Goal: Information Seeking & Learning: Learn about a topic

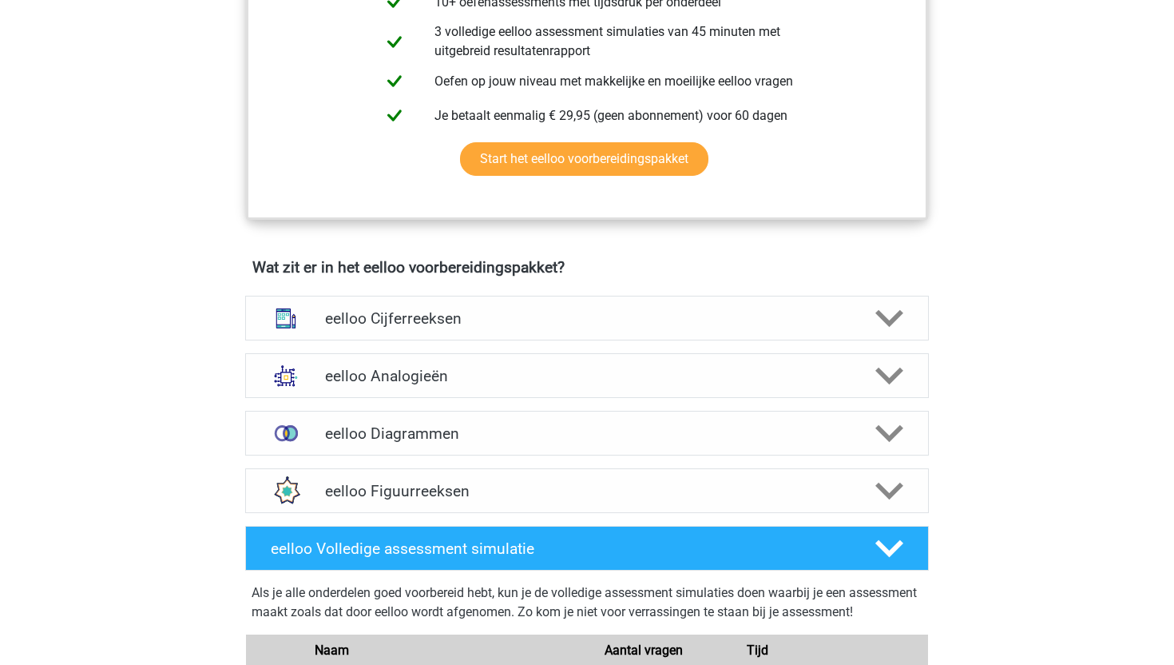
scroll to position [858, 0]
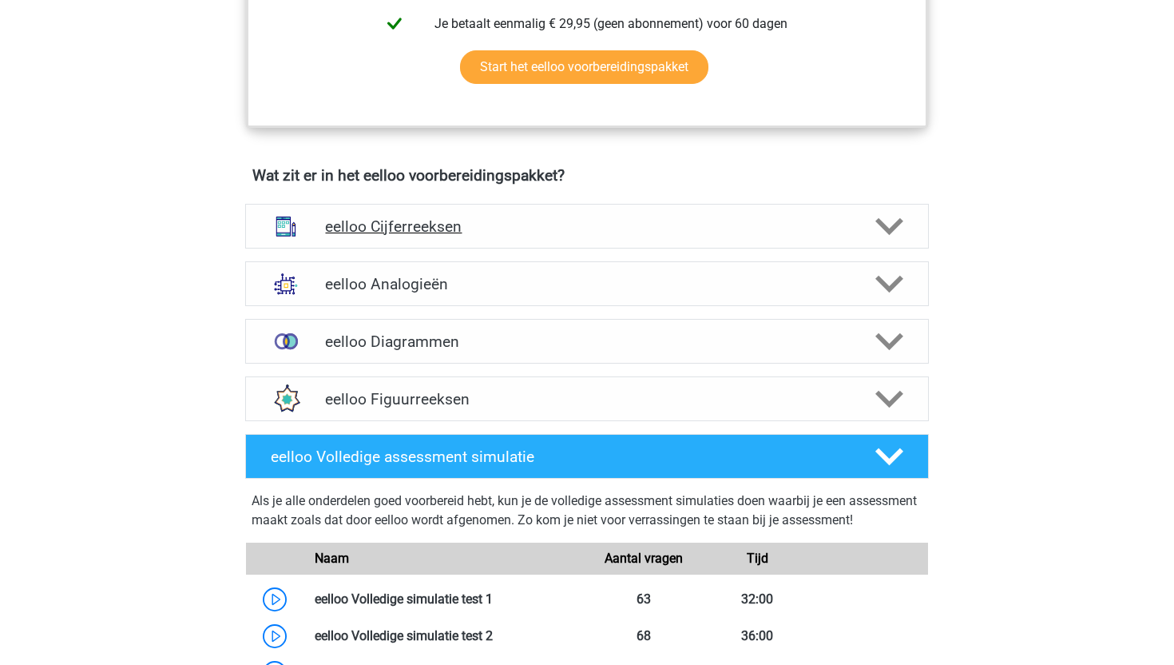
click at [495, 236] on h4 "eelloo Cijferreeksen" at bounding box center [586, 226] width 523 height 18
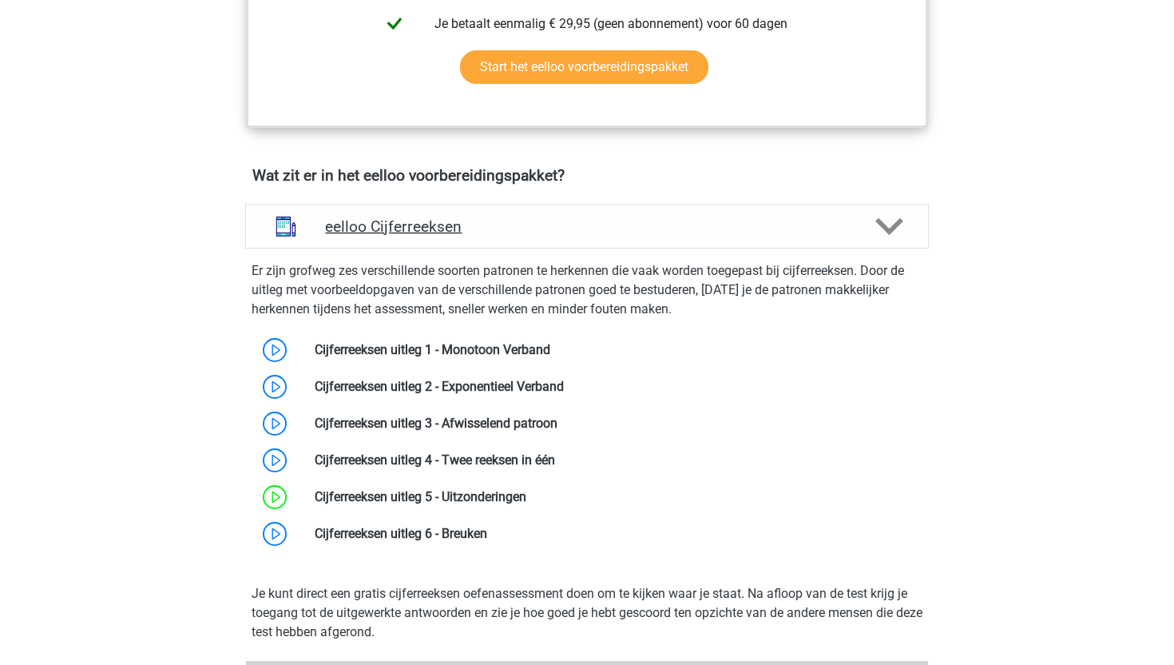
click at [492, 236] on h4 "eelloo Cijferreeksen" at bounding box center [586, 226] width 523 height 18
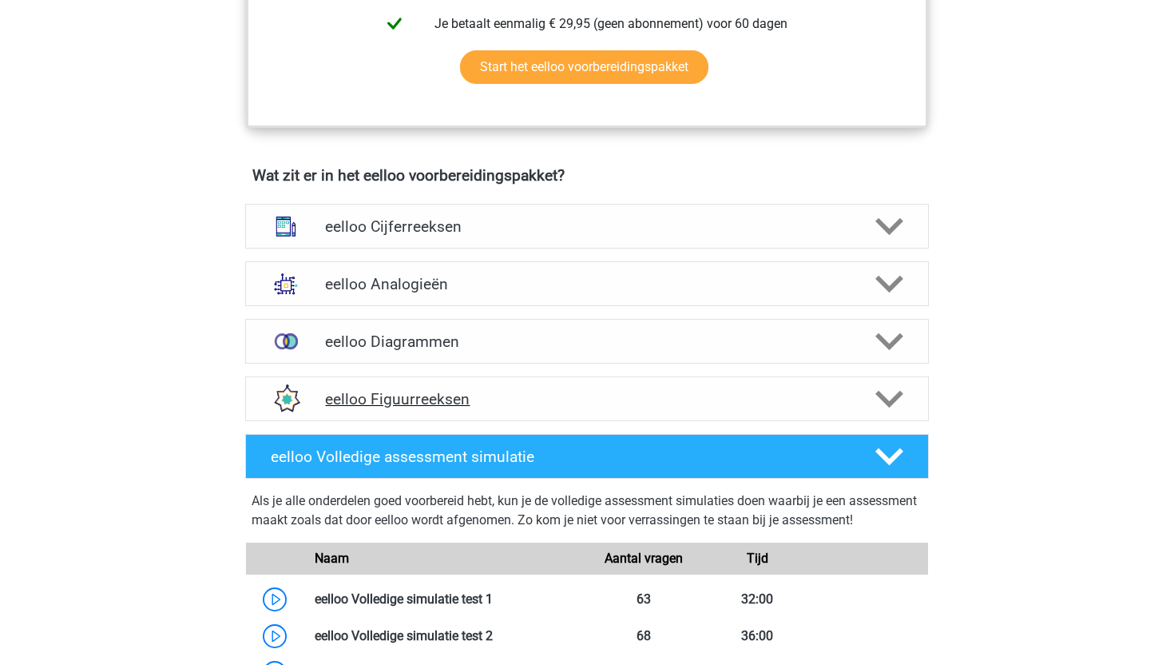
click at [479, 399] on div "eelloo Figuurreeksen" at bounding box center [587, 398] width 684 height 45
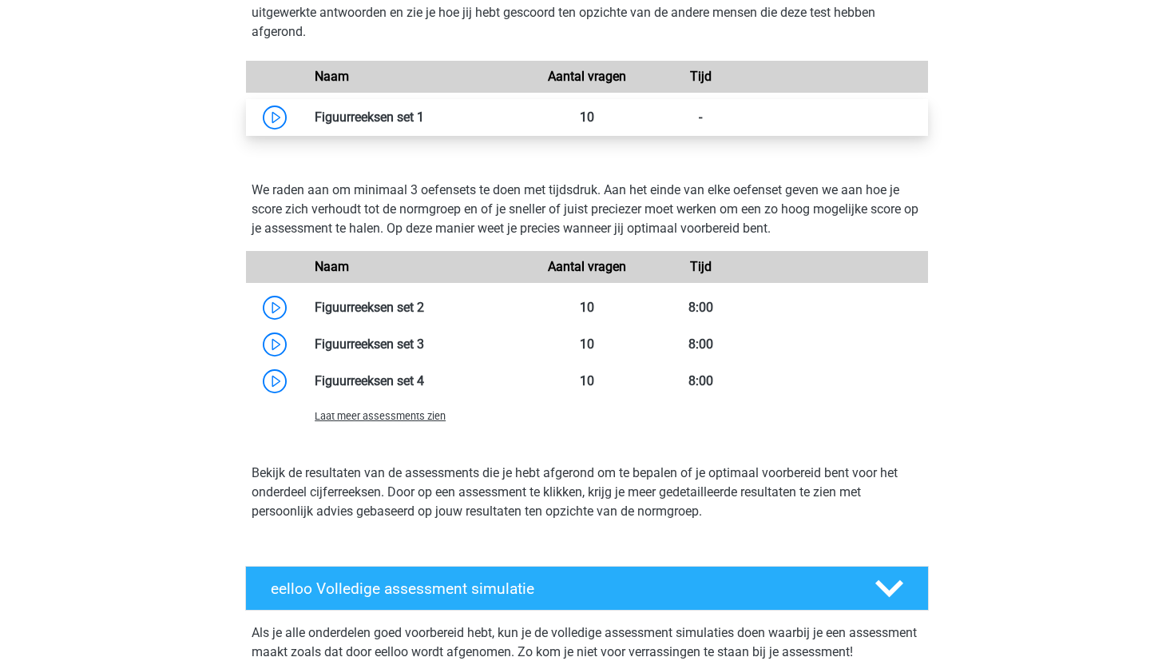
scroll to position [1403, 0]
click at [424, 125] on link at bounding box center [424, 117] width 0 height 15
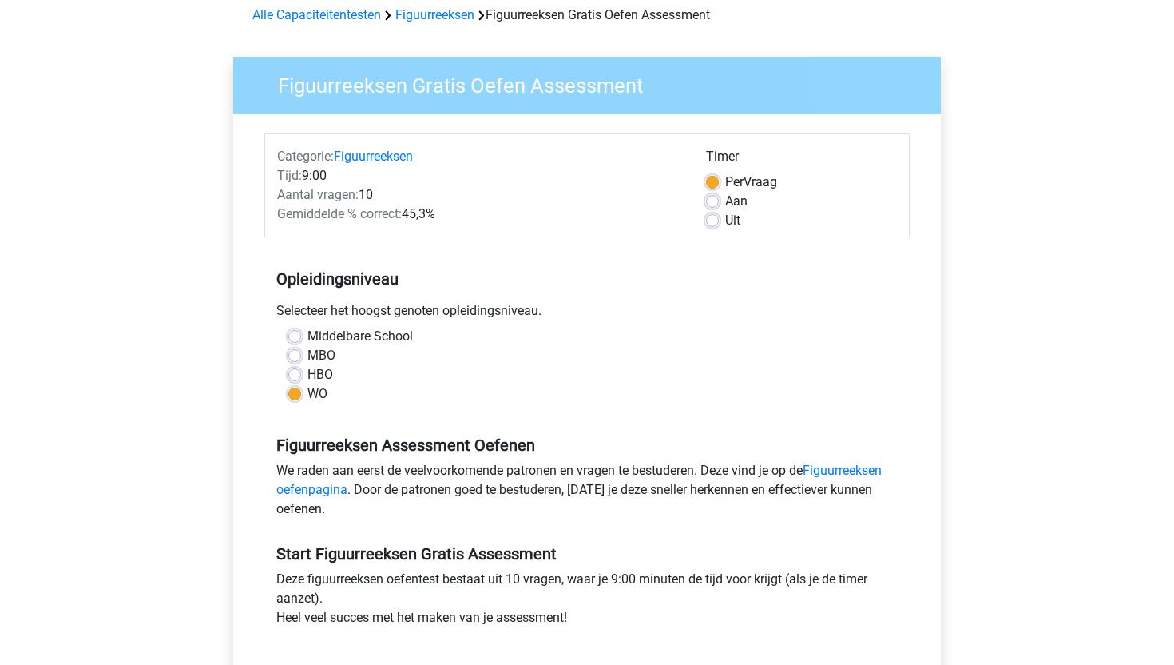
scroll to position [598, 0]
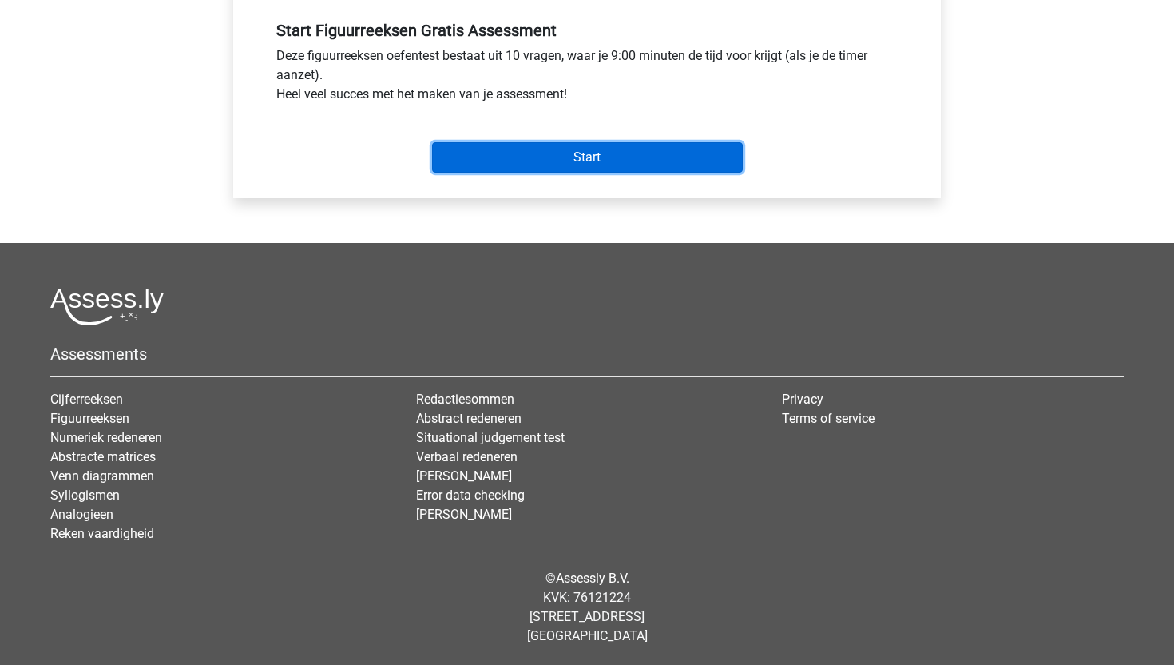
click at [542, 160] on input "Start" at bounding box center [587, 157] width 311 height 30
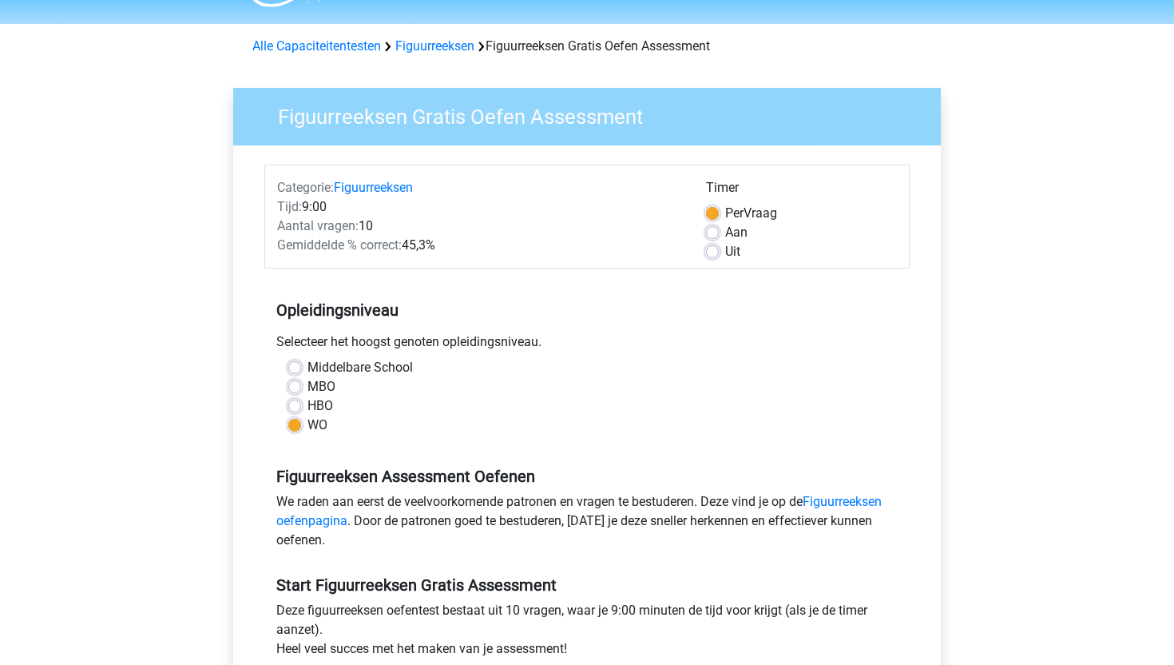
scroll to position [41, 0]
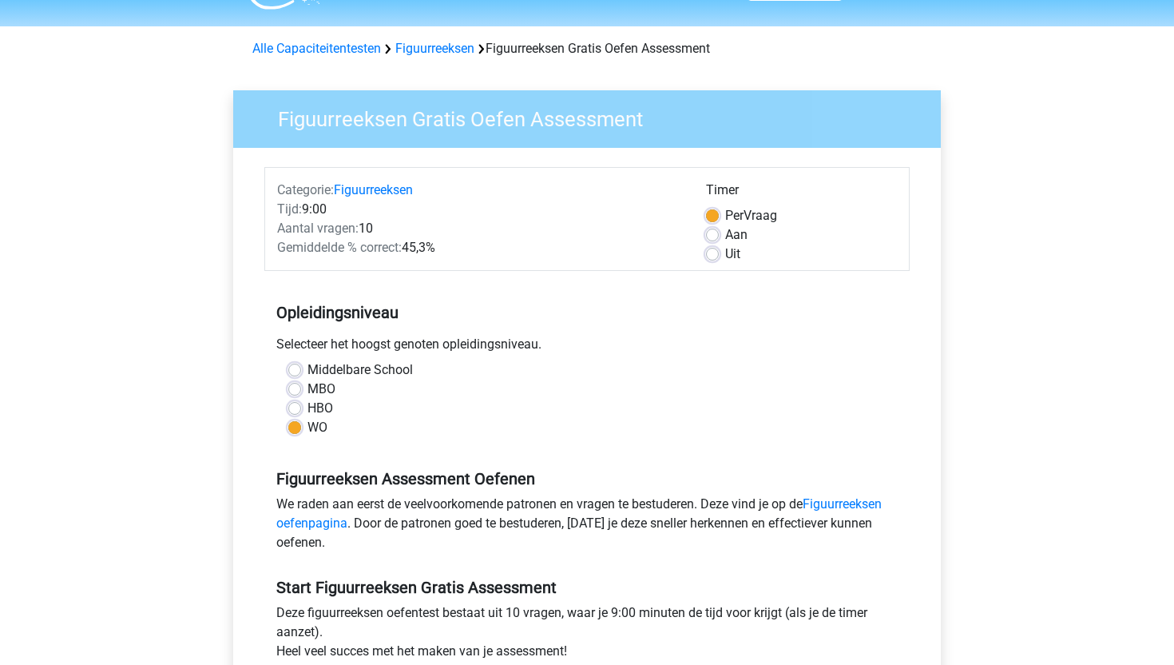
click at [321, 412] on label "HBO" at bounding box center [321, 408] width 26 height 19
click at [301, 412] on input "HBO" at bounding box center [294, 407] width 13 height 16
radio input "true"
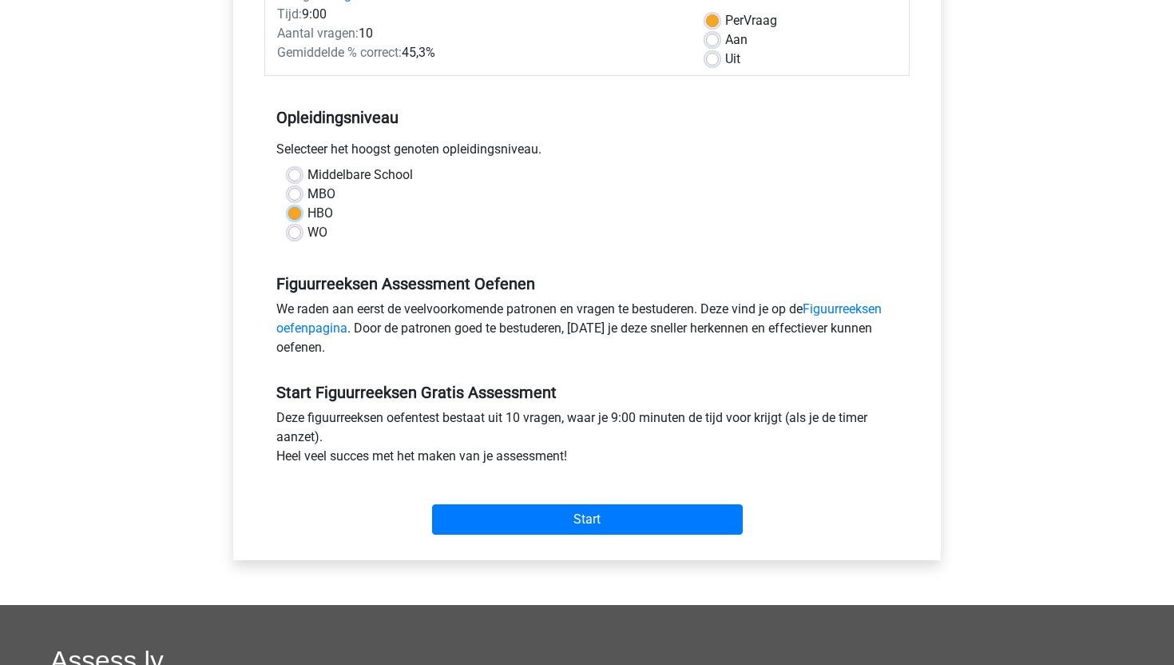
scroll to position [237, 0]
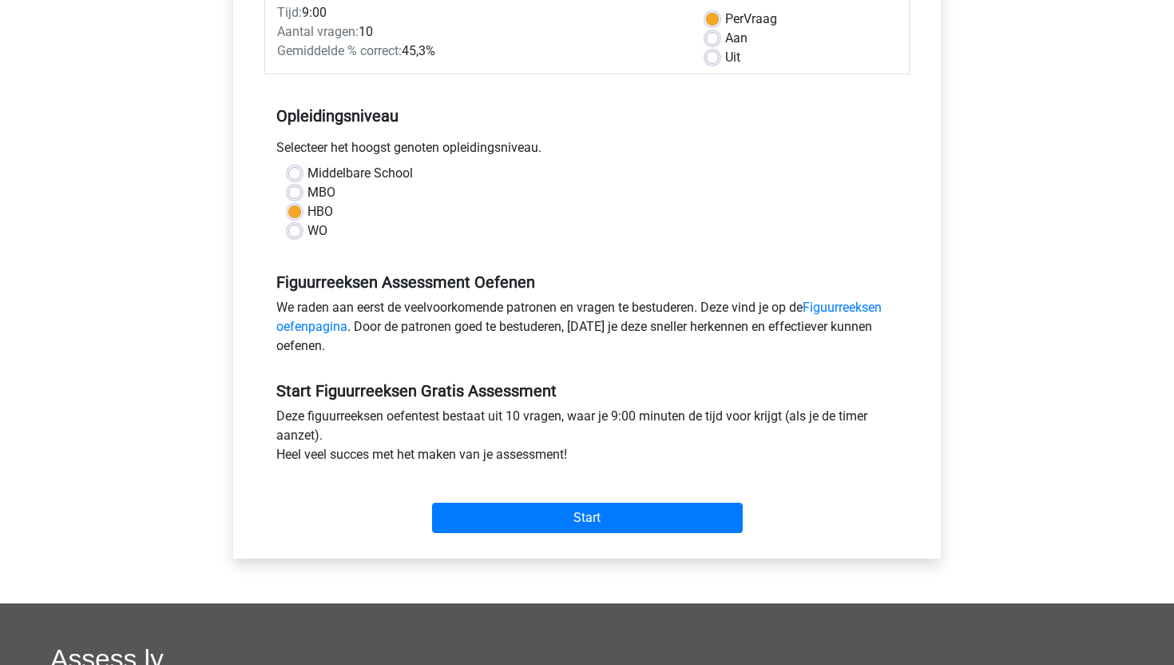
click at [506, 495] on div "Start" at bounding box center [586, 505] width 645 height 56
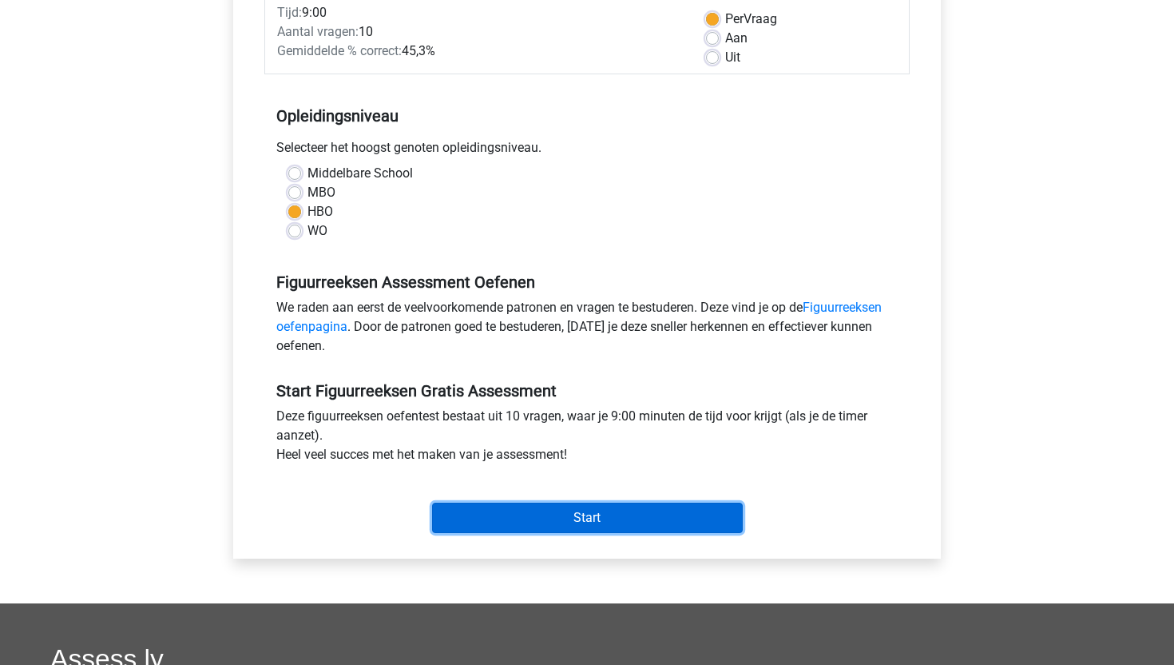
click at [506, 506] on input "Start" at bounding box center [587, 517] width 311 height 30
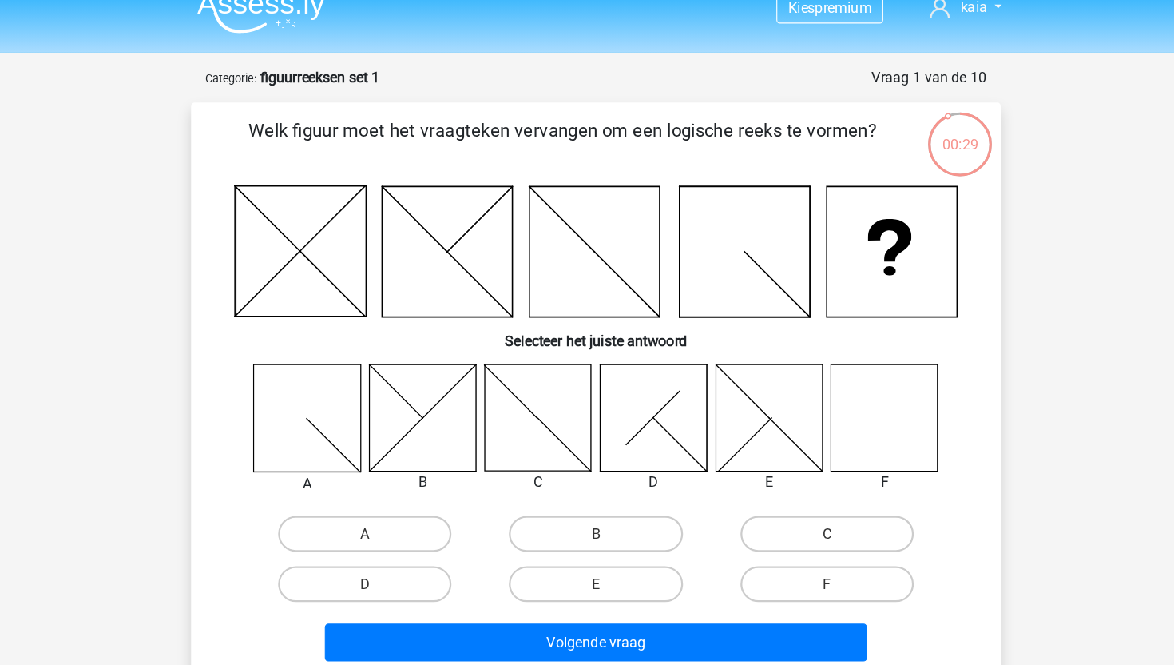
click at [375, 272] on icon at bounding box center [325, 244] width 116 height 116
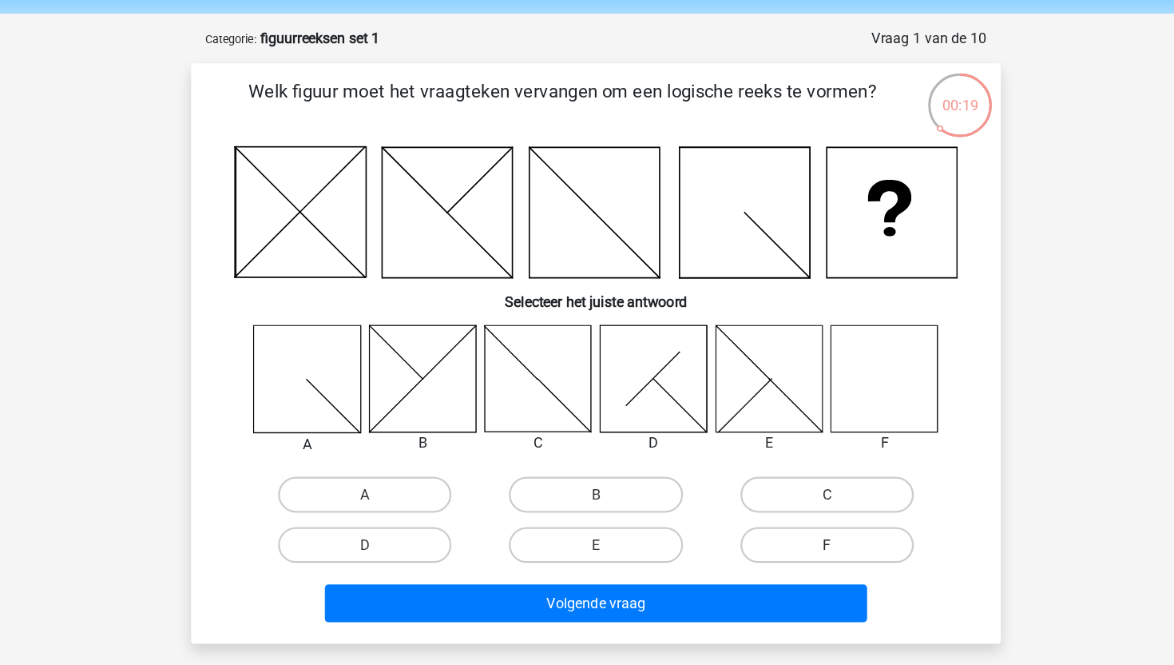
click at [762, 537] on label "F" at bounding box center [793, 540] width 154 height 32
click at [792, 540] on input "F" at bounding box center [797, 545] width 10 height 10
radio input "true"
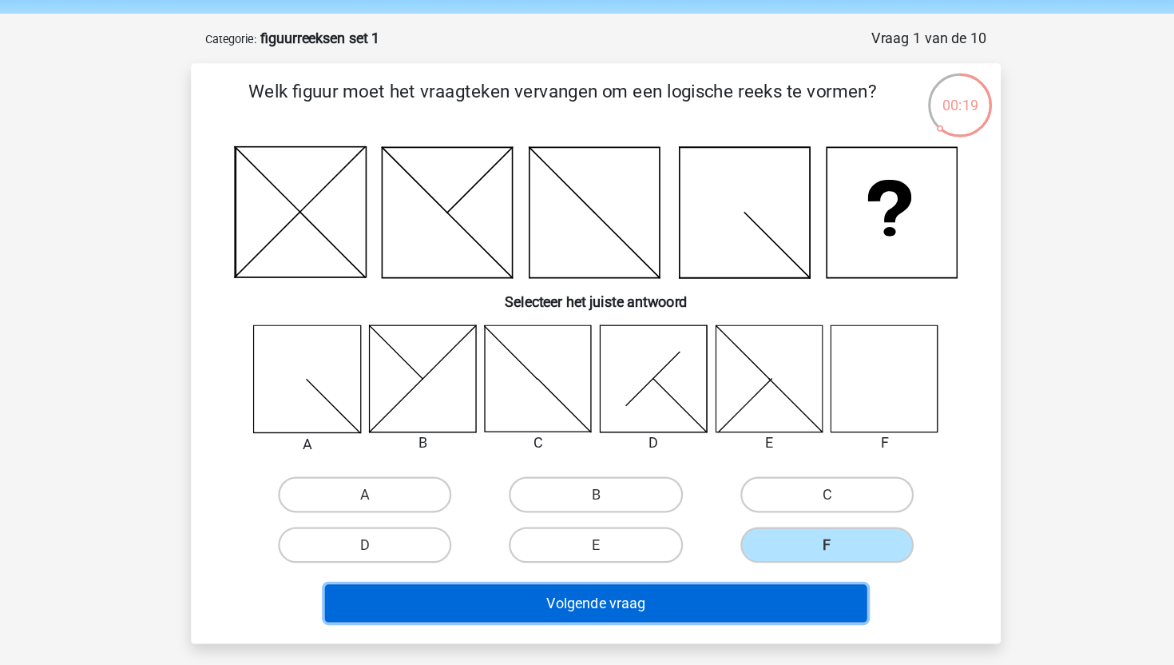
click at [692, 592] on button "Volgende vraag" at bounding box center [587, 592] width 483 height 34
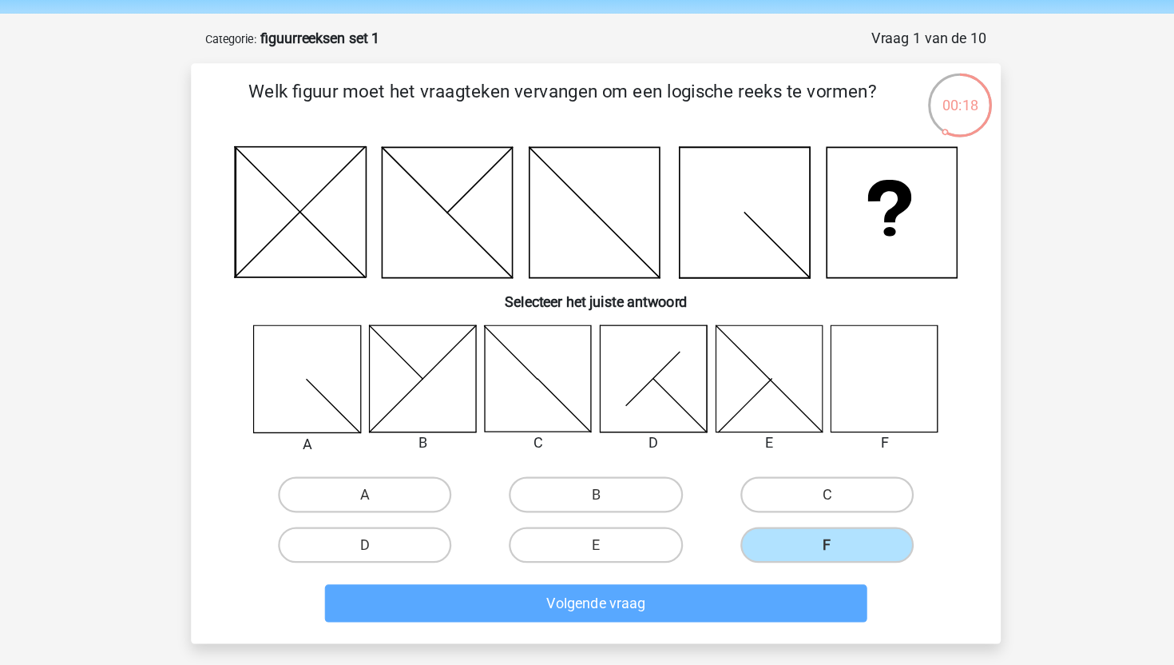
scroll to position [6, 0]
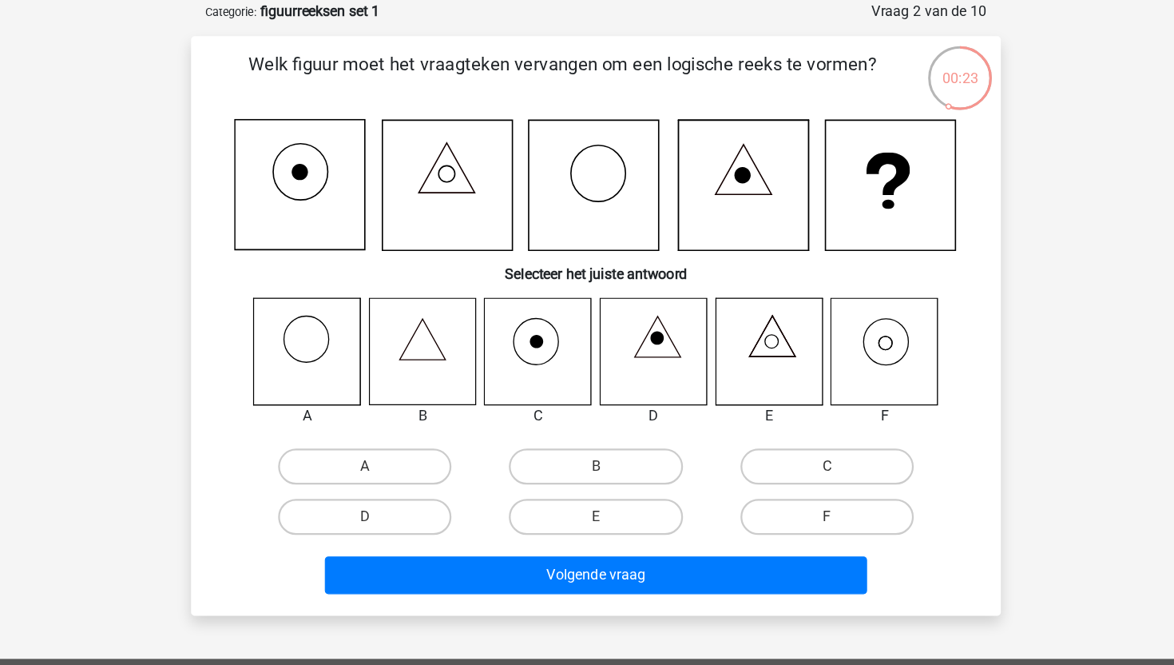
click at [851, 402] on icon at bounding box center [843, 385] width 95 height 95
click at [800, 526] on label "F" at bounding box center [793, 533] width 154 height 32
click at [800, 533] on input "F" at bounding box center [797, 538] width 10 height 10
radio input "true"
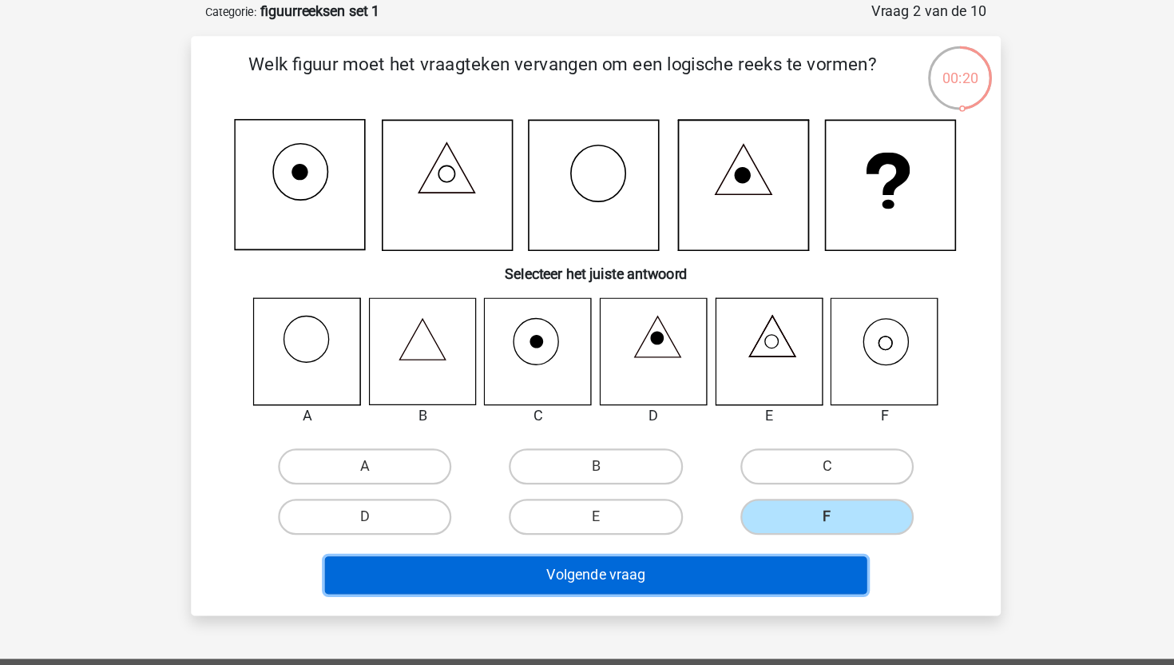
click at [694, 588] on button "Volgende vraag" at bounding box center [587, 585] width 483 height 34
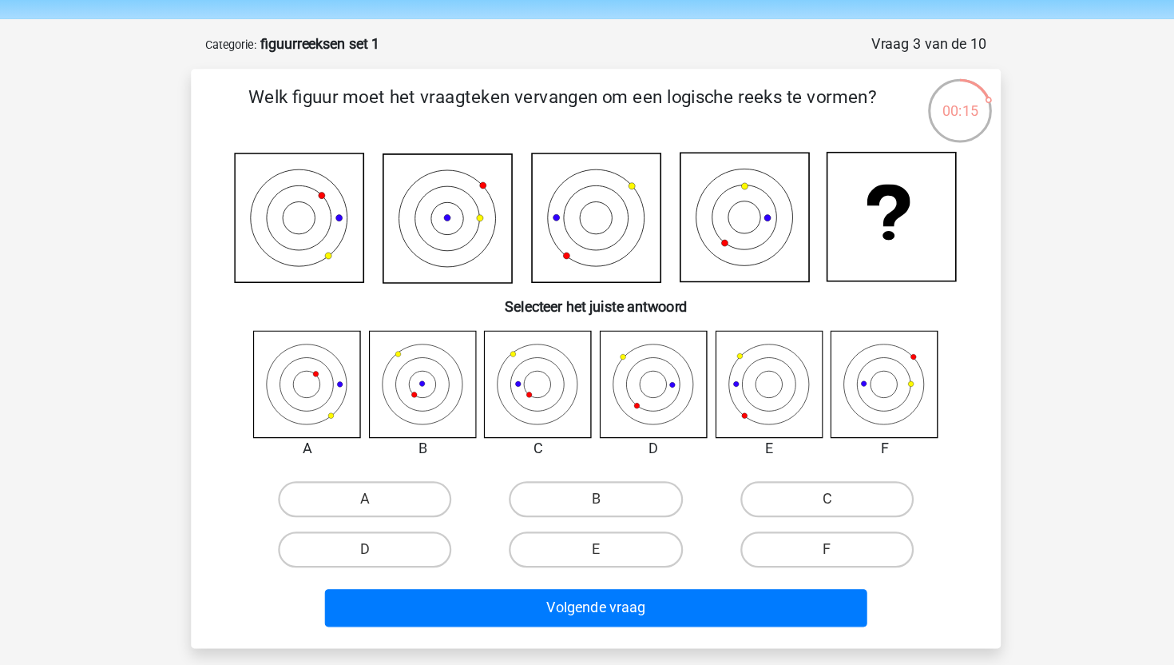
click at [509, 392] on icon at bounding box center [535, 385] width 95 height 95
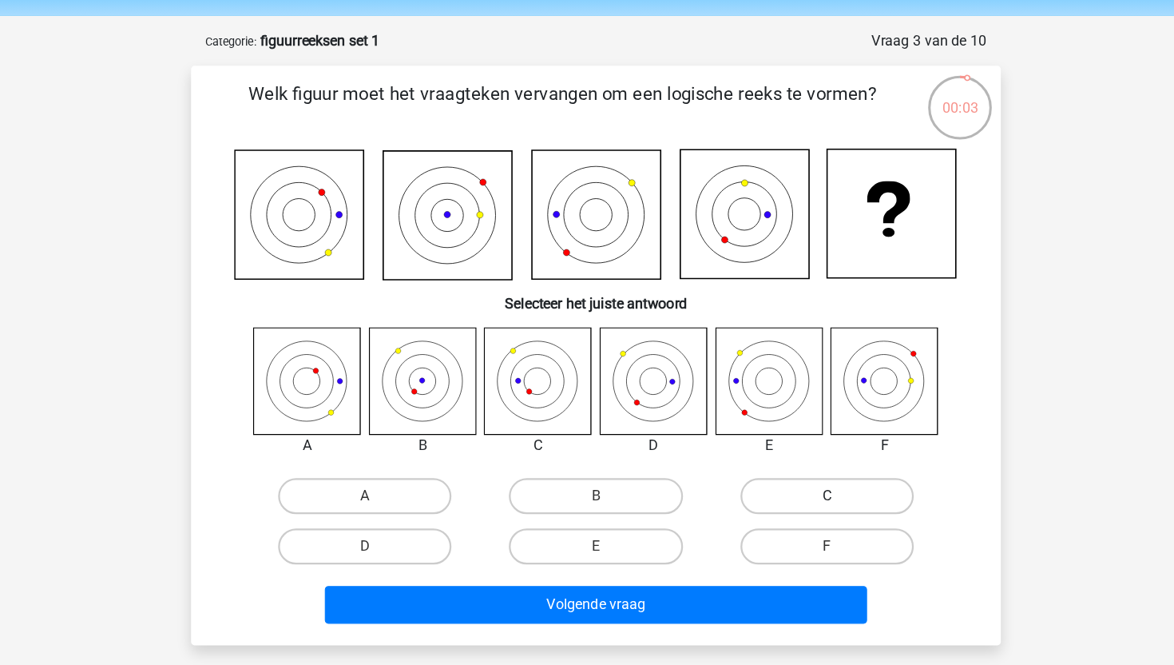
click at [765, 500] on label "C" at bounding box center [793, 488] width 154 height 32
click at [792, 498] on input "C" at bounding box center [797, 493] width 10 height 10
radio input "true"
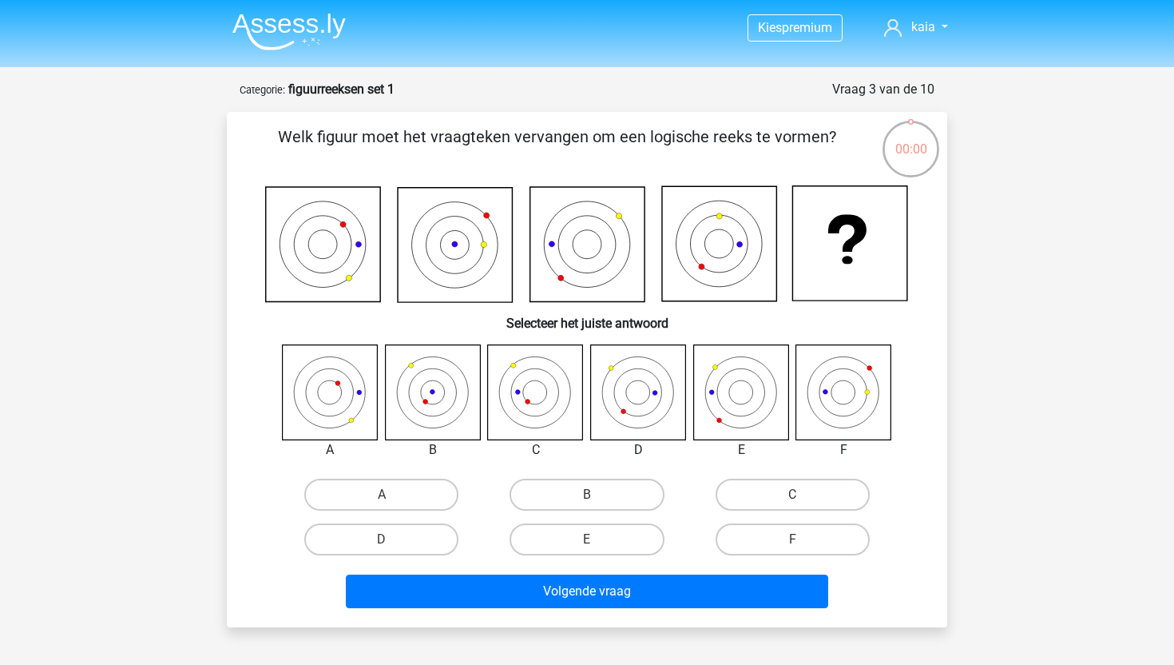
scroll to position [54, 0]
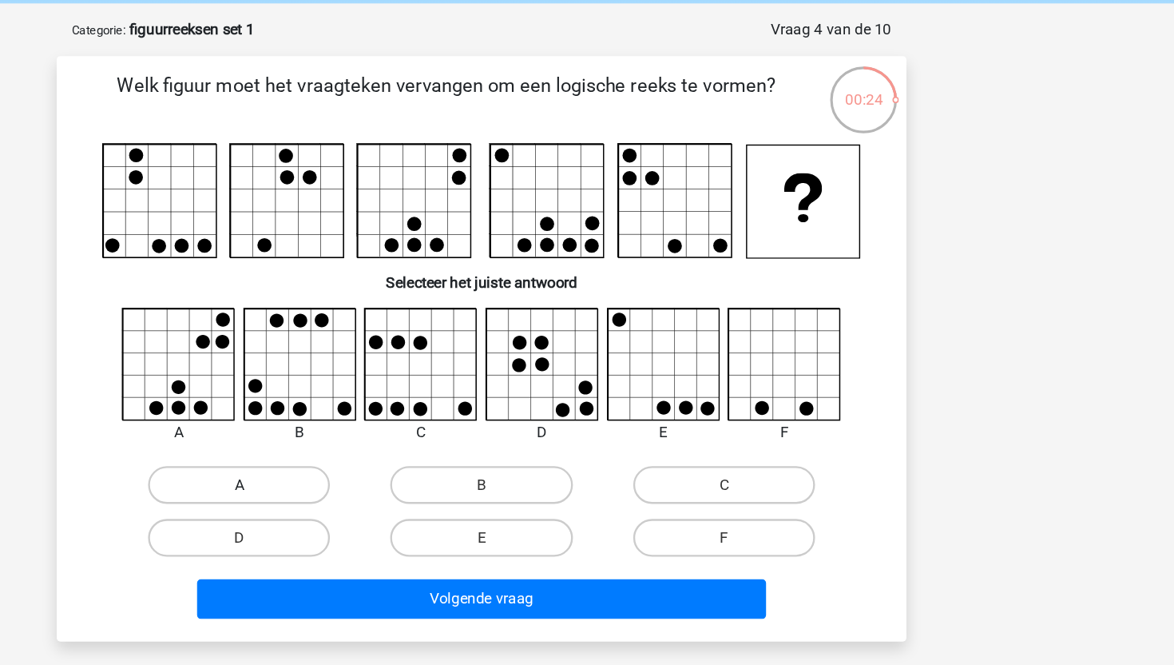
click at [414, 468] on label "A" at bounding box center [381, 475] width 154 height 32
click at [392, 475] on input "A" at bounding box center [387, 480] width 10 height 10
radio input "true"
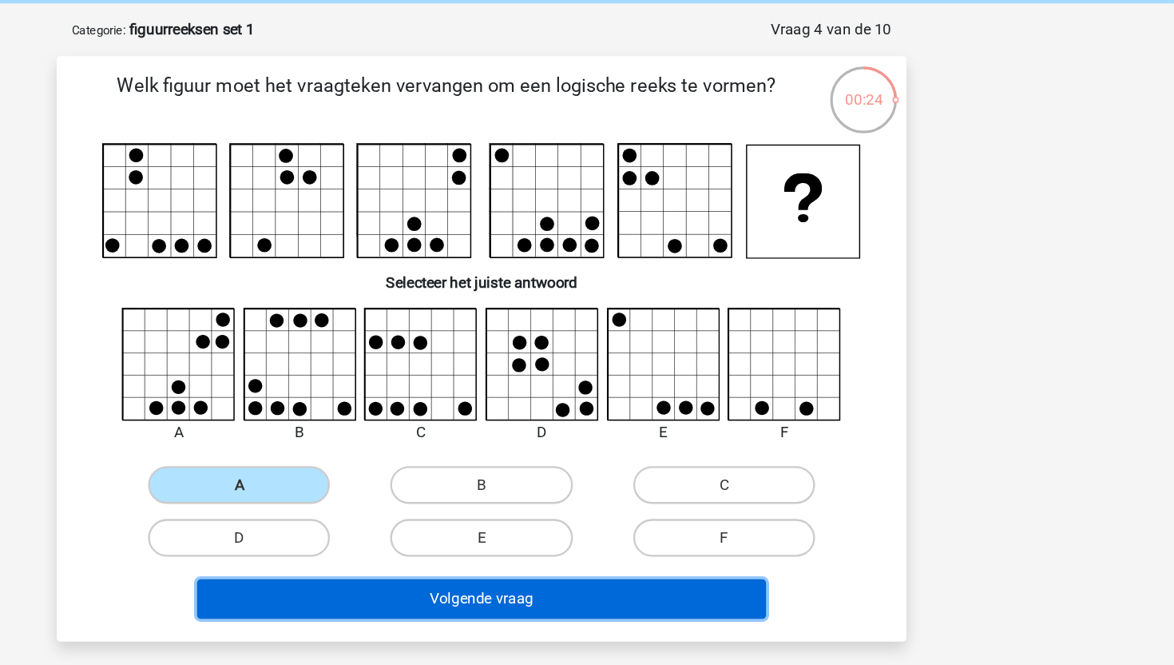
click at [482, 578] on button "Volgende vraag" at bounding box center [587, 572] width 483 height 34
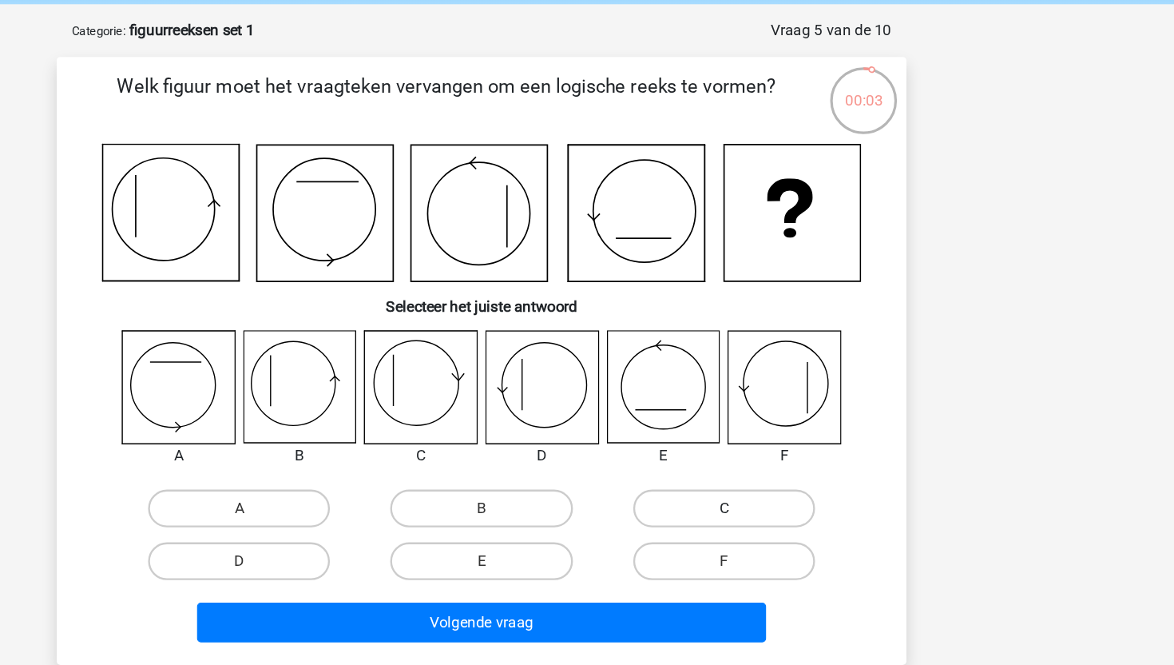
click at [767, 500] on label "C" at bounding box center [793, 495] width 154 height 32
click at [792, 500] on input "C" at bounding box center [797, 500] width 10 height 10
radio input "true"
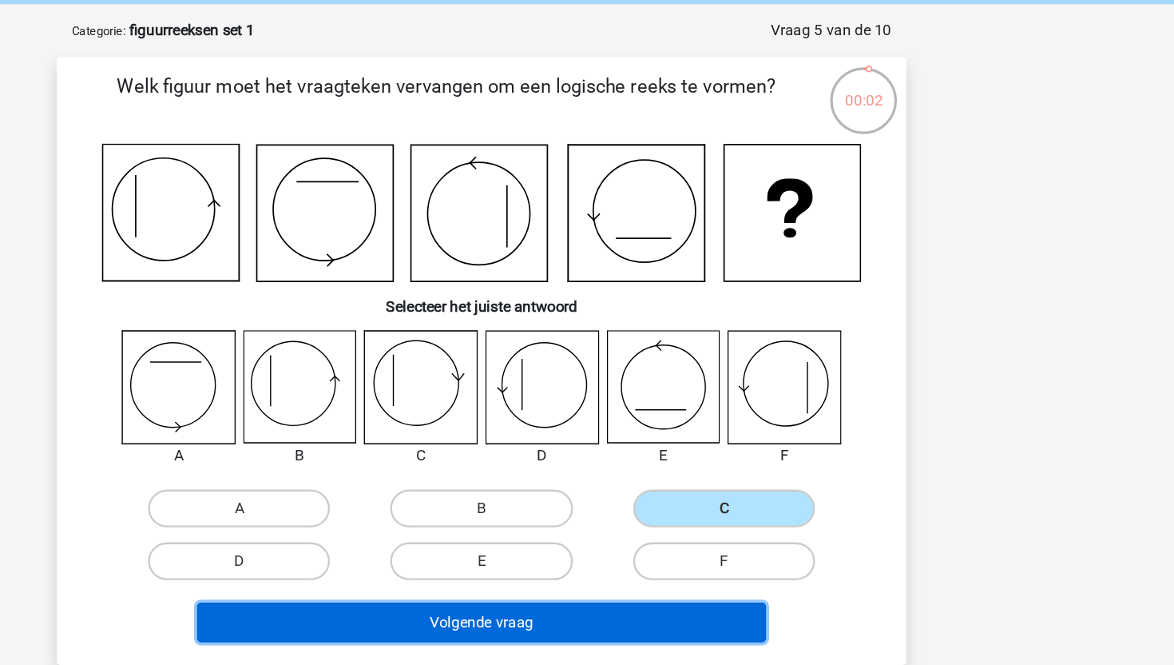
click at [638, 604] on button "Volgende vraag" at bounding box center [587, 591] width 483 height 34
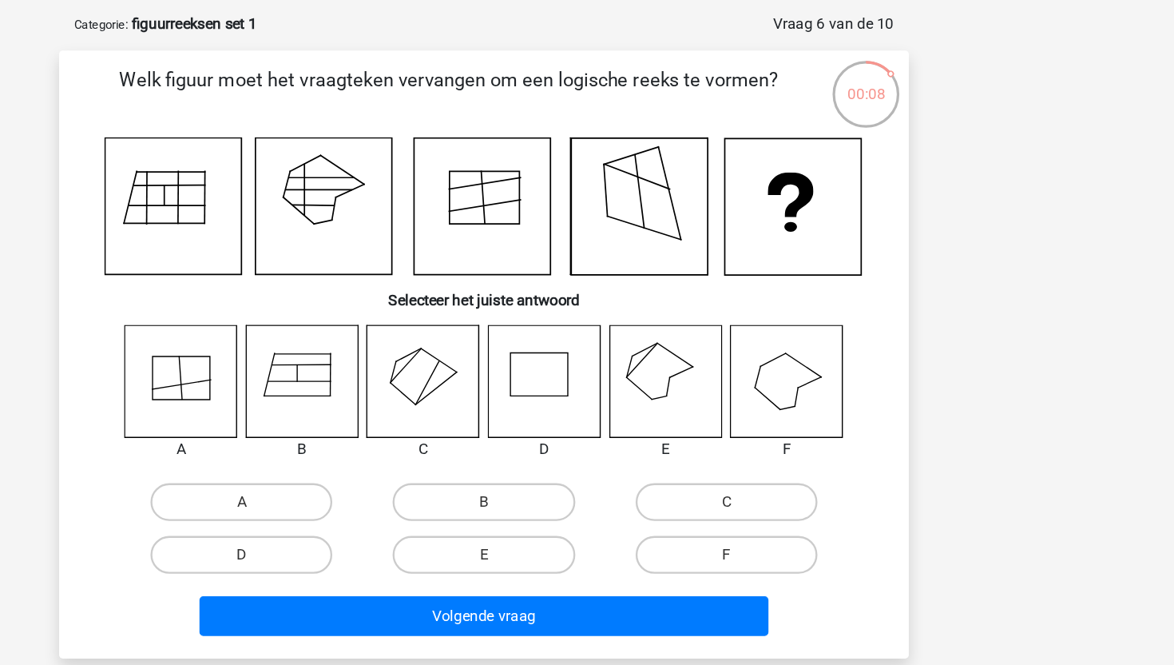
click at [339, 400] on icon at bounding box center [330, 391] width 95 height 95
click at [370, 491] on label "A" at bounding box center [381, 495] width 154 height 32
click at [382, 495] on input "A" at bounding box center [387, 500] width 10 height 10
radio input "true"
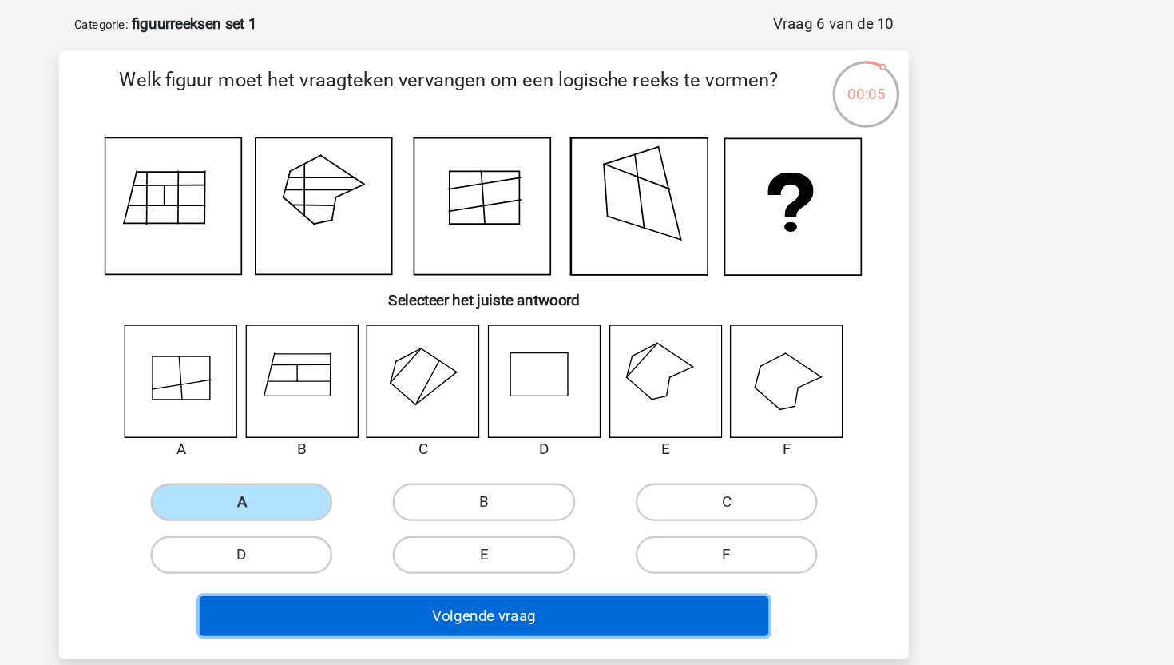
click at [402, 578] on button "Volgende vraag" at bounding box center [587, 591] width 483 height 34
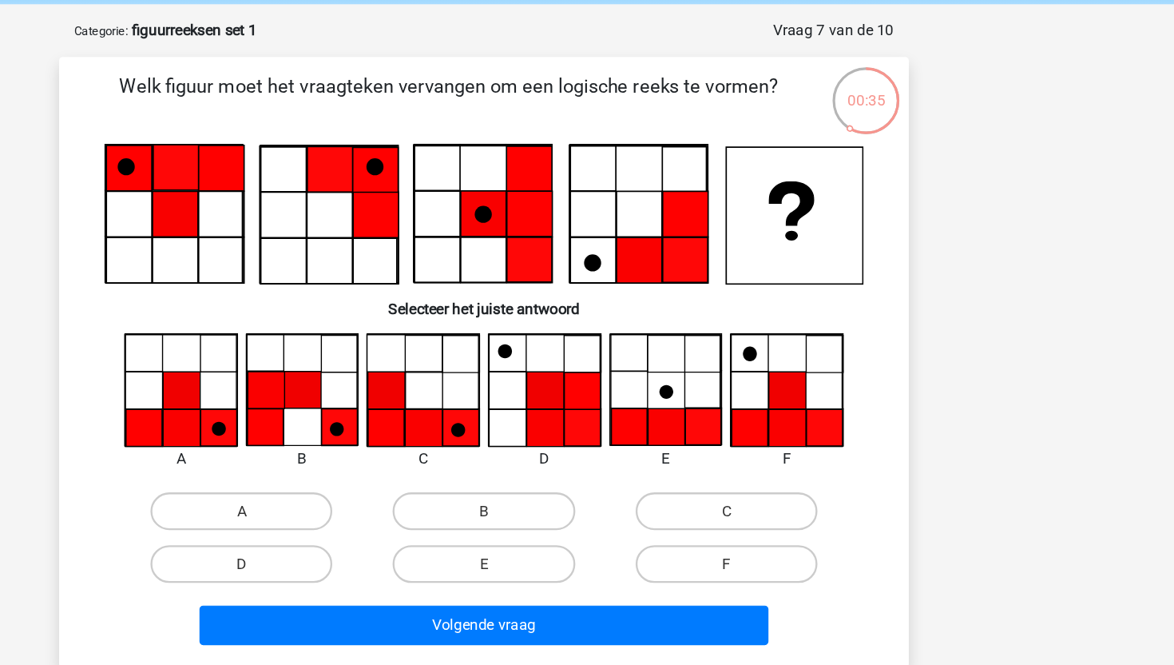
click at [365, 403] on icon at bounding box center [330, 395] width 94 height 94
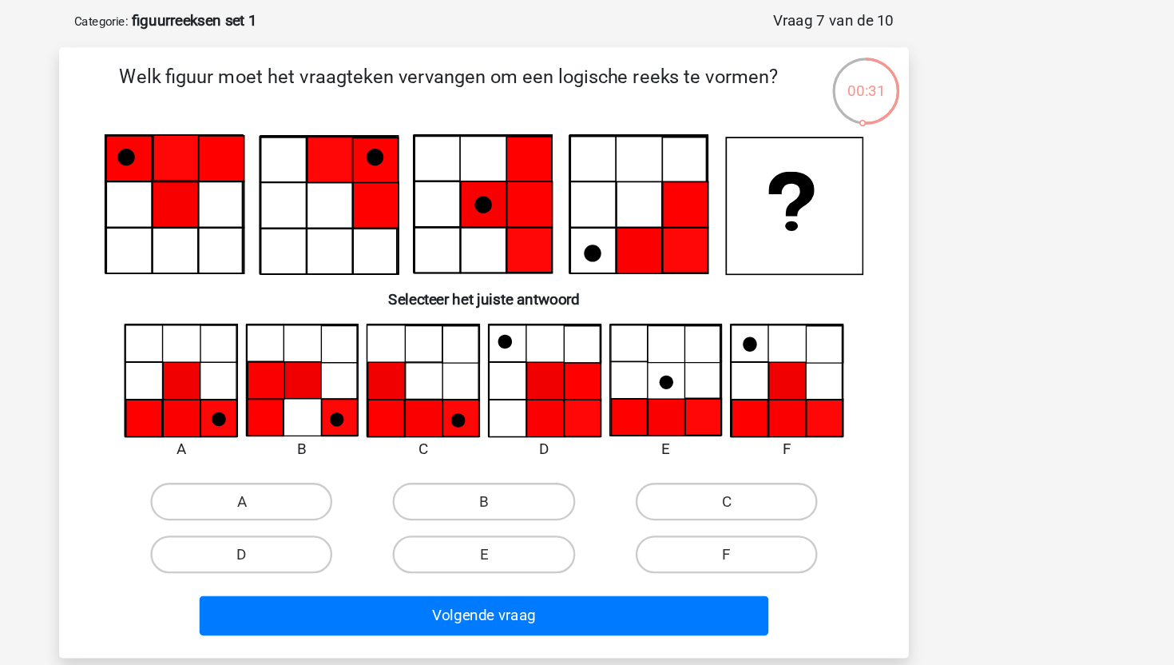
click at [383, 499] on input "A" at bounding box center [387, 502] width 10 height 10
radio input "true"
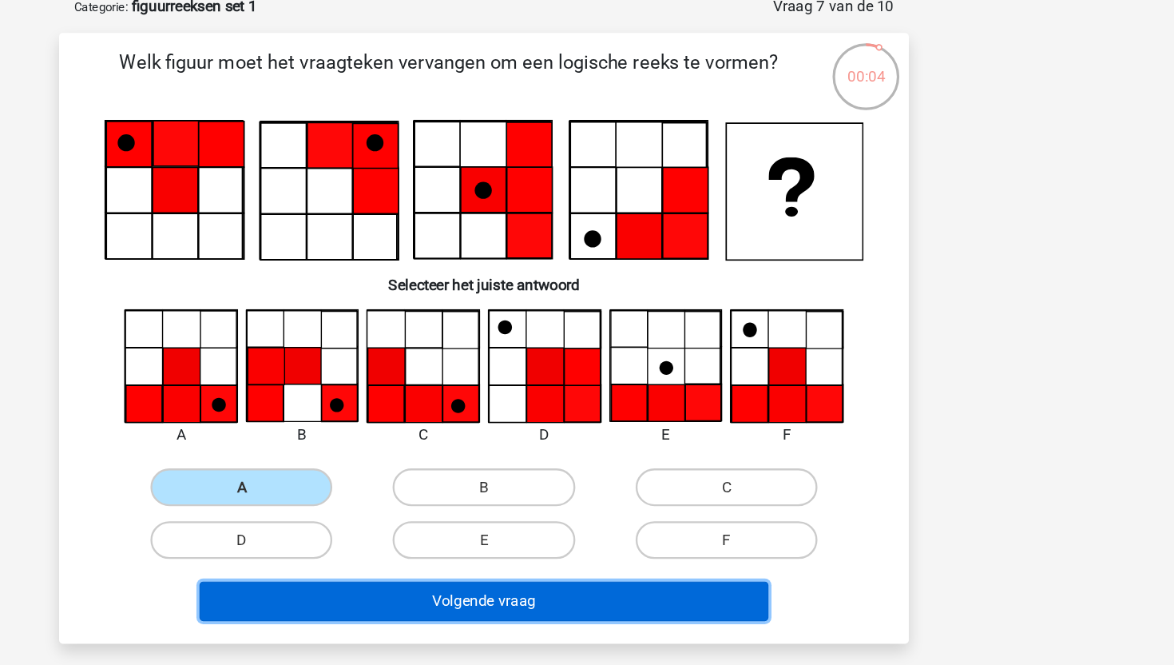
click at [488, 586] on button "Volgende vraag" at bounding box center [587, 594] width 483 height 34
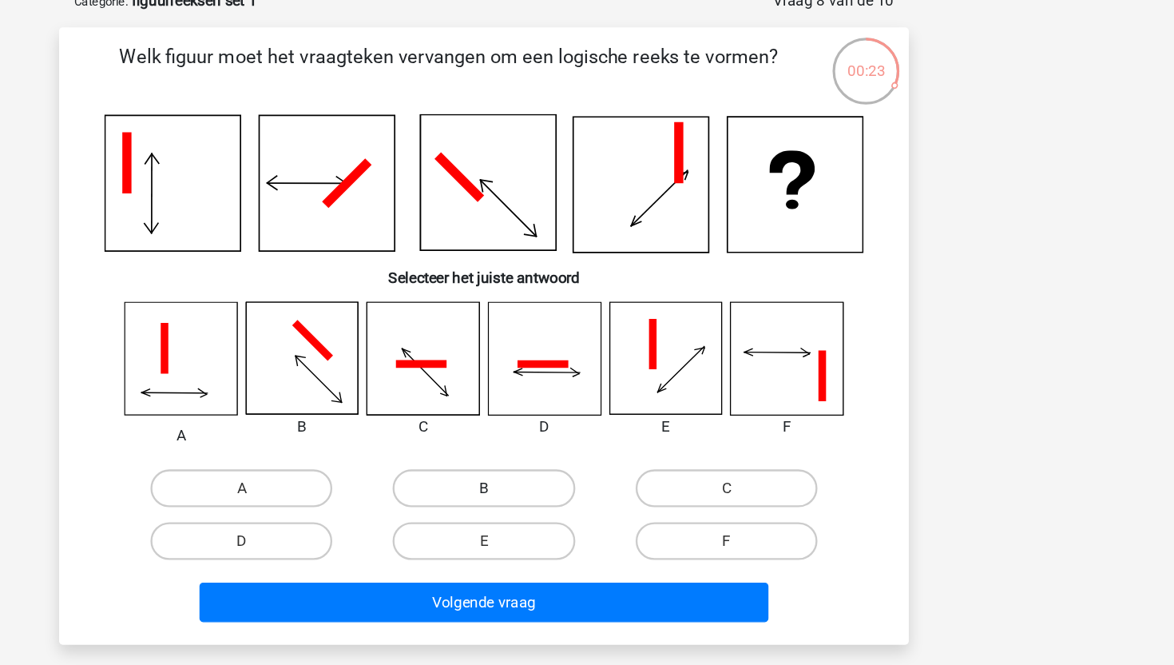
click at [546, 505] on label "B" at bounding box center [587, 503] width 154 height 32
click at [587, 505] on input "B" at bounding box center [592, 507] width 10 height 10
radio input "true"
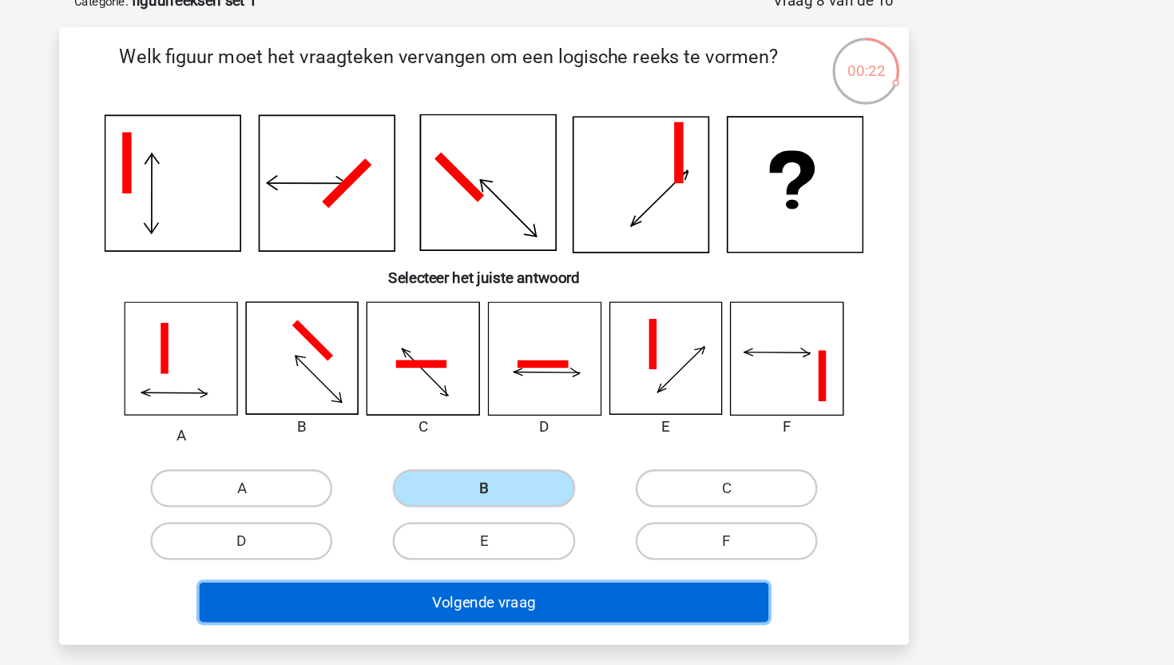
click at [513, 601] on button "Volgende vraag" at bounding box center [587, 599] width 483 height 34
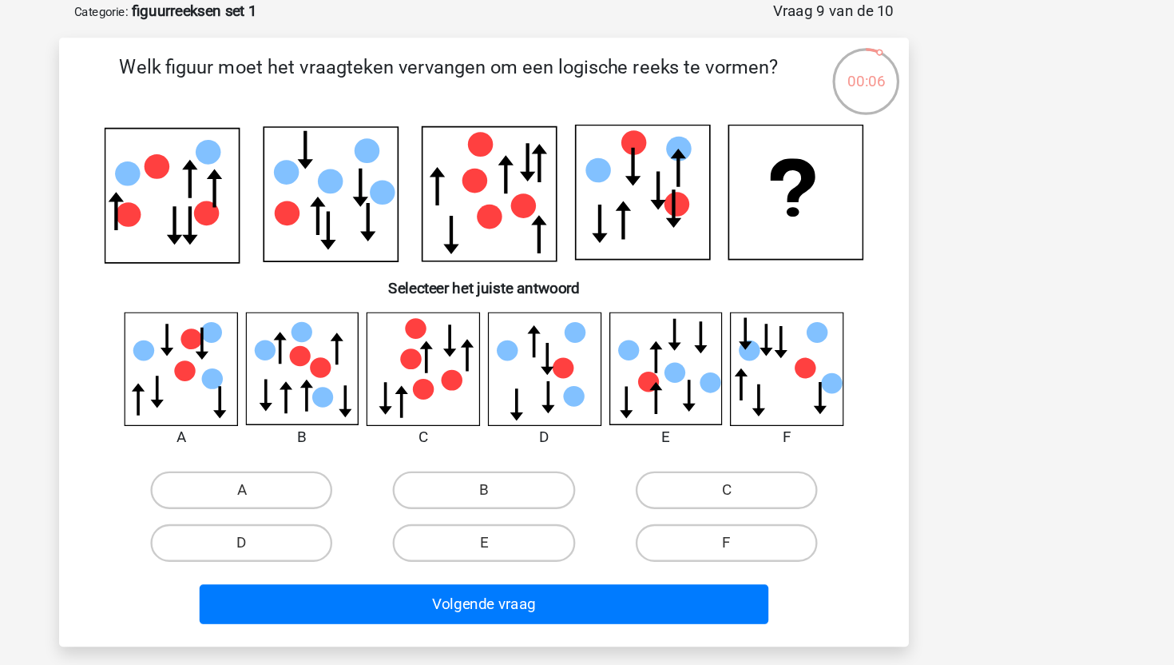
click at [593, 496] on input "B" at bounding box center [592, 500] width 10 height 10
radio input "true"
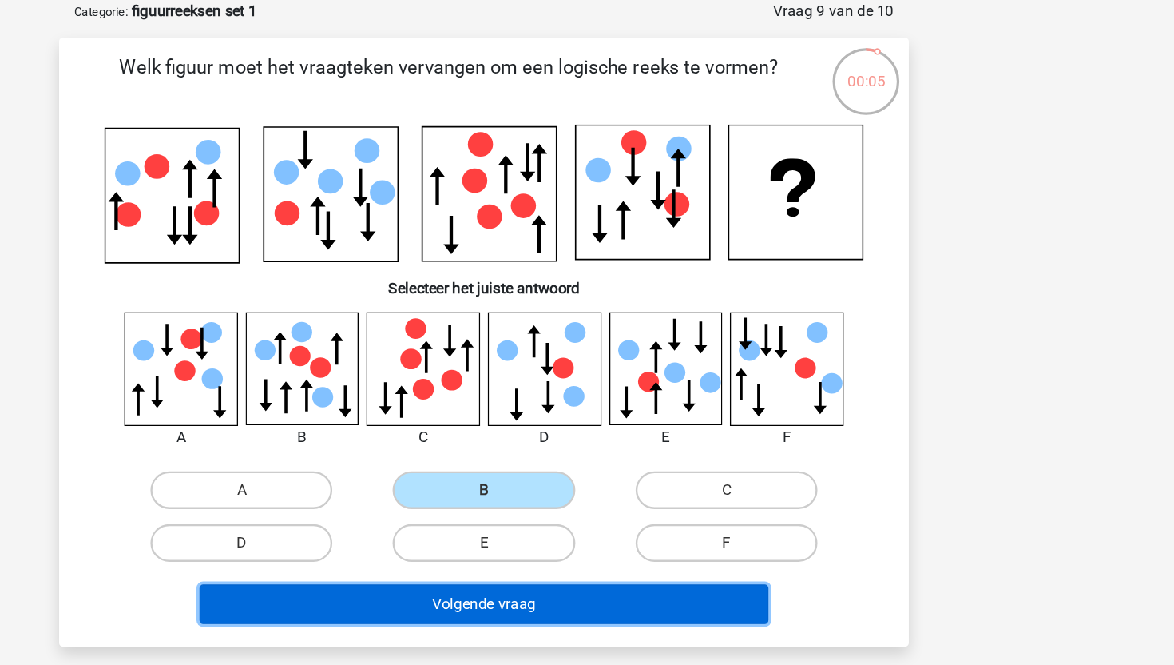
click at [559, 579] on button "Volgende vraag" at bounding box center [587, 592] width 483 height 34
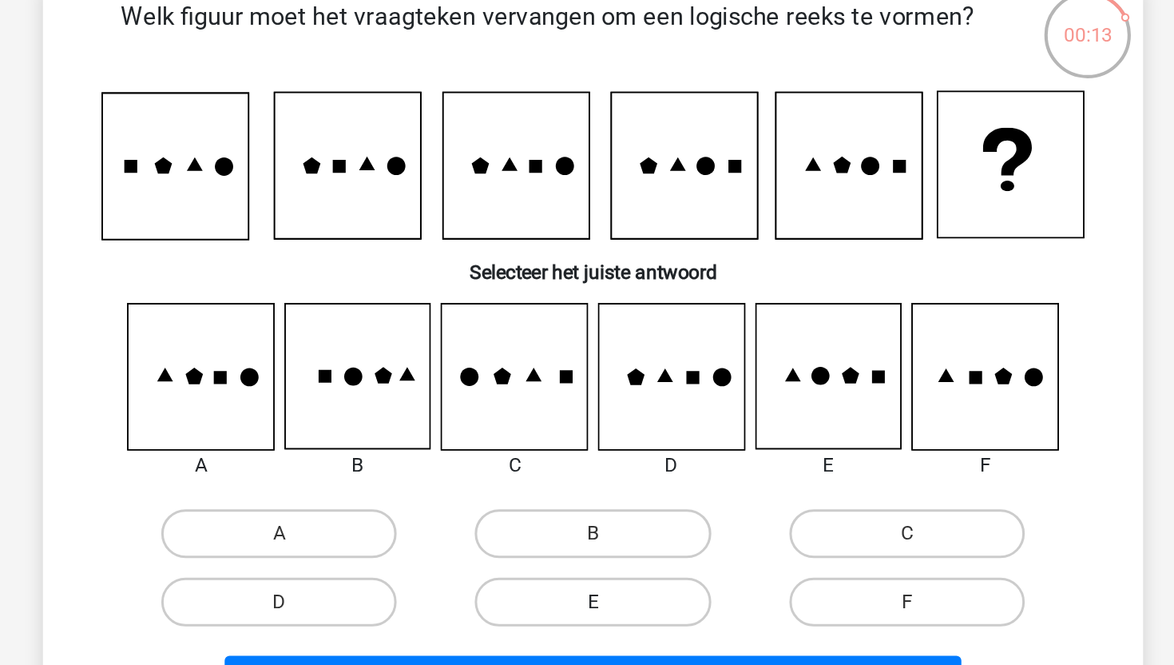
click at [573, 516] on label "E" at bounding box center [587, 520] width 154 height 32
click at [587, 520] on input "E" at bounding box center [592, 525] width 10 height 10
radio input "true"
click at [573, 516] on label "E" at bounding box center [587, 520] width 154 height 32
click at [587, 520] on input "E" at bounding box center [592, 525] width 10 height 10
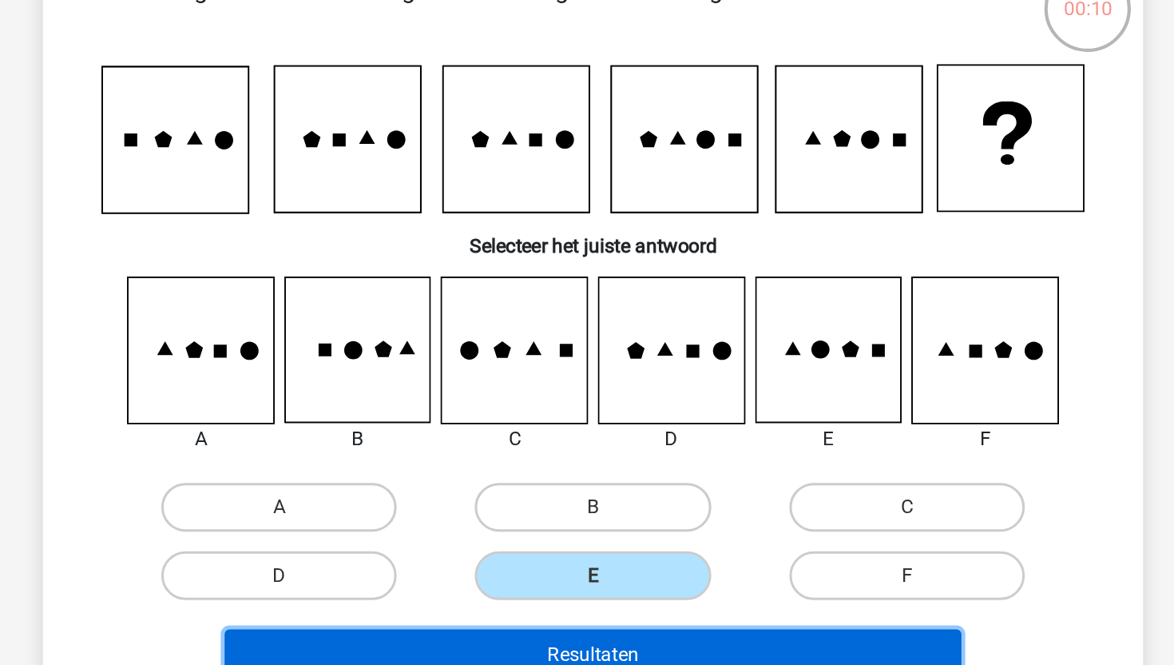
click at [555, 570] on button "Resultaten" at bounding box center [587, 572] width 483 height 34
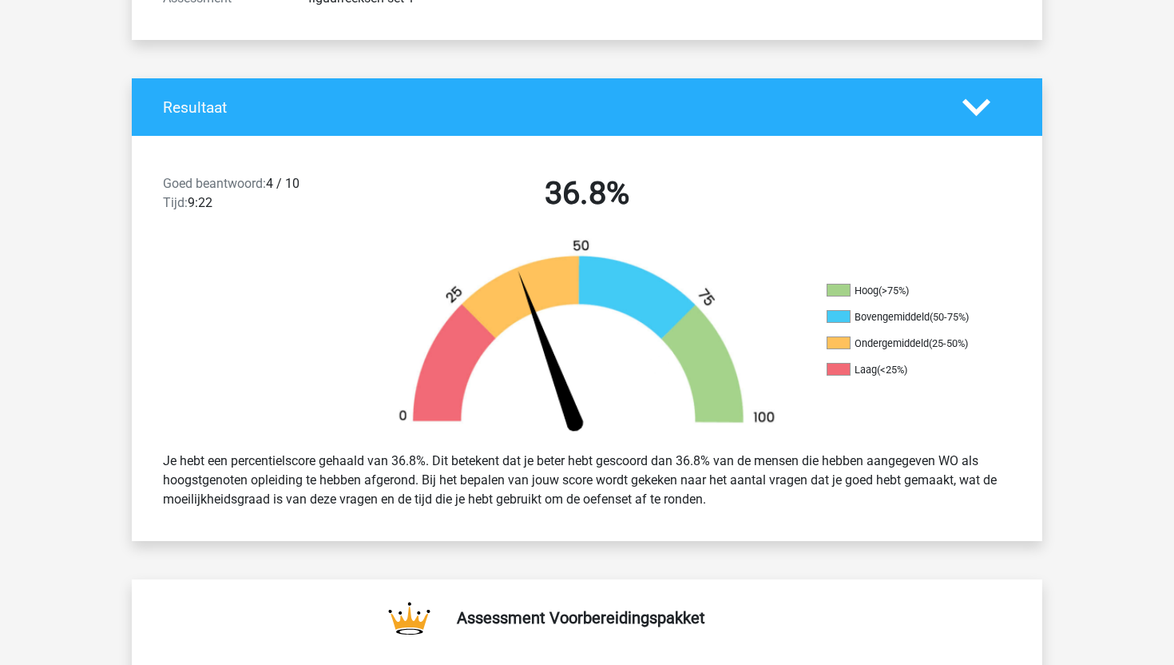
scroll to position [272, 0]
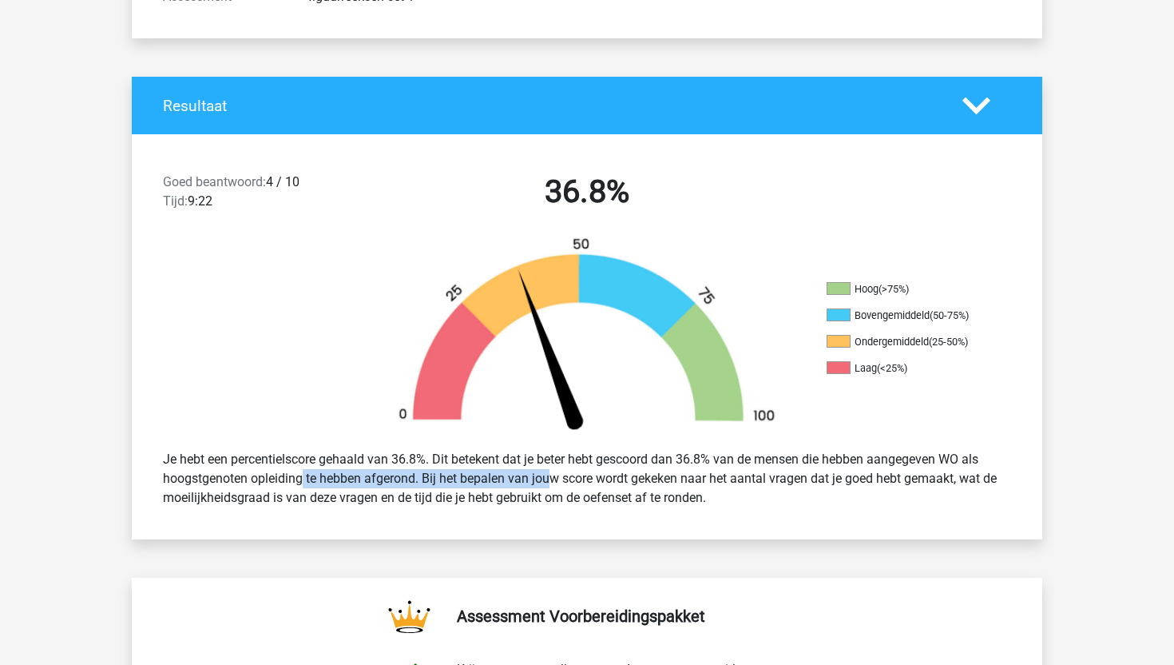
drag, startPoint x: 253, startPoint y: 479, endPoint x: 506, endPoint y: 488, distance: 253.4
click at [499, 486] on div "Je hebt een percentielscore gehaald van 36.8%. Dit betekent dat je beter hebt g…" at bounding box center [587, 478] width 872 height 70
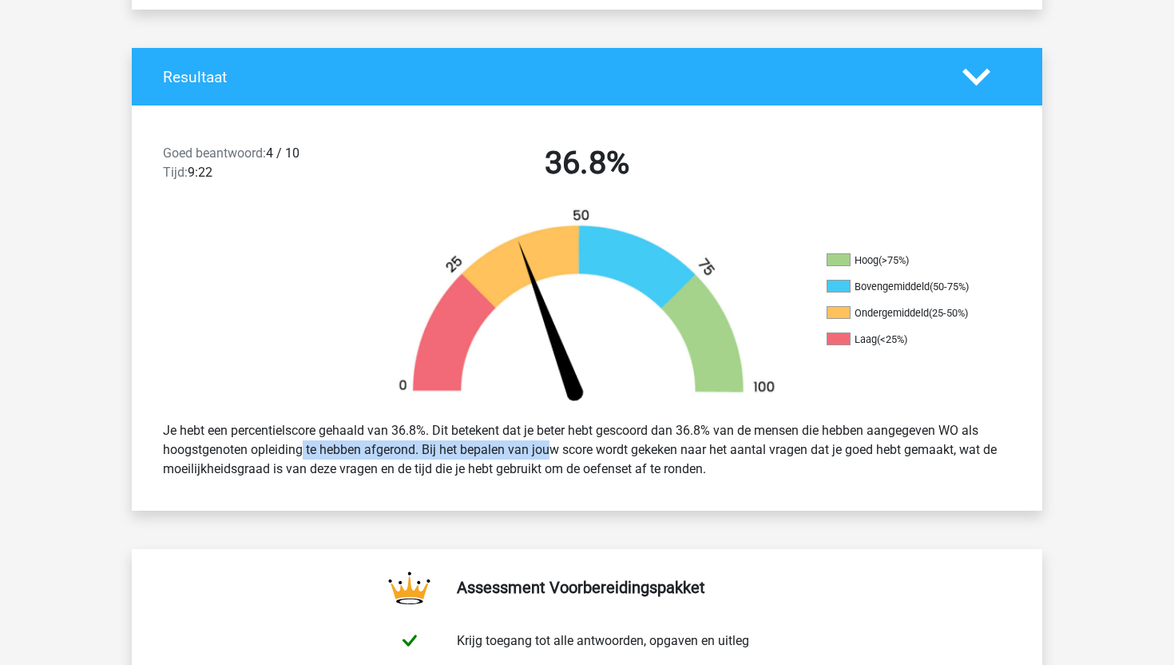
scroll to position [317, 0]
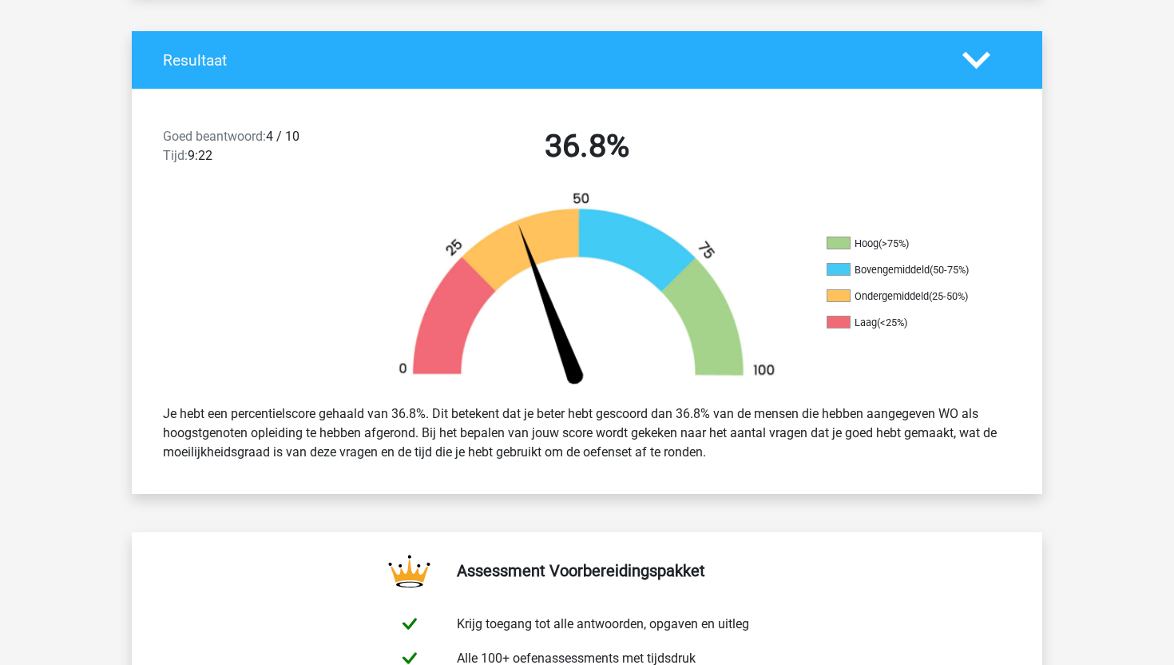
click at [947, 66] on div "Resultaat" at bounding box center [551, 60] width 800 height 18
click at [979, 66] on polygon at bounding box center [977, 60] width 28 height 18
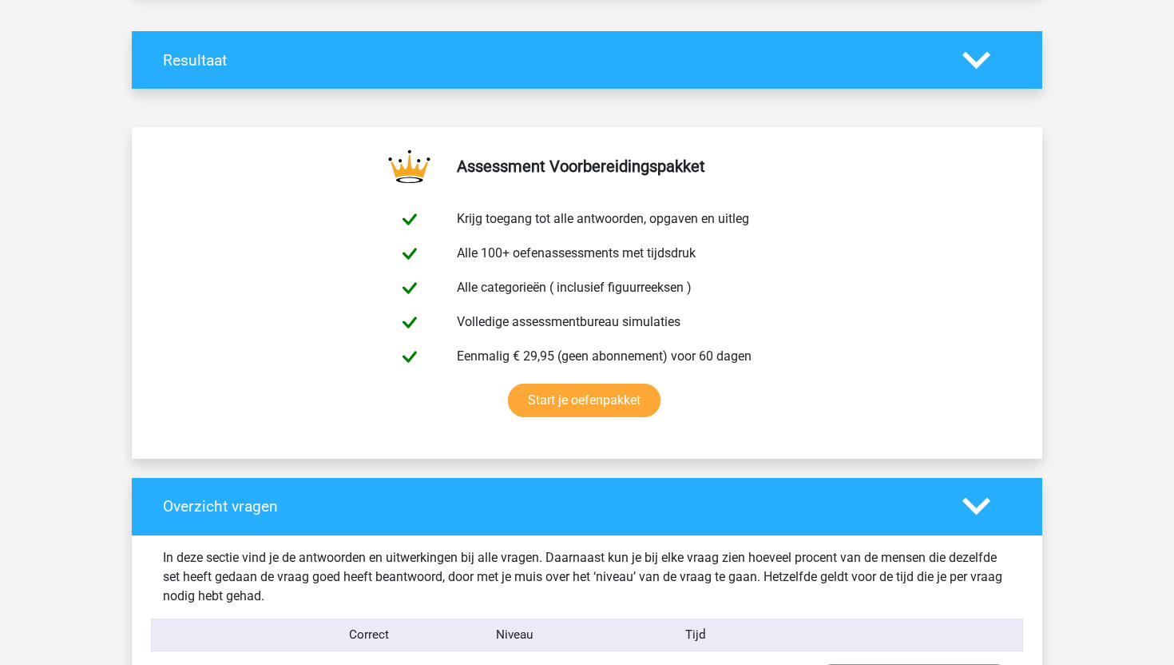
click at [979, 66] on polygon at bounding box center [977, 60] width 28 height 18
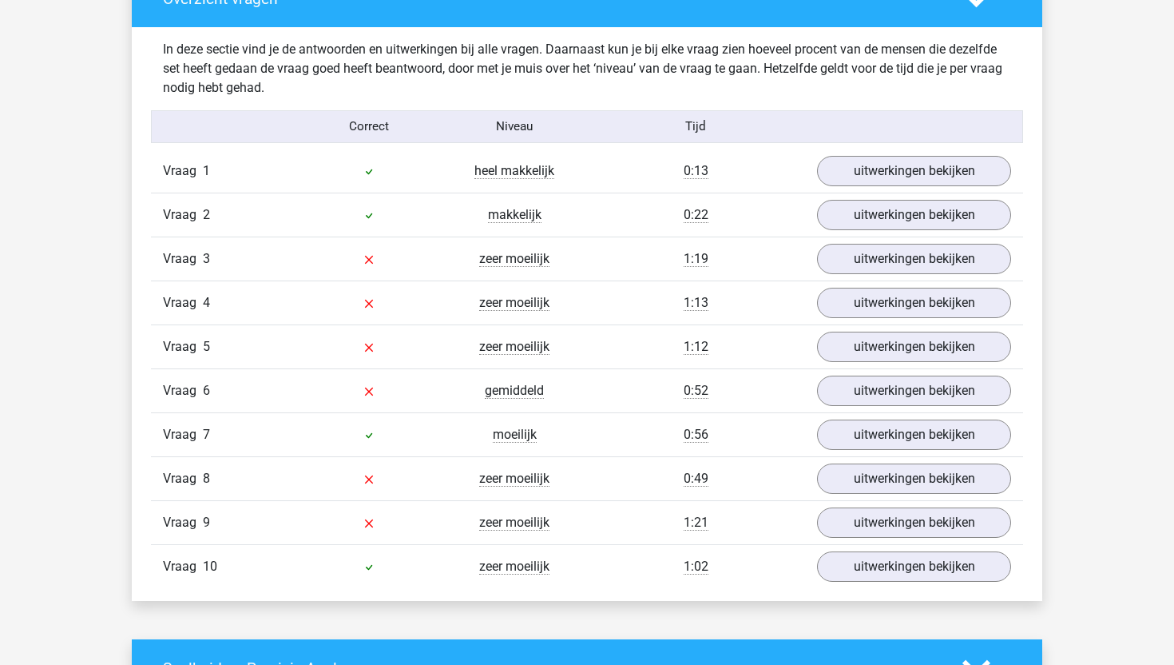
scroll to position [1229, 0]
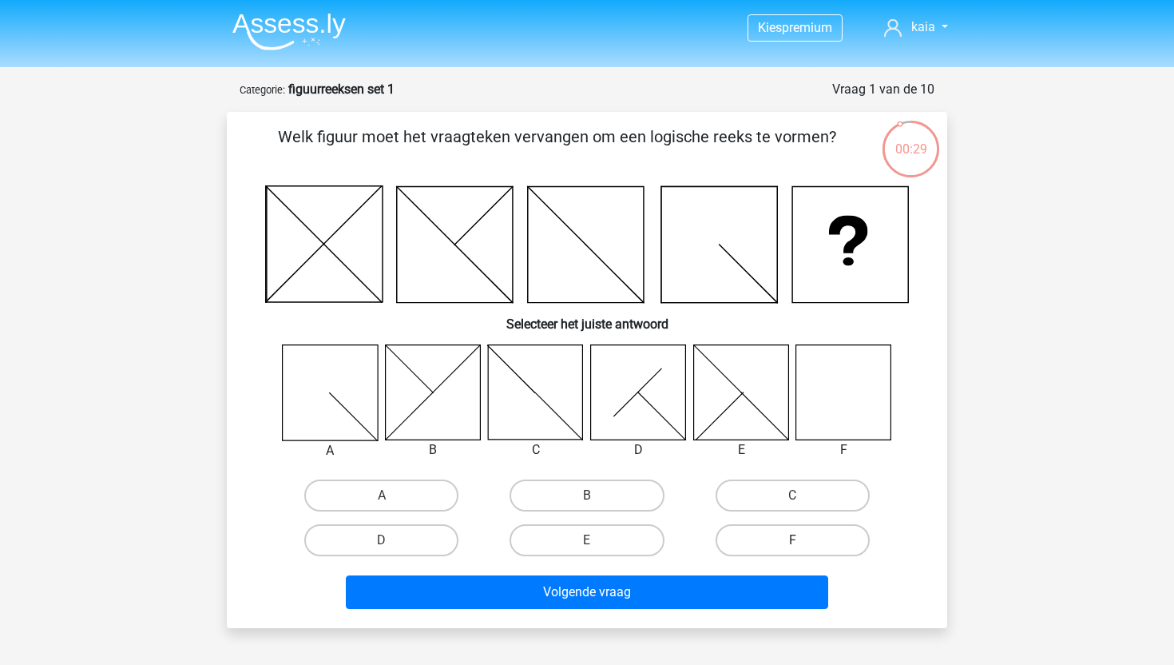
click at [767, 534] on label "F" at bounding box center [793, 540] width 154 height 32
click at [792, 540] on input "F" at bounding box center [797, 545] width 10 height 10
radio input "true"
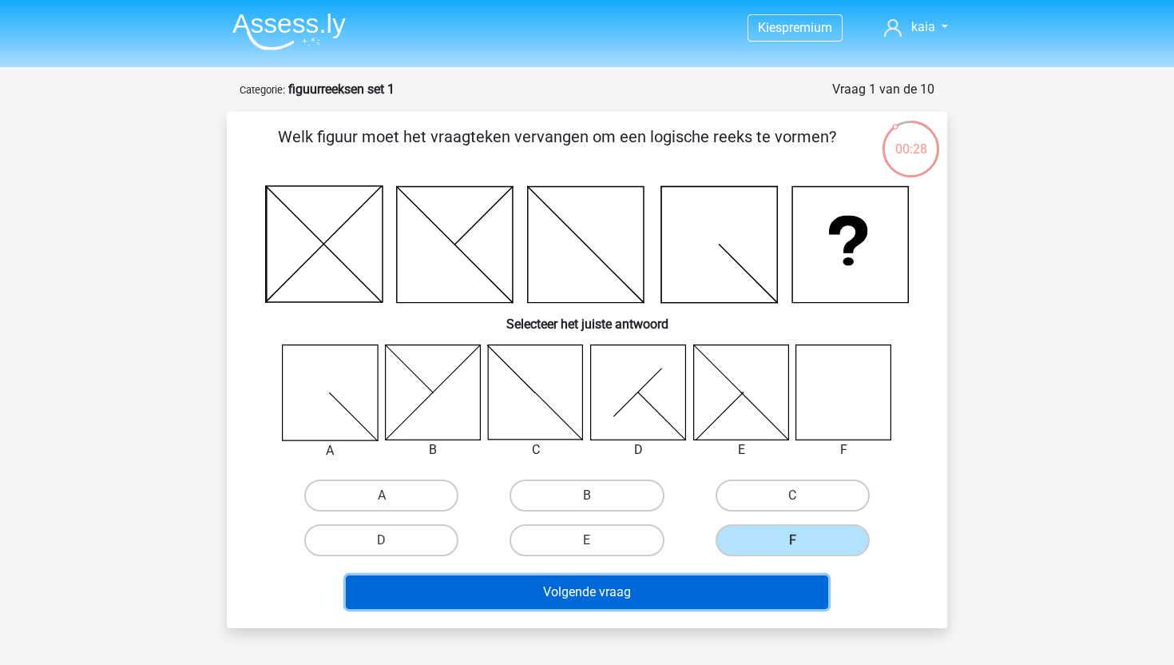
click at [713, 587] on button "Volgende vraag" at bounding box center [587, 592] width 483 height 34
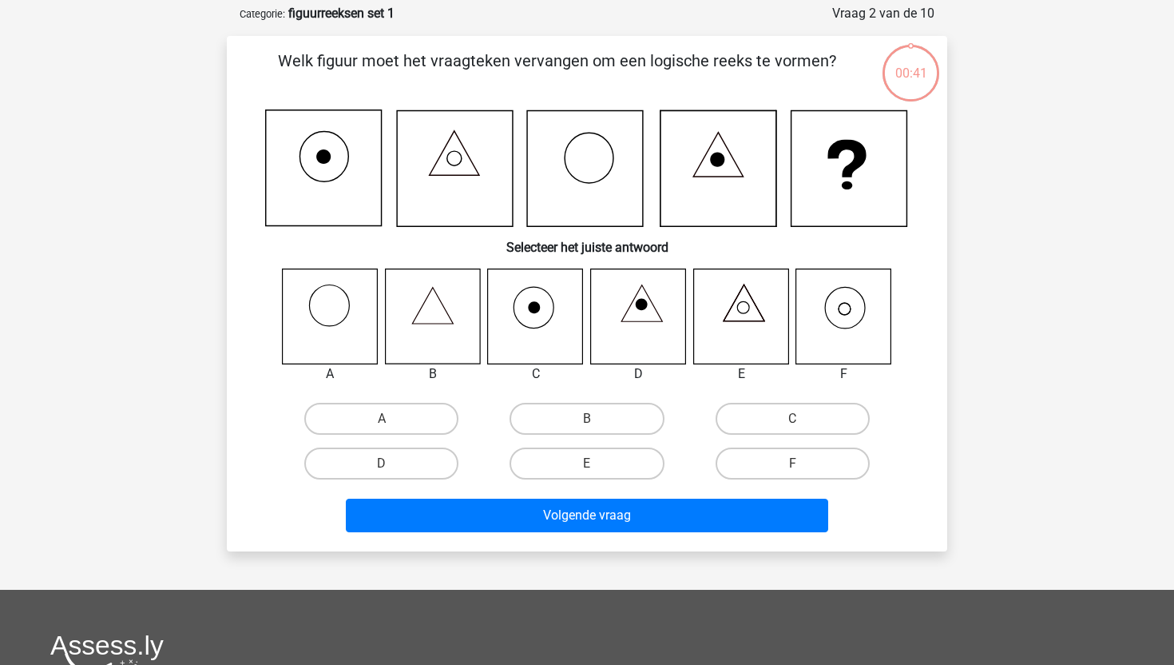
scroll to position [80, 0]
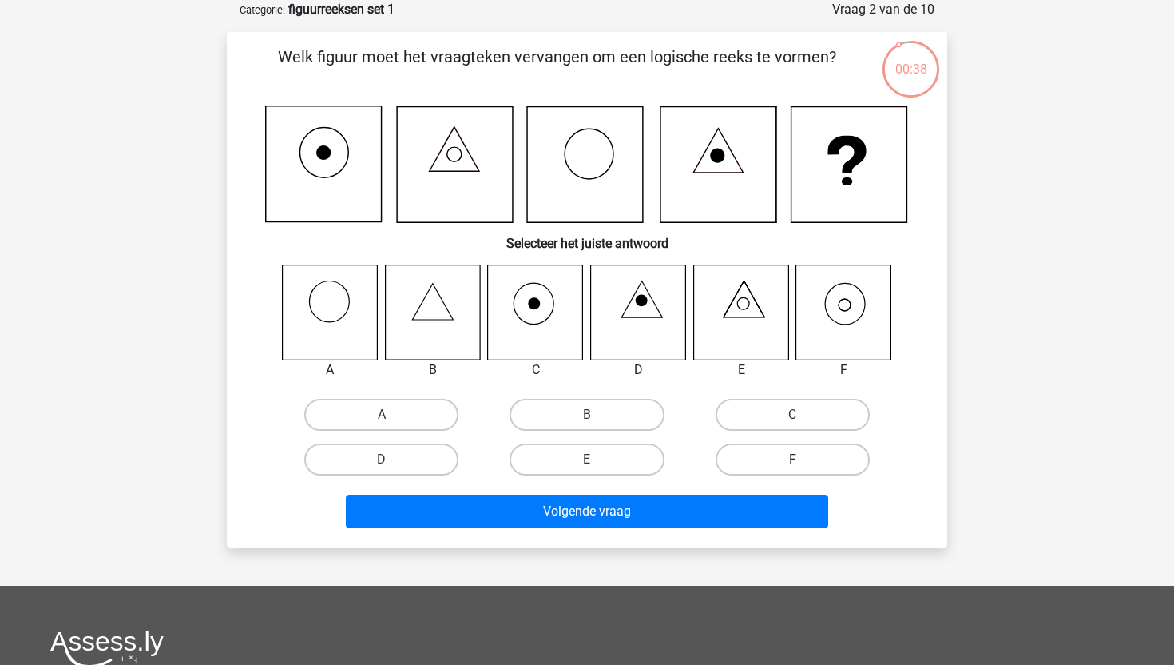
click at [757, 455] on label "F" at bounding box center [793, 459] width 154 height 32
click at [792, 459] on input "F" at bounding box center [797, 464] width 10 height 10
radio input "true"
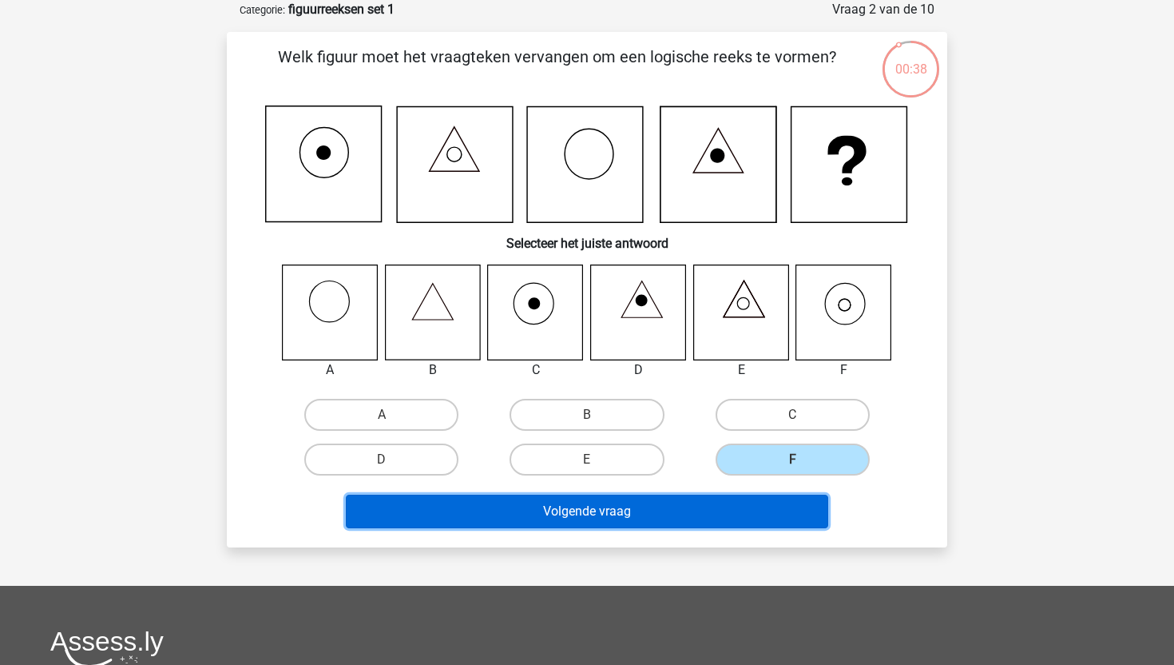
click at [693, 506] on button "Volgende vraag" at bounding box center [587, 512] width 483 height 34
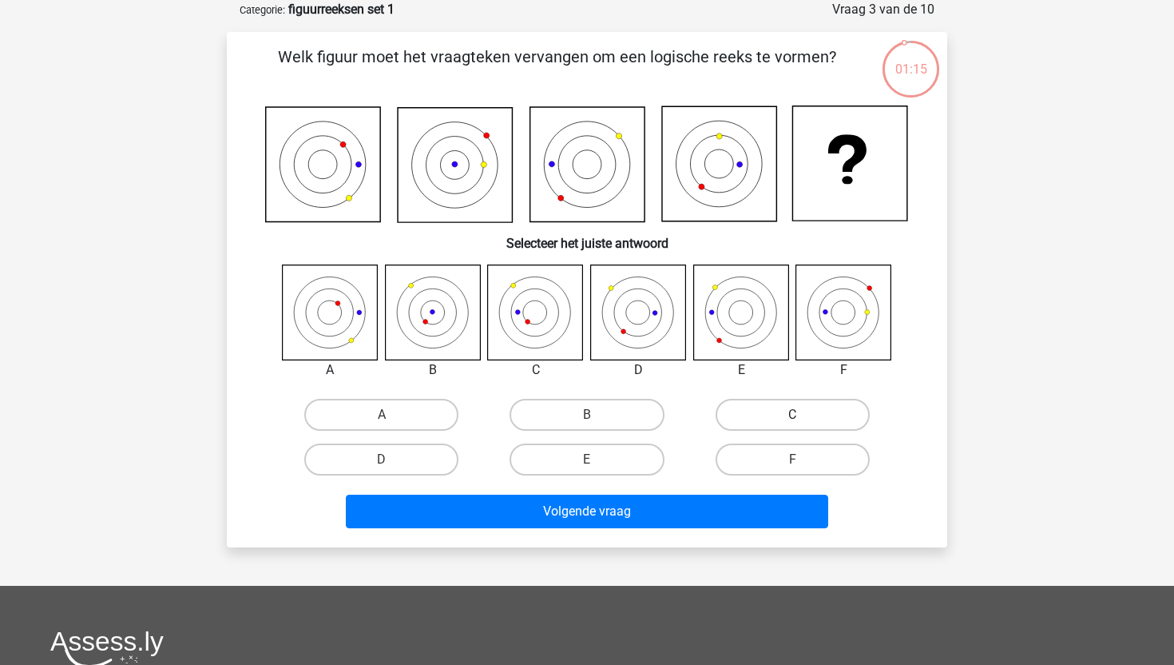
click at [800, 414] on label "C" at bounding box center [793, 415] width 154 height 32
click at [800, 415] on input "C" at bounding box center [797, 420] width 10 height 10
radio input "true"
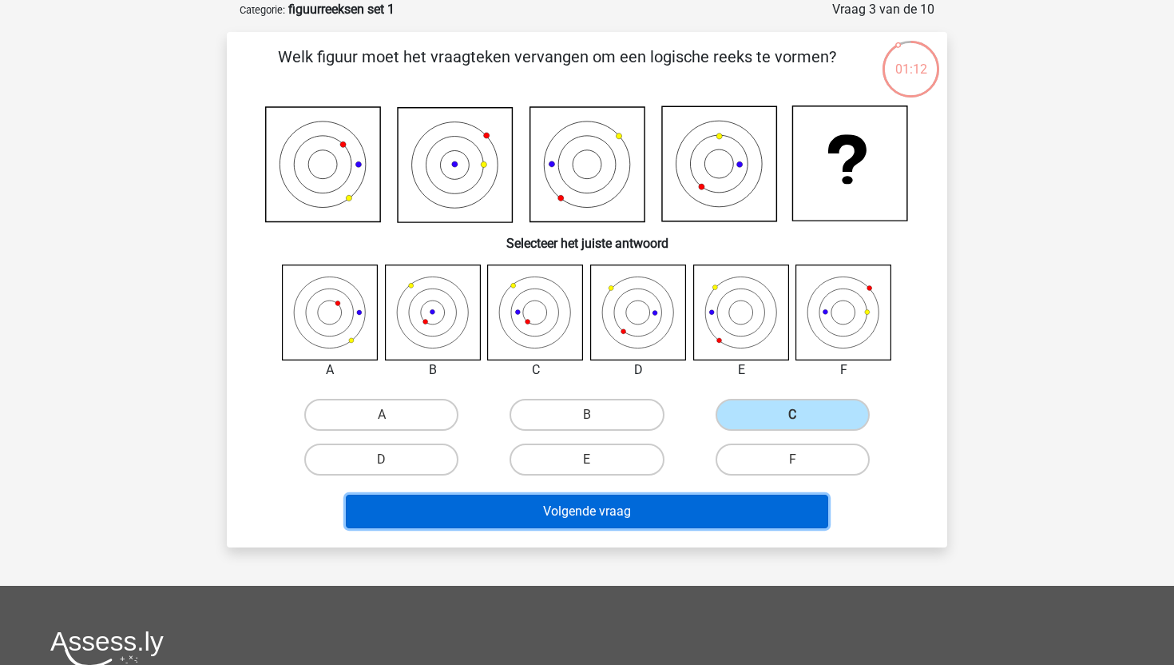
click at [584, 518] on button "Volgende vraag" at bounding box center [587, 512] width 483 height 34
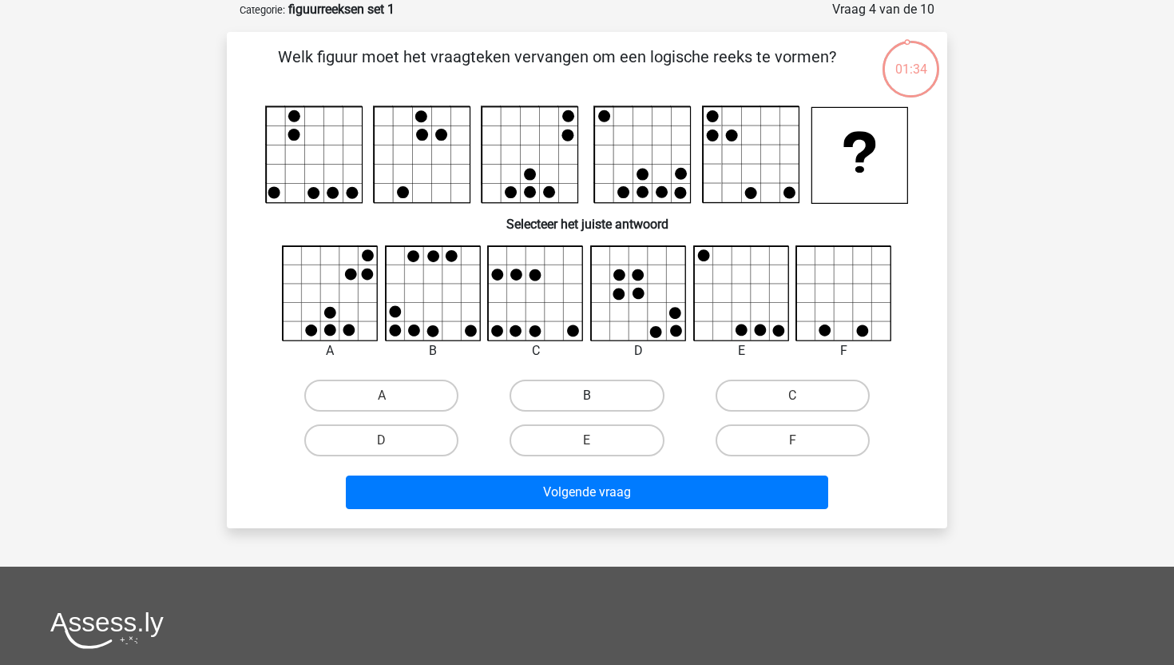
click at [586, 394] on label "B" at bounding box center [587, 395] width 154 height 32
click at [587, 395] on input "B" at bounding box center [592, 400] width 10 height 10
radio input "true"
click at [573, 472] on div "Volgende vraag" at bounding box center [586, 489] width 669 height 53
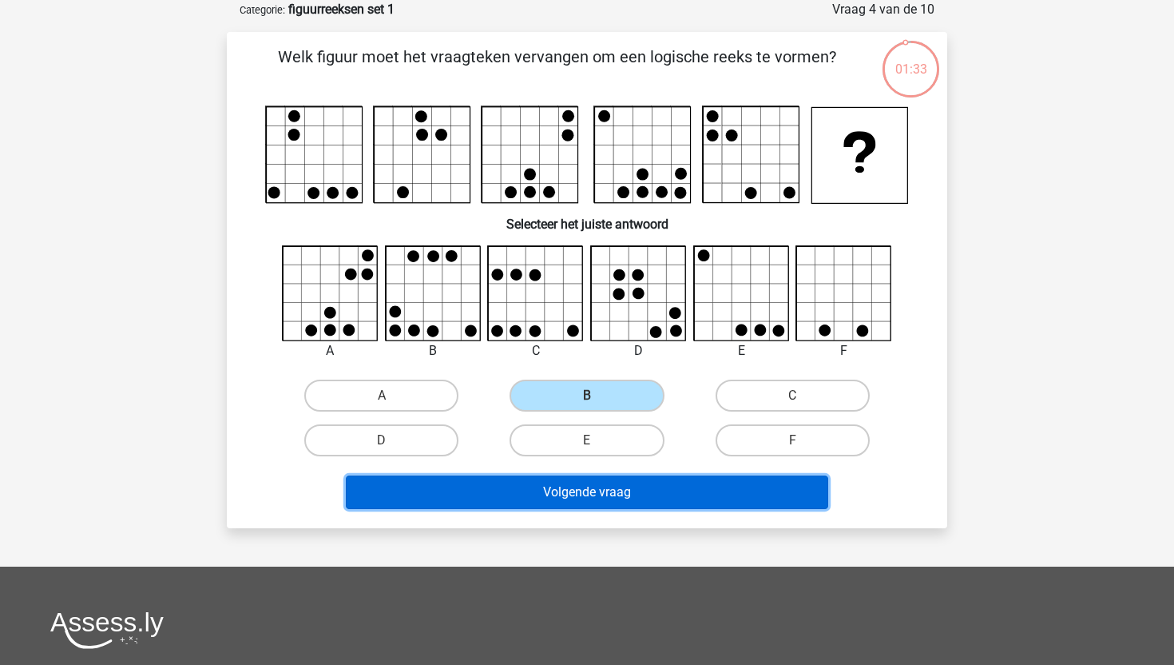
click at [573, 489] on button "Volgende vraag" at bounding box center [587, 492] width 483 height 34
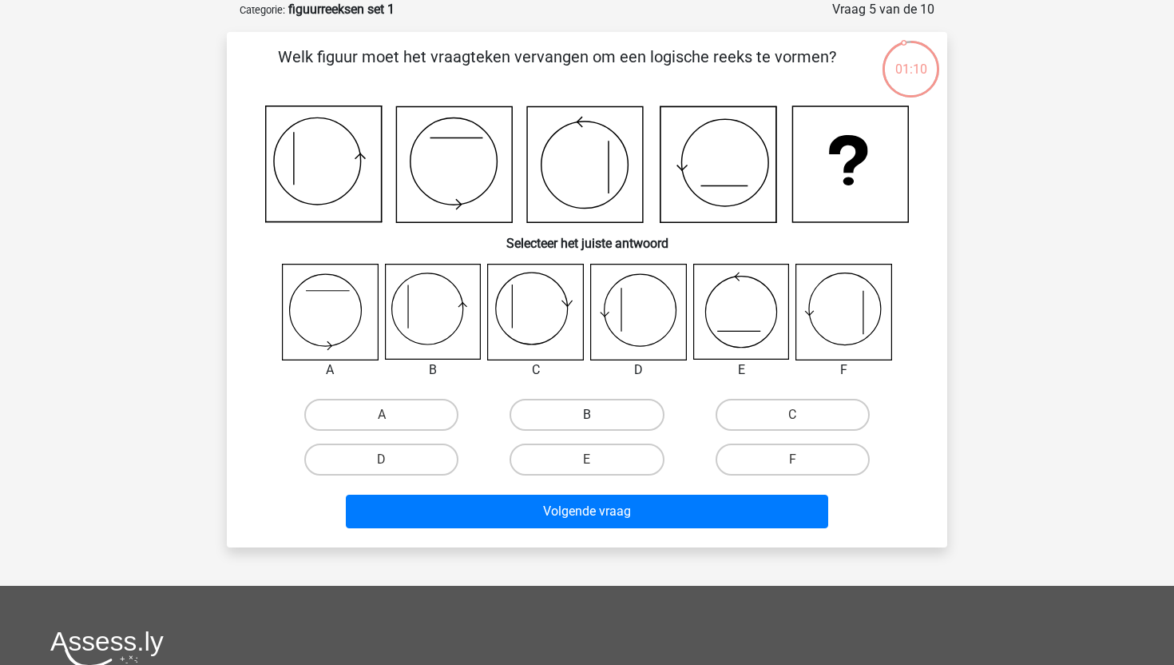
click at [598, 407] on label "B" at bounding box center [587, 415] width 154 height 32
click at [598, 415] on input "B" at bounding box center [592, 420] width 10 height 10
radio input "true"
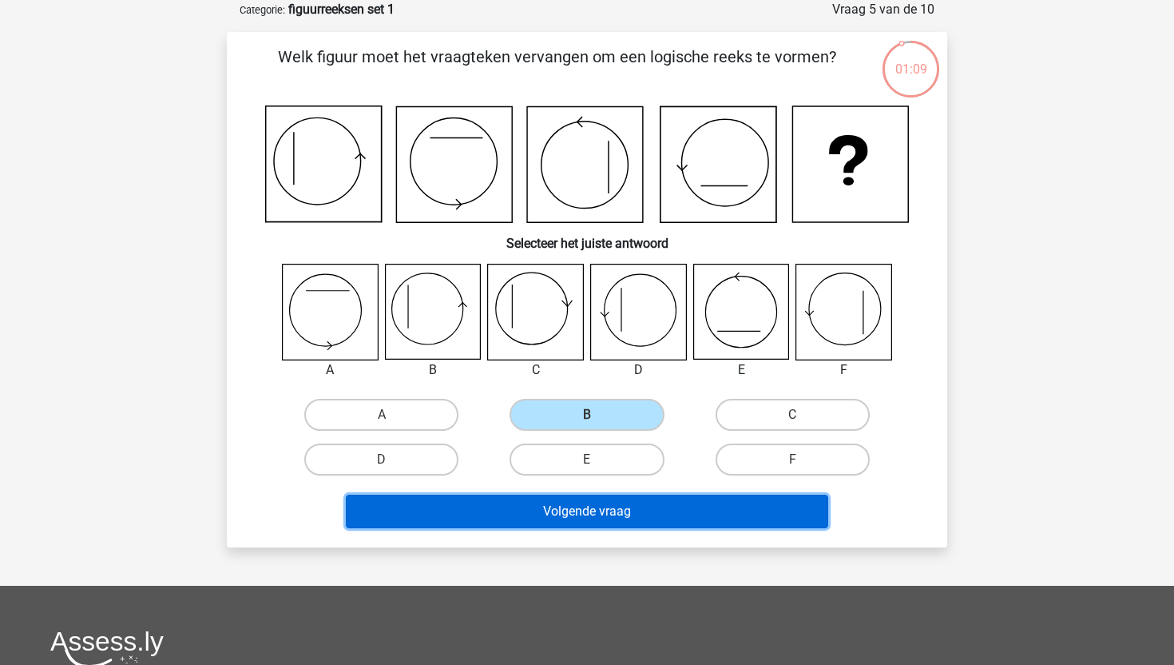
click at [547, 524] on button "Volgende vraag" at bounding box center [587, 512] width 483 height 34
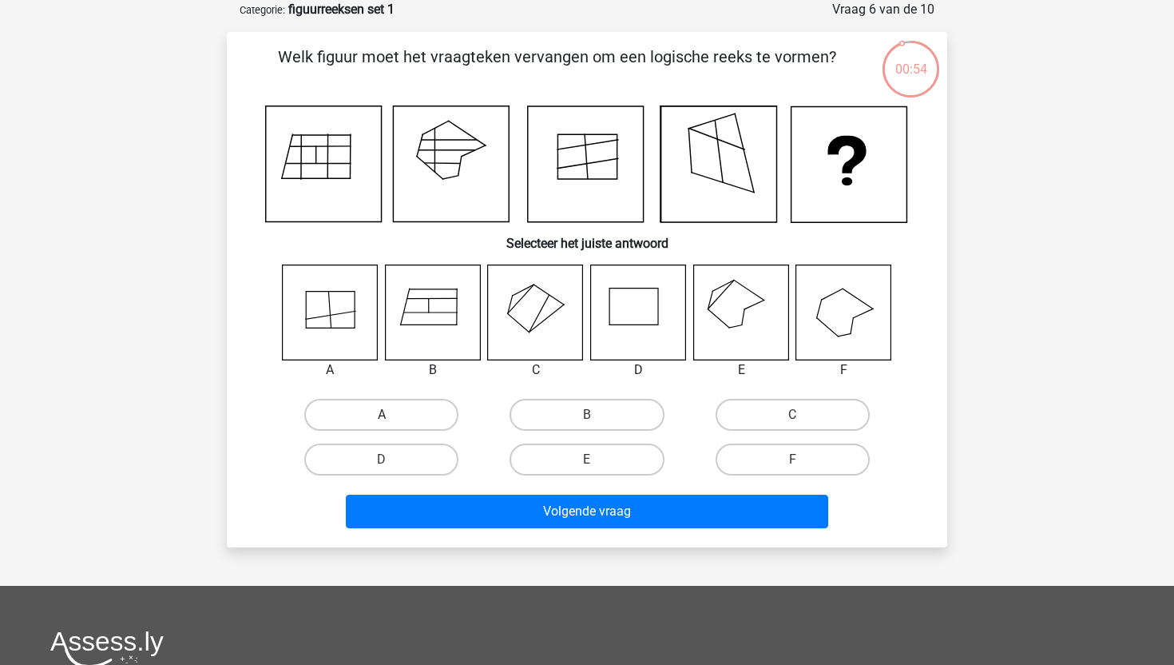
click at [382, 411] on label "A" at bounding box center [381, 415] width 154 height 32
click at [382, 415] on input "A" at bounding box center [387, 420] width 10 height 10
radio input "true"
click at [406, 484] on div "Volgende vraag" at bounding box center [586, 508] width 669 height 53
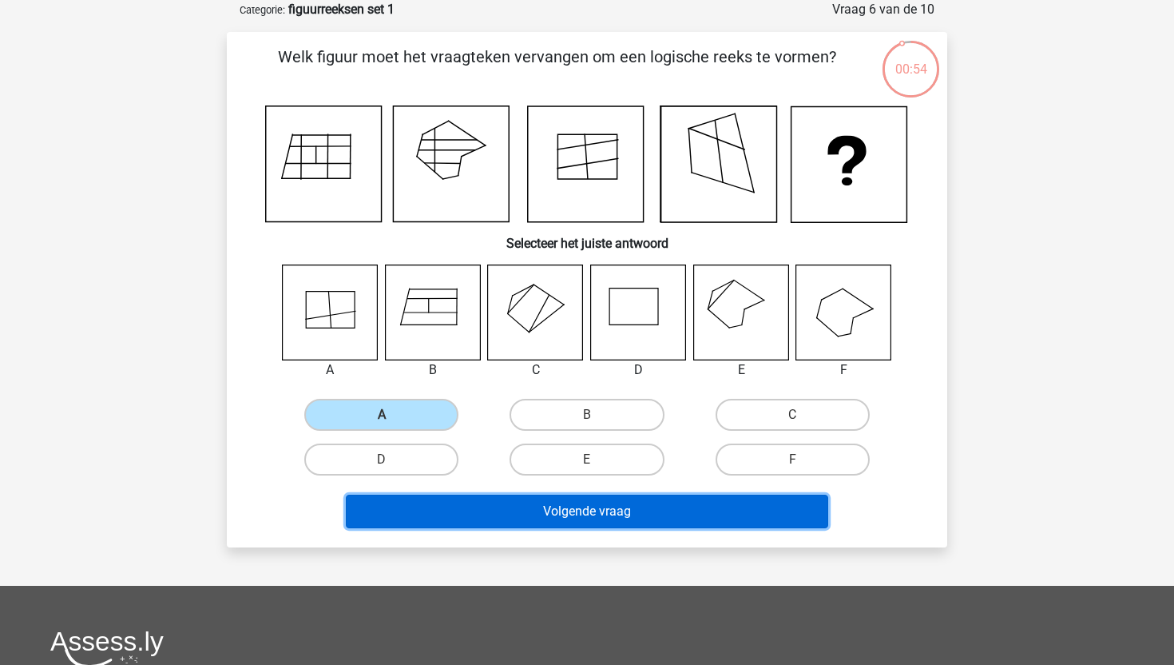
click at [406, 506] on button "Volgende vraag" at bounding box center [587, 512] width 483 height 34
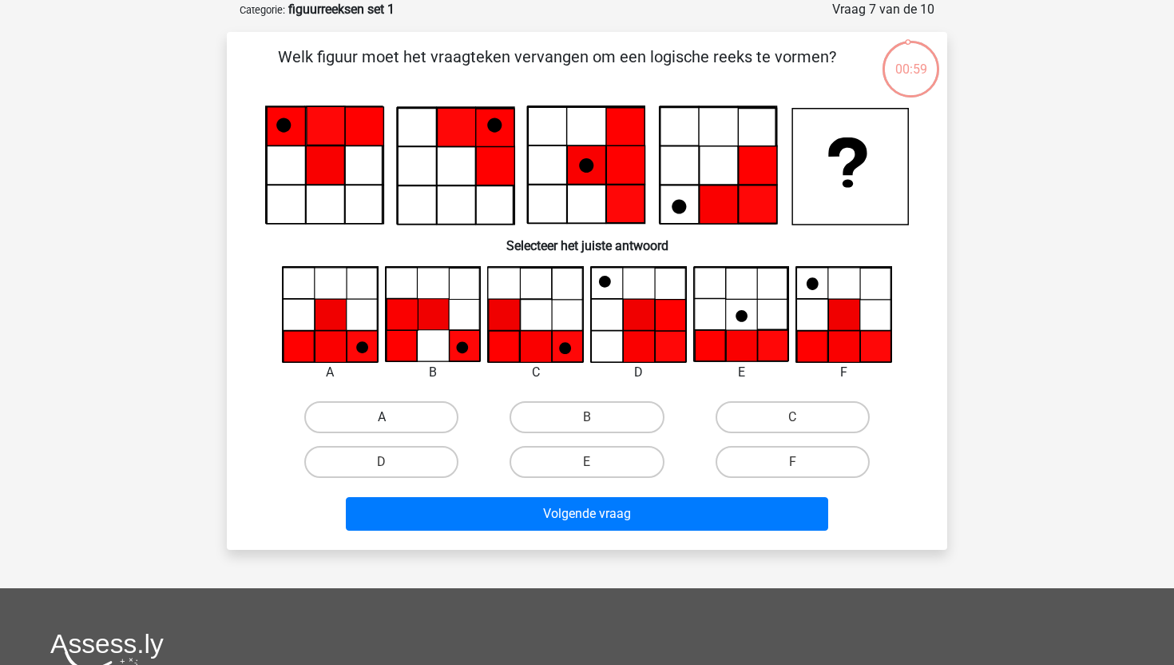
click at [430, 423] on label "A" at bounding box center [381, 417] width 154 height 32
click at [392, 423] on input "A" at bounding box center [387, 422] width 10 height 10
radio input "true"
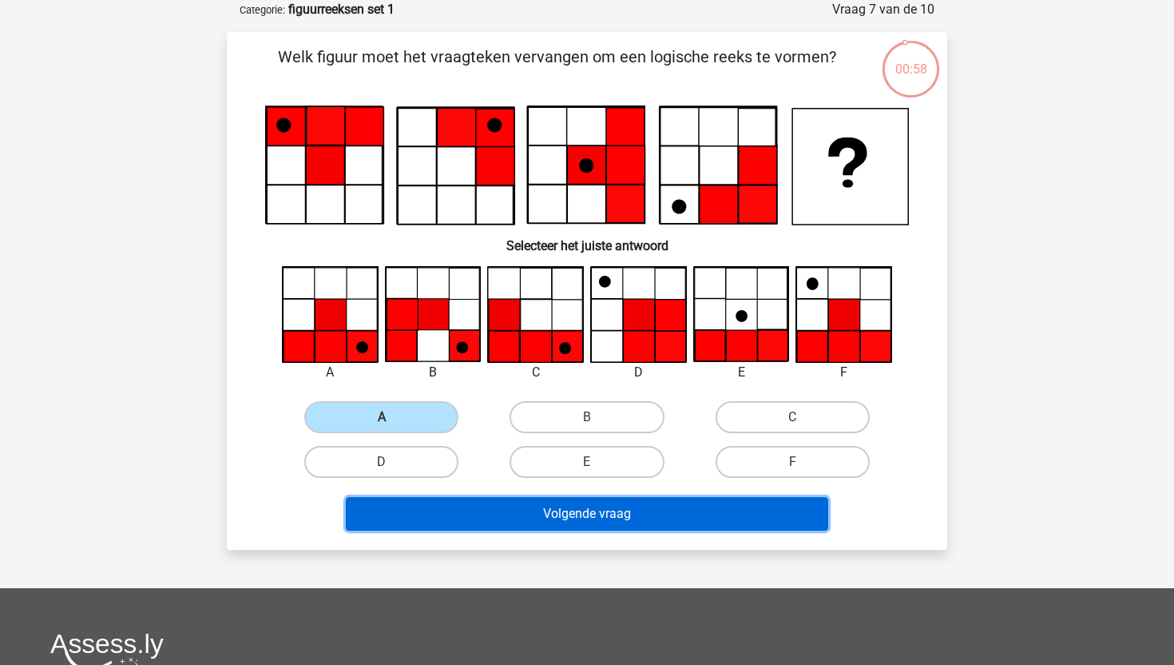
click at [448, 514] on button "Volgende vraag" at bounding box center [587, 514] width 483 height 34
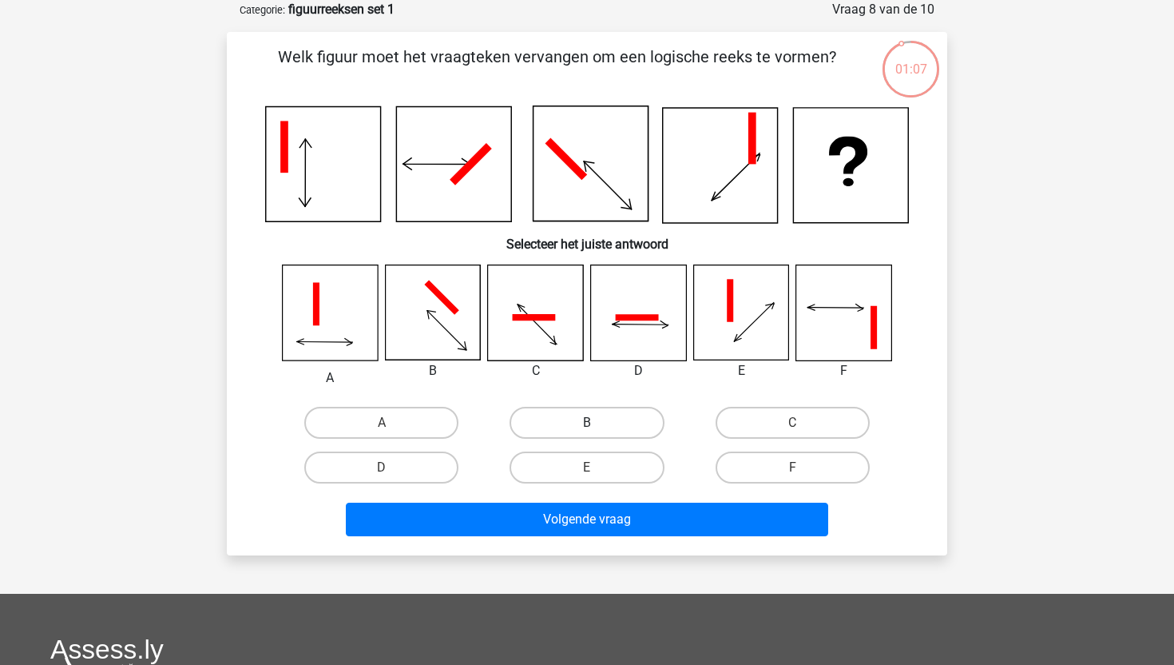
click at [573, 415] on label "B" at bounding box center [587, 423] width 154 height 32
click at [587, 423] on input "B" at bounding box center [592, 428] width 10 height 10
radio input "true"
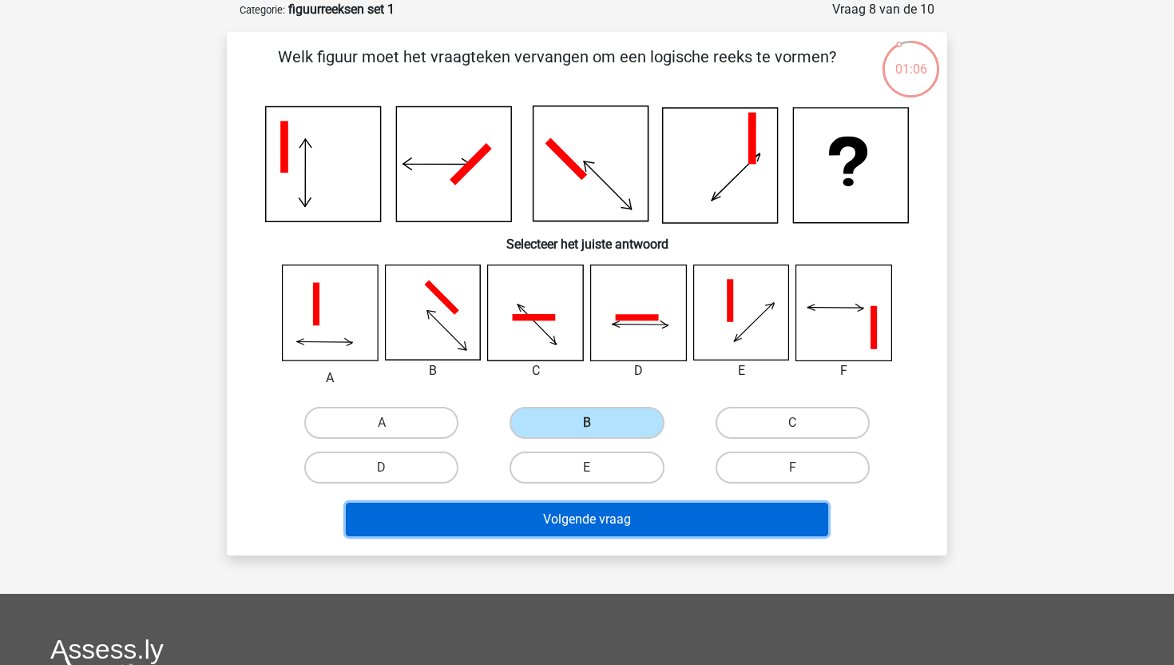
click at [538, 527] on button "Volgende vraag" at bounding box center [587, 519] width 483 height 34
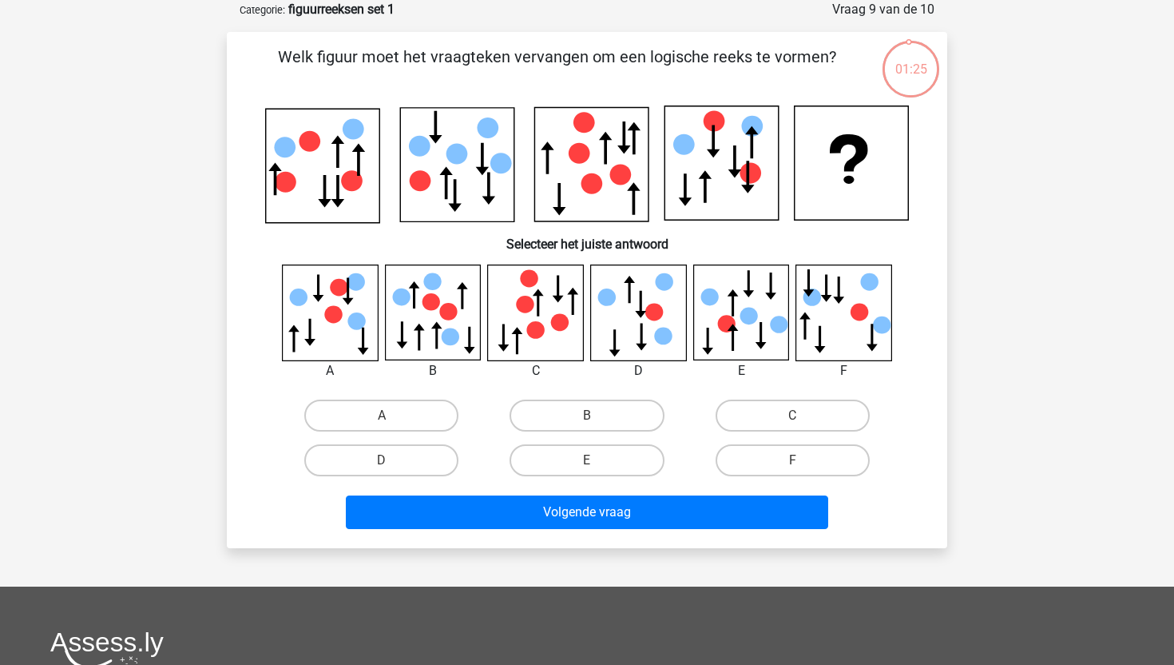
click at [590, 419] on input "B" at bounding box center [592, 420] width 10 height 10
radio input "true"
click at [582, 491] on div "Volgende vraag" at bounding box center [586, 509] width 669 height 53
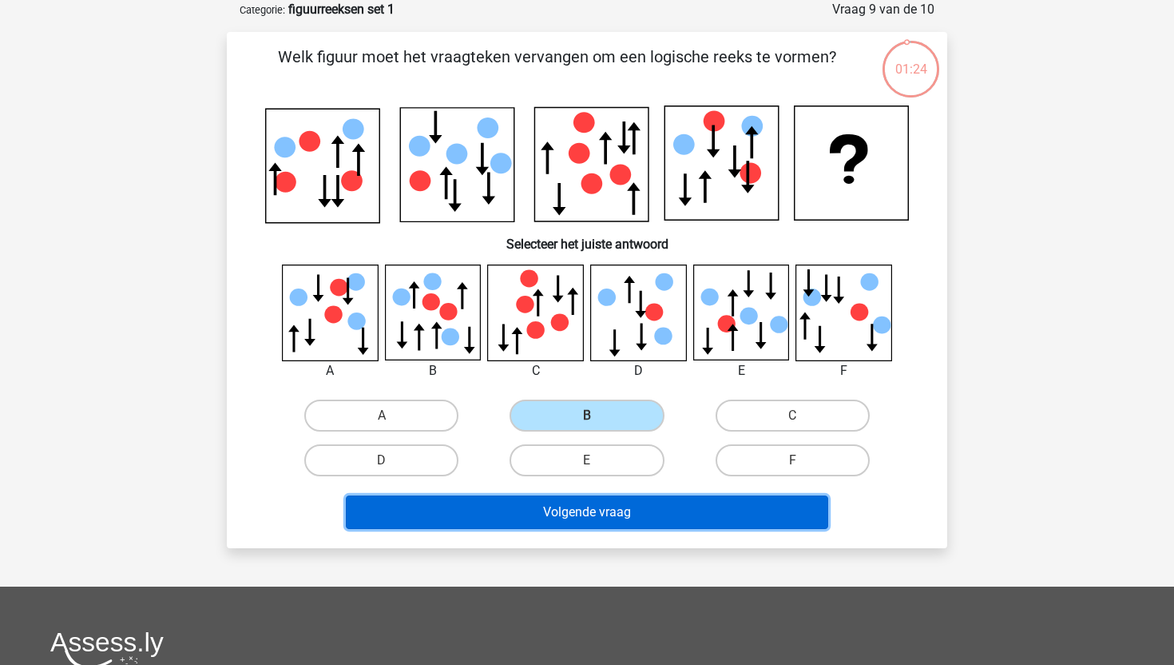
click at [572, 514] on button "Volgende vraag" at bounding box center [587, 512] width 483 height 34
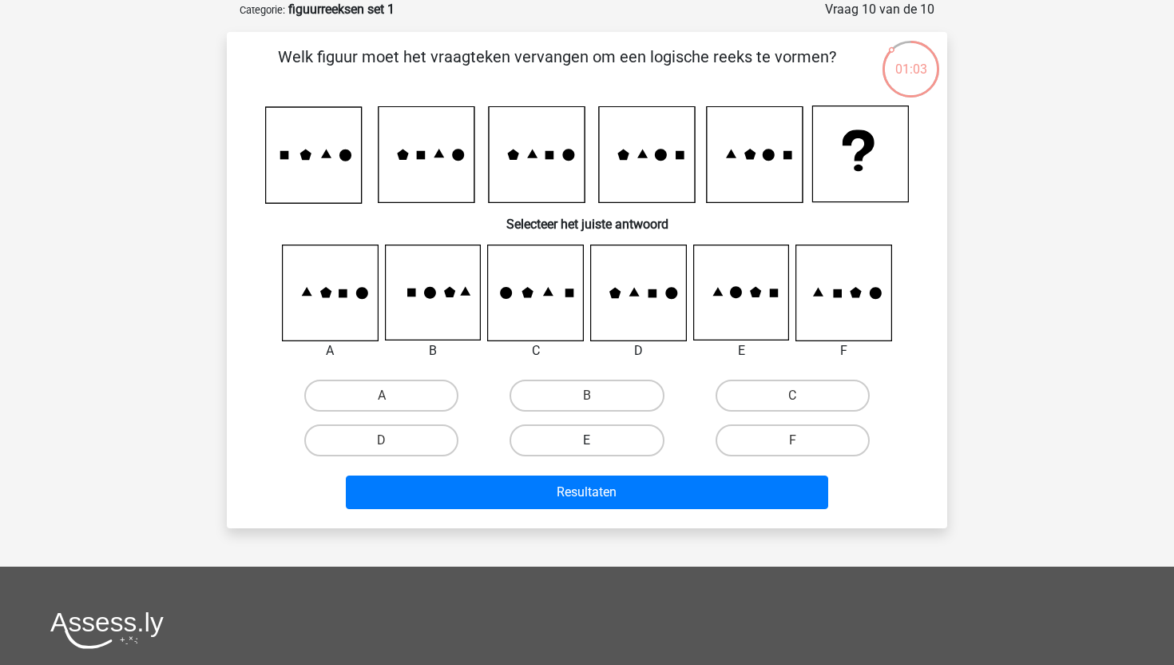
click at [618, 443] on label "E" at bounding box center [587, 440] width 154 height 32
click at [598, 443] on input "E" at bounding box center [592, 445] width 10 height 10
radio input "true"
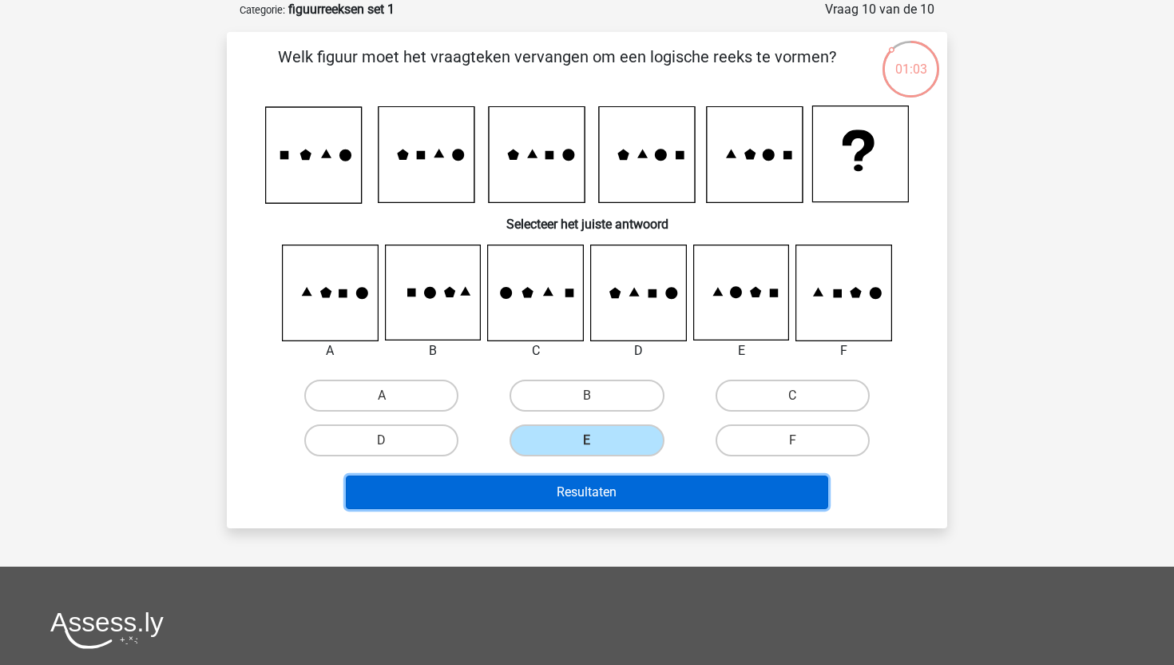
click at [605, 484] on button "Resultaten" at bounding box center [587, 492] width 483 height 34
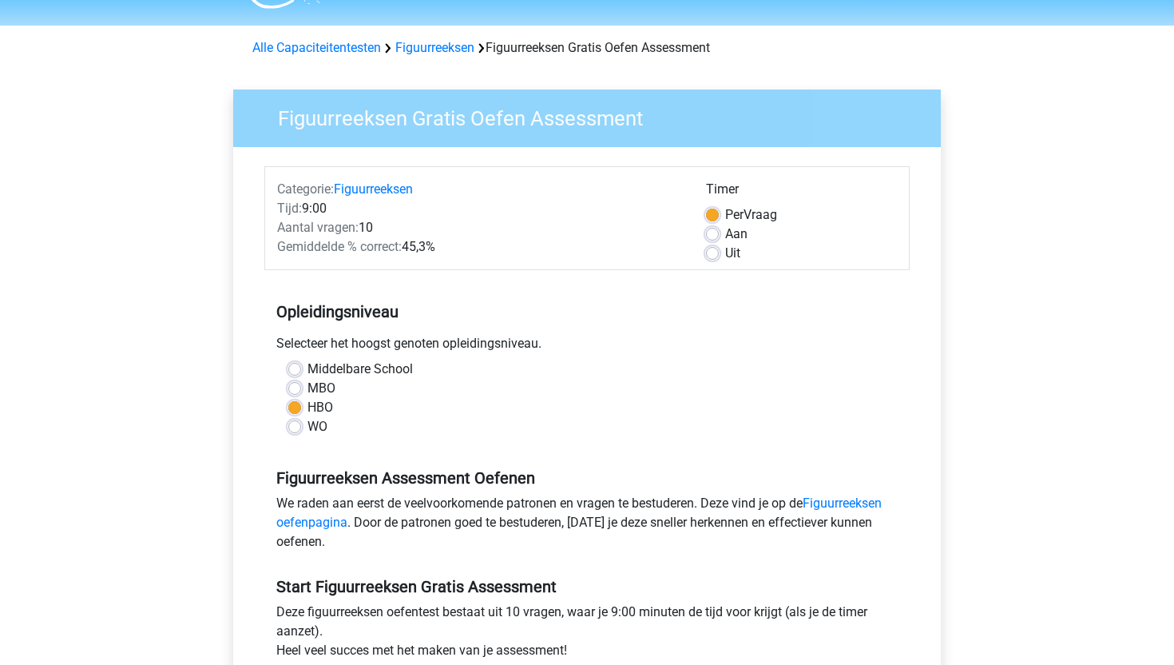
scroll to position [23, 0]
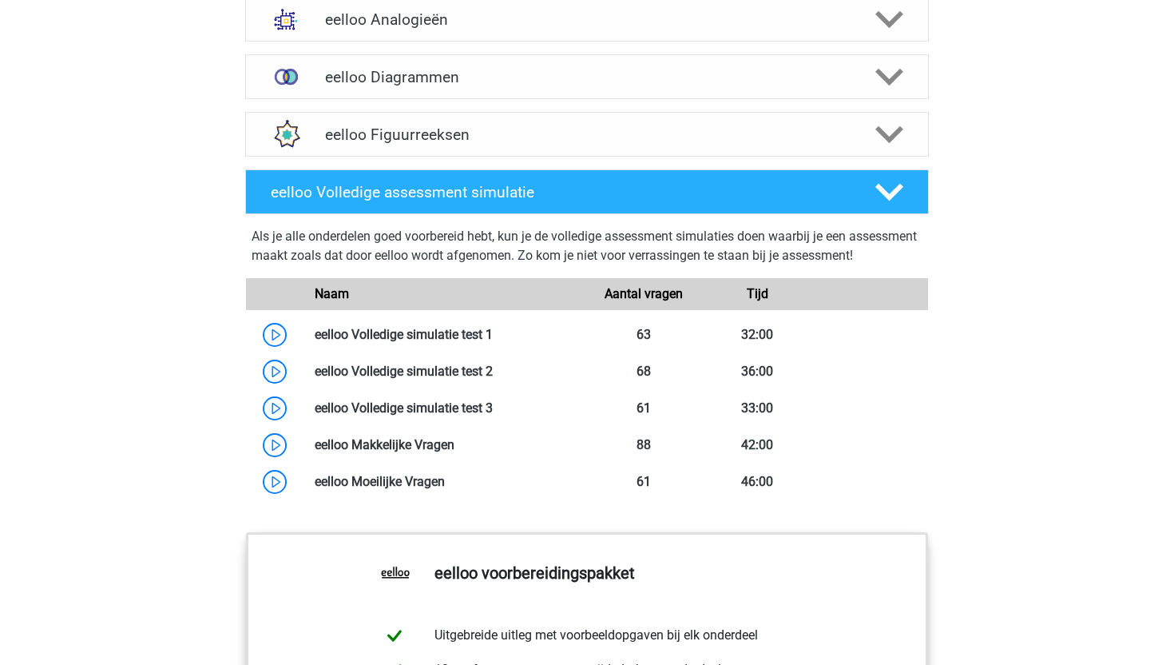
scroll to position [1123, 0]
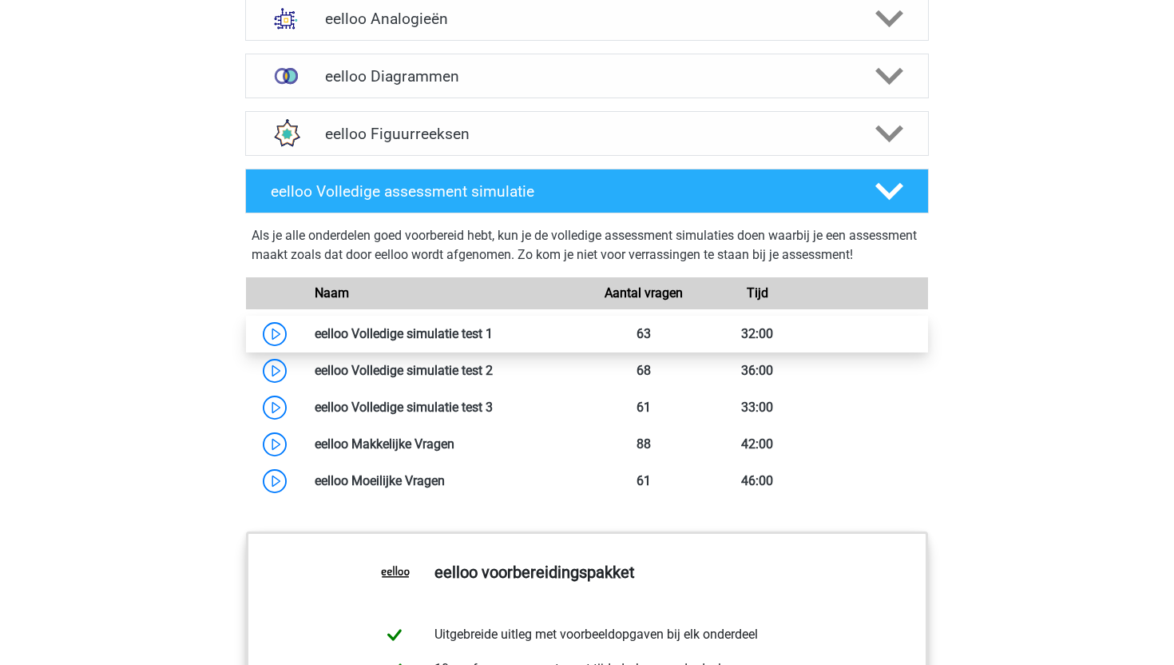
click at [493, 341] on link at bounding box center [493, 333] width 0 height 15
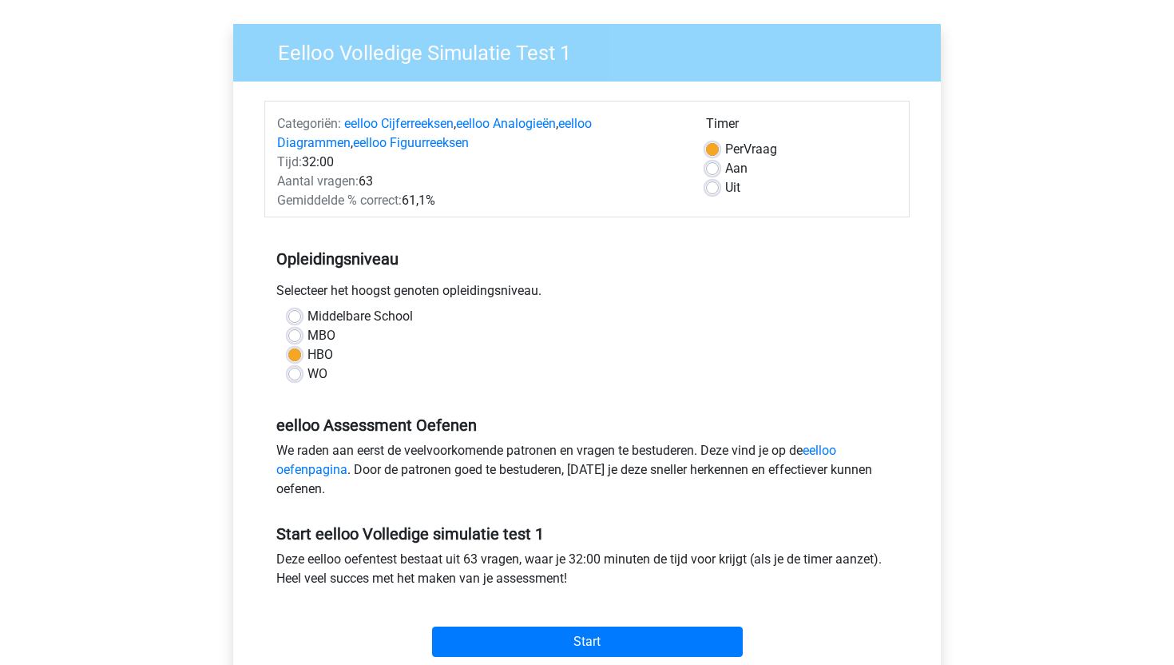
scroll to position [104, 0]
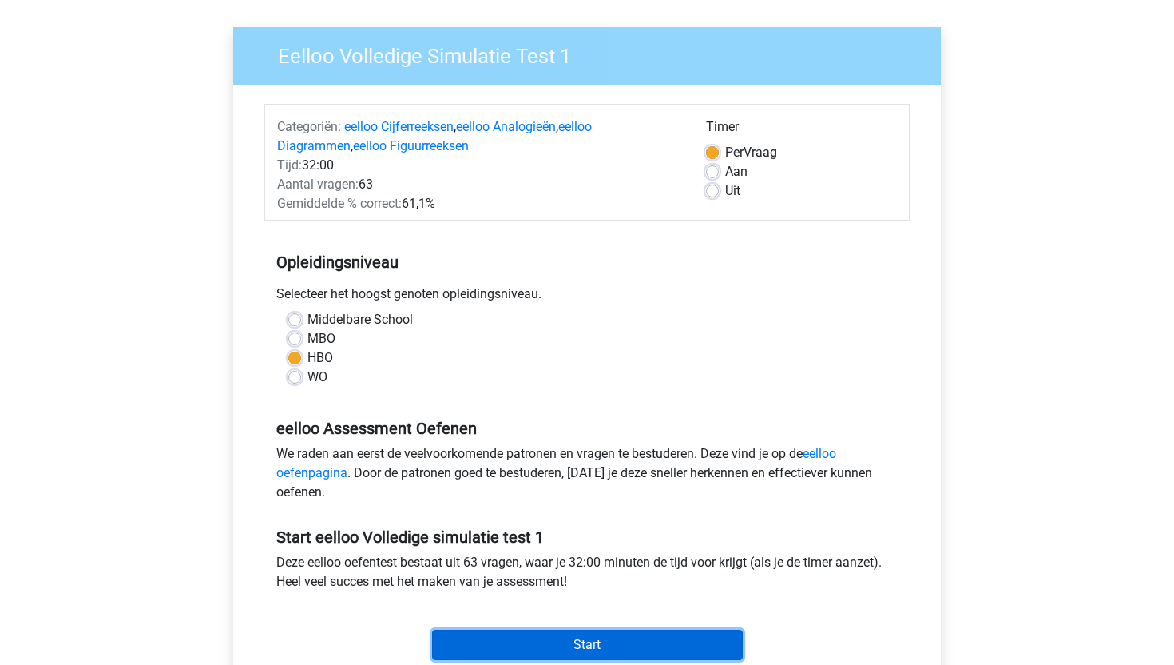
click at [566, 649] on input "Start" at bounding box center [587, 645] width 311 height 30
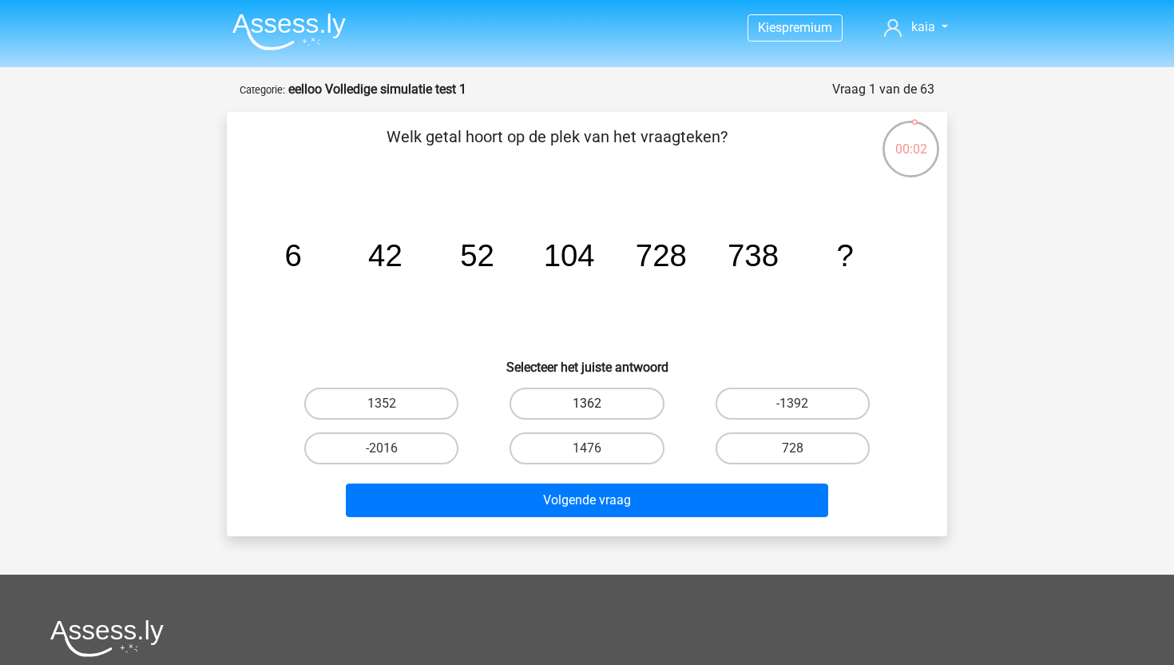
click at [551, 389] on label "1362" at bounding box center [587, 403] width 154 height 32
click at [587, 403] on input "1362" at bounding box center [592, 408] width 10 height 10
radio input "true"
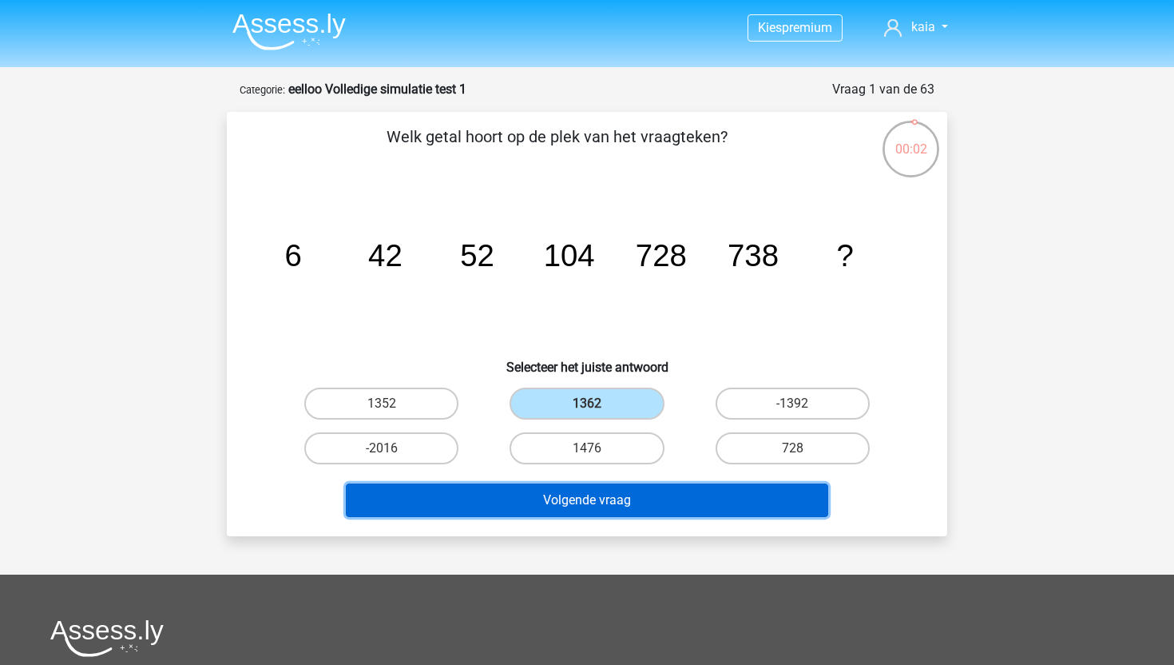
click at [541, 497] on button "Volgende vraag" at bounding box center [587, 500] width 483 height 34
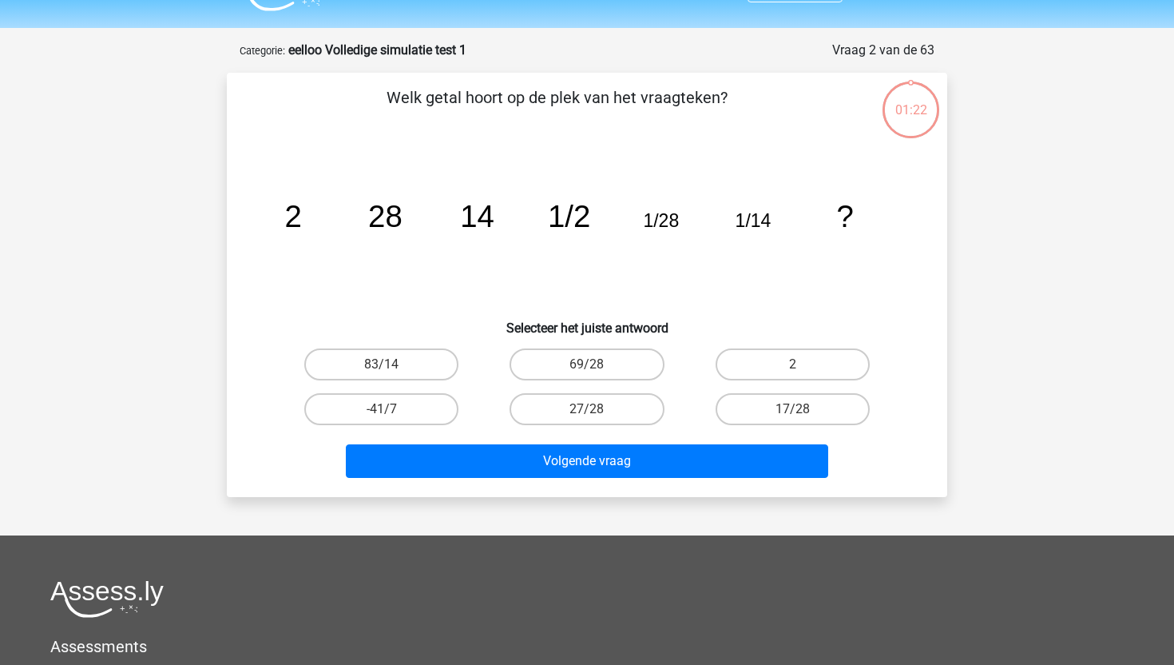
scroll to position [80, 0]
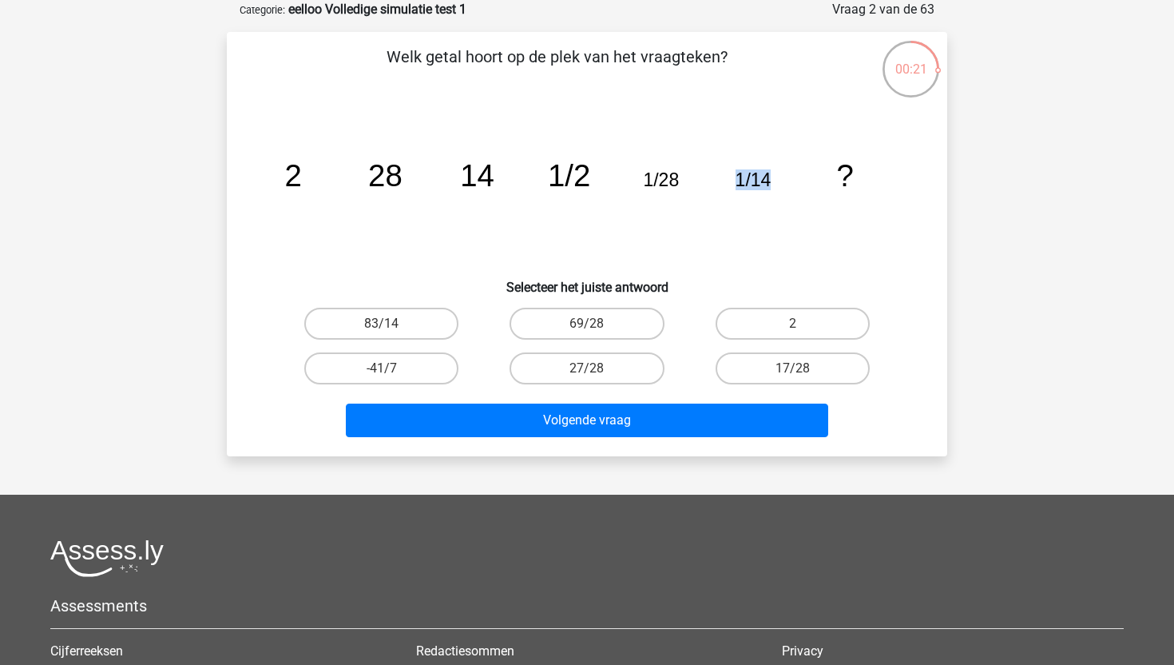
drag, startPoint x: 737, startPoint y: 180, endPoint x: 769, endPoint y: 179, distance: 31.2
click at [769, 179] on tspan "1/14" at bounding box center [754, 179] width 36 height 21
click at [764, 318] on label "2" at bounding box center [793, 324] width 154 height 32
click at [792, 324] on input "2" at bounding box center [797, 329] width 10 height 10
radio input "true"
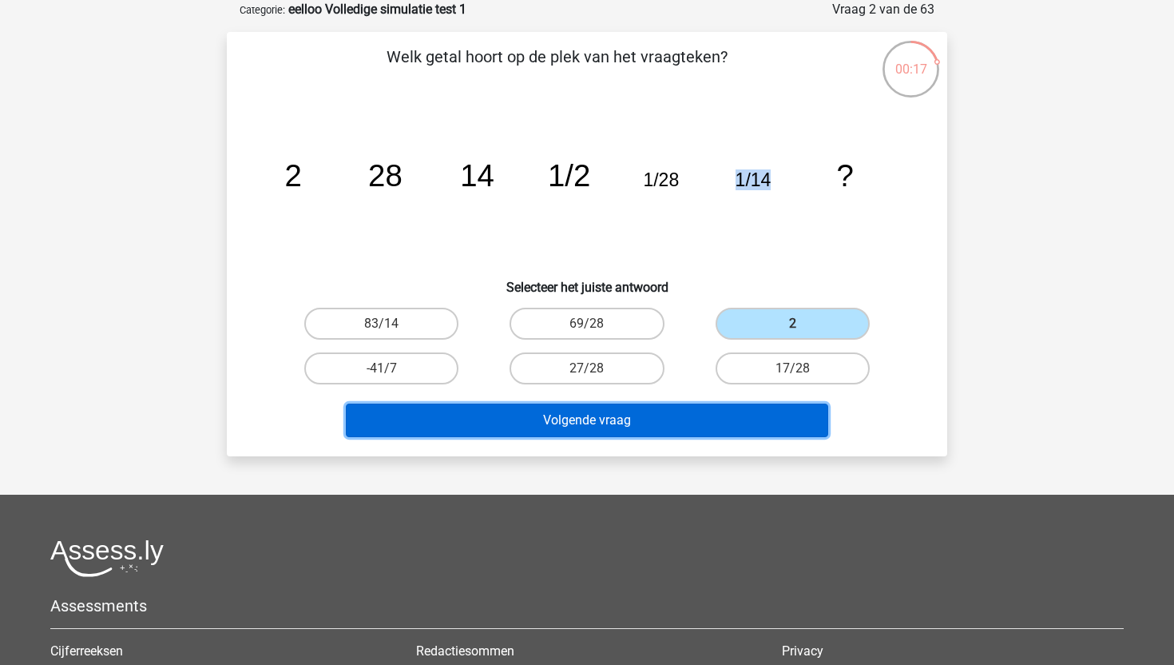
click at [643, 414] on button "Volgende vraag" at bounding box center [587, 420] width 483 height 34
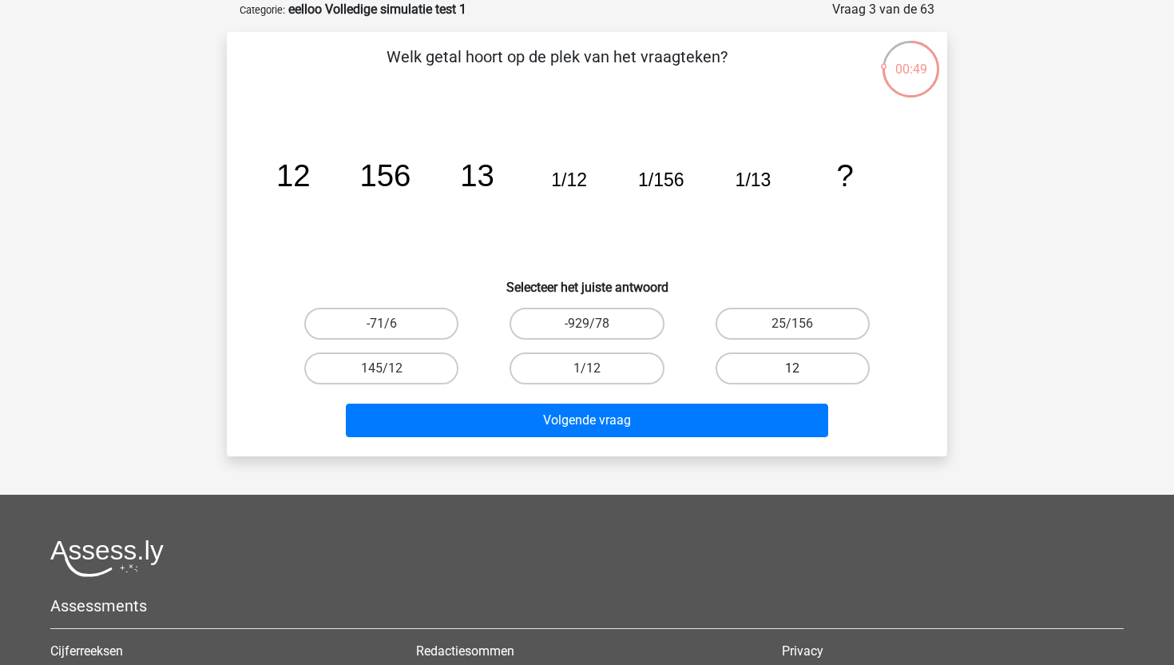
click at [768, 362] on label "12" at bounding box center [793, 368] width 154 height 32
click at [792, 368] on input "12" at bounding box center [797, 373] width 10 height 10
radio input "true"
click at [598, 362] on label "1/12" at bounding box center [587, 368] width 154 height 32
click at [598, 368] on input "1/12" at bounding box center [592, 373] width 10 height 10
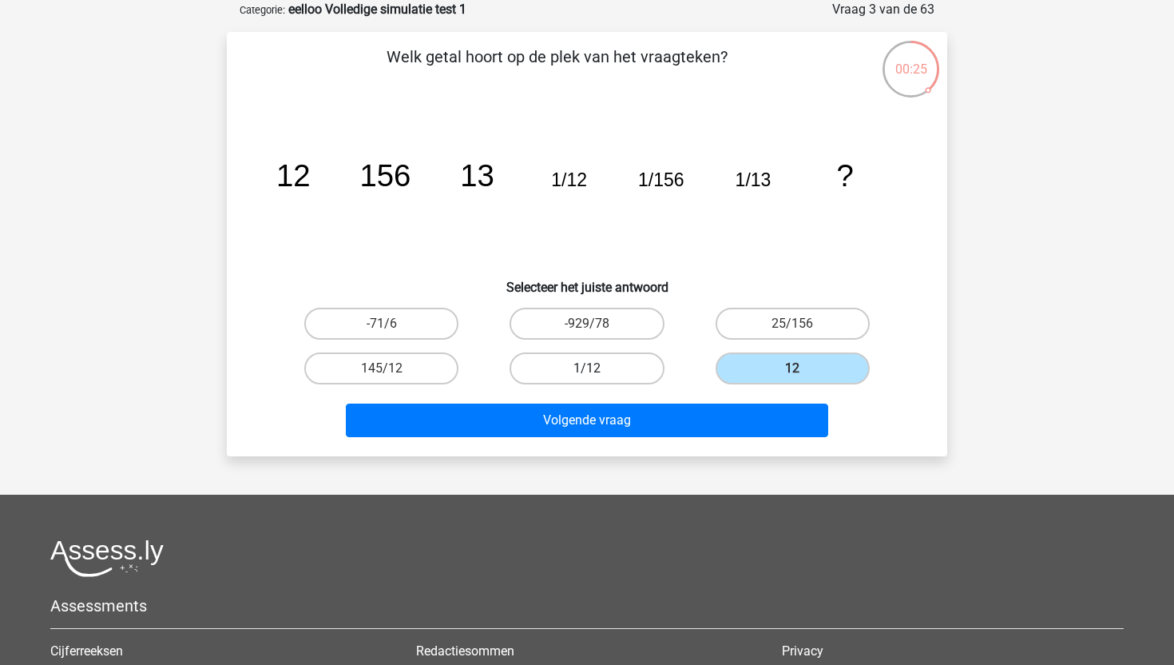
radio input "true"
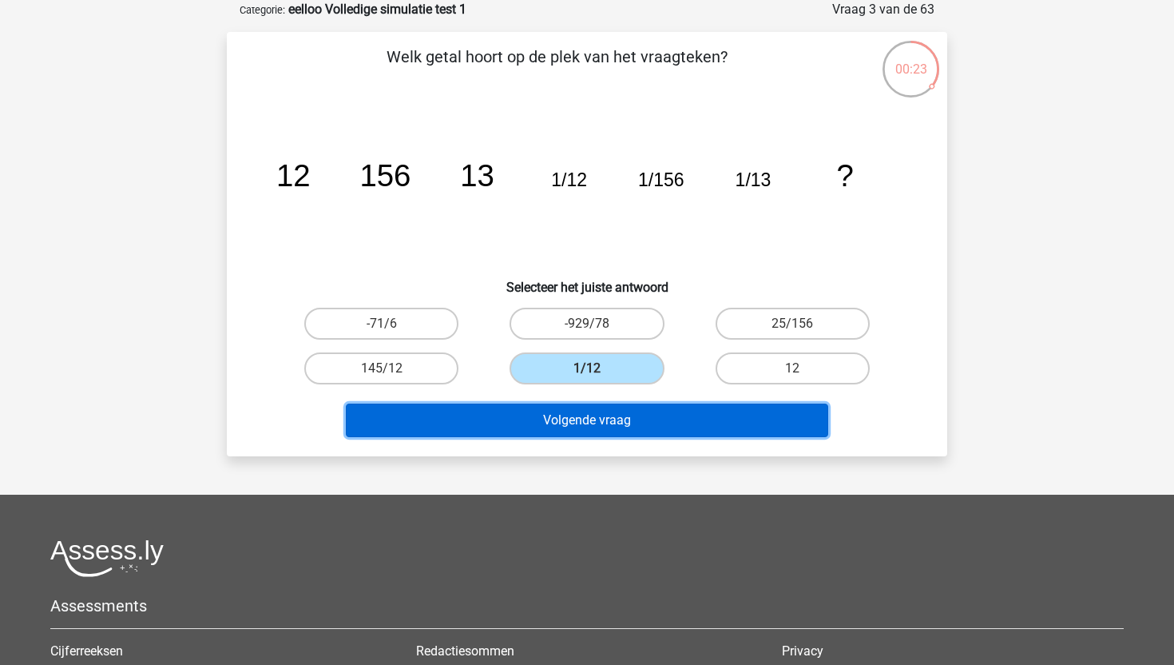
drag, startPoint x: 568, startPoint y: 423, endPoint x: 725, endPoint y: 90, distance: 368.4
click at [729, 91] on div "Welk getal hoort op de plek van het vraagteken? image/svg+xml 12 156 13 1/12 1/…" at bounding box center [587, 244] width 708 height 399
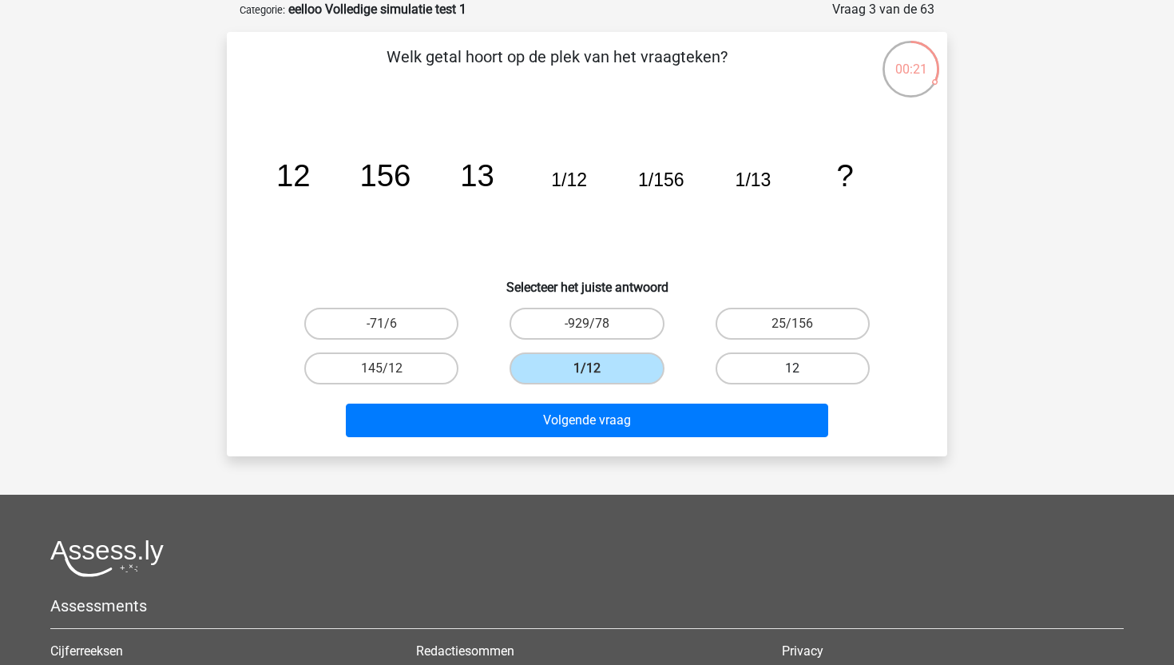
click at [761, 357] on label "12" at bounding box center [793, 368] width 154 height 32
click at [792, 368] on input "12" at bounding box center [797, 373] width 10 height 10
radio input "true"
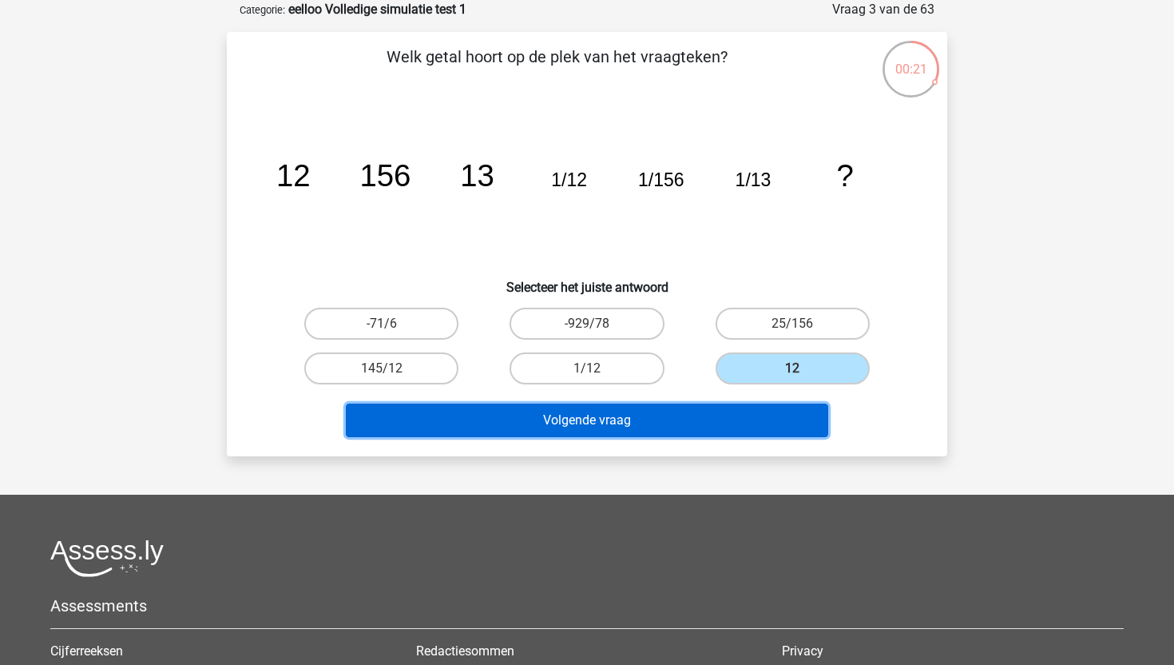
click at [703, 419] on button "Volgende vraag" at bounding box center [587, 420] width 483 height 34
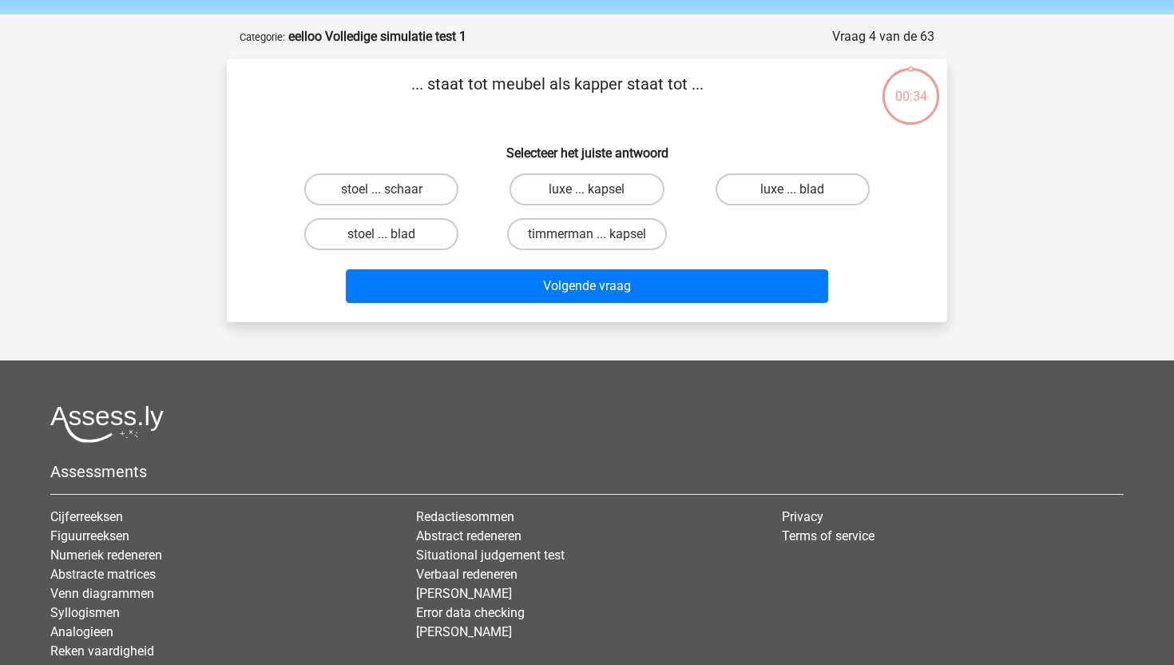
scroll to position [51, 0]
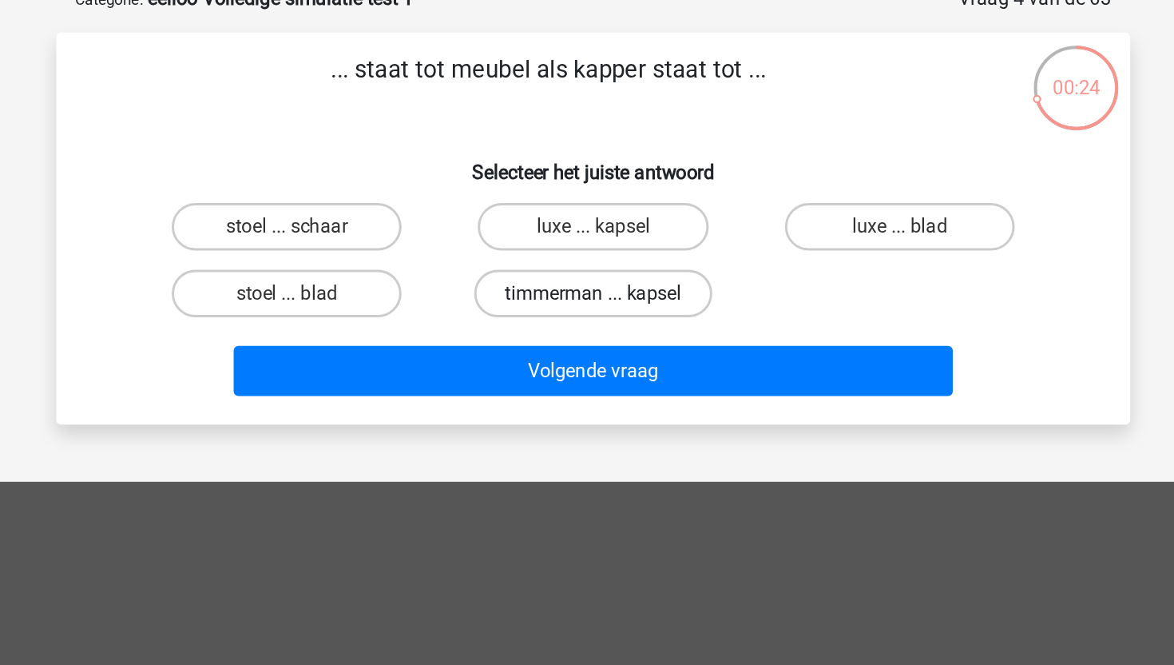
click at [542, 241] on label "timmerman ... kapsel" at bounding box center [587, 236] width 160 height 32
click at [587, 241] on input "timmerman ... kapsel" at bounding box center [592, 241] width 10 height 10
radio input "true"
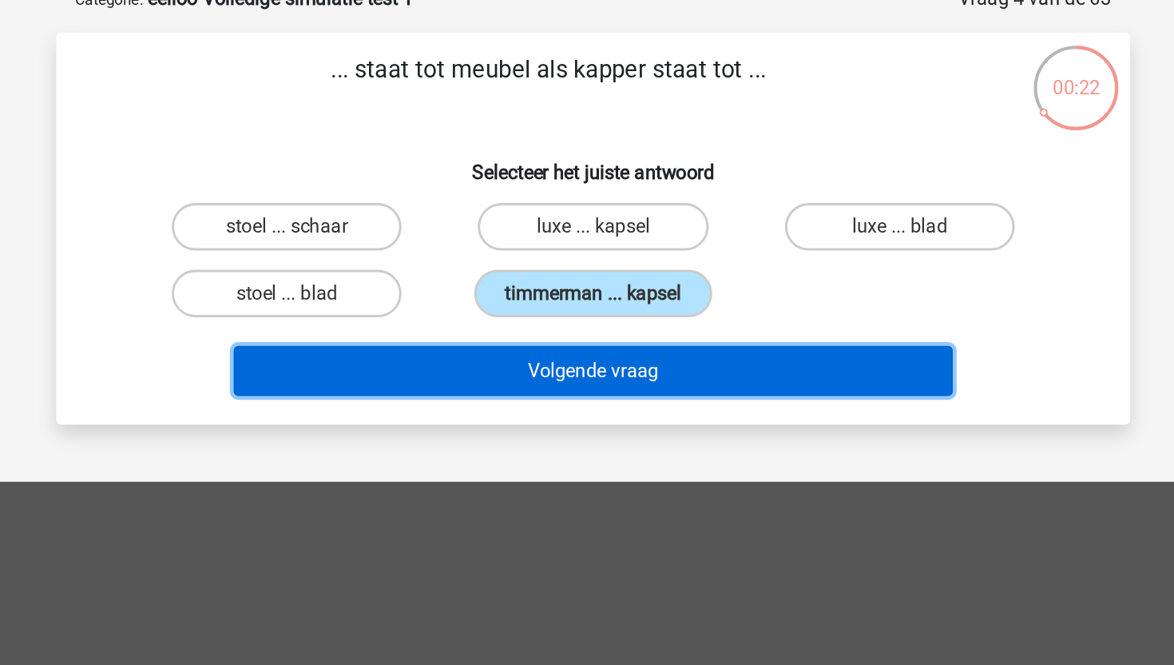
click at [542, 286] on button "Volgende vraag" at bounding box center [587, 288] width 483 height 34
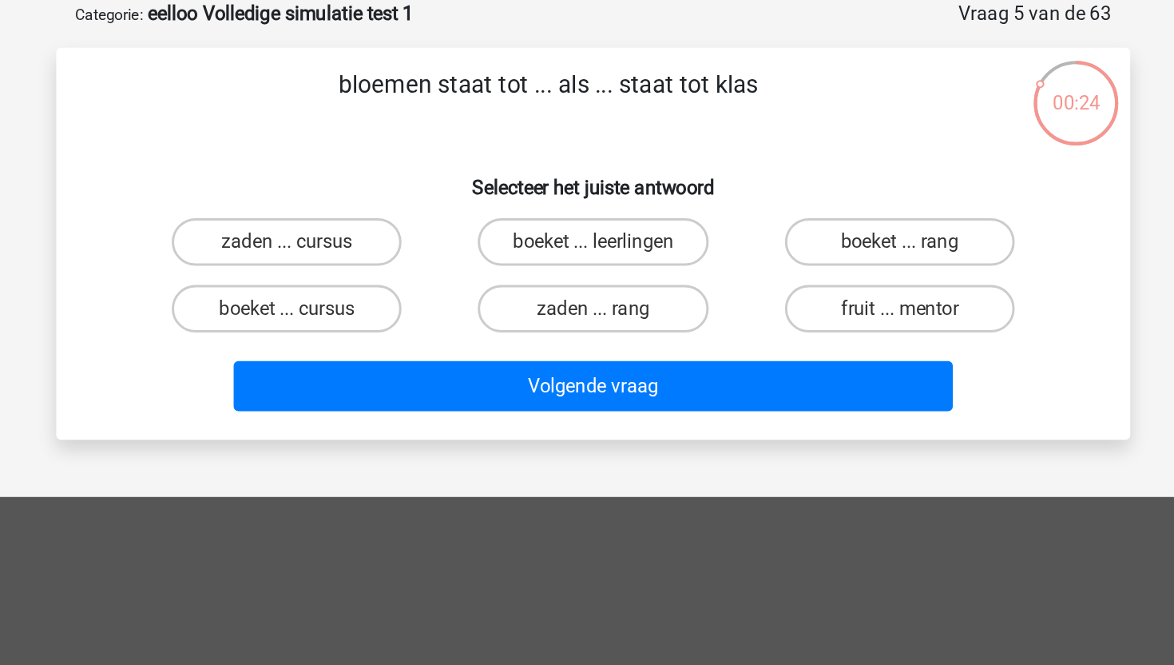
drag, startPoint x: 416, startPoint y: 88, endPoint x: 483, endPoint y: 85, distance: 66.3
click at [484, 86] on p "bloemen staat tot ... als ... staat tot klas" at bounding box center [557, 97] width 610 height 48
click at [476, 114] on p "bloemen staat tot ... als ... staat tot klas" at bounding box center [557, 97] width 610 height 48
click at [565, 194] on label "boeket ... leerlingen" at bounding box center [587, 191] width 154 height 32
click at [587, 194] on input "boeket ... leerlingen" at bounding box center [592, 196] width 10 height 10
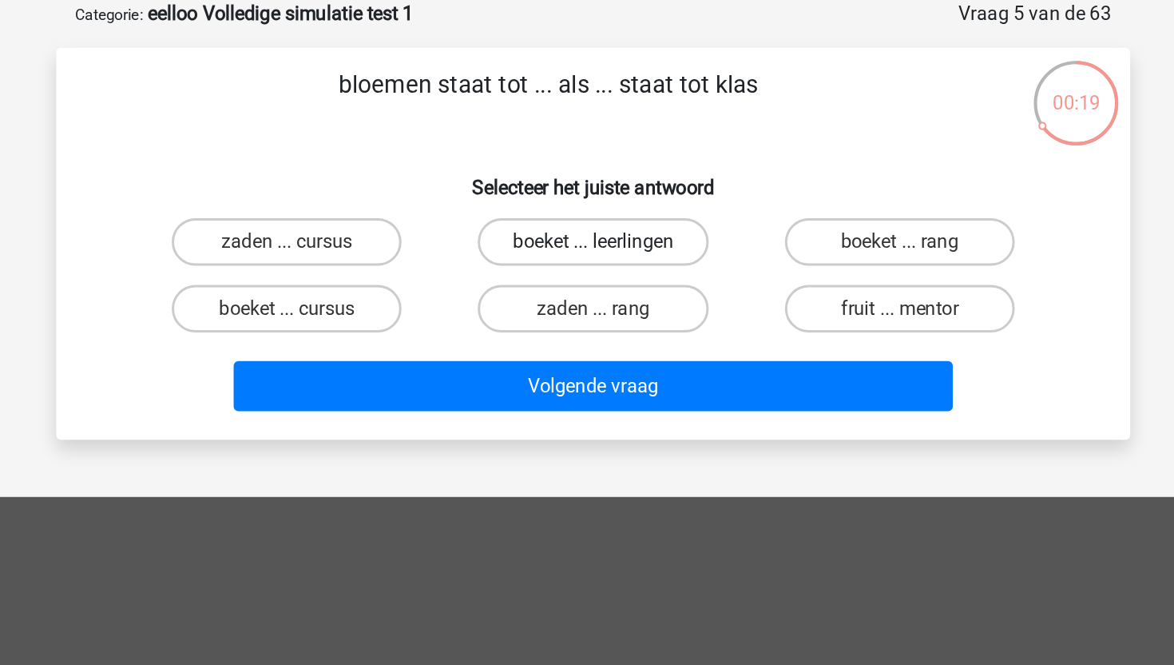
radio input "true"
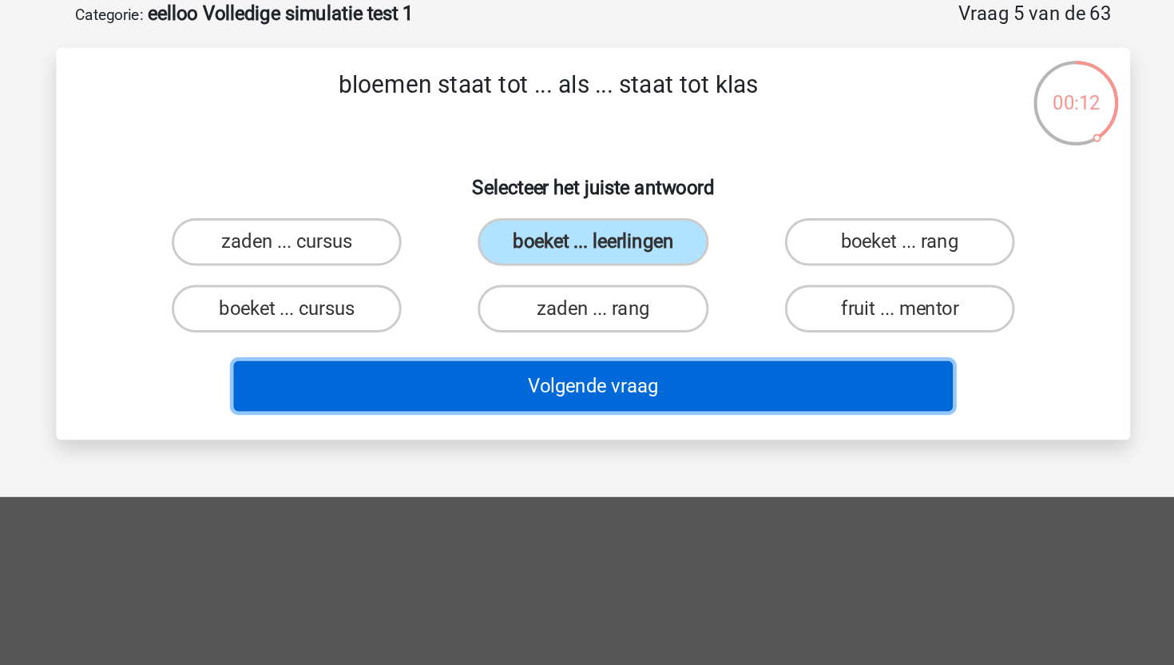
click at [477, 285] on button "Volgende vraag" at bounding box center [587, 288] width 483 height 34
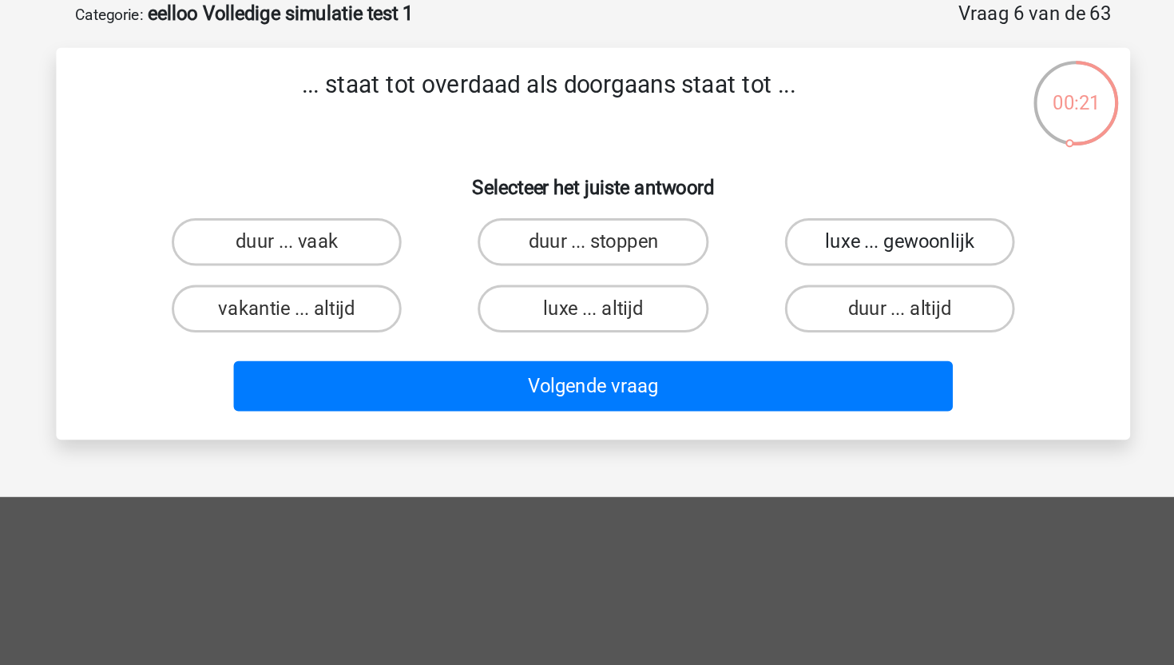
click at [756, 199] on label "luxe ... gewoonlijk" at bounding box center [793, 191] width 154 height 32
click at [792, 199] on input "luxe ... gewoonlijk" at bounding box center [797, 196] width 10 height 10
radio input "true"
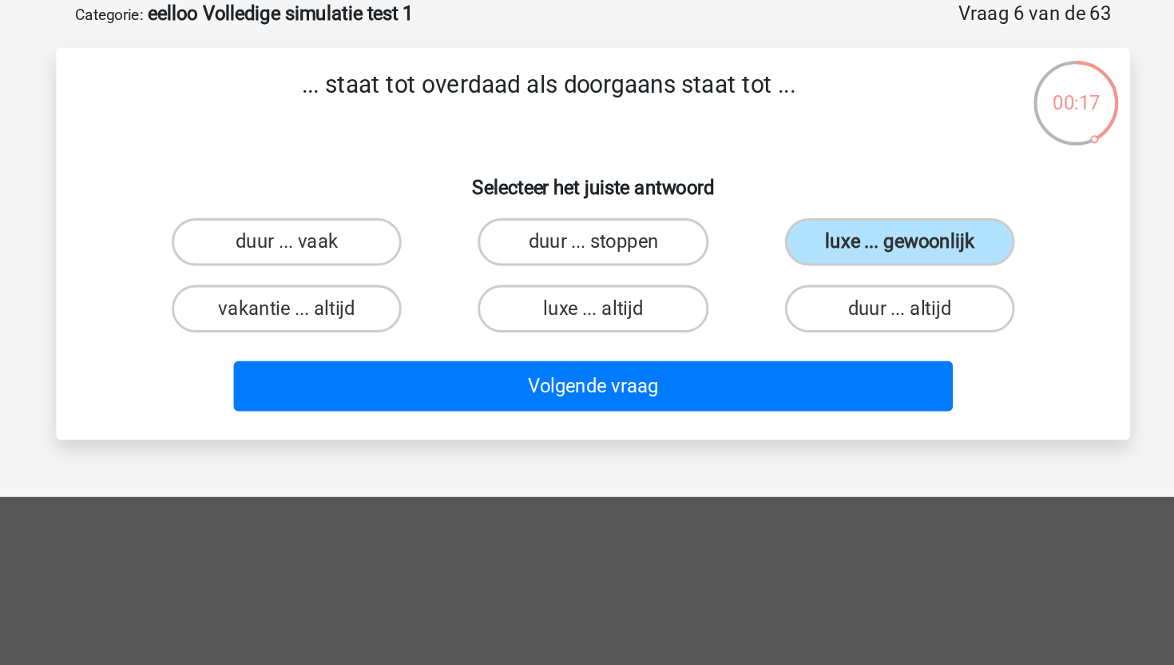
click at [406, 142] on h6 "Selecteer het juiste antwoord" at bounding box center [586, 148] width 669 height 28
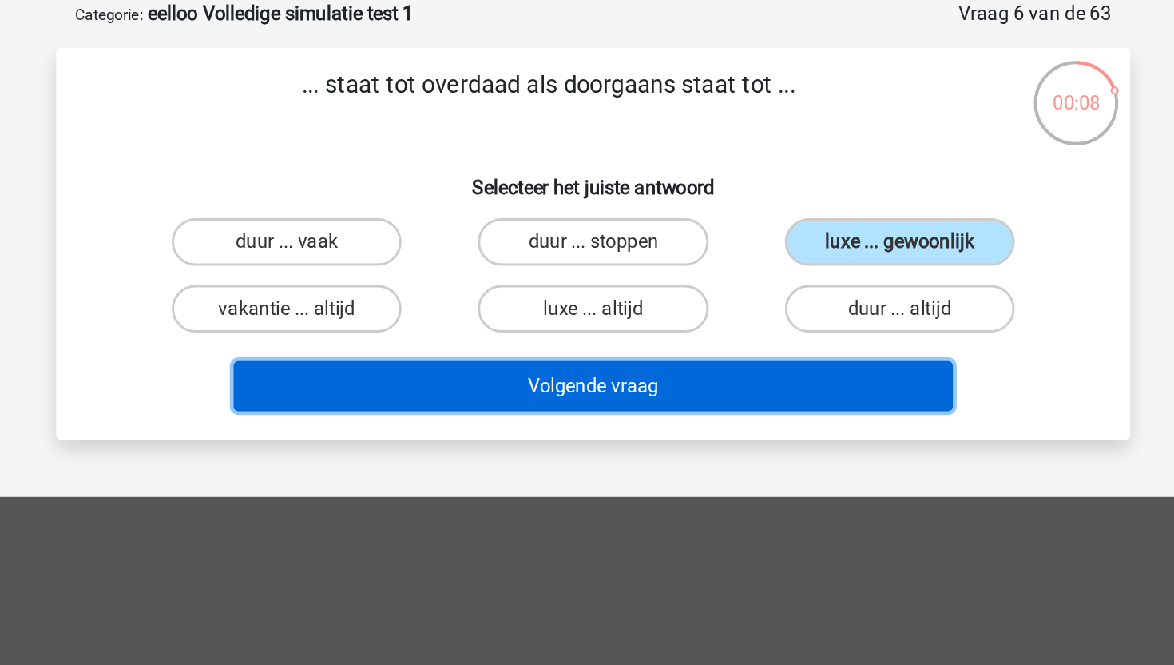
click at [693, 294] on button "Volgende vraag" at bounding box center [587, 288] width 483 height 34
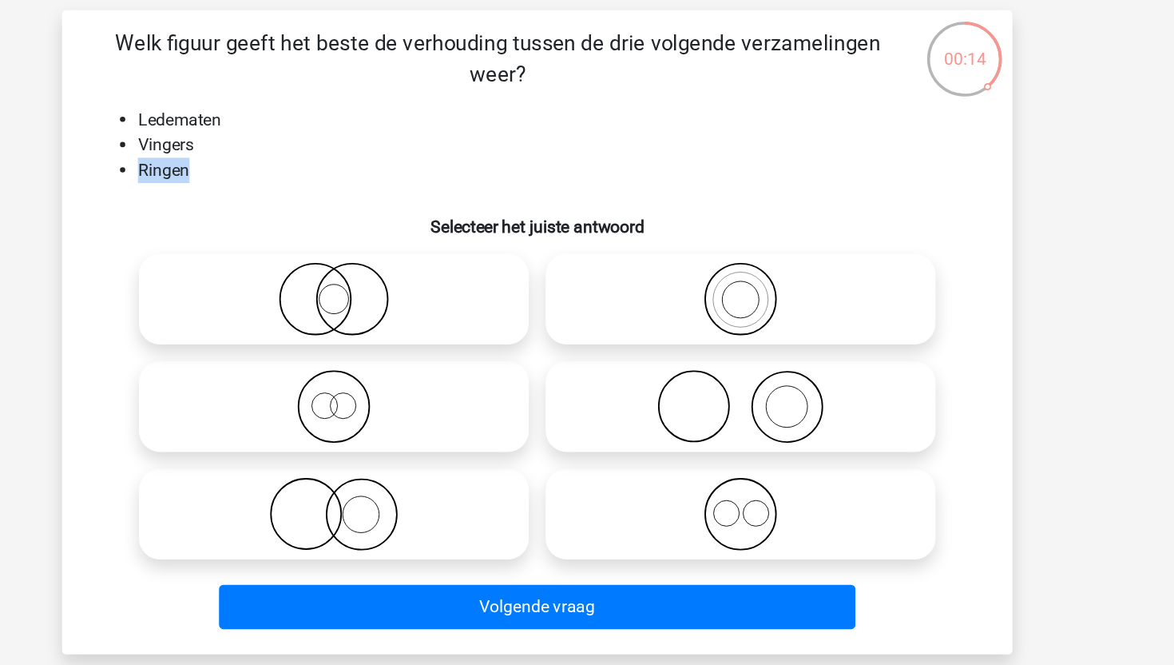
drag, startPoint x: 286, startPoint y: 185, endPoint x: 340, endPoint y: 185, distance: 53.5
click at [340, 185] on li "Ringen" at bounding box center [603, 182] width 638 height 19
click at [344, 185] on li "Ringen" at bounding box center [603, 182] width 638 height 19
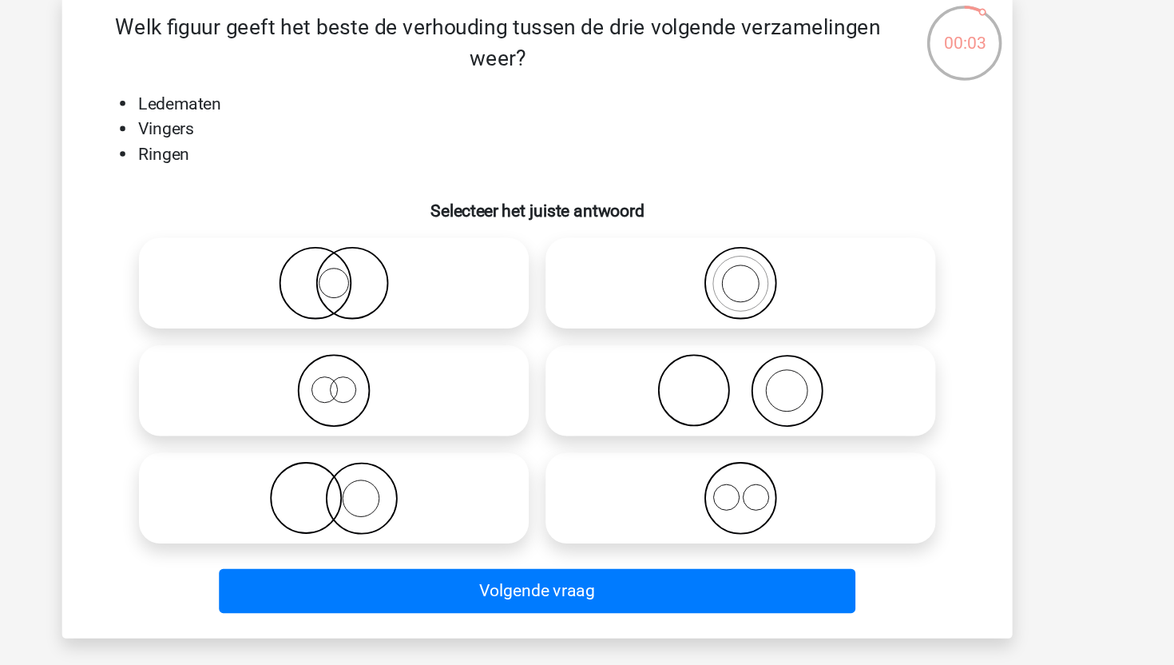
click at [471, 461] on icon at bounding box center [433, 443] width 283 height 56
click at [443, 435] on input "radio" at bounding box center [438, 429] width 10 height 10
radio input "true"
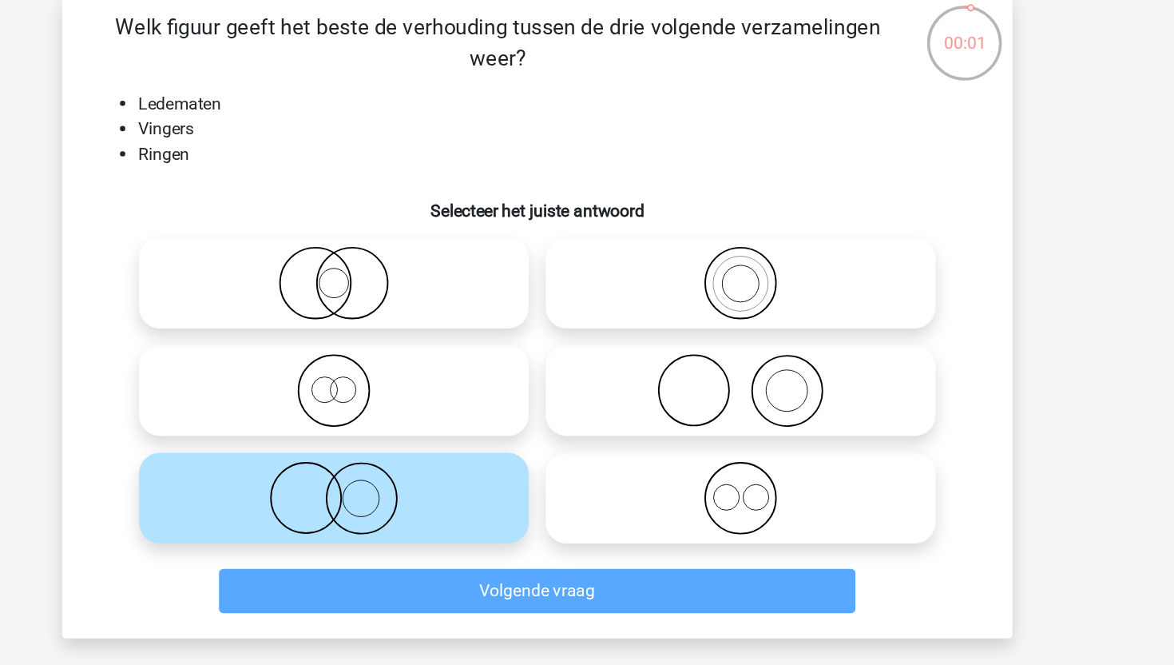
click at [734, 391] on label at bounding box center [742, 361] width 296 height 69
click at [741, 353] on input "radio" at bounding box center [746, 348] width 10 height 10
radio input "true"
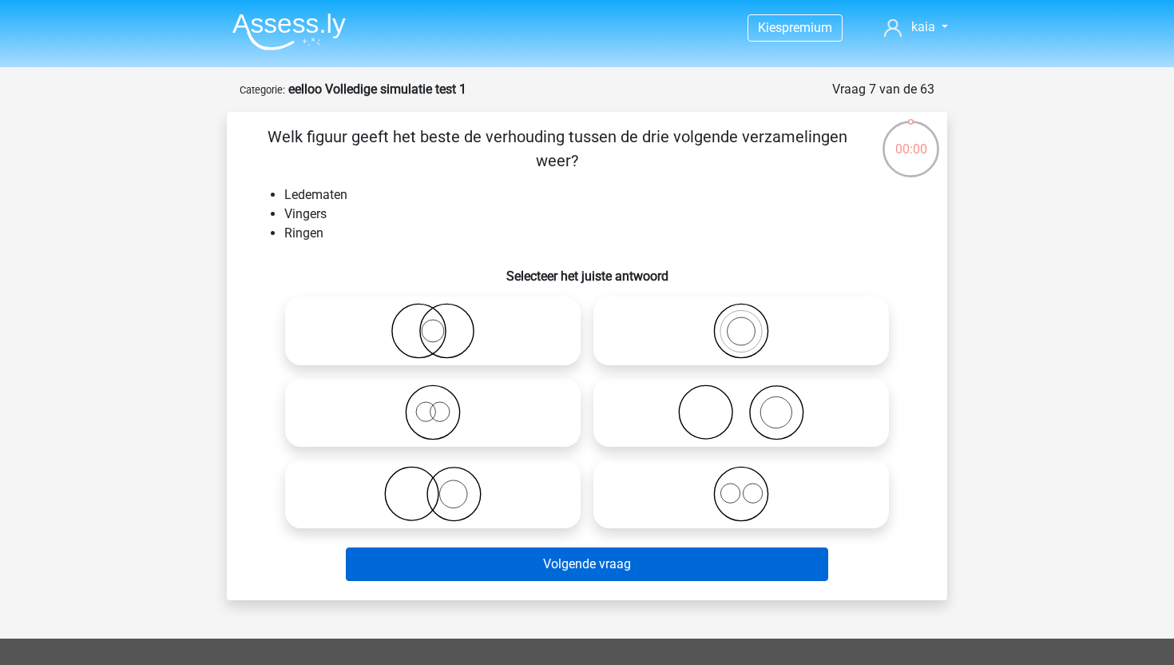
scroll to position [116, 0]
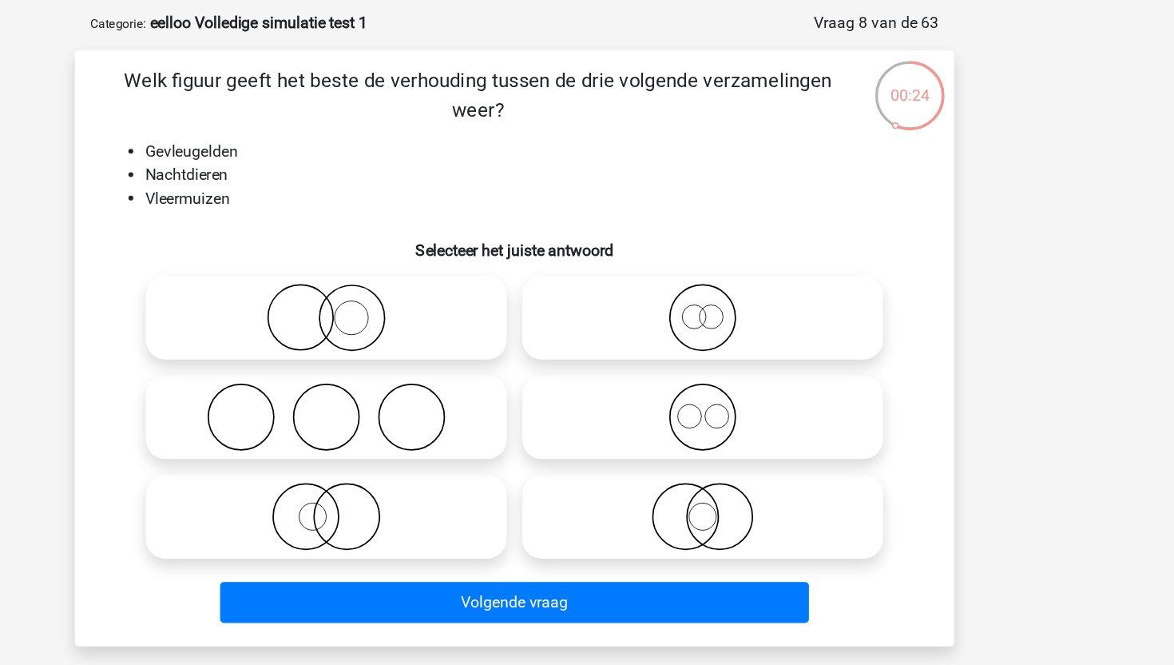
click at [705, 312] on icon at bounding box center [741, 331] width 283 height 56
click at [741, 312] on input "radio" at bounding box center [746, 317] width 10 height 10
radio input "true"
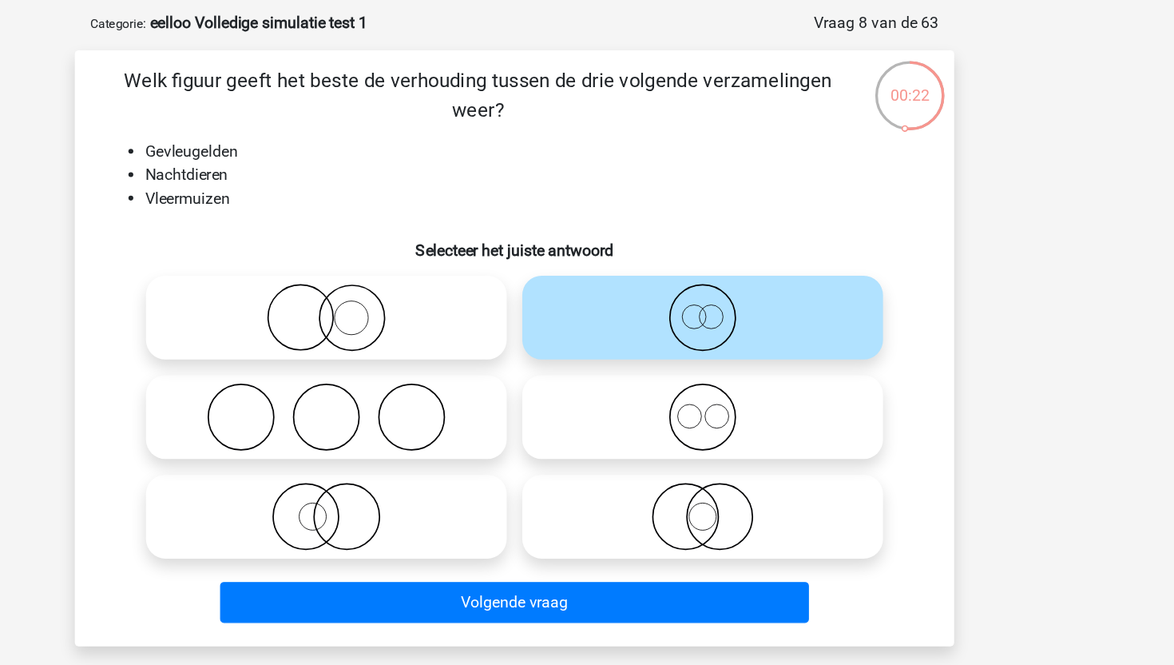
click at [514, 330] on icon at bounding box center [433, 331] width 283 height 56
click at [443, 323] on input "radio" at bounding box center [438, 317] width 10 height 10
radio input "true"
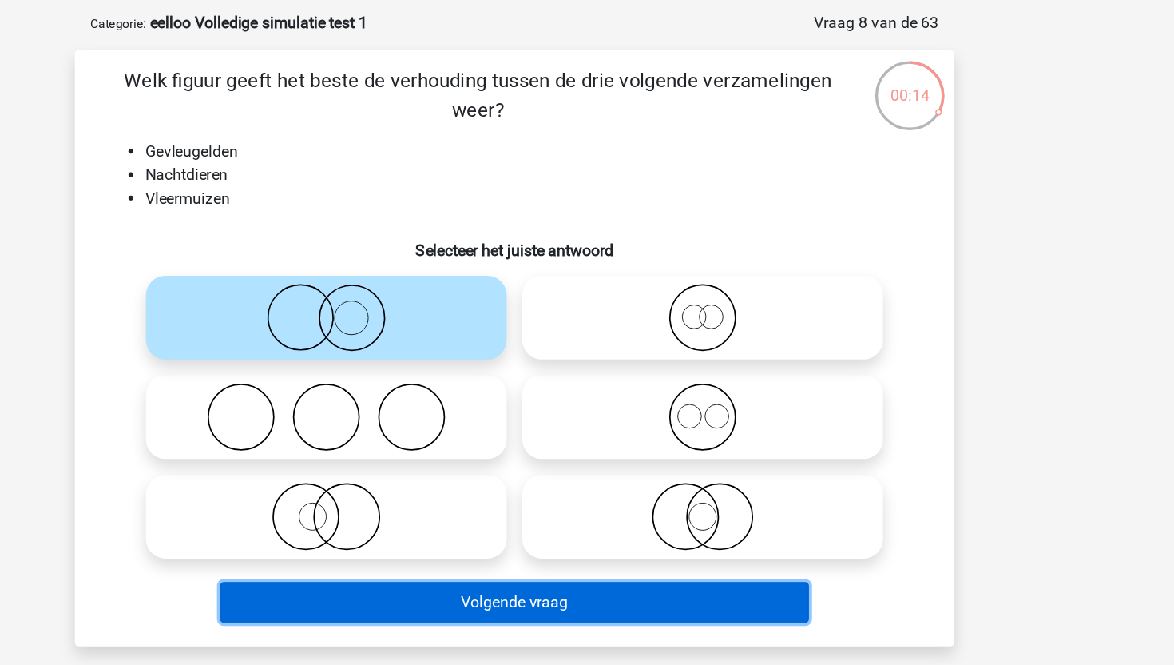
click at [506, 567] on button "Volgende vraag" at bounding box center [587, 564] width 483 height 34
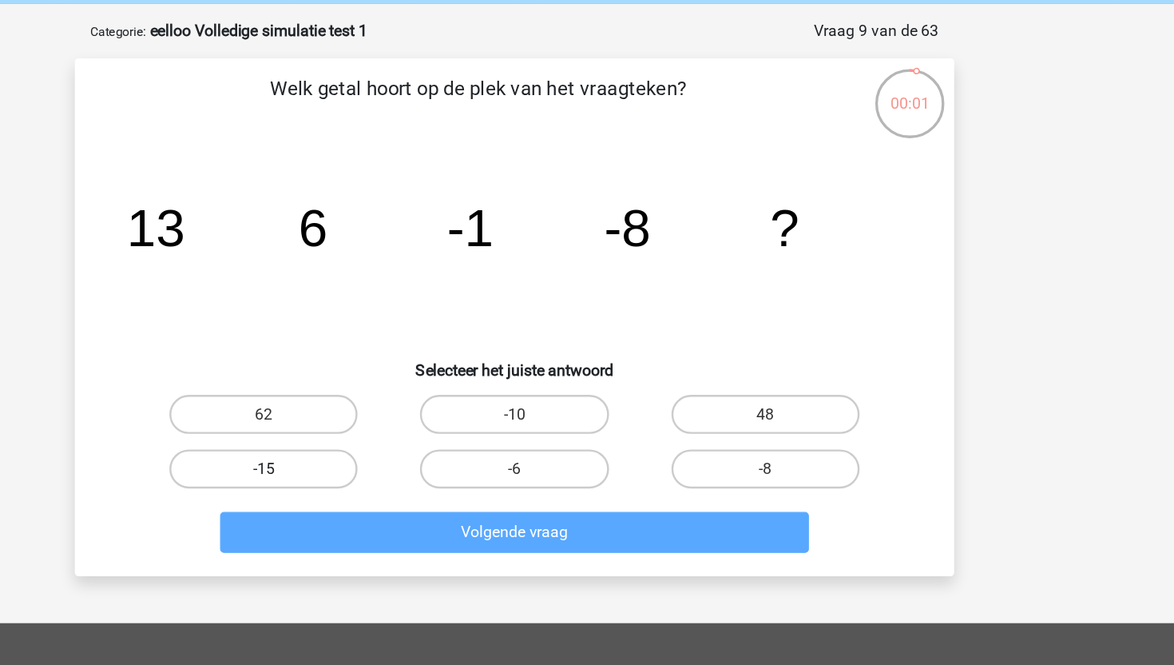
click at [392, 439] on label "-15" at bounding box center [381, 448] width 154 height 32
click at [392, 448] on input "-15" at bounding box center [387, 453] width 10 height 10
radio input "true"
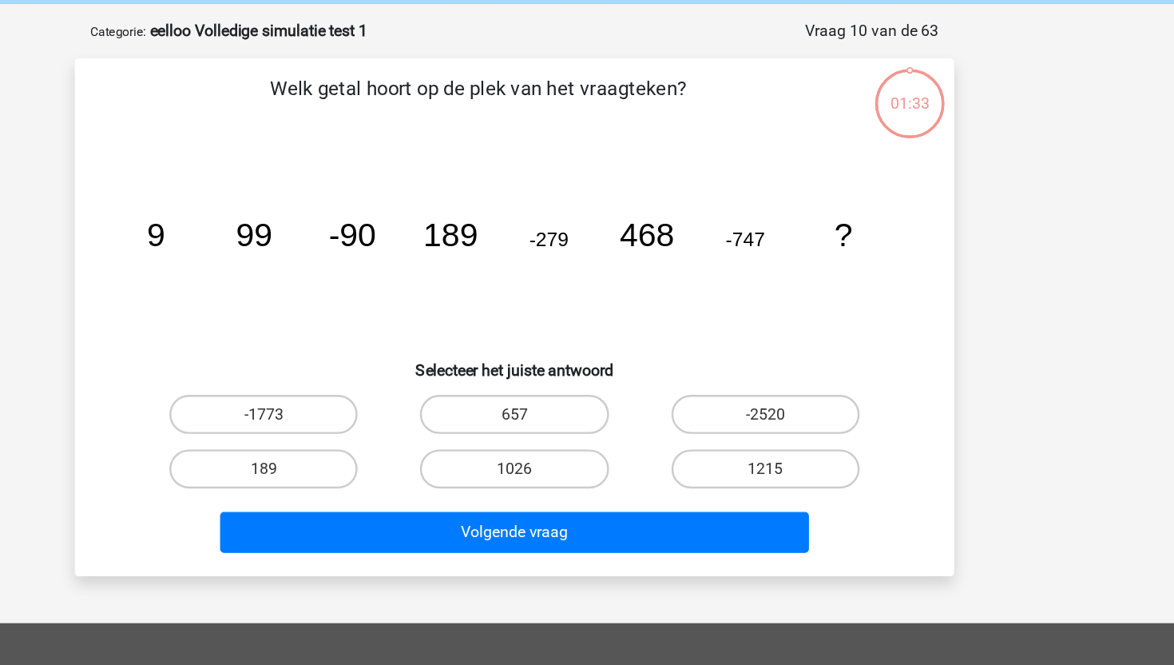
click at [438, 497] on button "Volgende vraag" at bounding box center [587, 500] width 483 height 34
click at [392, 336] on icon "image/svg+xml 9 99 -90 189 -279 468 -747 ?" at bounding box center [587, 265] width 644 height 161
click at [616, 447] on label "1026" at bounding box center [587, 448] width 154 height 32
click at [598, 448] on input "1026" at bounding box center [592, 453] width 10 height 10
radio input "true"
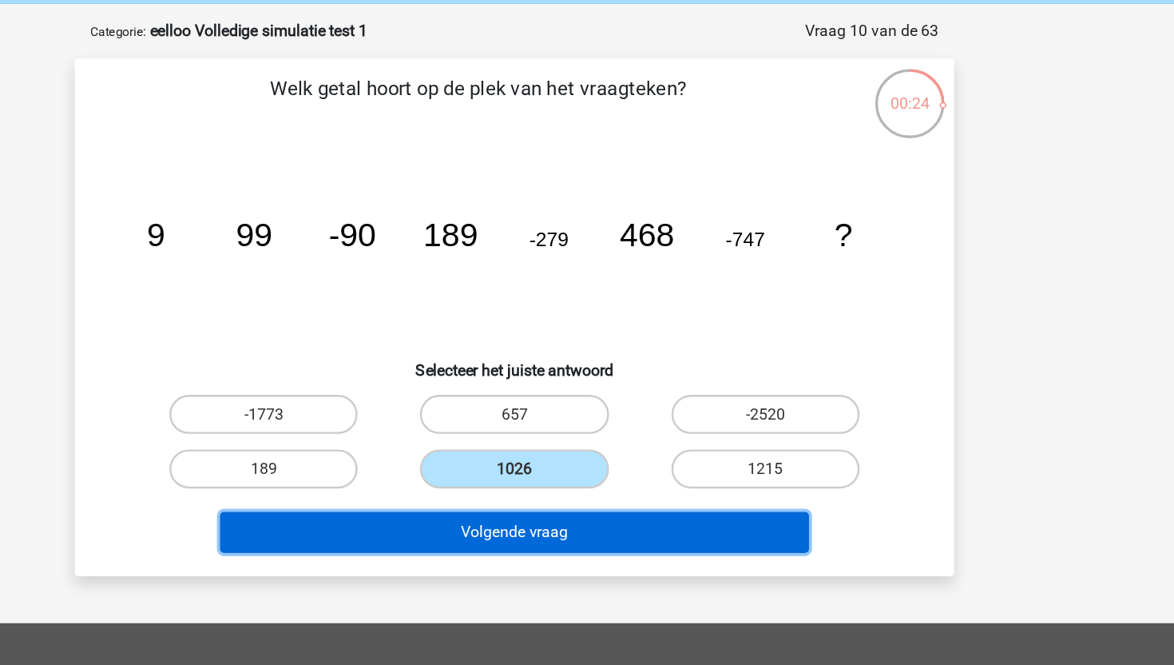
click at [645, 498] on button "Volgende vraag" at bounding box center [587, 500] width 483 height 34
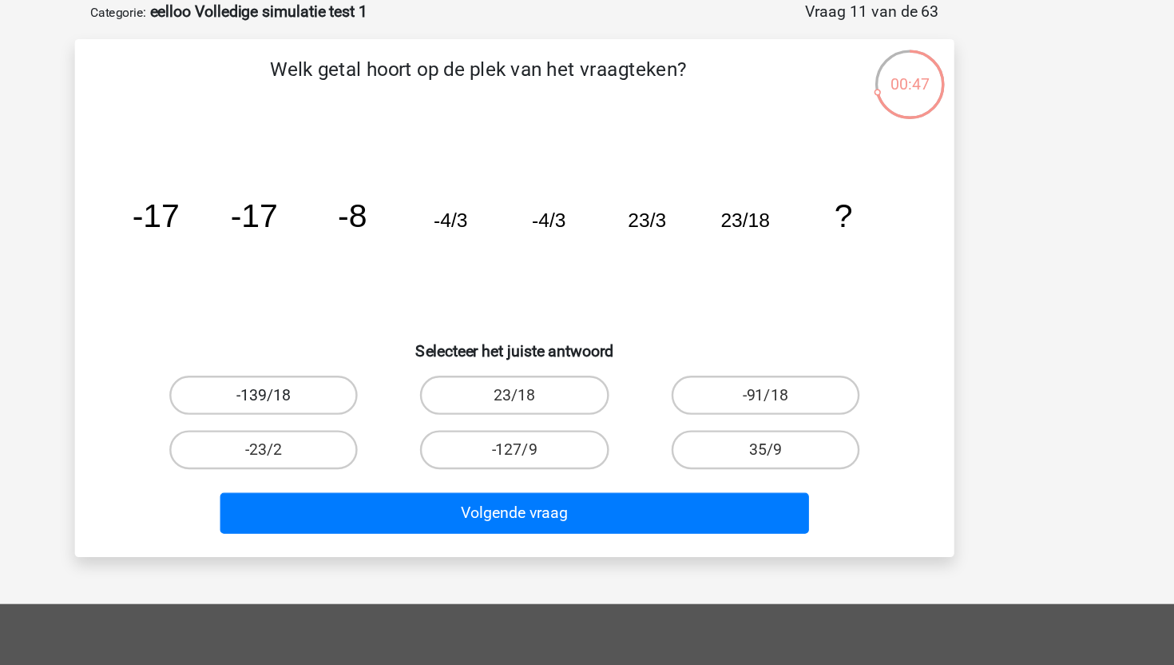
click at [418, 388] on label "-139/18" at bounding box center [381, 403] width 154 height 32
click at [392, 403] on input "-139/18" at bounding box center [387, 408] width 10 height 10
radio input "true"
click at [458, 474] on div "Volgende vraag" at bounding box center [586, 497] width 669 height 53
click at [751, 445] on label "35/9" at bounding box center [793, 448] width 154 height 32
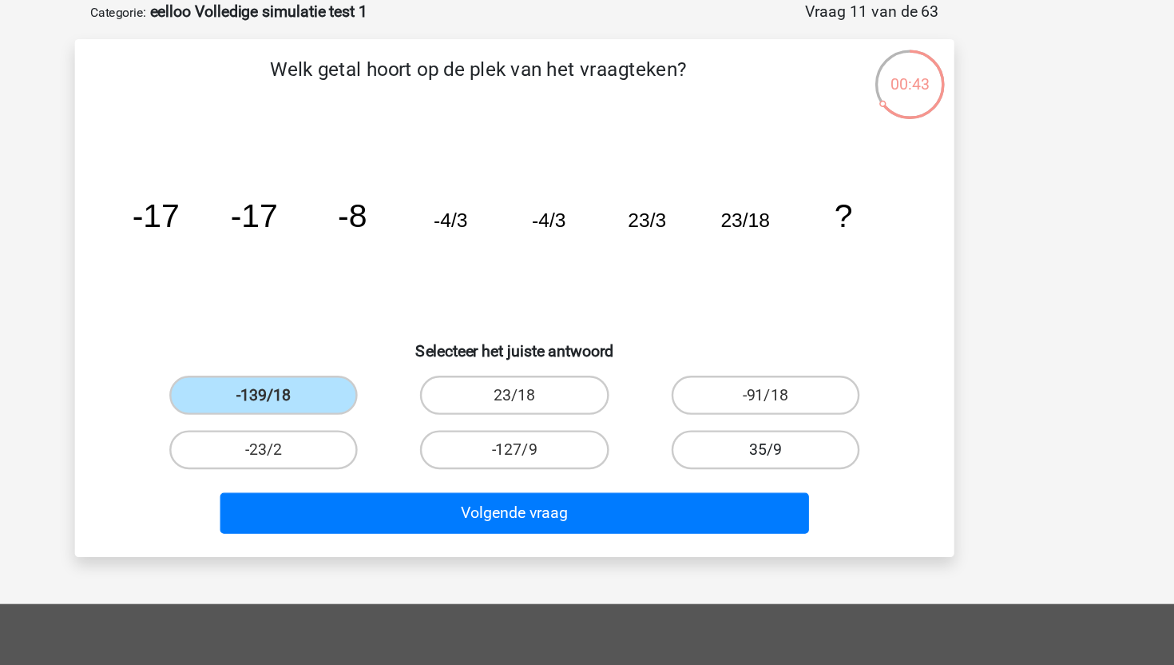
click at [792, 448] on input "35/9" at bounding box center [797, 453] width 10 height 10
radio input "true"
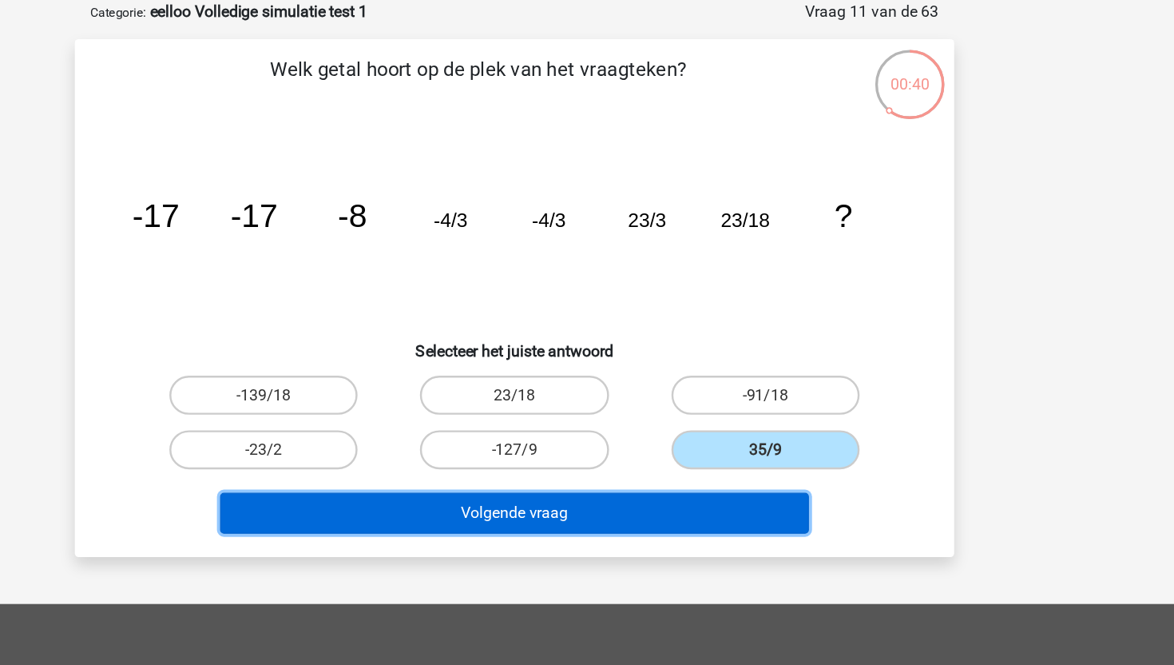
click at [663, 497] on button "Volgende vraag" at bounding box center [587, 500] width 483 height 34
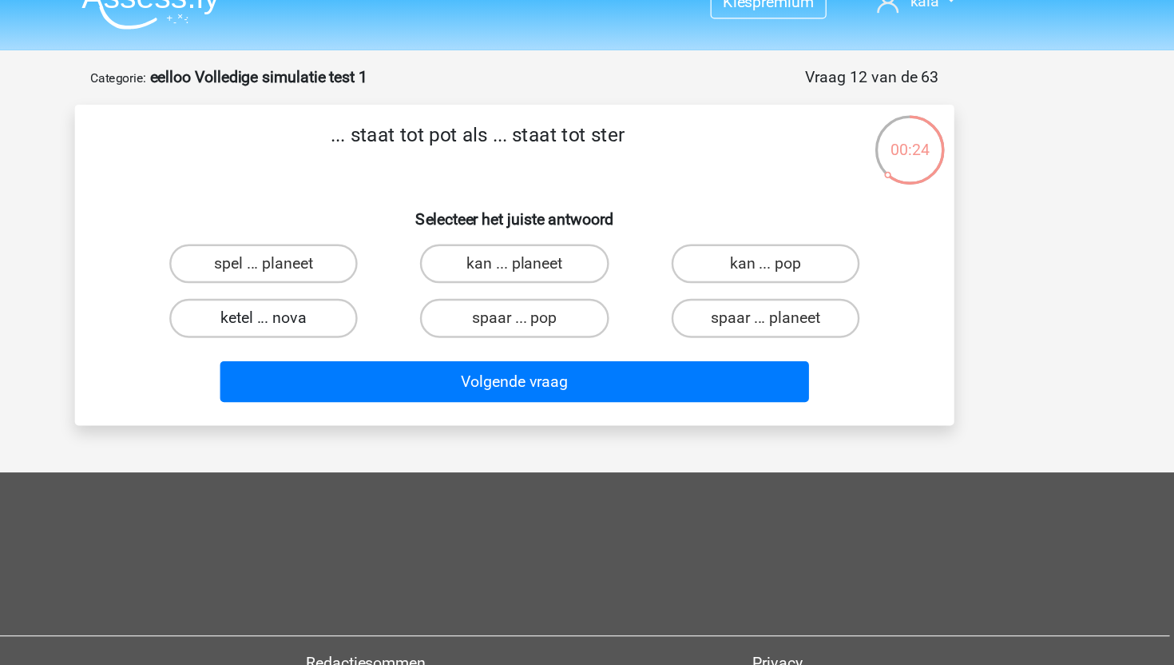
click at [415, 295] on label "ketel ... nova" at bounding box center [381, 287] width 154 height 32
click at [392, 295] on input "ketel ... nova" at bounding box center [387, 292] width 10 height 10
radio input "true"
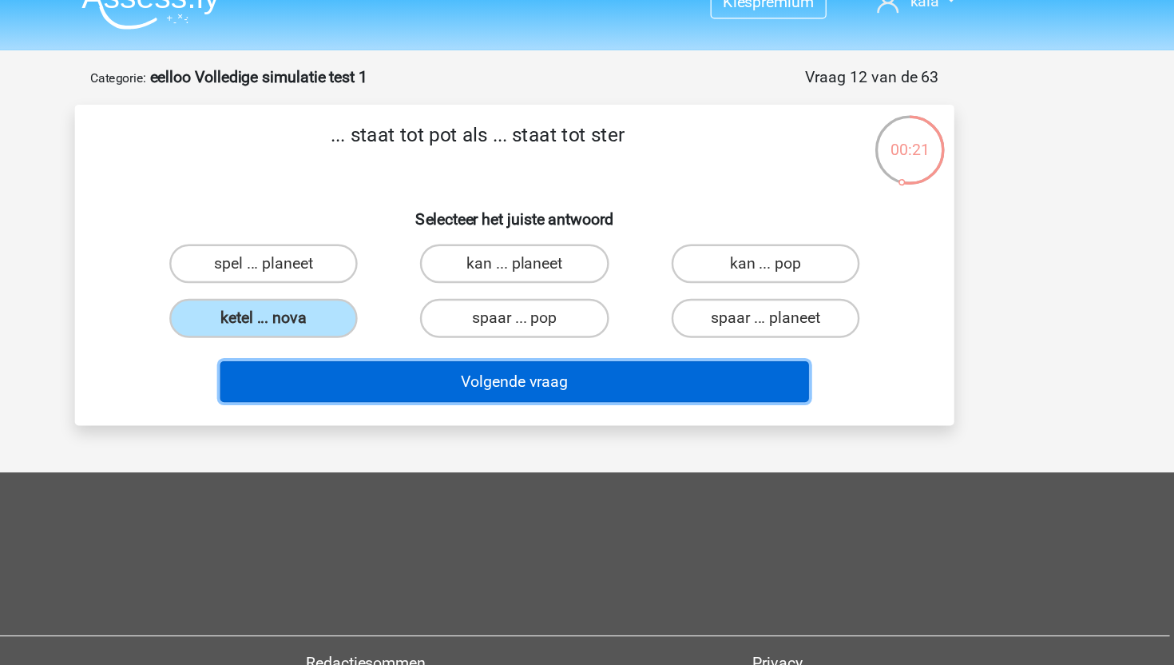
click at [422, 347] on button "Volgende vraag" at bounding box center [587, 339] width 483 height 34
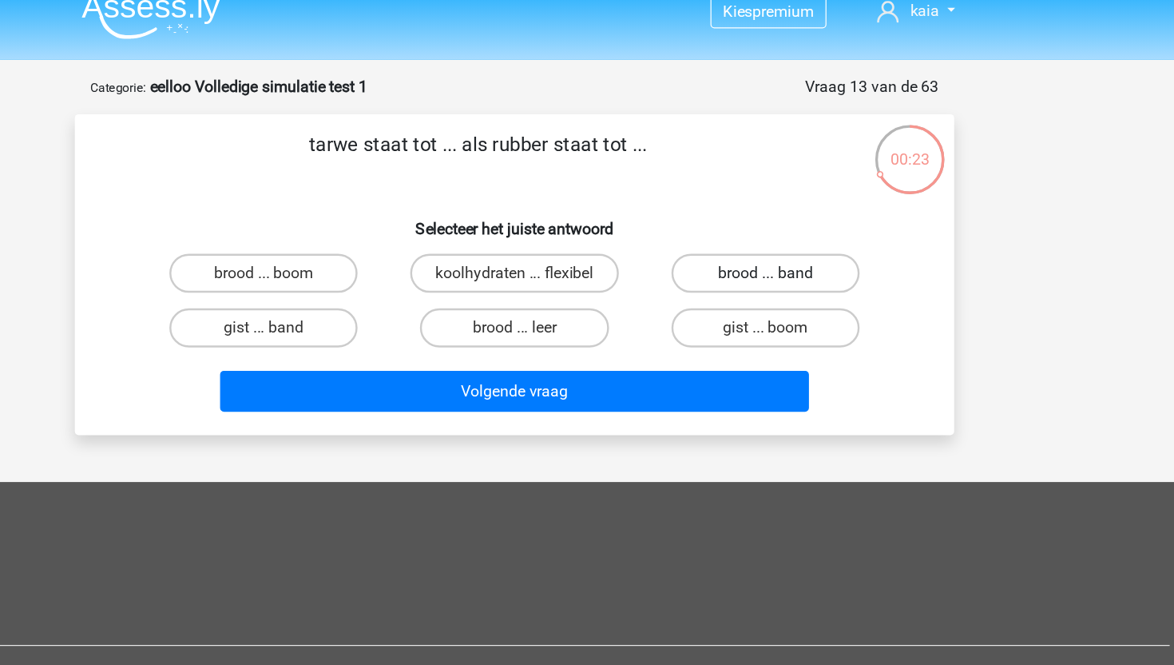
click at [755, 248] on label "brood ... band" at bounding box center [793, 242] width 154 height 32
click at [792, 248] on input "brood ... band" at bounding box center [797, 247] width 10 height 10
radio input "true"
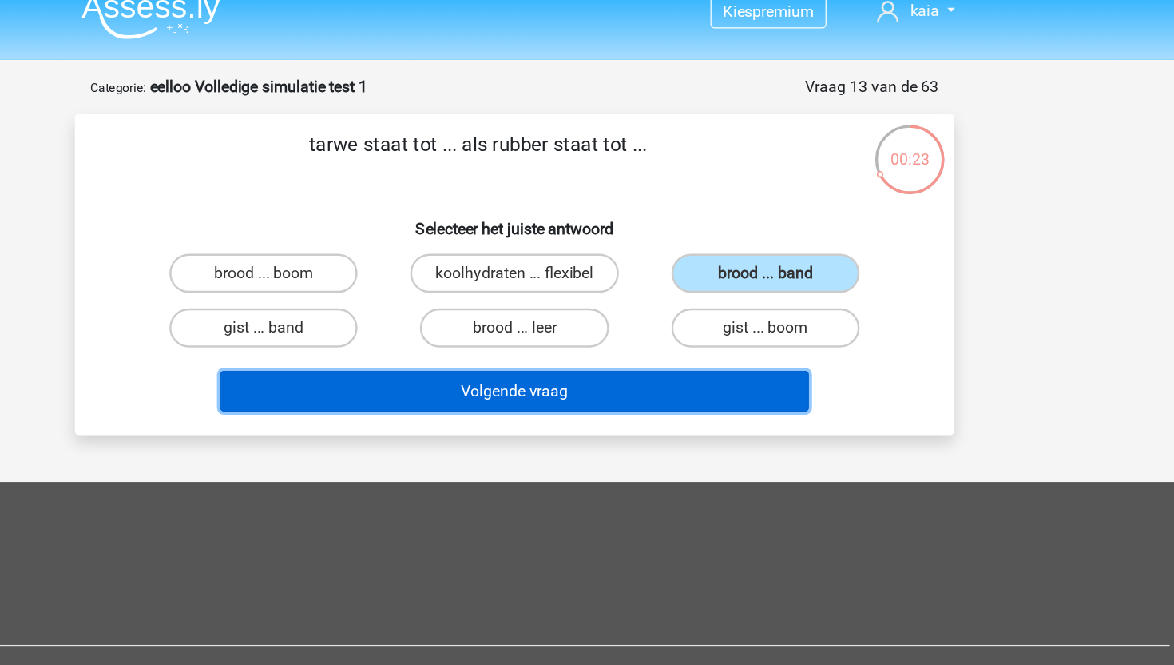
click at [656, 332] on button "Volgende vraag" at bounding box center [587, 339] width 483 height 34
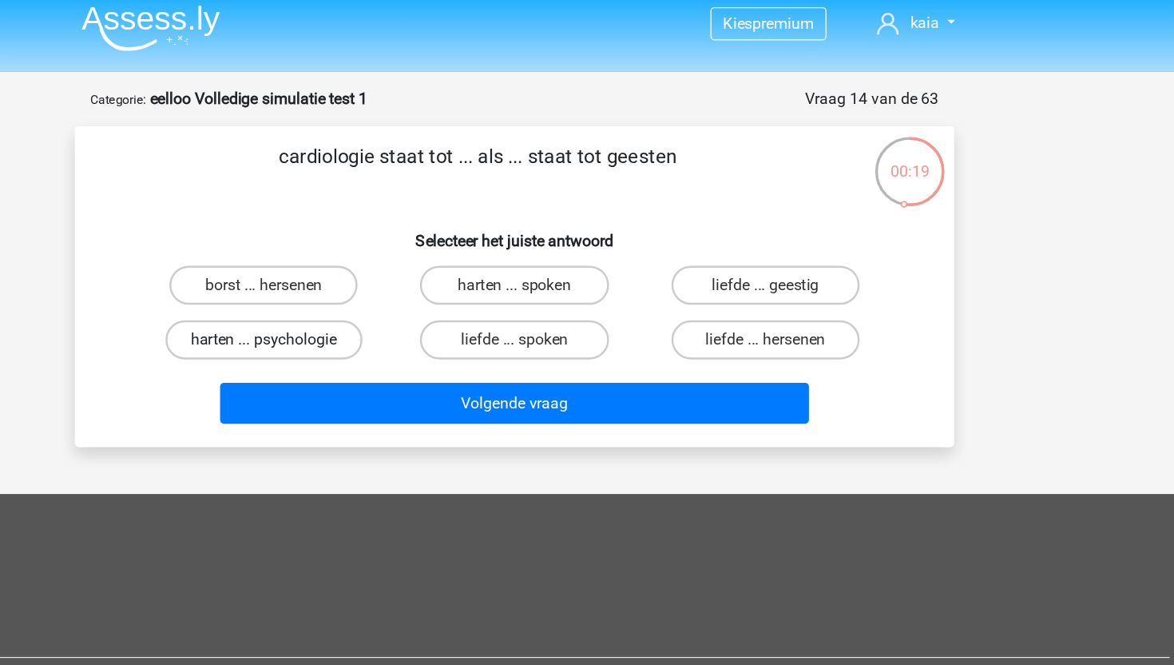
click at [365, 290] on label "harten ... psychologie" at bounding box center [381, 287] width 161 height 32
click at [382, 290] on input "harten ... psychologie" at bounding box center [387, 292] width 10 height 10
radio input "true"
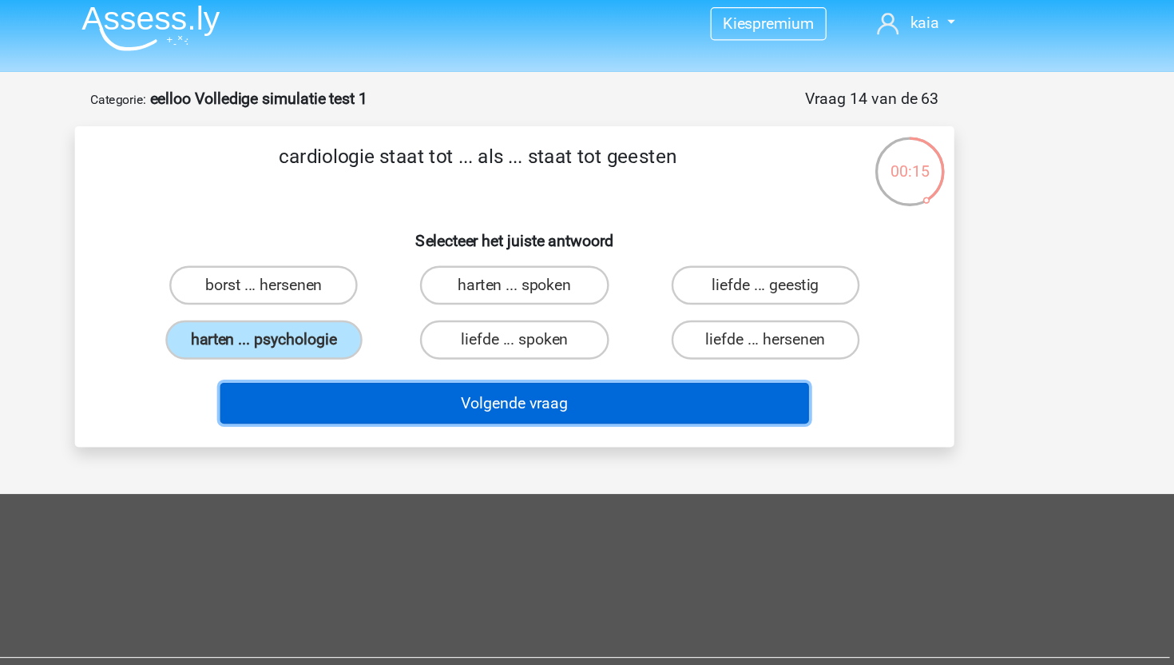
click at [419, 345] on button "Volgende vraag" at bounding box center [587, 339] width 483 height 34
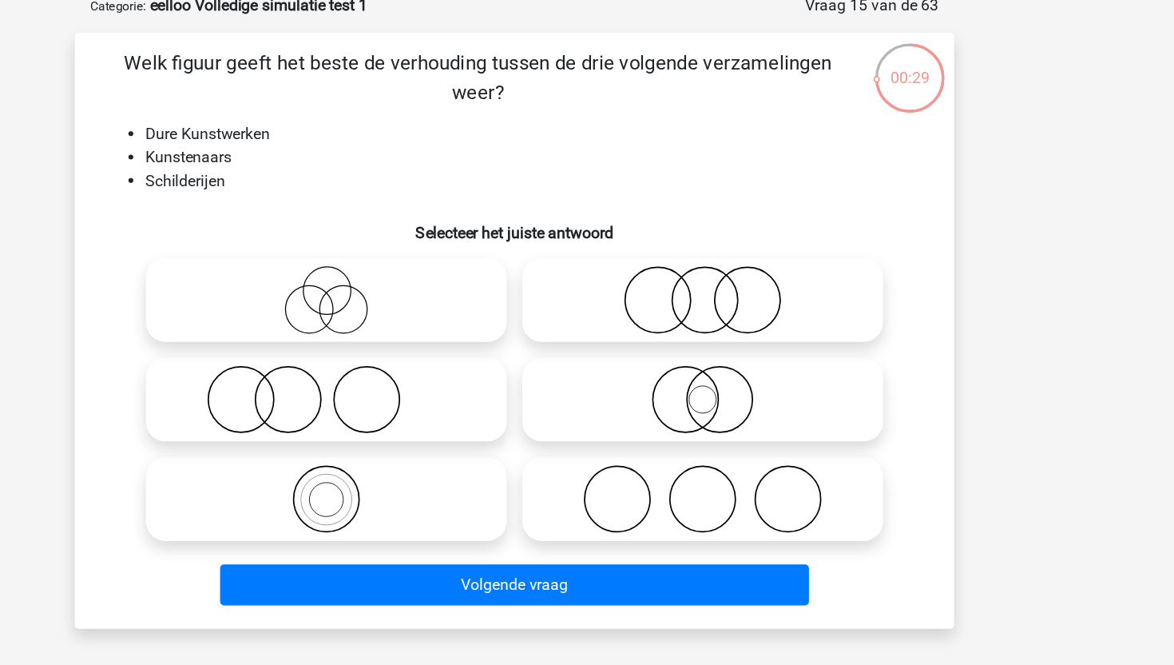
click at [667, 320] on icon at bounding box center [741, 331] width 283 height 56
click at [741, 320] on input "radio" at bounding box center [746, 317] width 10 height 10
radio input "true"
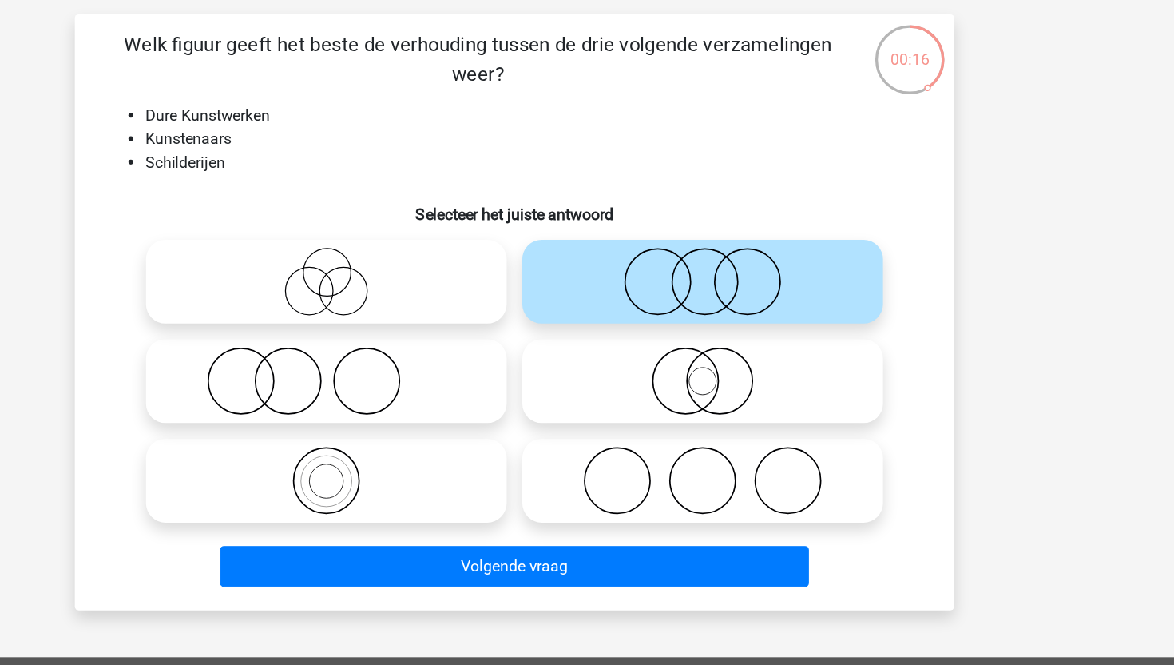
click at [395, 398] on icon at bounding box center [433, 412] width 283 height 56
click at [433, 398] on input "radio" at bounding box center [438, 399] width 10 height 10
radio input "true"
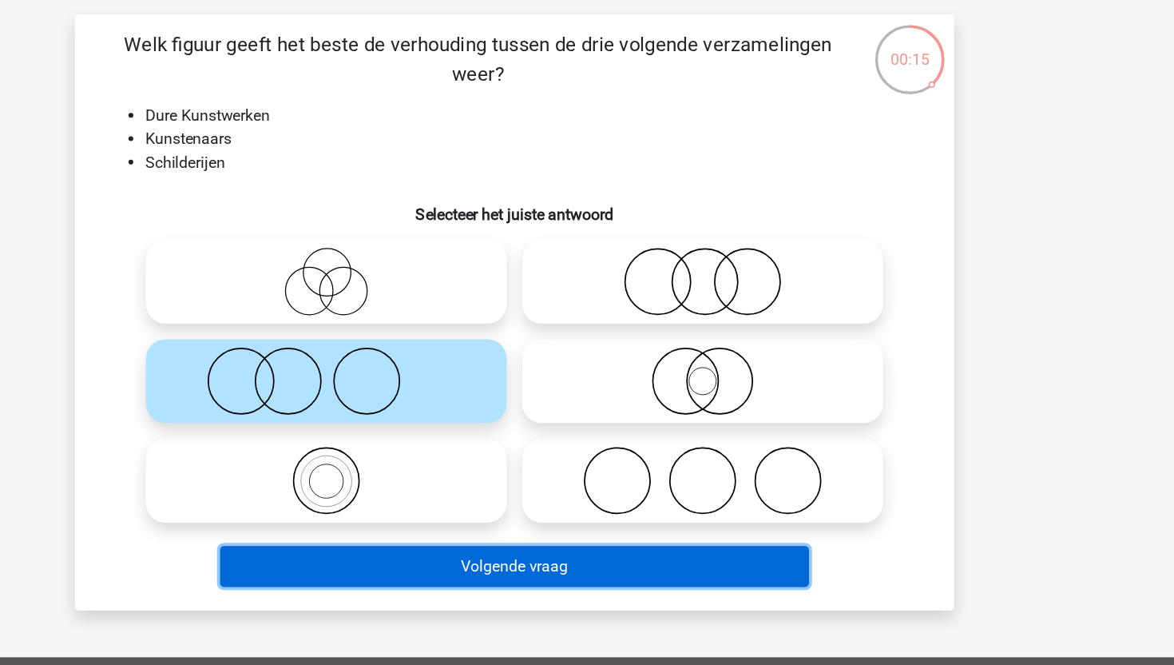
click at [468, 568] on button "Volgende vraag" at bounding box center [587, 564] width 483 height 34
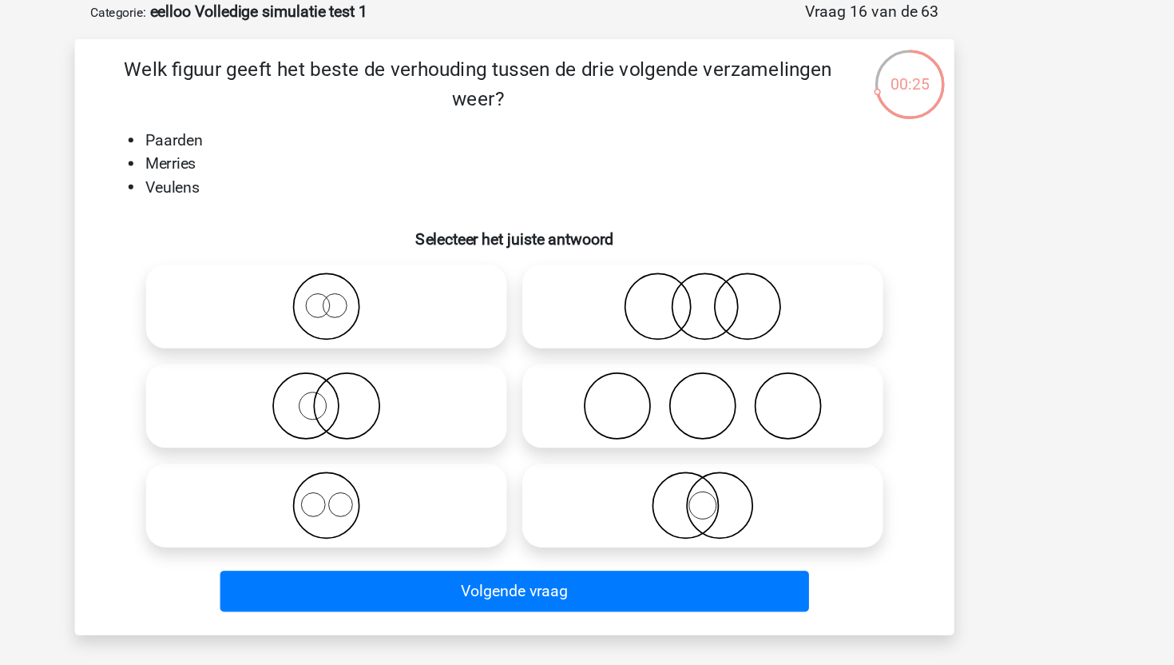
click at [693, 476] on icon at bounding box center [741, 494] width 283 height 56
click at [741, 476] on input "radio" at bounding box center [746, 480] width 10 height 10
radio input "true"
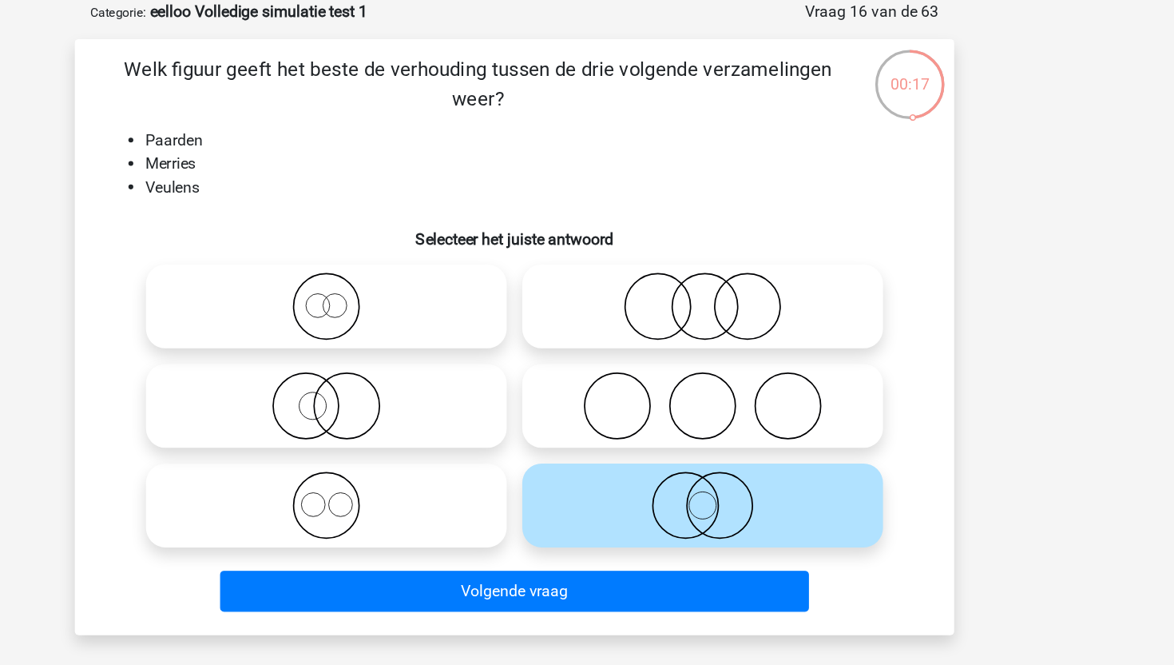
click at [441, 318] on input "radio" at bounding box center [438, 317] width 10 height 10
radio input "true"
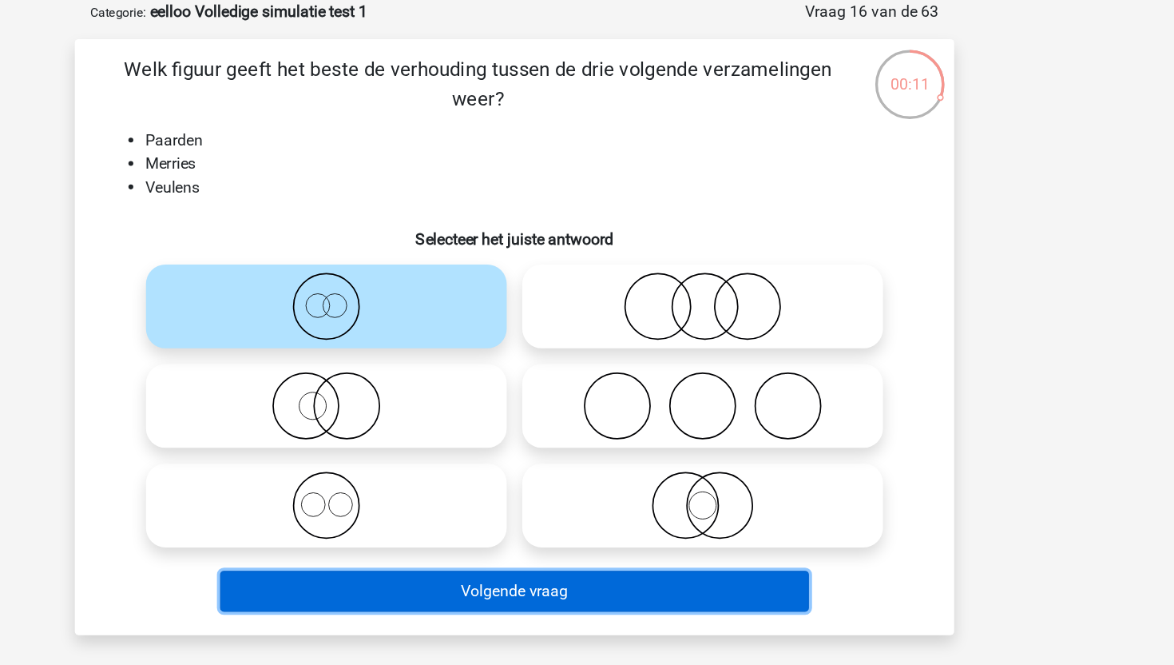
click at [403, 566] on button "Volgende vraag" at bounding box center [587, 564] width 483 height 34
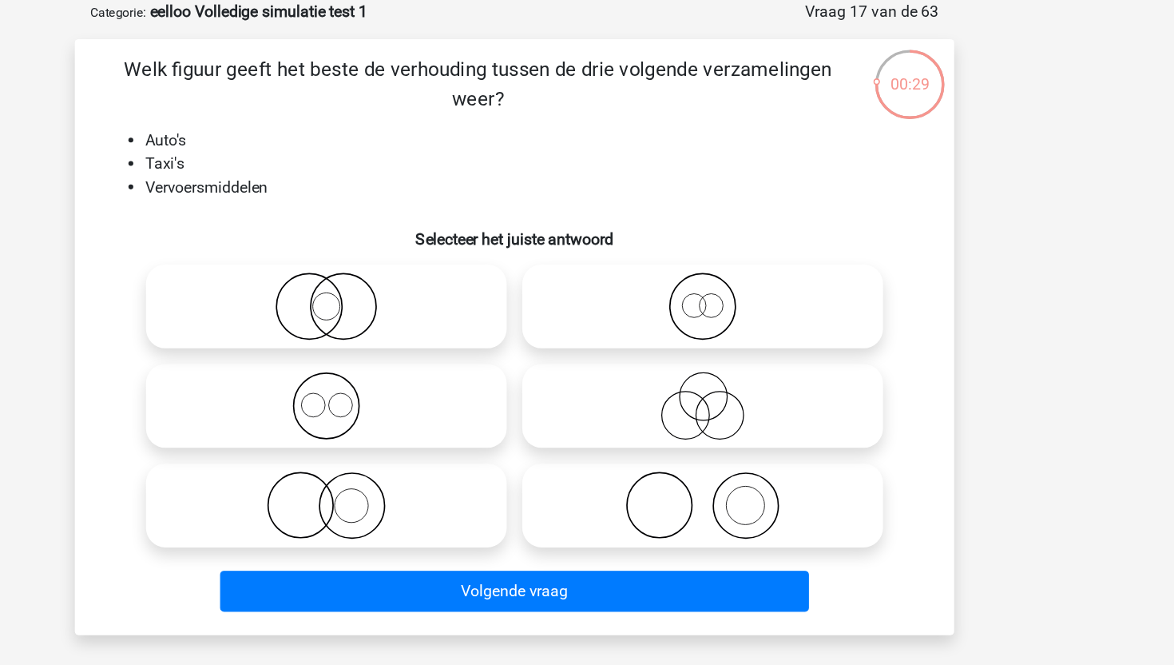
click at [392, 388] on icon at bounding box center [433, 412] width 283 height 56
click at [433, 394] on input "radio" at bounding box center [438, 399] width 10 height 10
radio input "true"
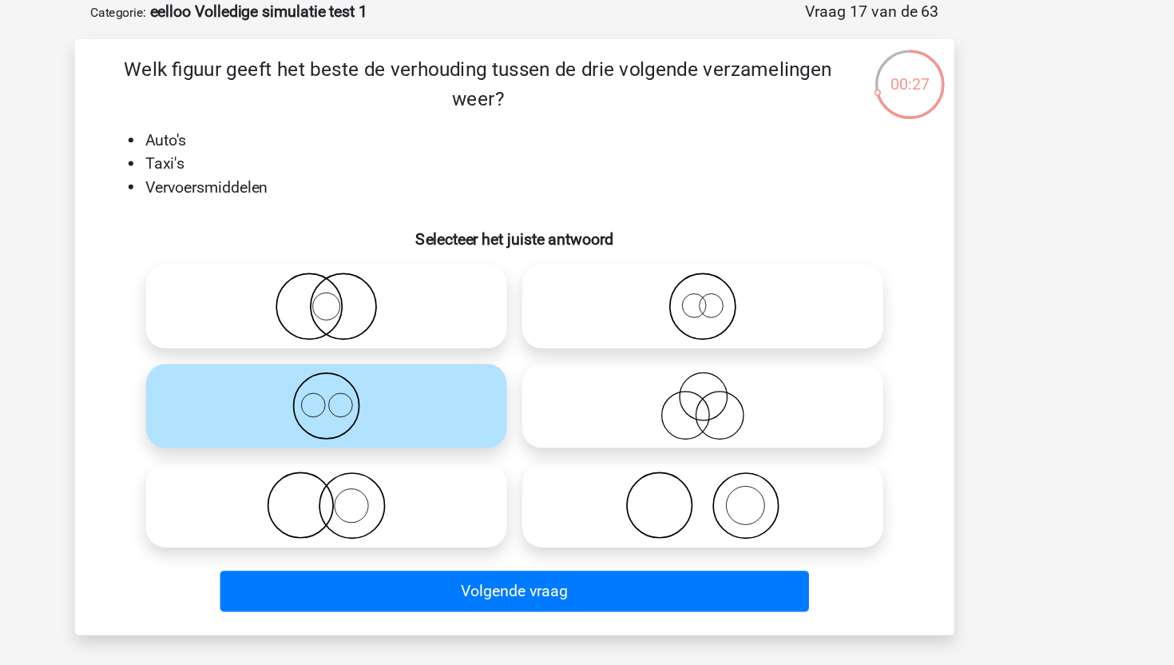
click at [686, 341] on icon at bounding box center [741, 331] width 283 height 56
click at [741, 323] on input "radio" at bounding box center [746, 317] width 10 height 10
radio input "true"
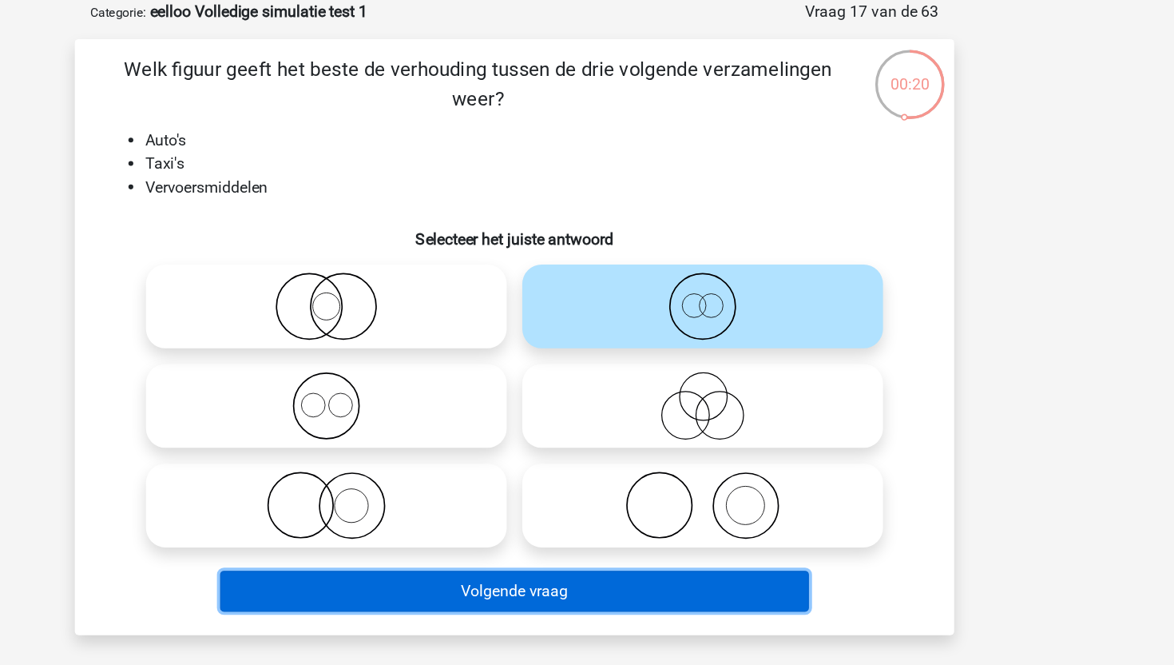
click at [615, 559] on button "Volgende vraag" at bounding box center [587, 564] width 483 height 34
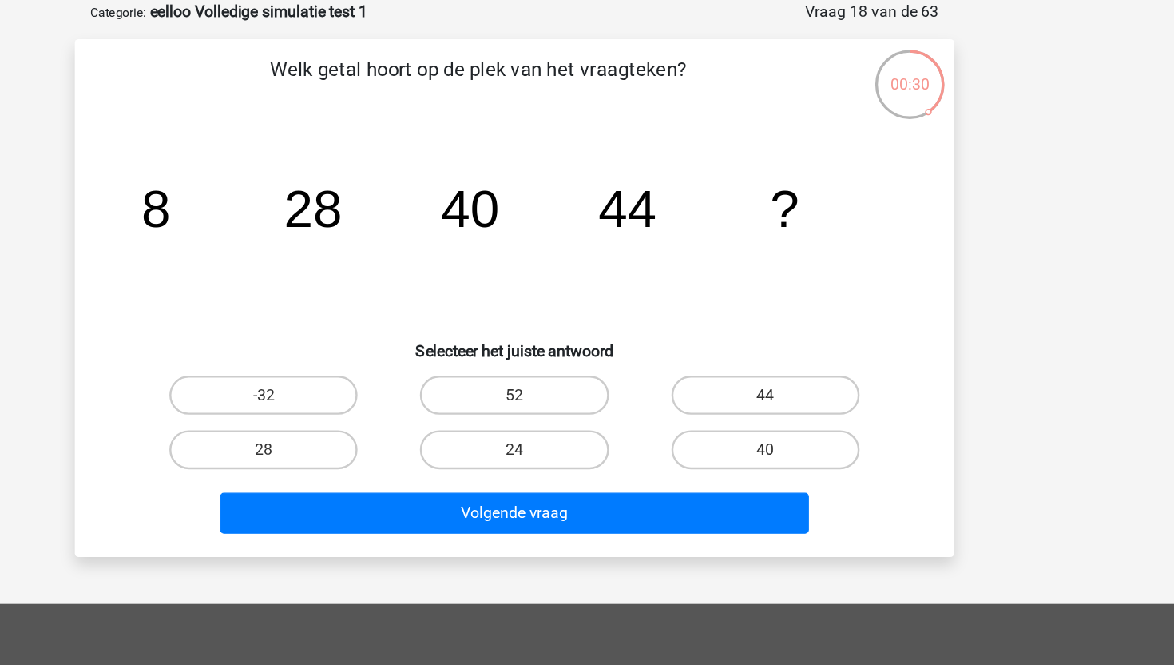
click at [800, 456] on input "40" at bounding box center [797, 453] width 10 height 10
radio input "true"
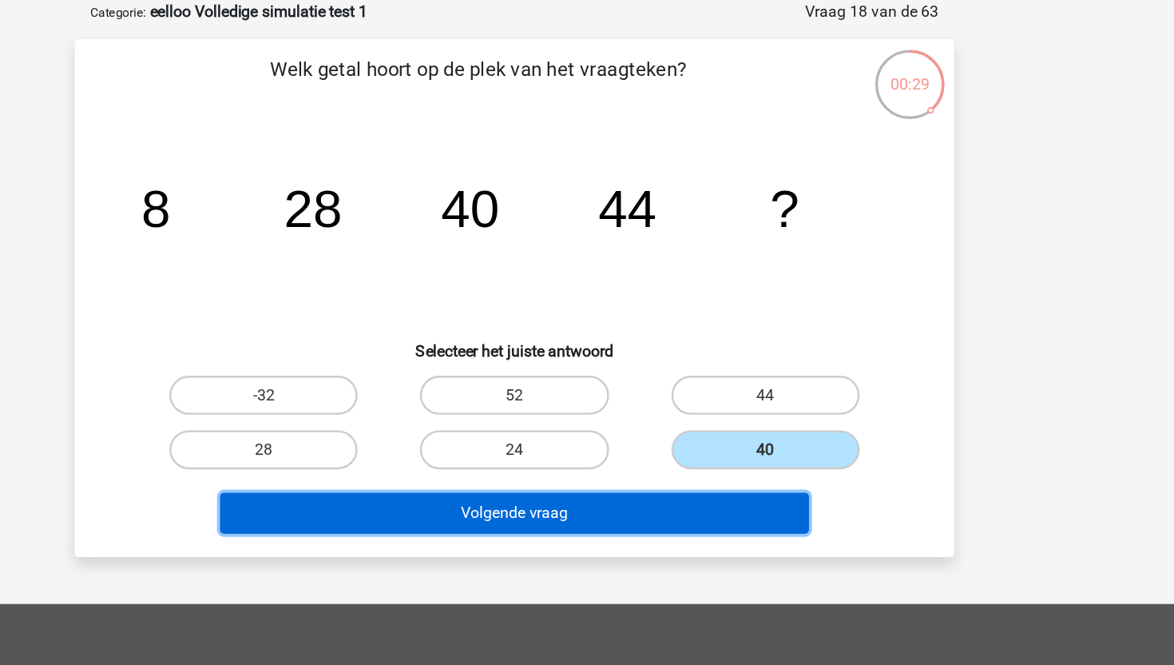
click at [738, 495] on button "Volgende vraag" at bounding box center [587, 500] width 483 height 34
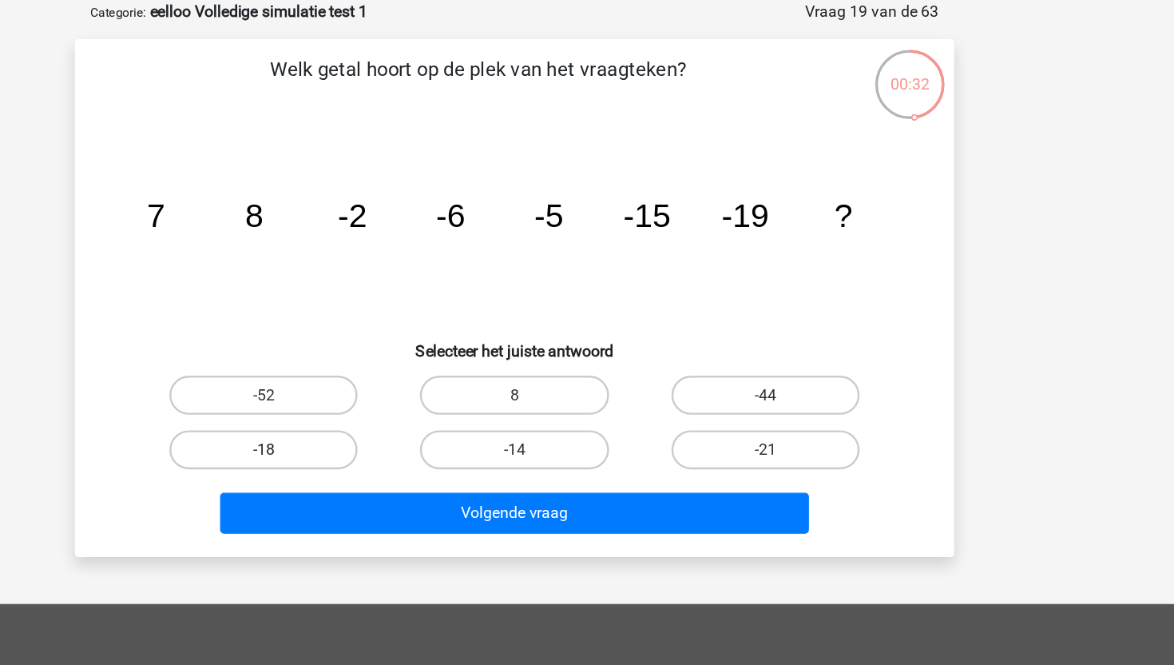
click at [431, 450] on label "-18" at bounding box center [381, 448] width 154 height 32
click at [392, 450] on input "-18" at bounding box center [387, 453] width 10 height 10
radio input "true"
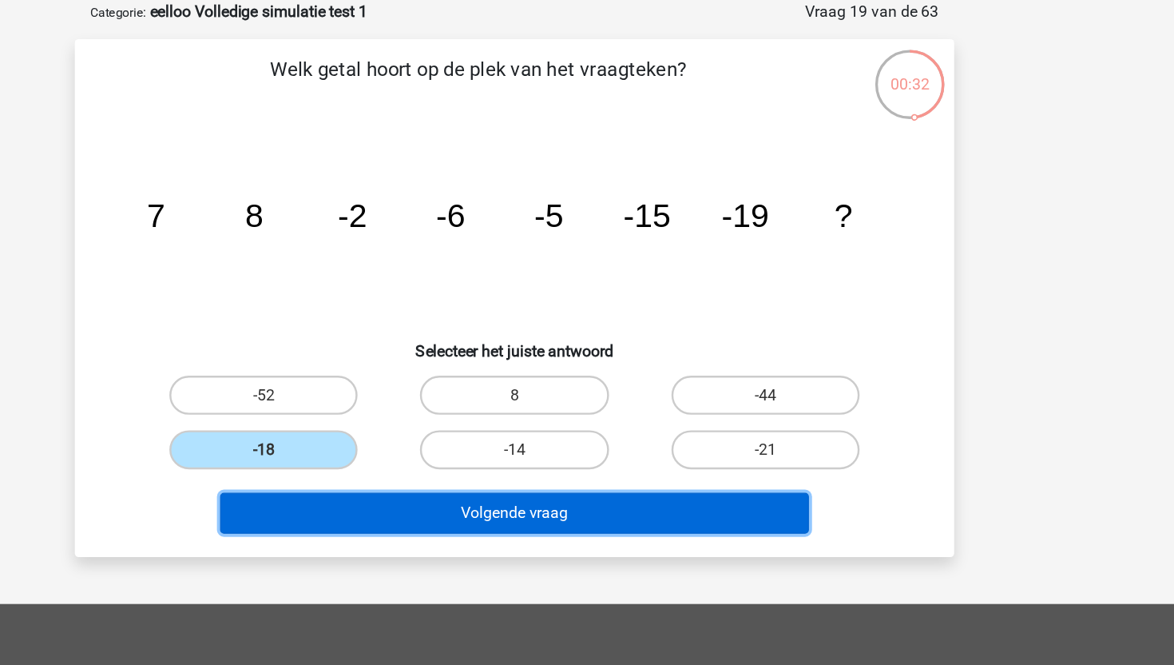
click at [477, 506] on button "Volgende vraag" at bounding box center [587, 500] width 483 height 34
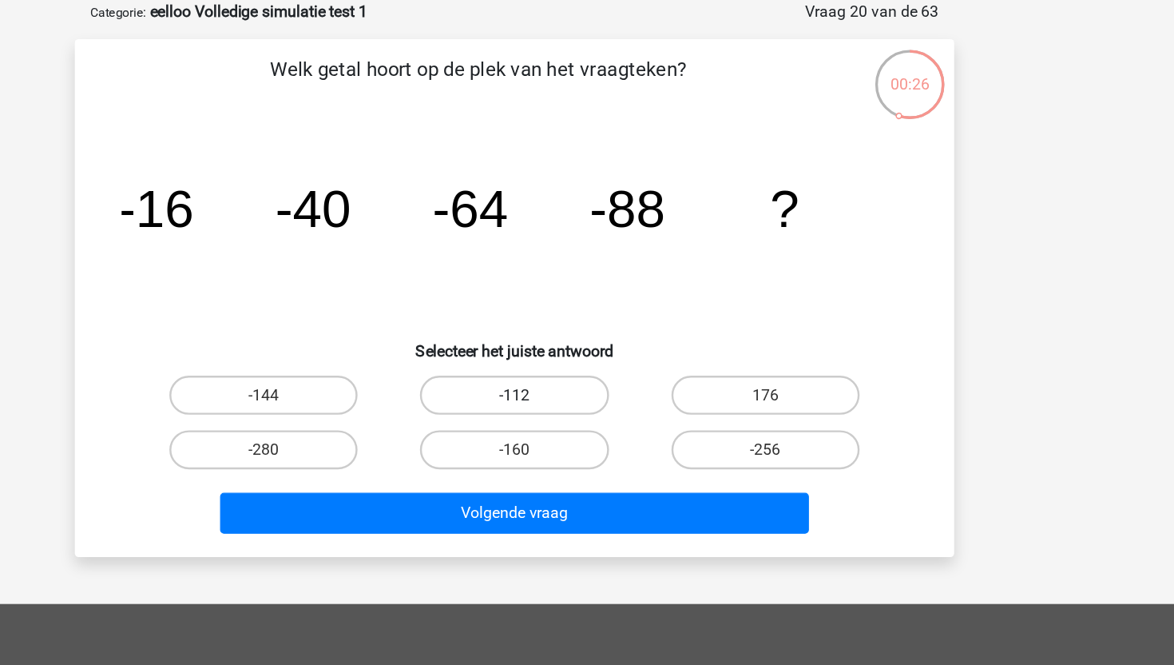
click at [538, 400] on label "-112" at bounding box center [587, 403] width 154 height 32
click at [587, 403] on input "-112" at bounding box center [592, 408] width 10 height 10
radio input "true"
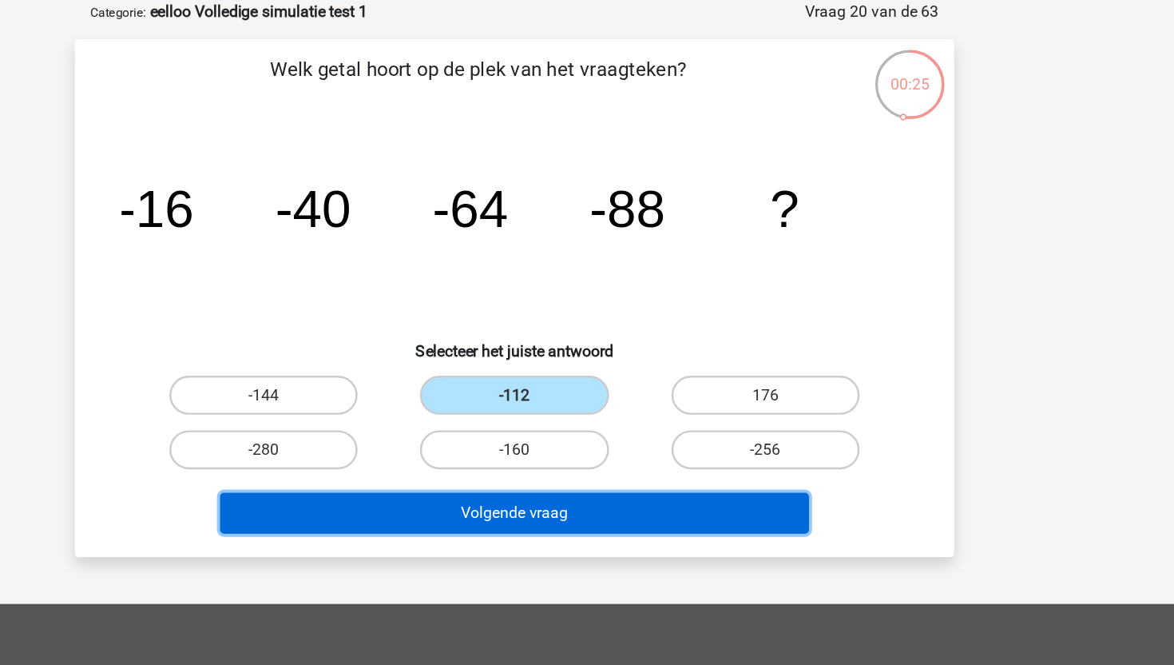
click at [554, 500] on button "Volgende vraag" at bounding box center [587, 500] width 483 height 34
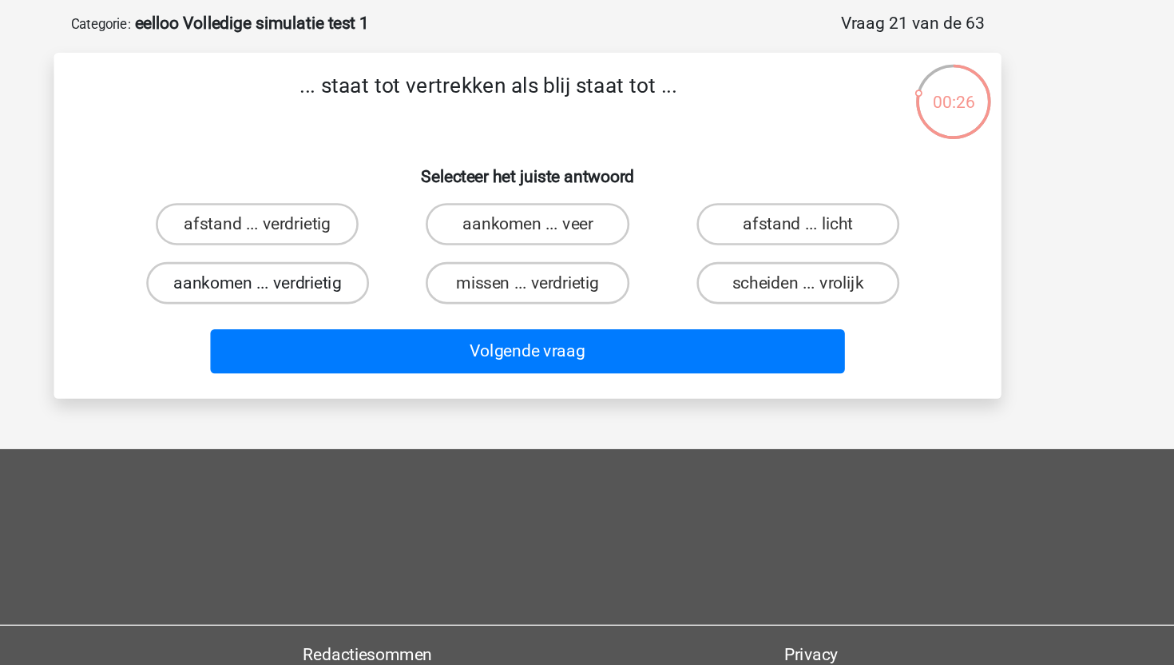
click at [435, 293] on label "aankomen ... verdrietig" at bounding box center [381, 287] width 169 height 32
click at [392, 293] on input "aankomen ... verdrietig" at bounding box center [387, 292] width 10 height 10
radio input "true"
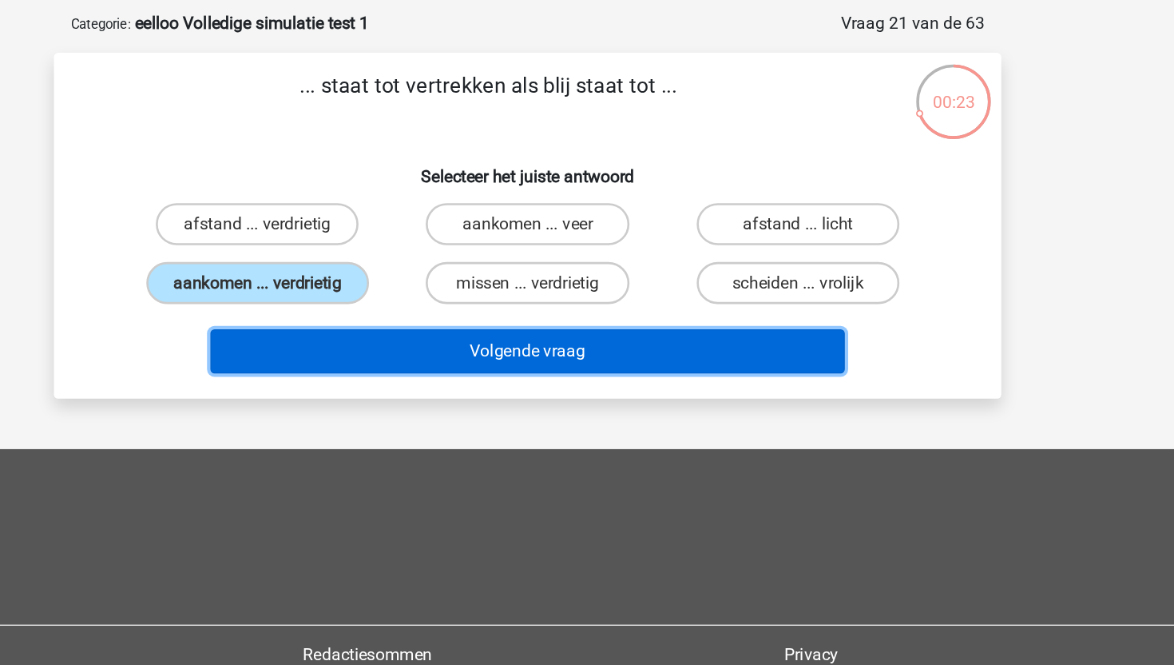
click at [469, 336] on button "Volgende vraag" at bounding box center [587, 339] width 483 height 34
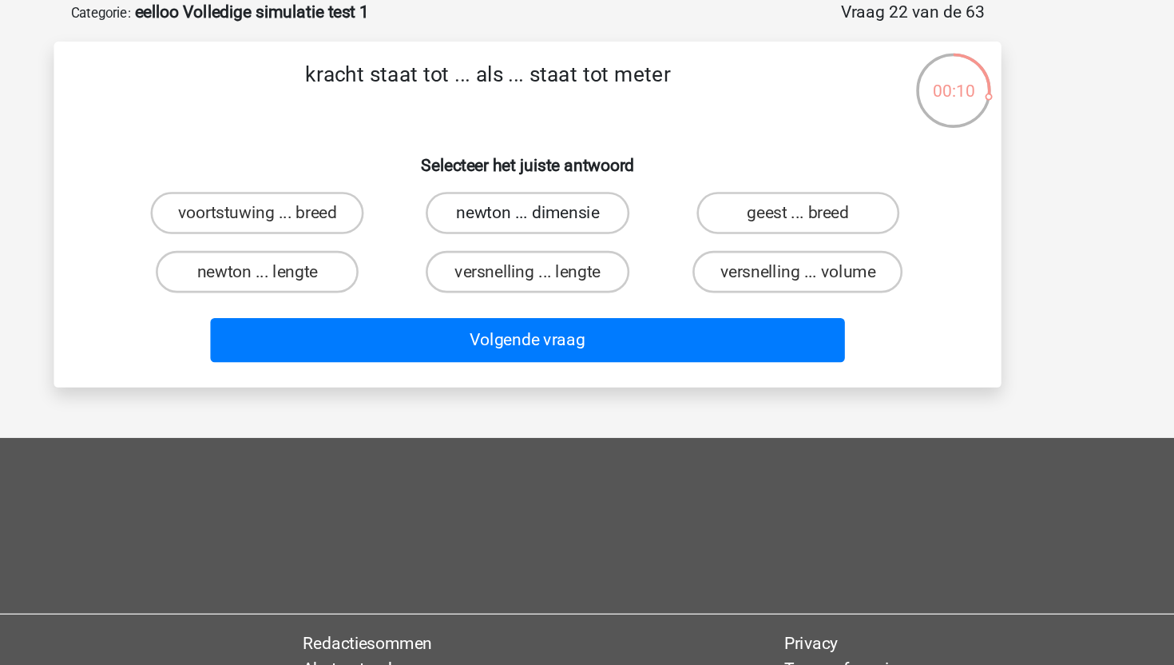
click at [554, 239] on label "newton ... dimensie" at bounding box center [587, 242] width 154 height 32
click at [587, 242] on input "newton ... dimensie" at bounding box center [592, 247] width 10 height 10
radio input "true"
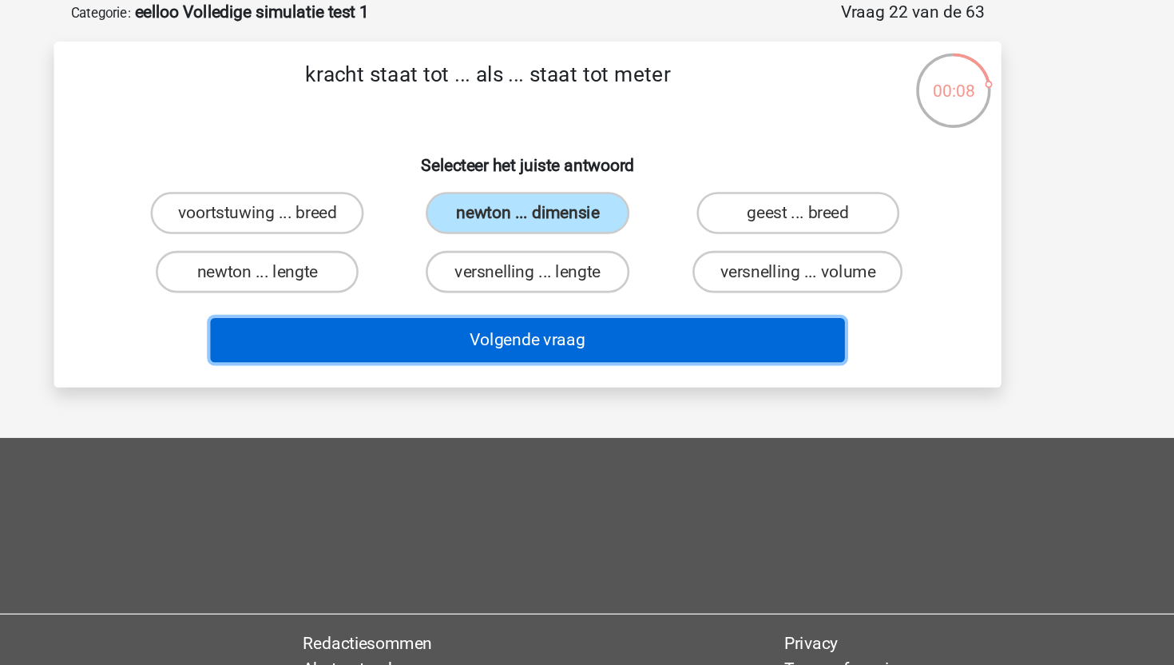
click at [546, 337] on button "Volgende vraag" at bounding box center [587, 339] width 483 height 34
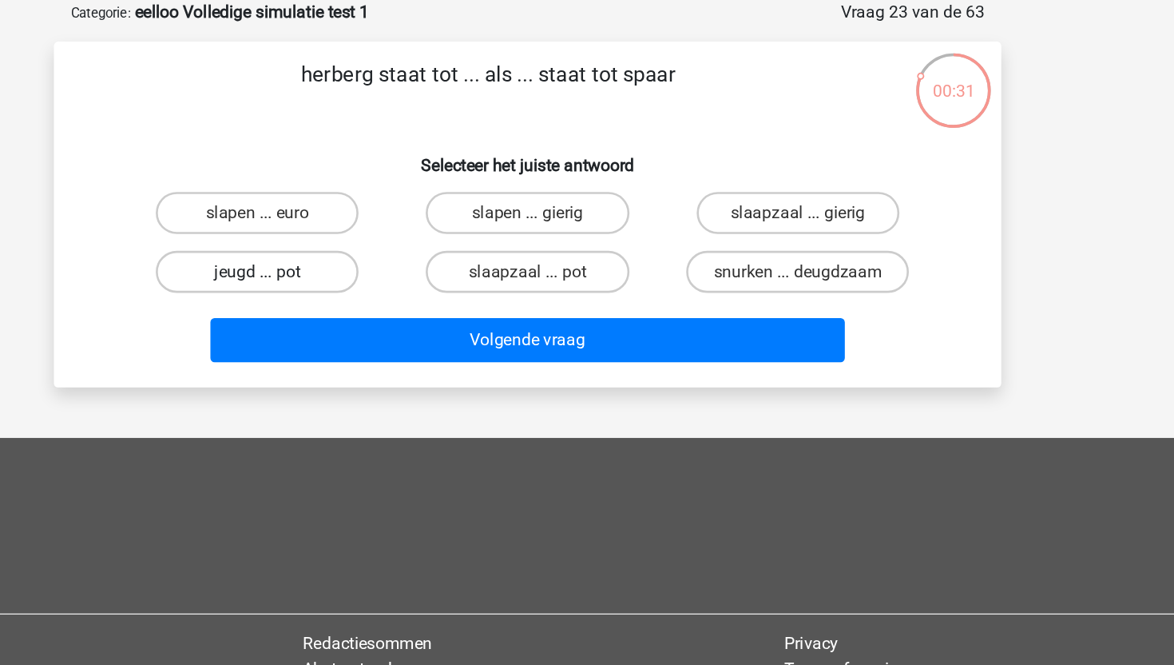
click at [411, 284] on label "jeugd ... pot" at bounding box center [381, 287] width 154 height 32
click at [392, 287] on input "jeugd ... pot" at bounding box center [387, 292] width 10 height 10
radio input "true"
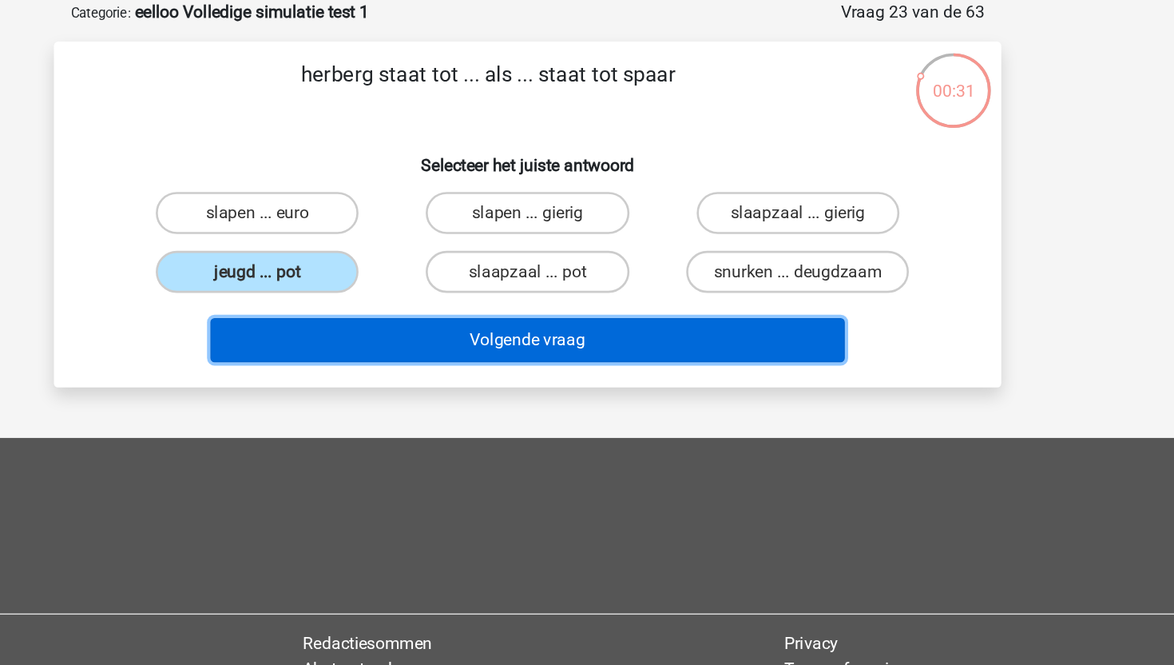
click at [447, 340] on button "Volgende vraag" at bounding box center [587, 339] width 483 height 34
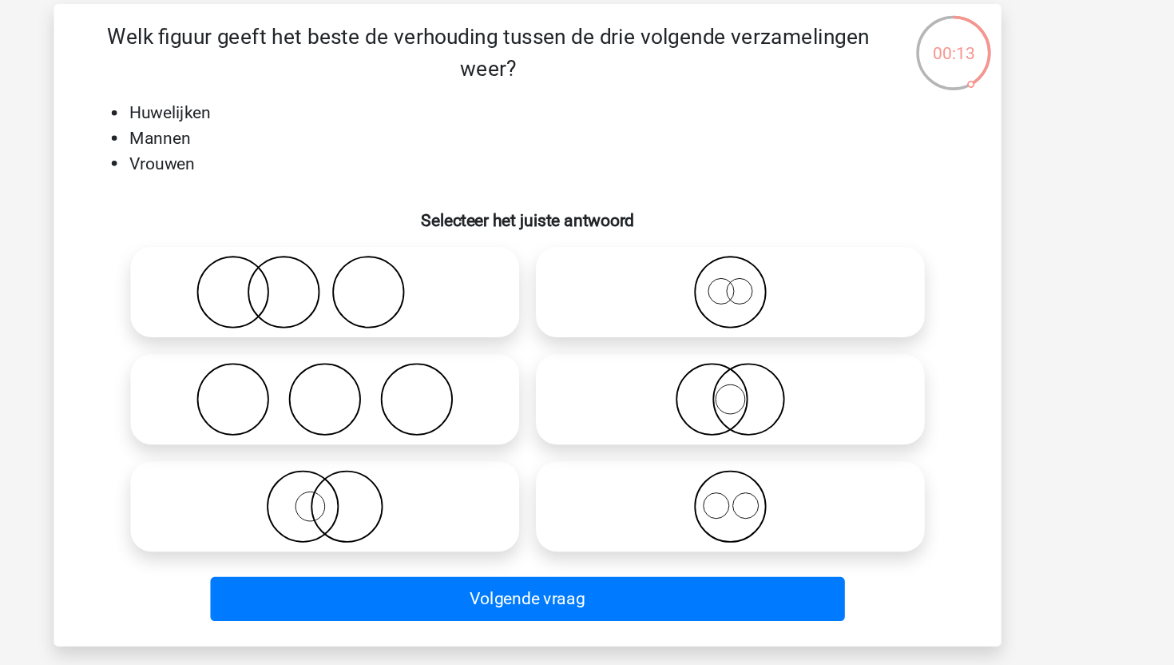
click at [419, 408] on icon at bounding box center [433, 412] width 283 height 56
click at [433, 404] on input "radio" at bounding box center [438, 399] width 10 height 10
radio input "true"
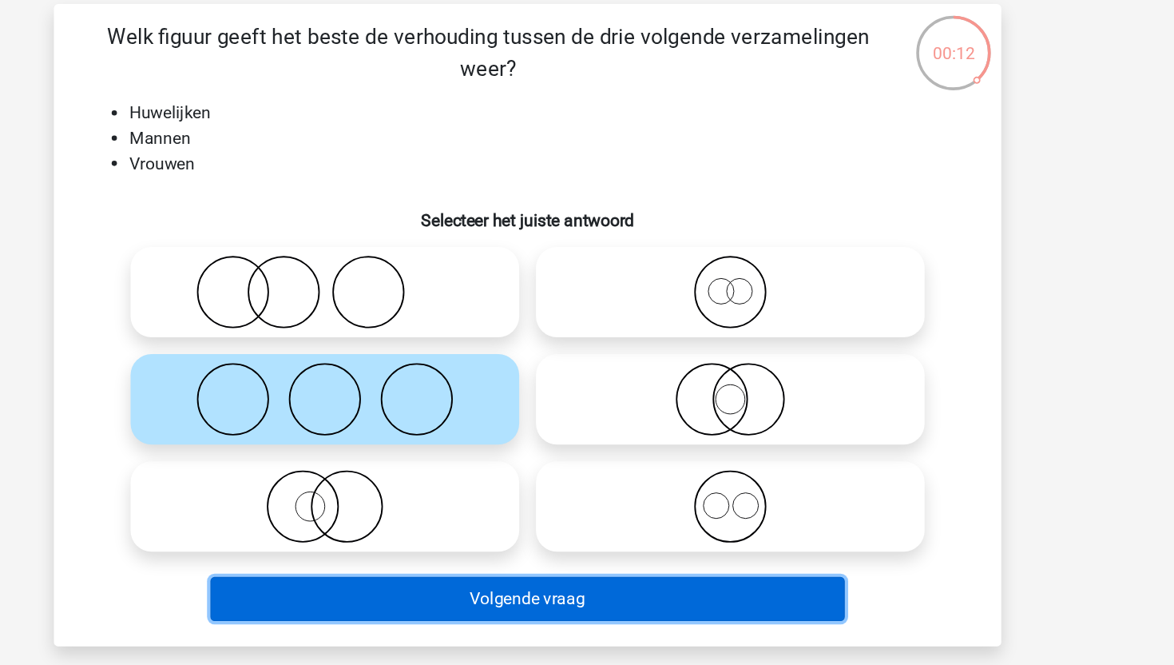
click at [483, 572] on button "Volgende vraag" at bounding box center [587, 564] width 483 height 34
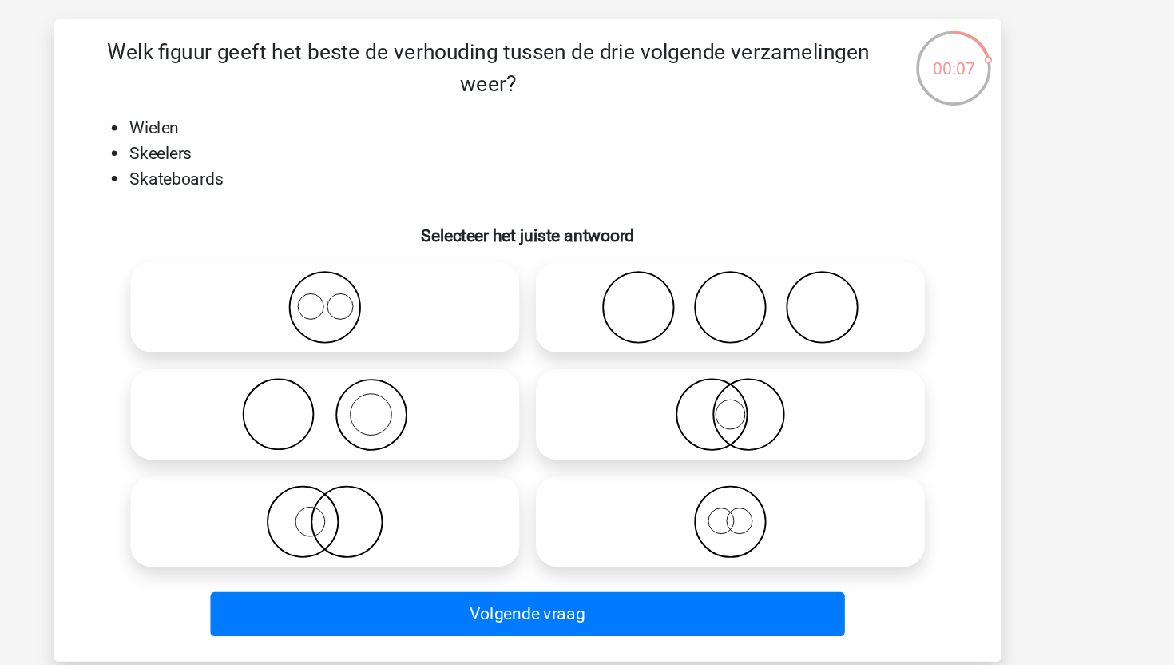
click at [713, 346] on icon at bounding box center [741, 331] width 283 height 56
click at [741, 323] on input "radio" at bounding box center [746, 317] width 10 height 10
radio input "true"
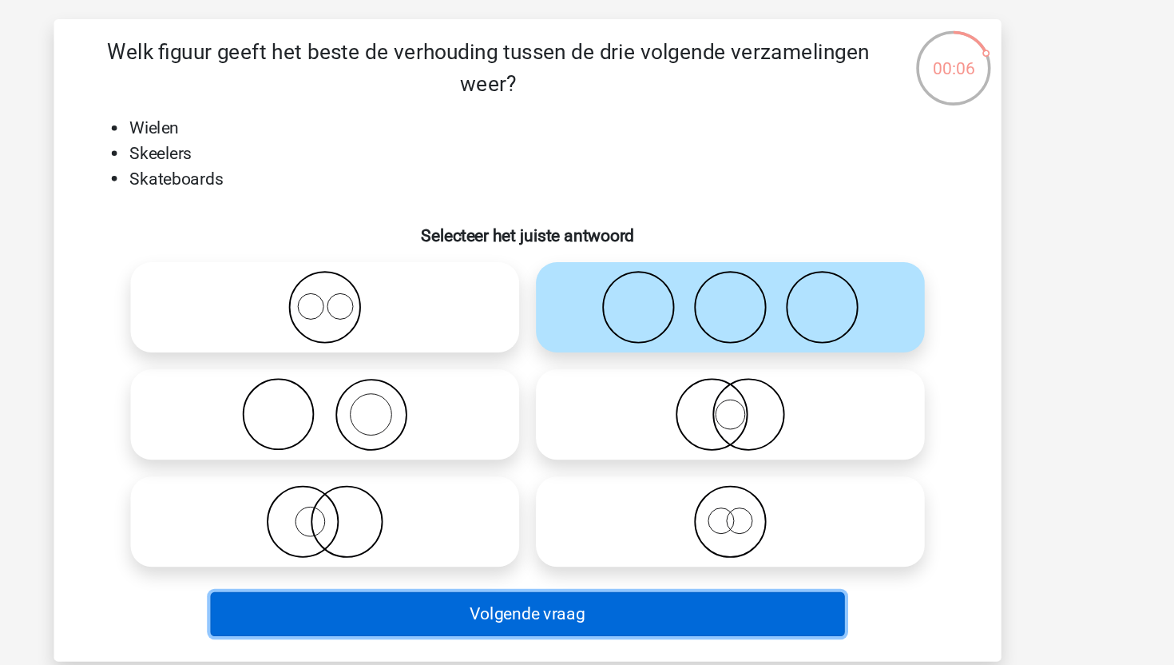
click at [615, 573] on button "Volgende vraag" at bounding box center [587, 564] width 483 height 34
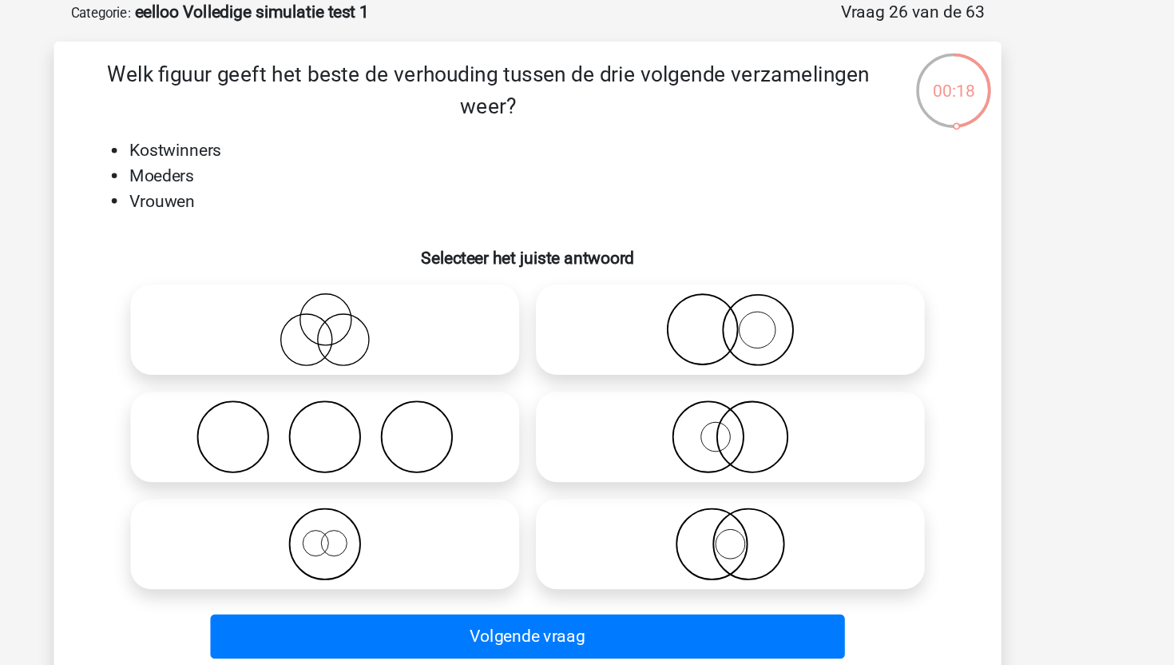
click at [688, 318] on icon at bounding box center [741, 331] width 283 height 56
click at [741, 318] on input "radio" at bounding box center [746, 317] width 10 height 10
radio input "true"
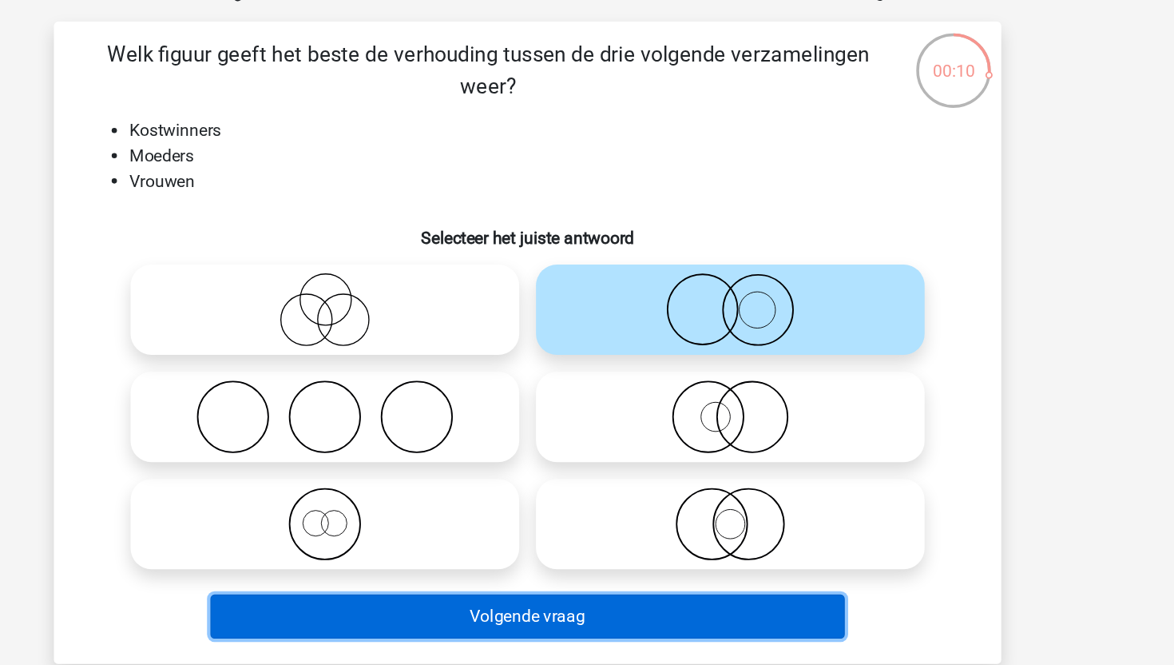
click at [445, 567] on button "Volgende vraag" at bounding box center [587, 564] width 483 height 34
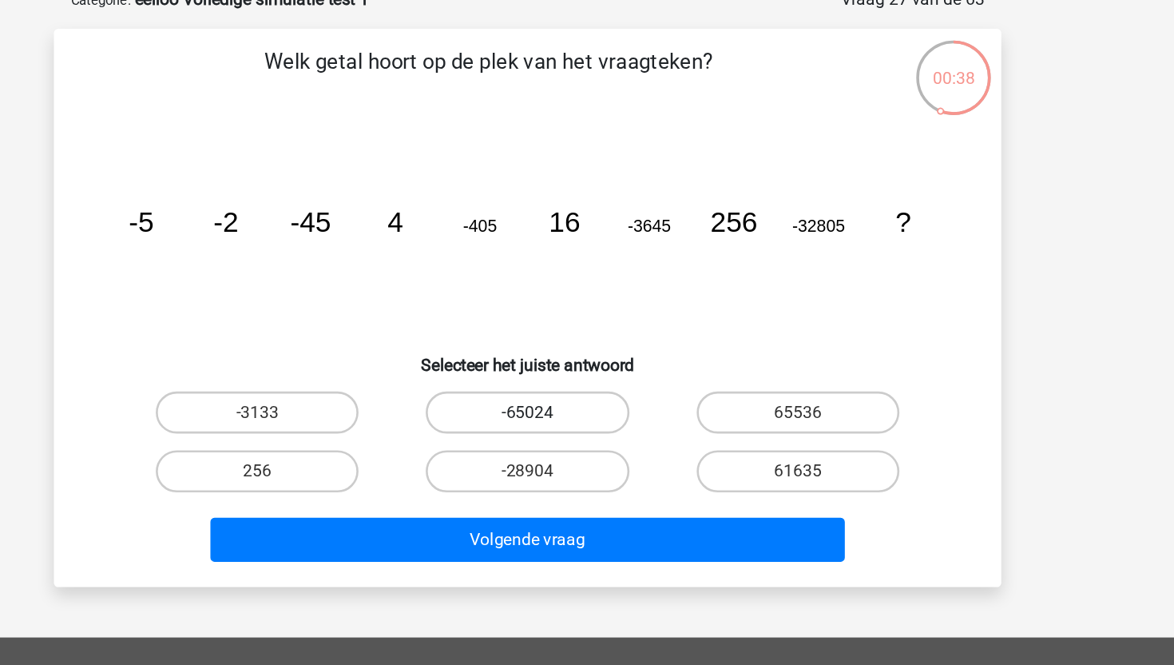
click at [569, 395] on label "-65024" at bounding box center [587, 403] width 154 height 32
click at [587, 403] on input "-65024" at bounding box center [592, 408] width 10 height 10
radio input "true"
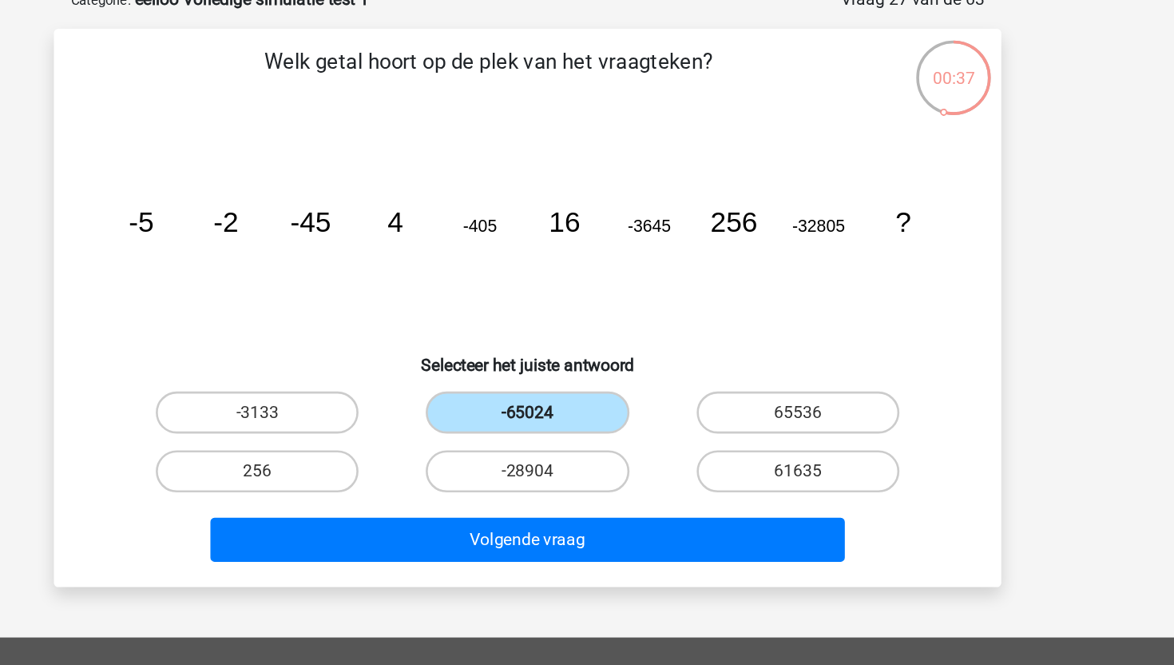
click at [569, 395] on label "-65024" at bounding box center [587, 403] width 154 height 32
click at [587, 403] on input "-65024" at bounding box center [592, 408] width 10 height 10
click at [775, 397] on label "65536" at bounding box center [793, 403] width 154 height 32
click at [792, 403] on input "65536" at bounding box center [797, 408] width 10 height 10
radio input "true"
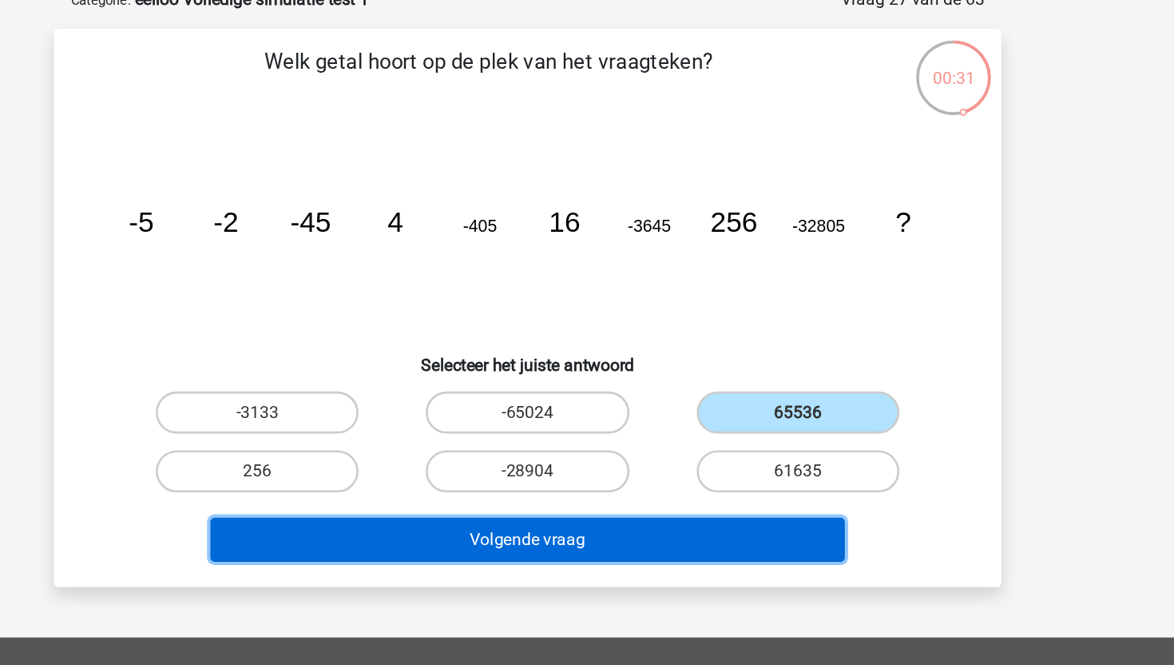
click at [423, 497] on button "Volgende vraag" at bounding box center [587, 500] width 483 height 34
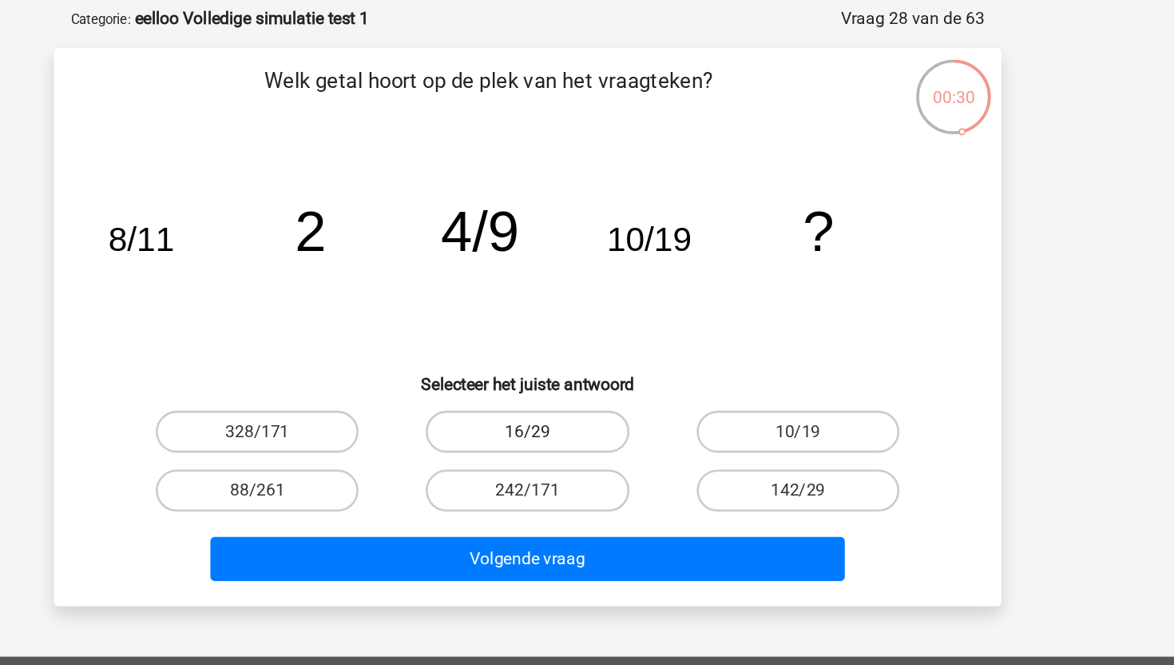
click at [564, 407] on label "16/29" at bounding box center [587, 403] width 154 height 32
click at [587, 407] on input "16/29" at bounding box center [592, 408] width 10 height 10
radio input "true"
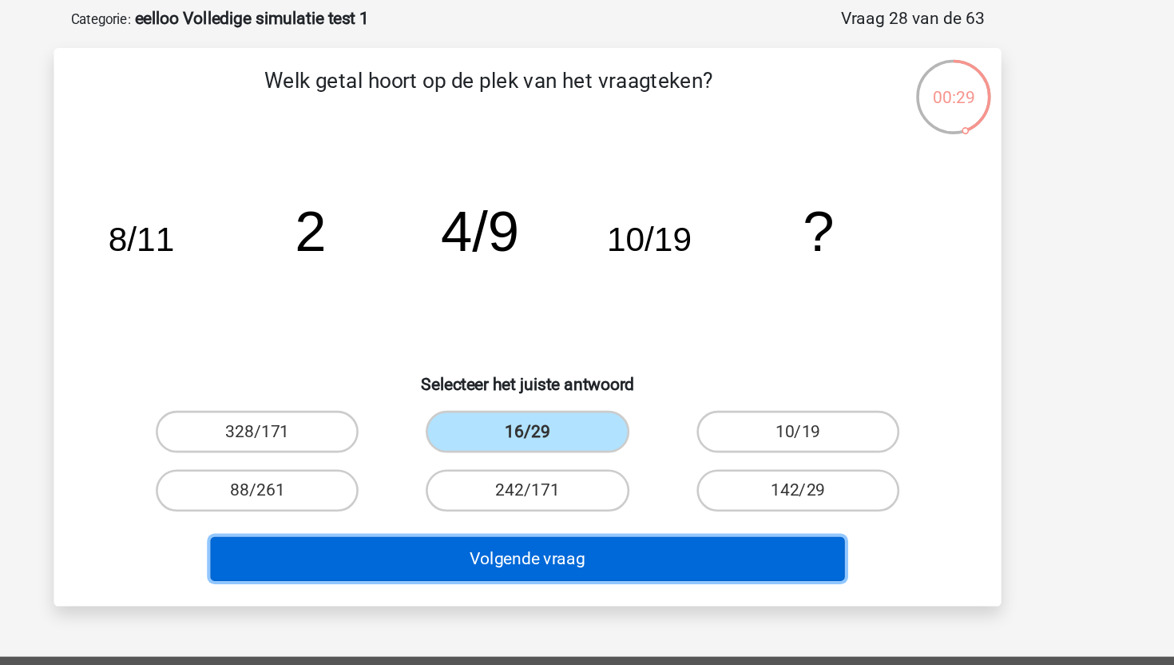
click at [540, 483] on button "Volgende vraag" at bounding box center [587, 500] width 483 height 34
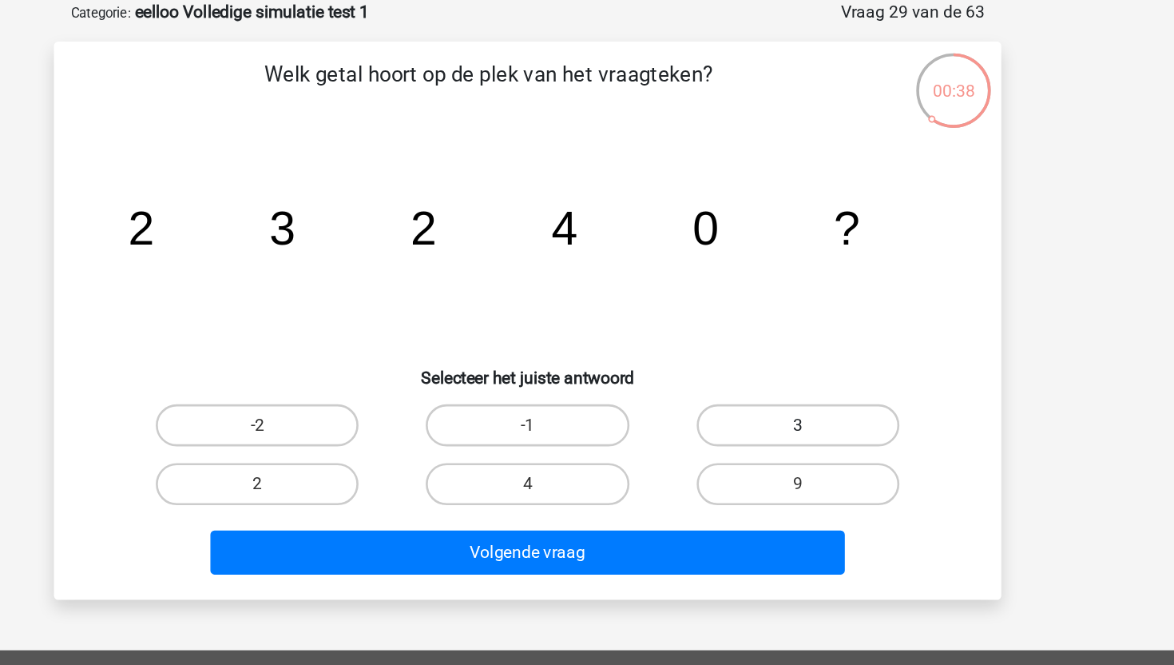
click at [809, 409] on label "3" at bounding box center [793, 403] width 154 height 32
click at [803, 409] on input "3" at bounding box center [797, 408] width 10 height 10
radio input "true"
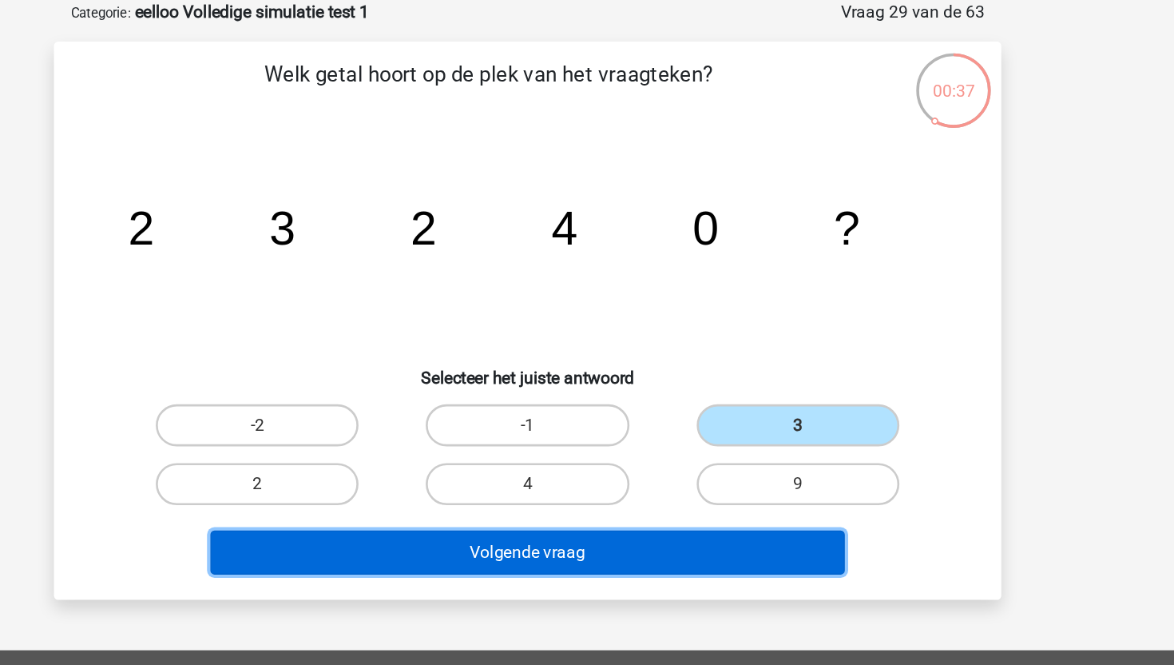
click at [697, 506] on button "Volgende vraag" at bounding box center [587, 500] width 483 height 34
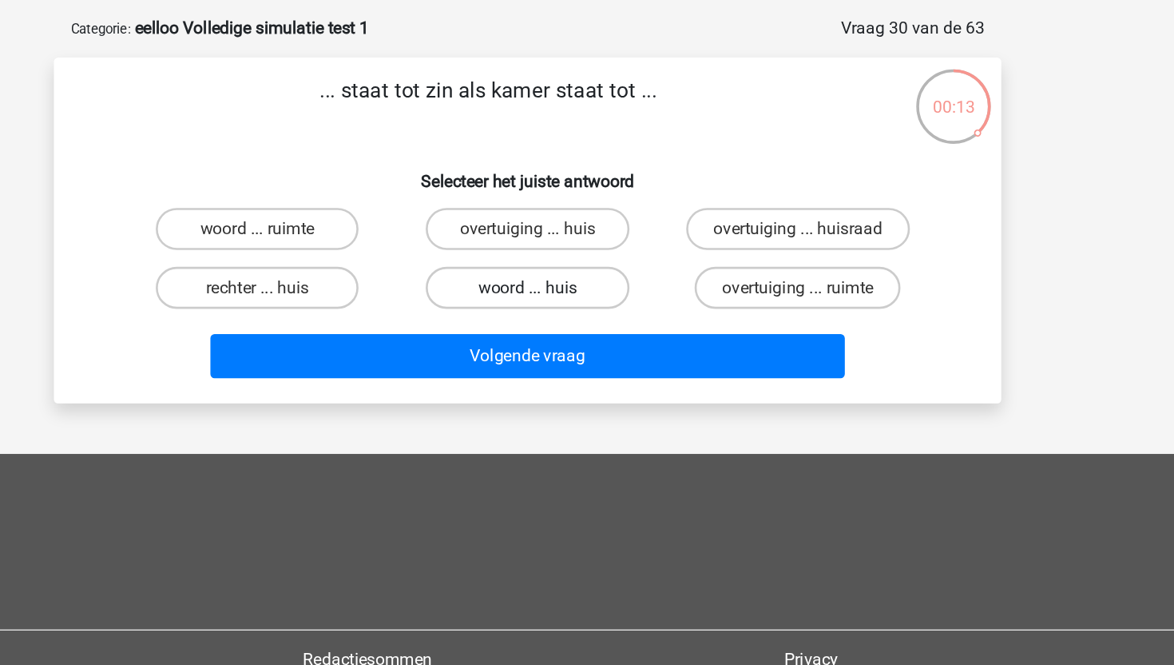
click at [553, 288] on label "woord ... huis" at bounding box center [587, 287] width 154 height 32
click at [587, 288] on input "woord ... huis" at bounding box center [592, 292] width 10 height 10
radio input "true"
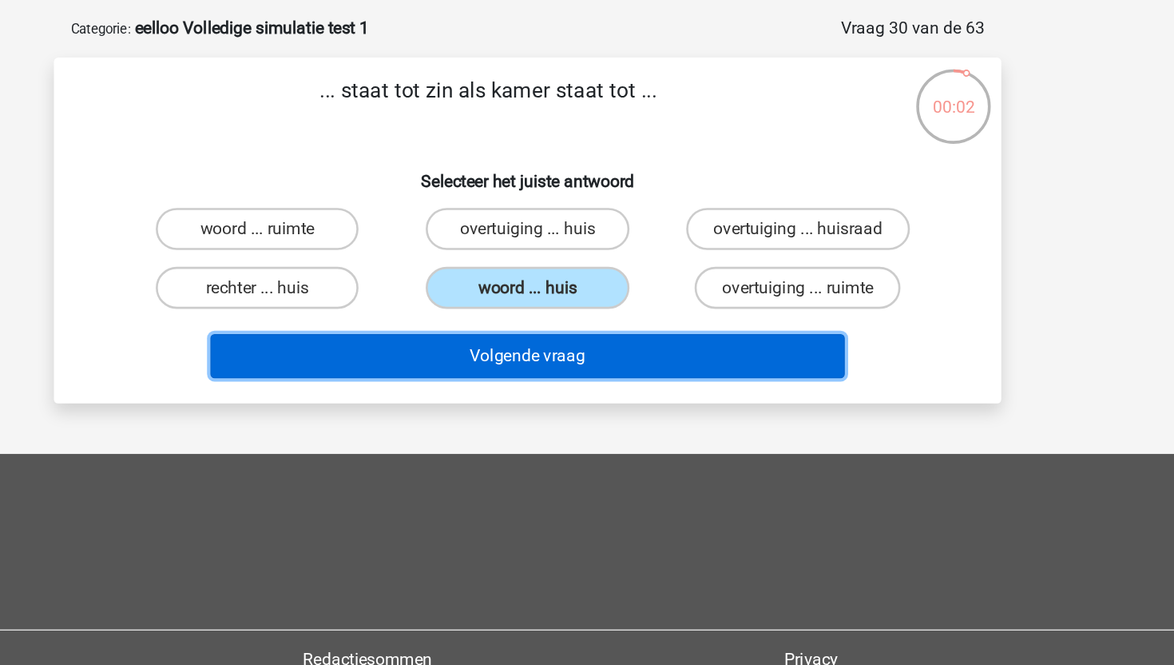
click at [719, 328] on button "Volgende vraag" at bounding box center [587, 339] width 483 height 34
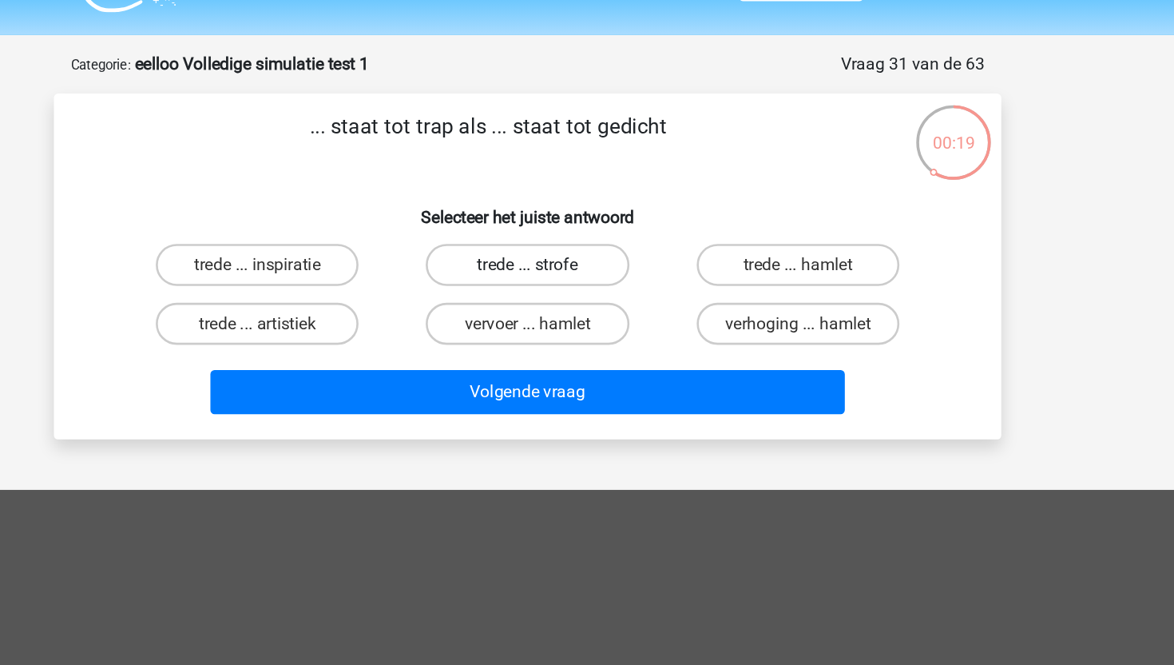
click at [530, 246] on label "trede ... strofe" at bounding box center [587, 242] width 154 height 32
click at [587, 246] on input "trede ... strofe" at bounding box center [592, 247] width 10 height 10
radio input "true"
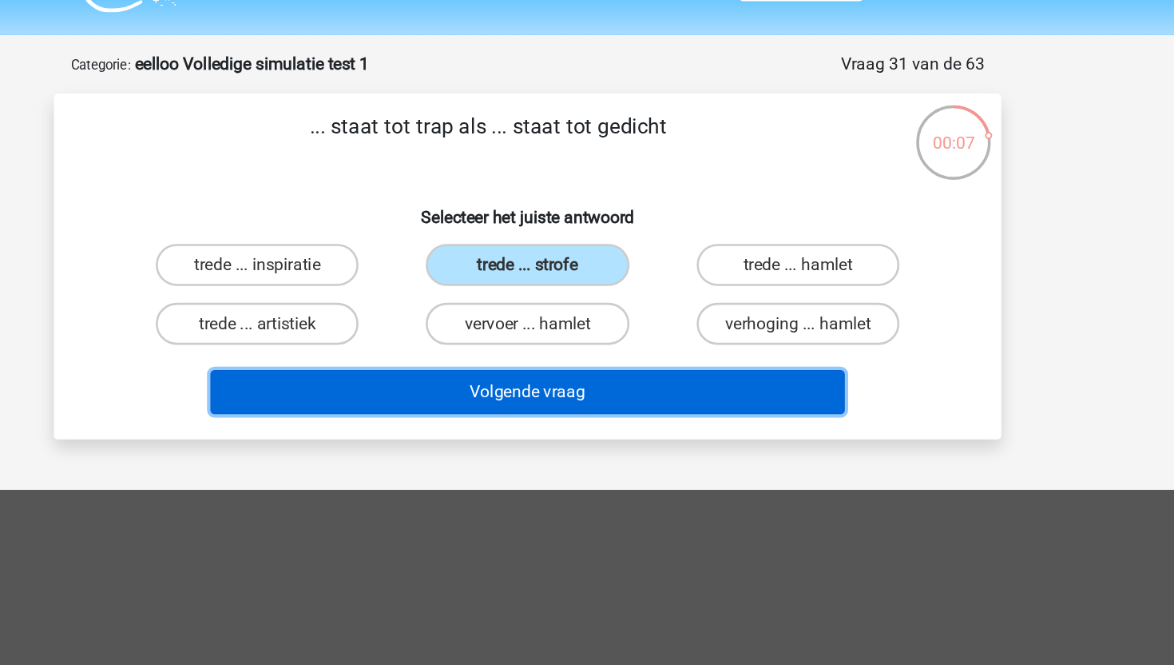
click at [643, 338] on button "Volgende vraag" at bounding box center [587, 339] width 483 height 34
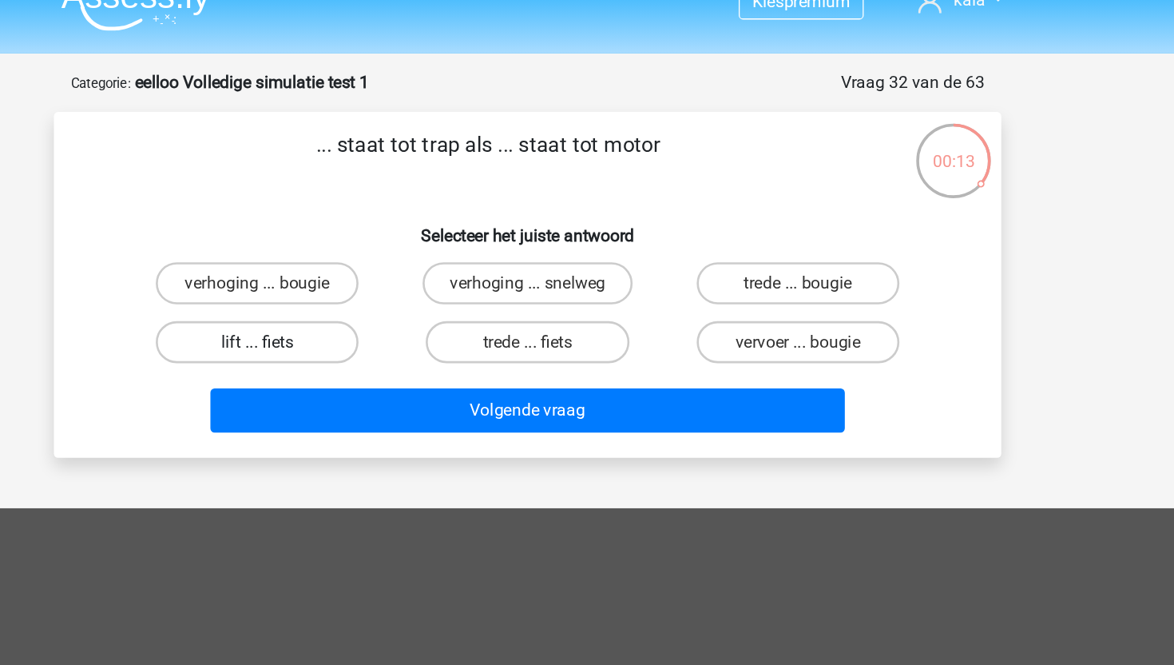
click at [419, 289] on label "lift ... fiets" at bounding box center [381, 287] width 154 height 32
click at [392, 289] on input "lift ... fiets" at bounding box center [387, 292] width 10 height 10
radio input "true"
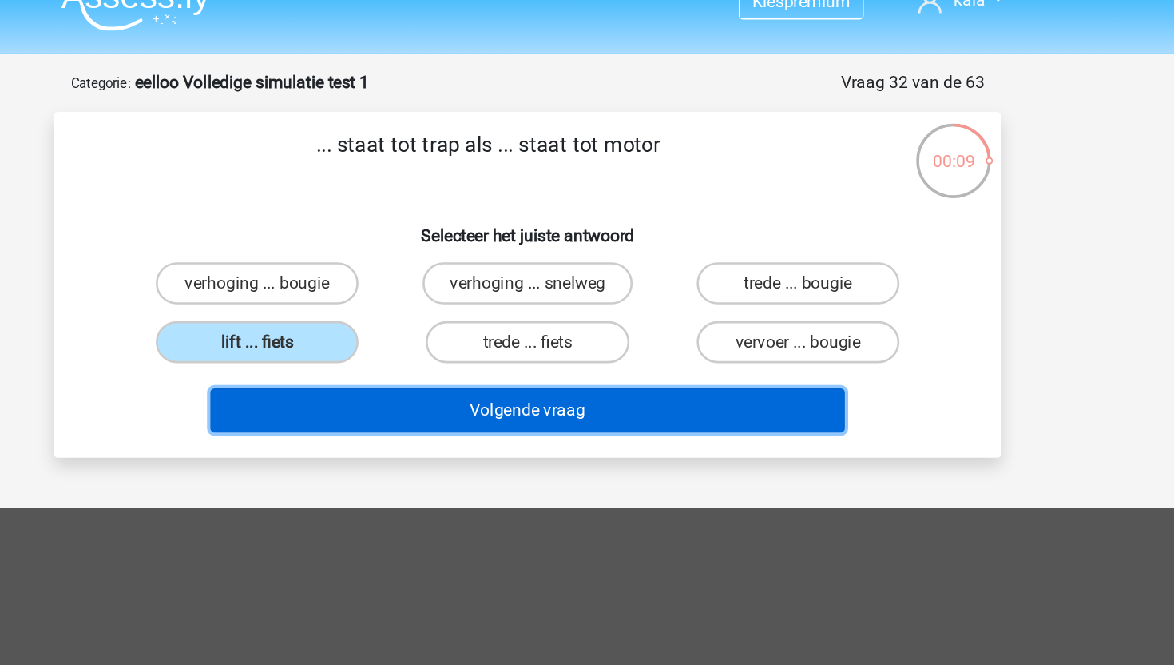
click at [431, 334] on button "Volgende vraag" at bounding box center [587, 339] width 483 height 34
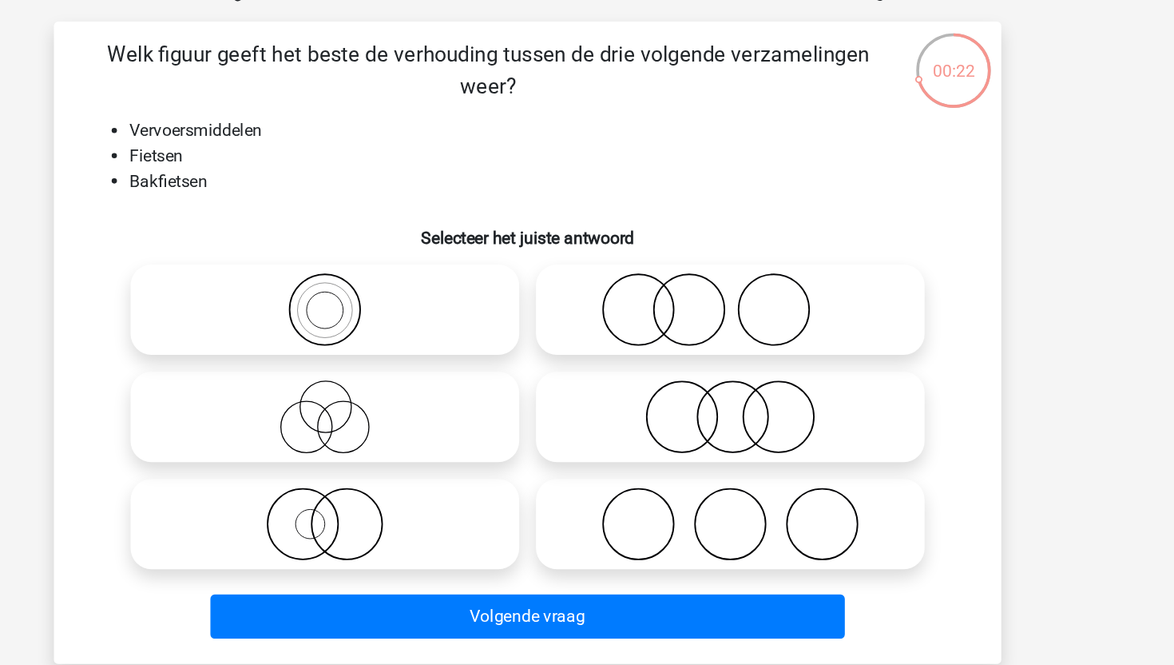
click at [463, 332] on icon at bounding box center [433, 331] width 283 height 56
click at [443, 323] on input "radio" at bounding box center [438, 317] width 10 height 10
radio input "true"
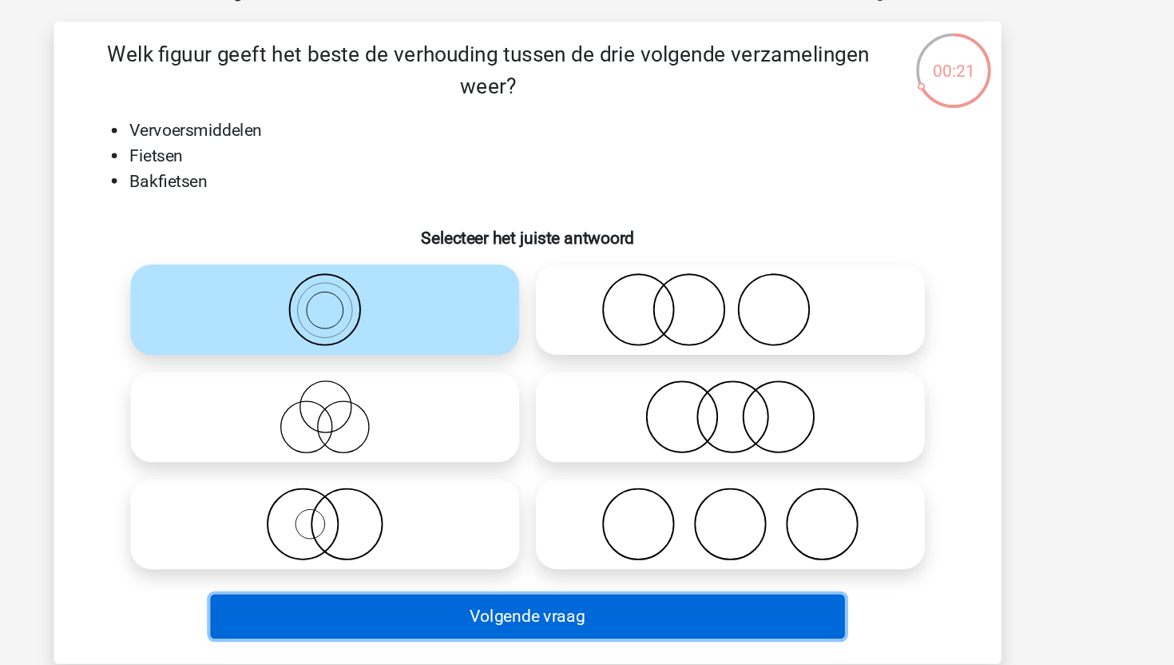
click at [475, 566] on button "Volgende vraag" at bounding box center [587, 564] width 483 height 34
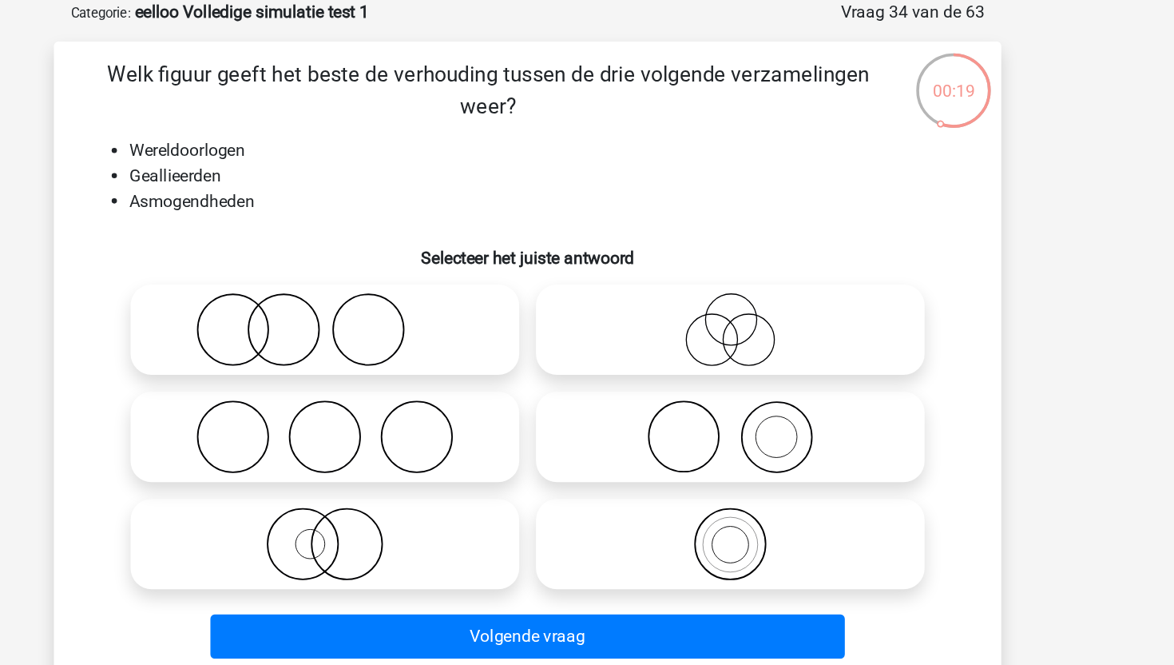
click at [387, 316] on icon at bounding box center [433, 331] width 283 height 56
click at [433, 316] on input "radio" at bounding box center [438, 317] width 10 height 10
radio input "true"
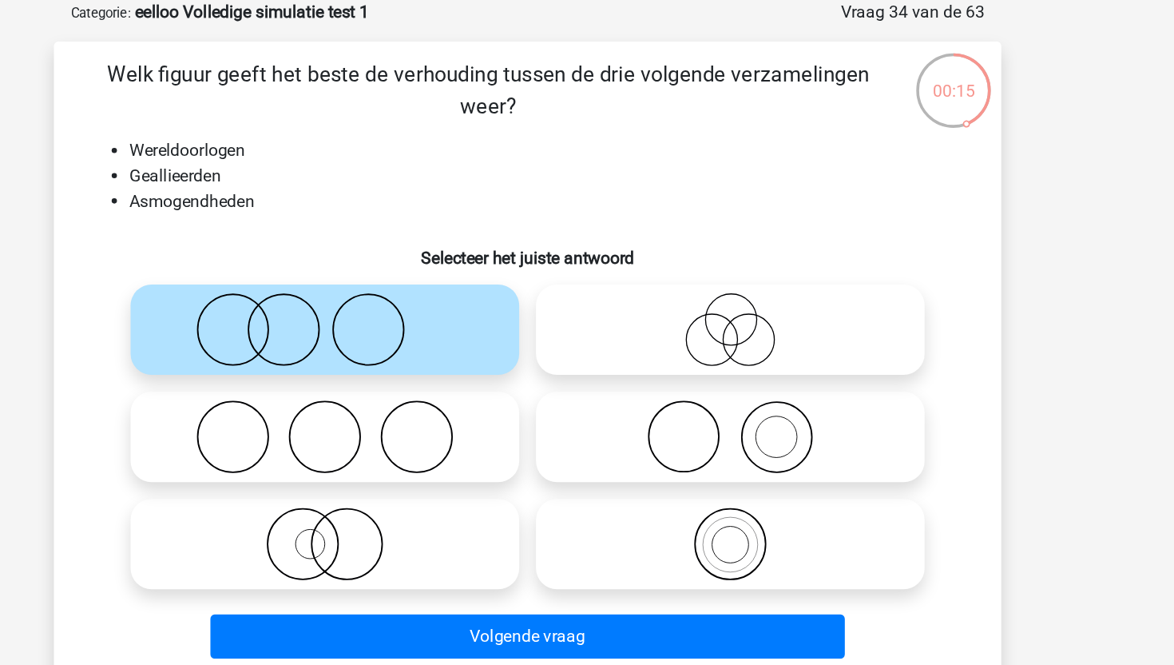
click at [418, 330] on icon at bounding box center [433, 331] width 283 height 56
click at [433, 323] on input "radio" at bounding box center [438, 317] width 10 height 10
click at [435, 402] on input "radio" at bounding box center [438, 399] width 10 height 10
radio input "true"
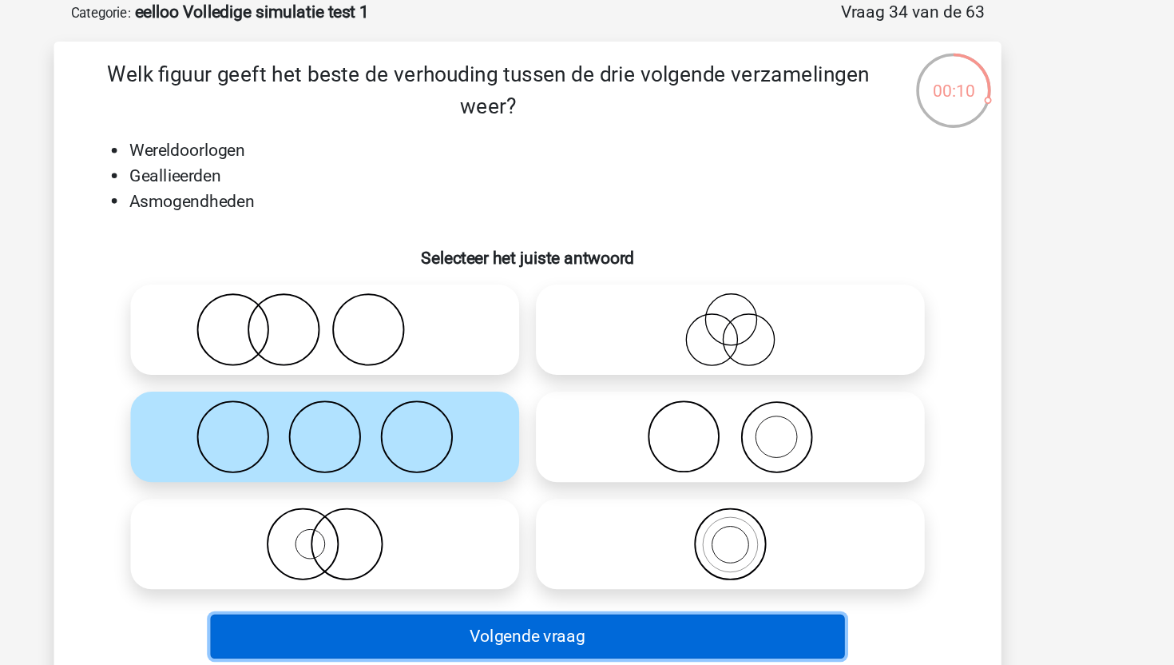
click at [483, 558] on button "Volgende vraag" at bounding box center [587, 564] width 483 height 34
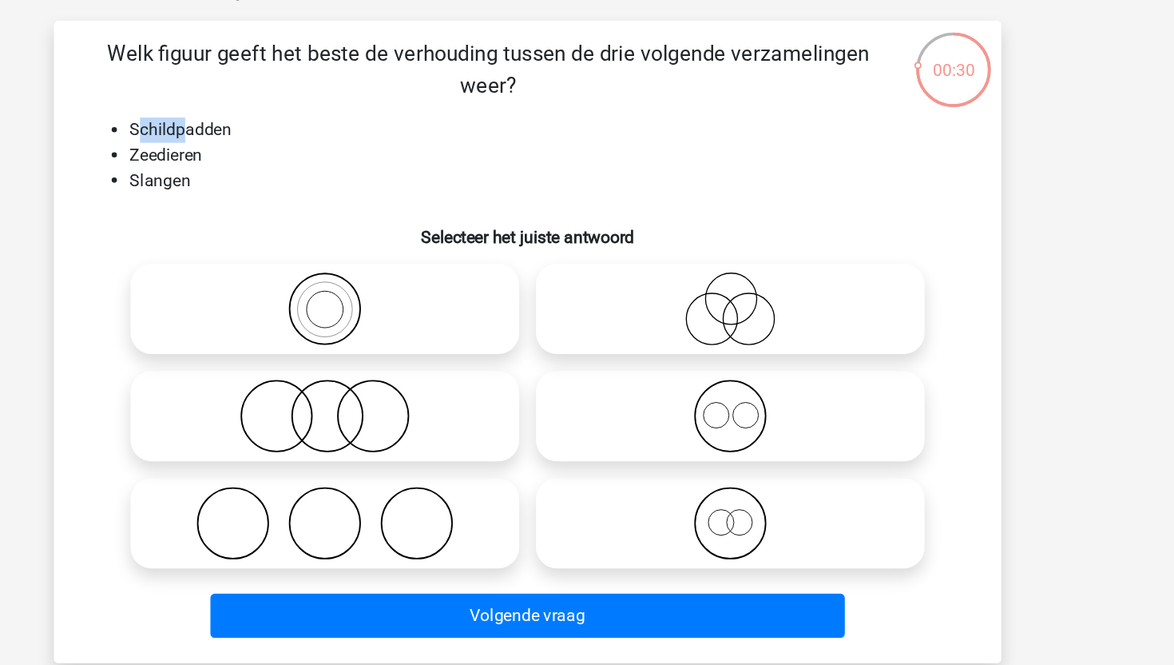
drag, startPoint x: 292, startPoint y: 193, endPoint x: 325, endPoint y: 193, distance: 32.8
click at [324, 193] on li "Schildpadden" at bounding box center [603, 194] width 638 height 19
click at [352, 225] on li "Slangen" at bounding box center [603, 233] width 638 height 19
click at [517, 383] on label at bounding box center [433, 412] width 296 height 69
click at [443, 394] on input "radio" at bounding box center [438, 399] width 10 height 10
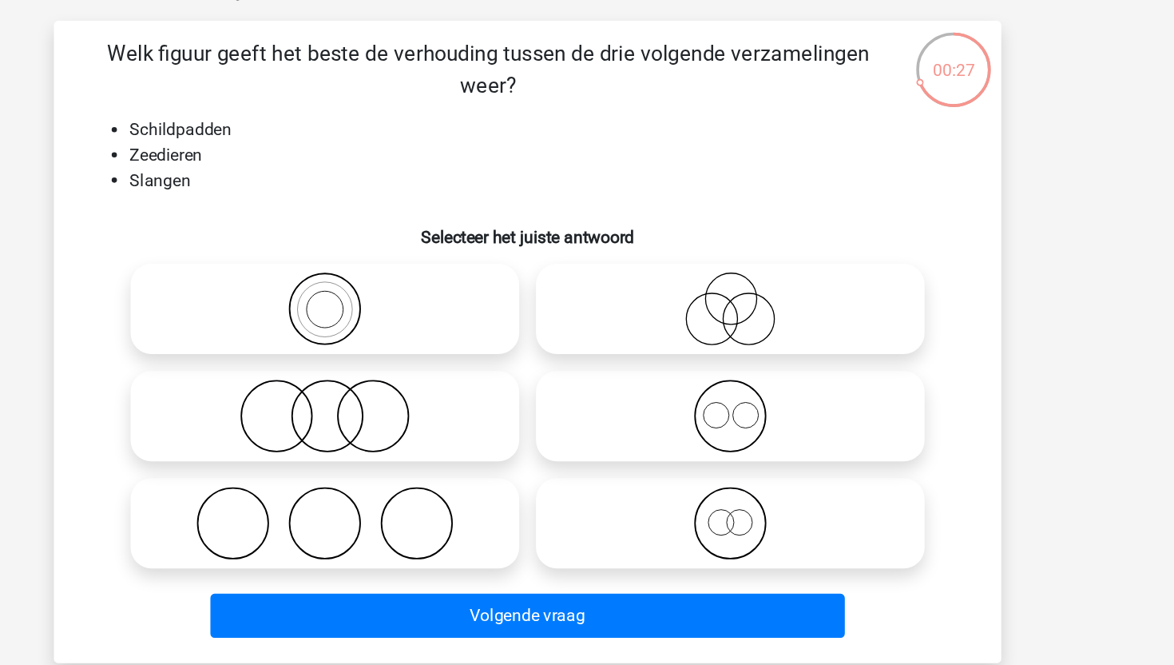
radio input "true"
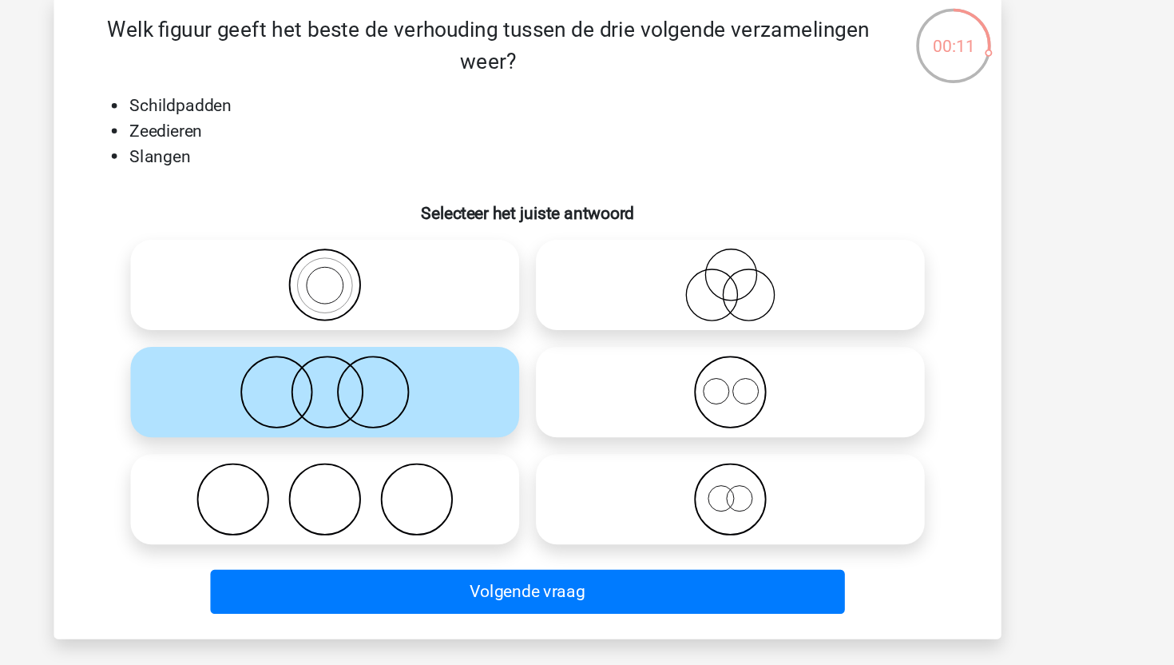
click at [424, 402] on icon at bounding box center [433, 412] width 283 height 56
click at [433, 402] on input "radio" at bounding box center [438, 399] width 10 height 10
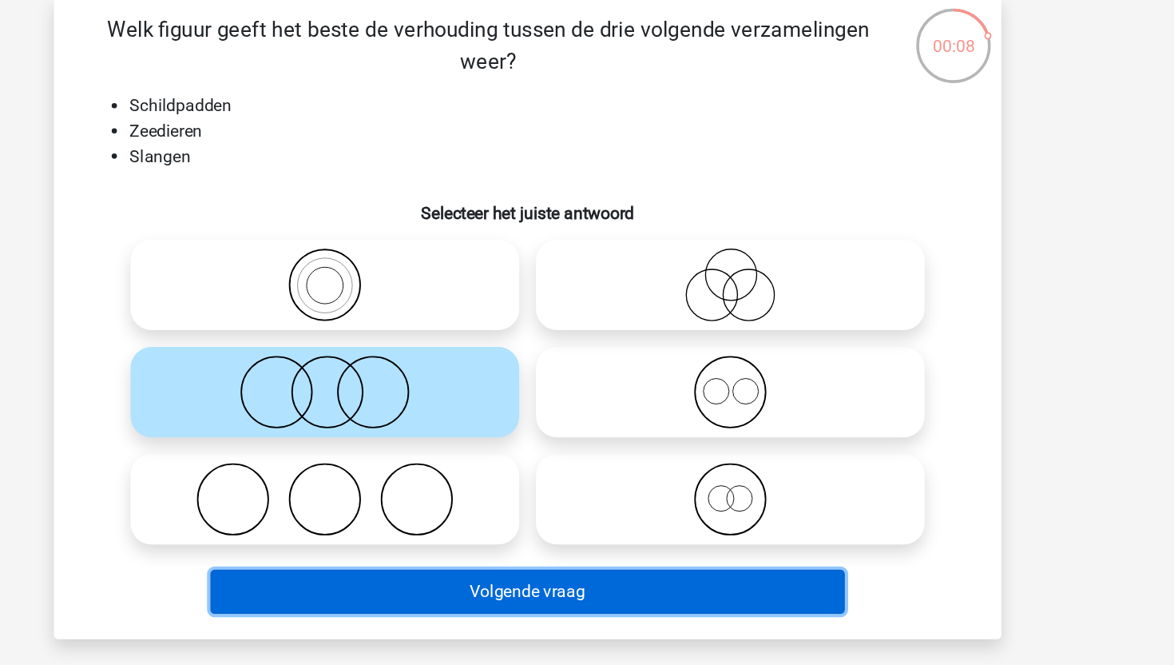
click at [475, 563] on button "Volgende vraag" at bounding box center [587, 564] width 483 height 34
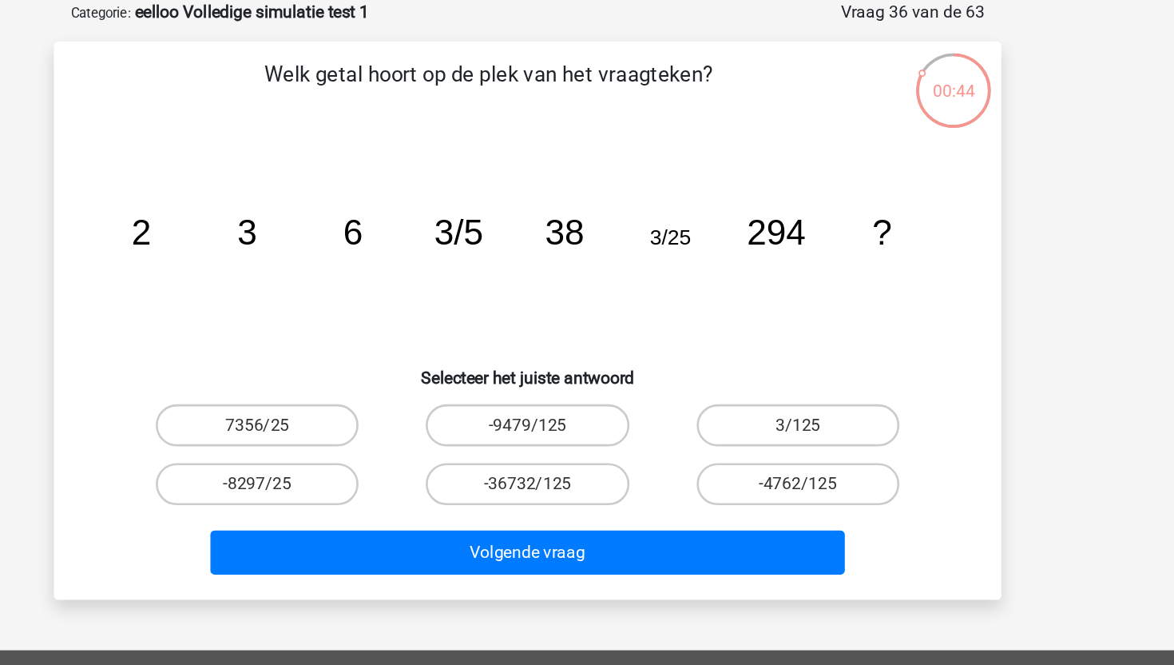
click at [363, 272] on icon "image/svg+xml 2 3 6 3/5 38 3/25 294 ?" at bounding box center [587, 265] width 644 height 161
drag, startPoint x: 514, startPoint y: 252, endPoint x: 586, endPoint y: 252, distance: 71.9
click at [590, 252] on icon "image/svg+xml 2 3 6 3/5 38 3/25 294 ?" at bounding box center [587, 265] width 644 height 161
click at [777, 407] on label "3/125" at bounding box center [793, 403] width 154 height 32
click at [792, 407] on input "3/125" at bounding box center [797, 408] width 10 height 10
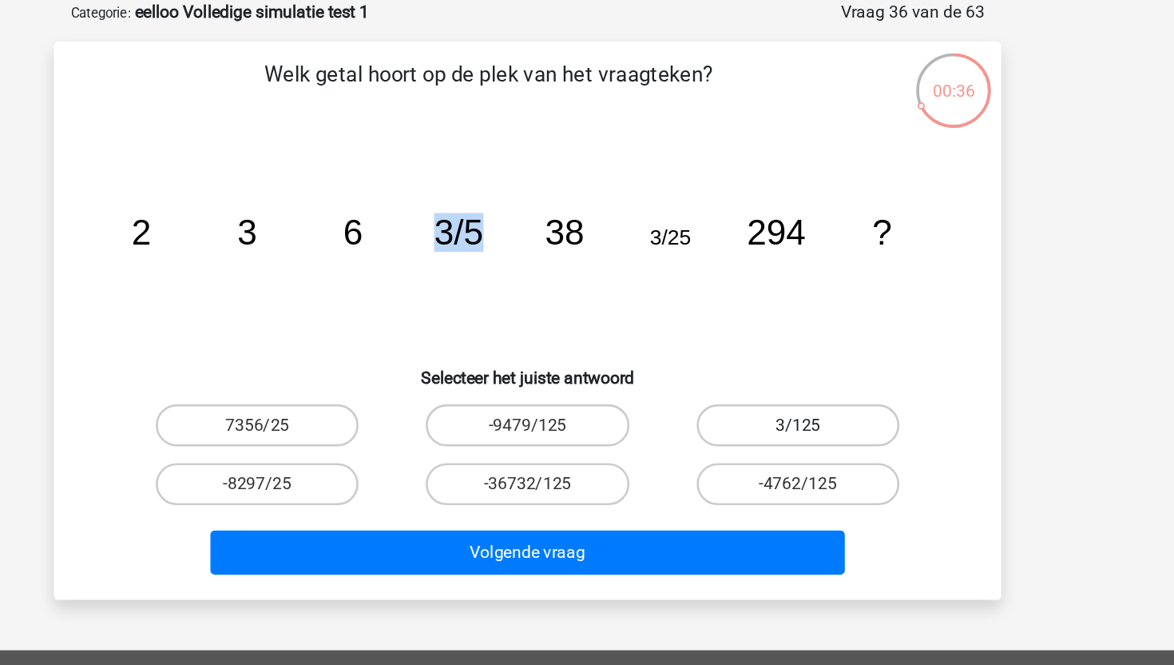
radio input "true"
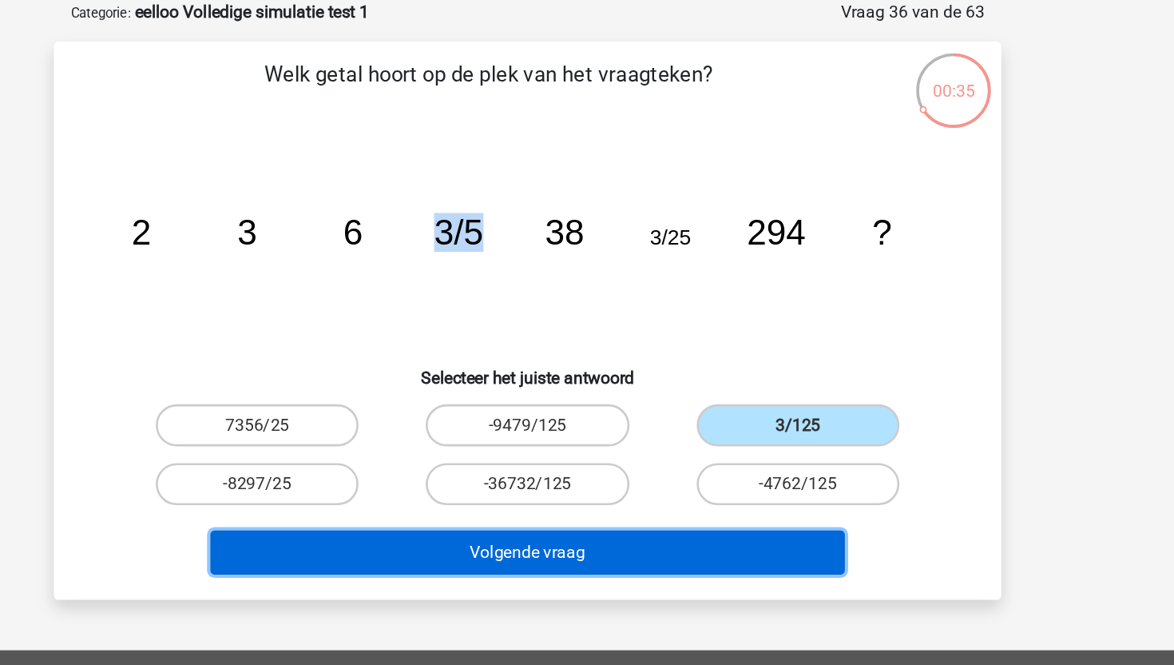
click at [701, 493] on button "Volgende vraag" at bounding box center [587, 500] width 483 height 34
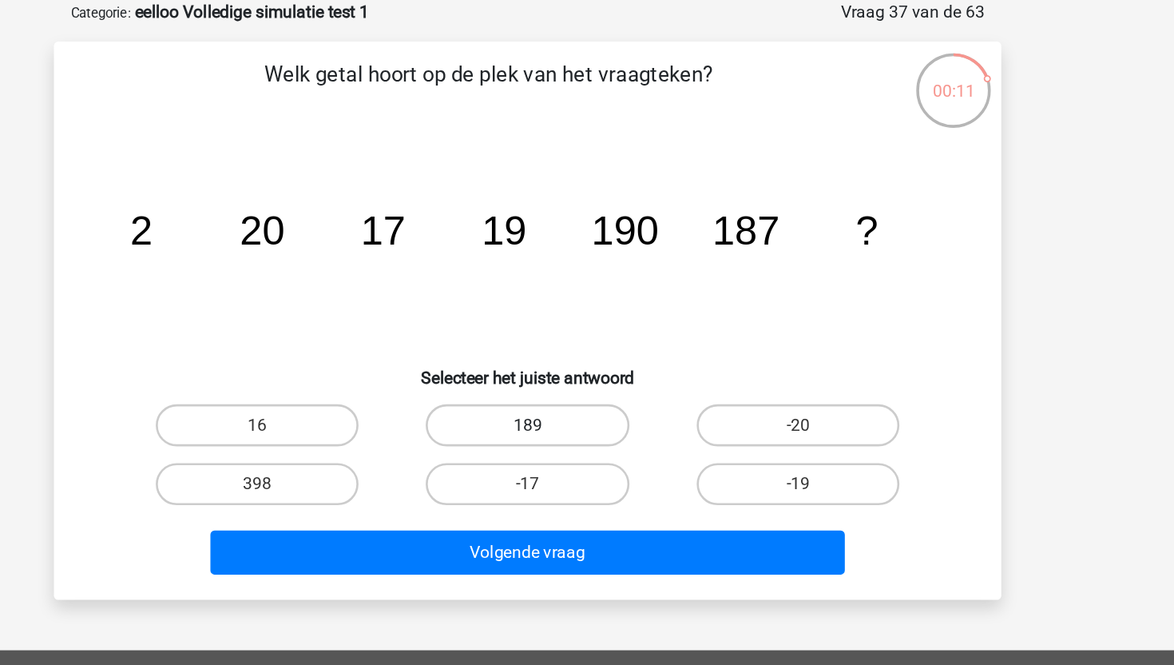
click at [610, 409] on label "189" at bounding box center [587, 403] width 154 height 32
click at [598, 409] on input "189" at bounding box center [592, 408] width 10 height 10
radio input "true"
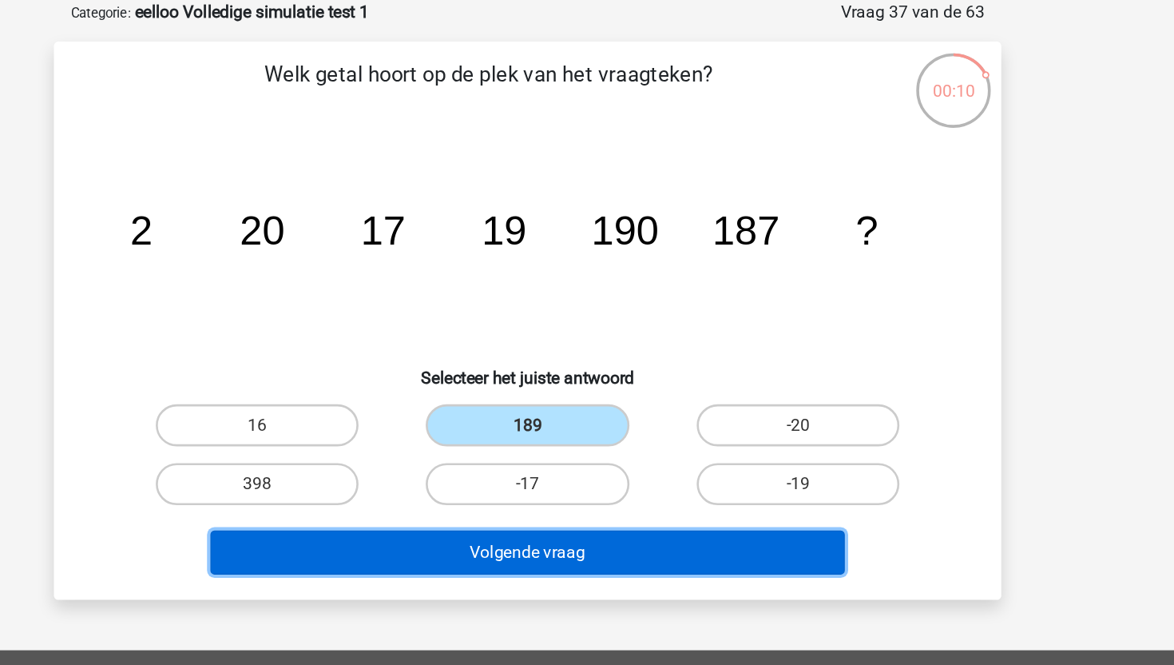
click at [584, 498] on button "Volgende vraag" at bounding box center [587, 500] width 483 height 34
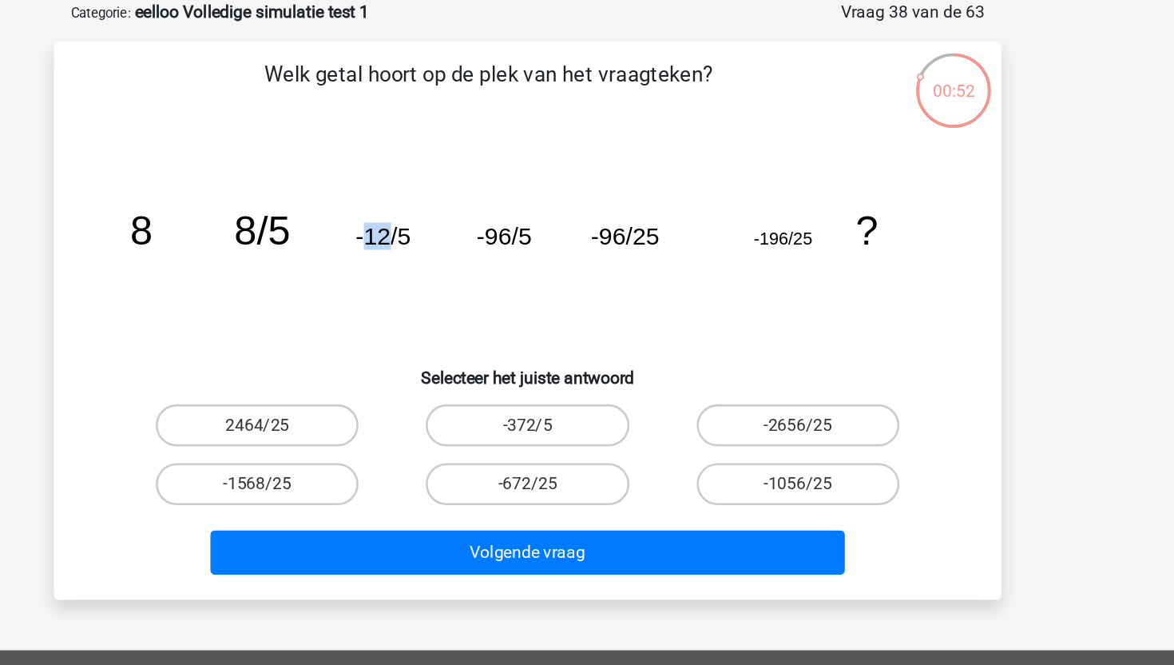
drag, startPoint x: 464, startPoint y: 256, endPoint x: 479, endPoint y: 256, distance: 15.2
click at [479, 256] on tspan "-12/5" at bounding box center [477, 259] width 42 height 21
click at [487, 276] on icon "image/svg+xml 8 8/5 -12/5 -96/5 -96/25 -196/25 ?" at bounding box center [587, 265] width 644 height 161
click at [587, 406] on input "-372/5" at bounding box center [592, 408] width 10 height 10
radio input "true"
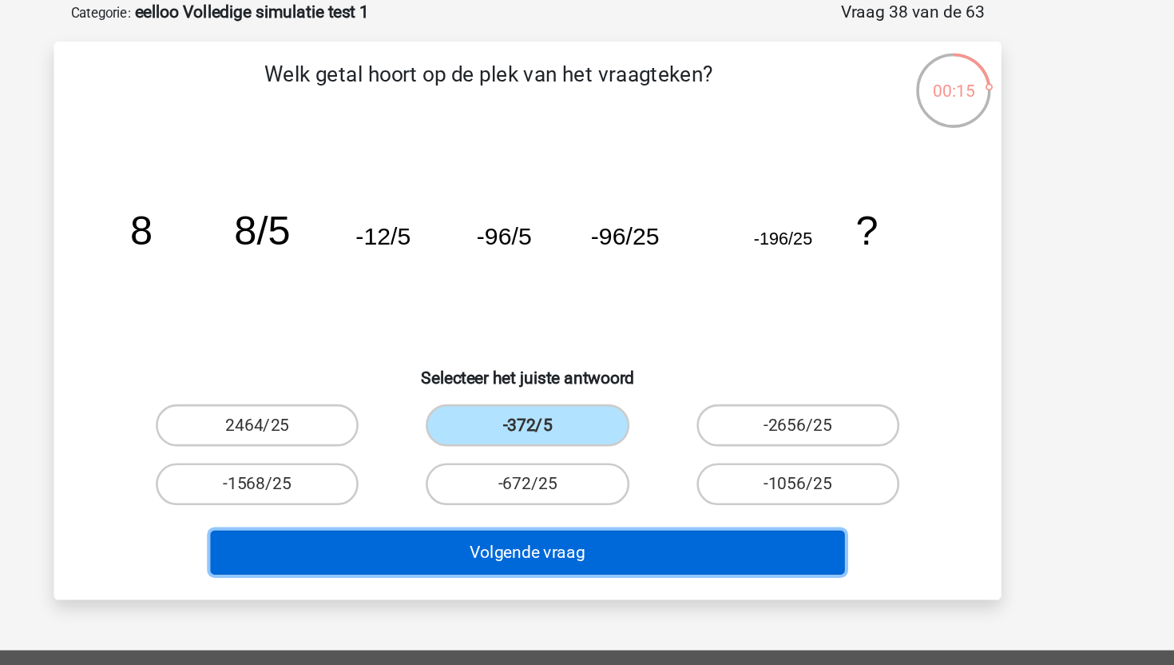
click at [588, 500] on button "Volgende vraag" at bounding box center [587, 500] width 483 height 34
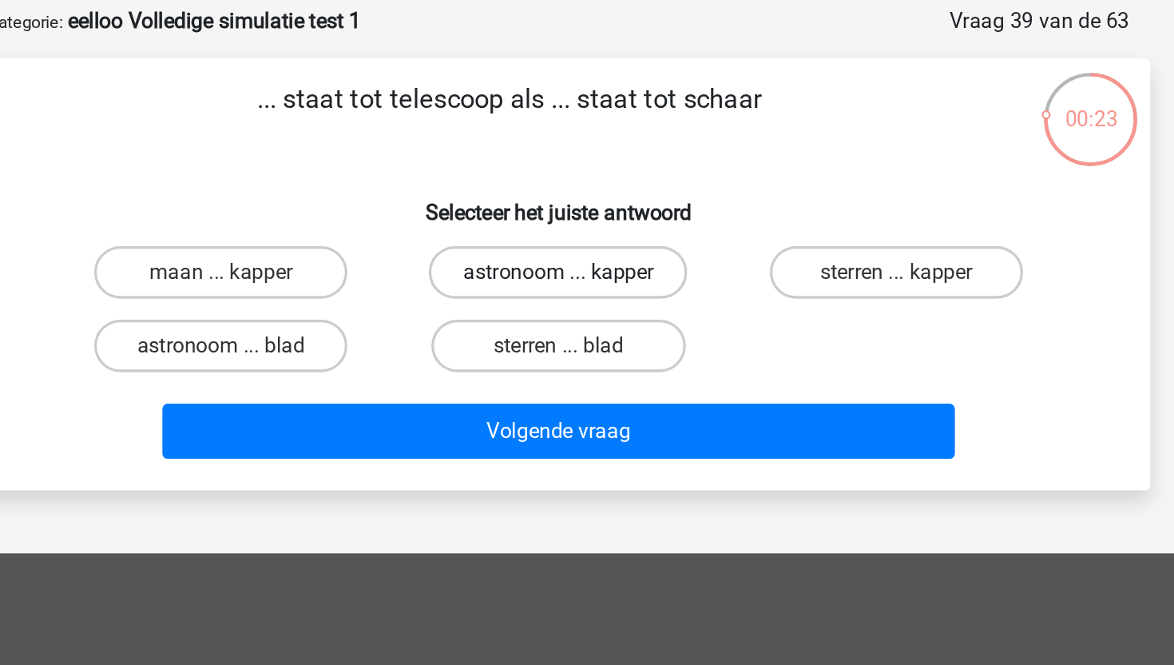
click at [560, 242] on label "astronoom ... kapper" at bounding box center [586, 242] width 157 height 32
click at [587, 242] on input "astronoom ... kapper" at bounding box center [592, 247] width 10 height 10
radio input "true"
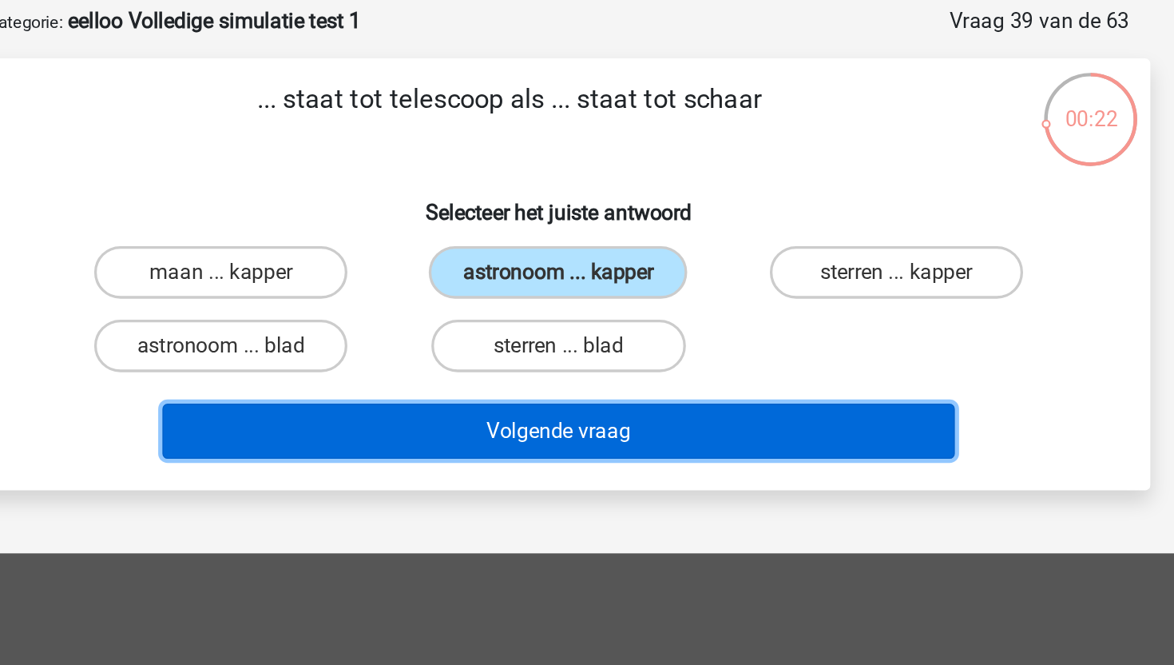
click at [538, 330] on button "Volgende vraag" at bounding box center [587, 339] width 483 height 34
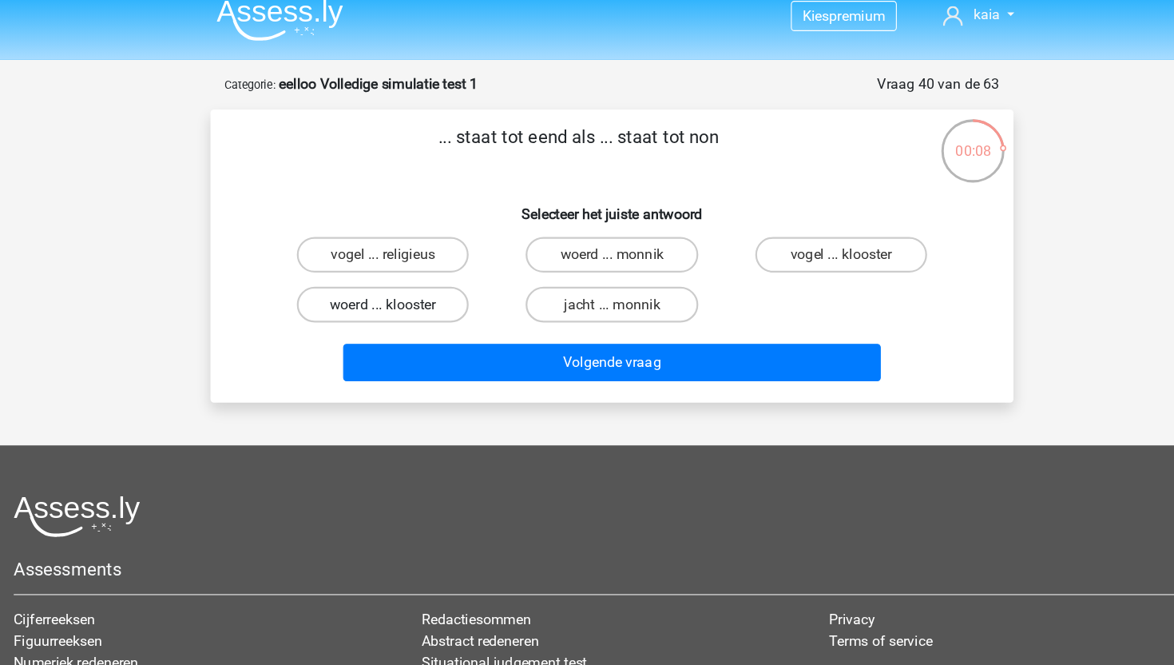
click at [376, 290] on label "woerd ... klooster" at bounding box center [381, 287] width 154 height 32
click at [382, 290] on input "woerd ... klooster" at bounding box center [387, 292] width 10 height 10
radio input "true"
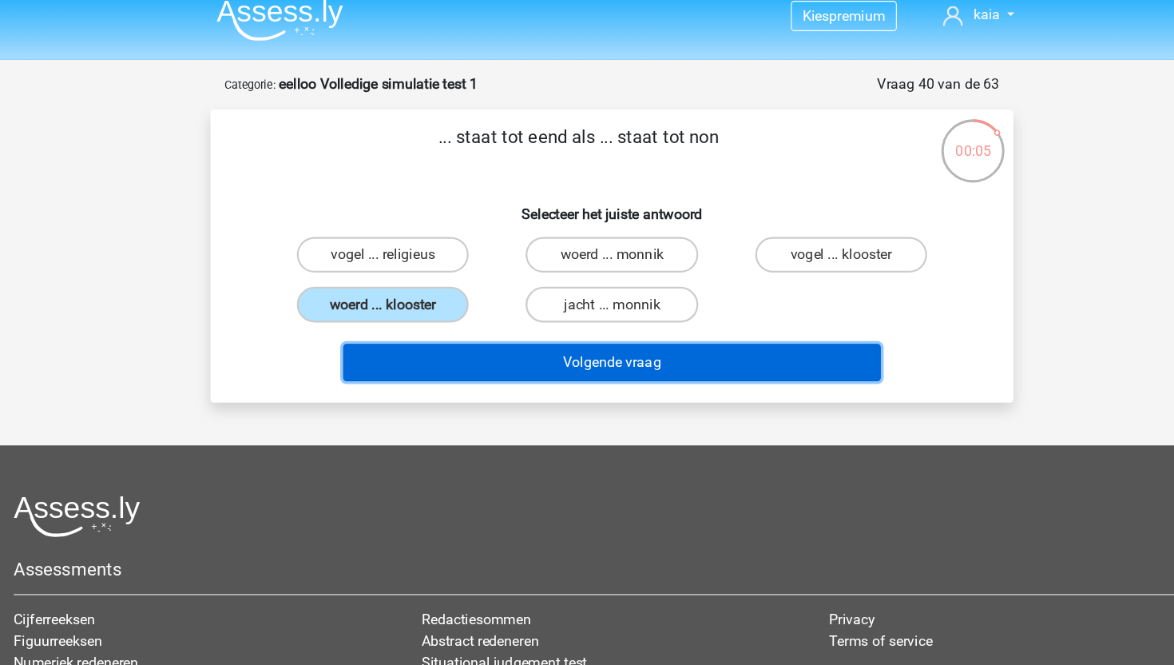
click at [528, 340] on button "Volgende vraag" at bounding box center [587, 339] width 483 height 34
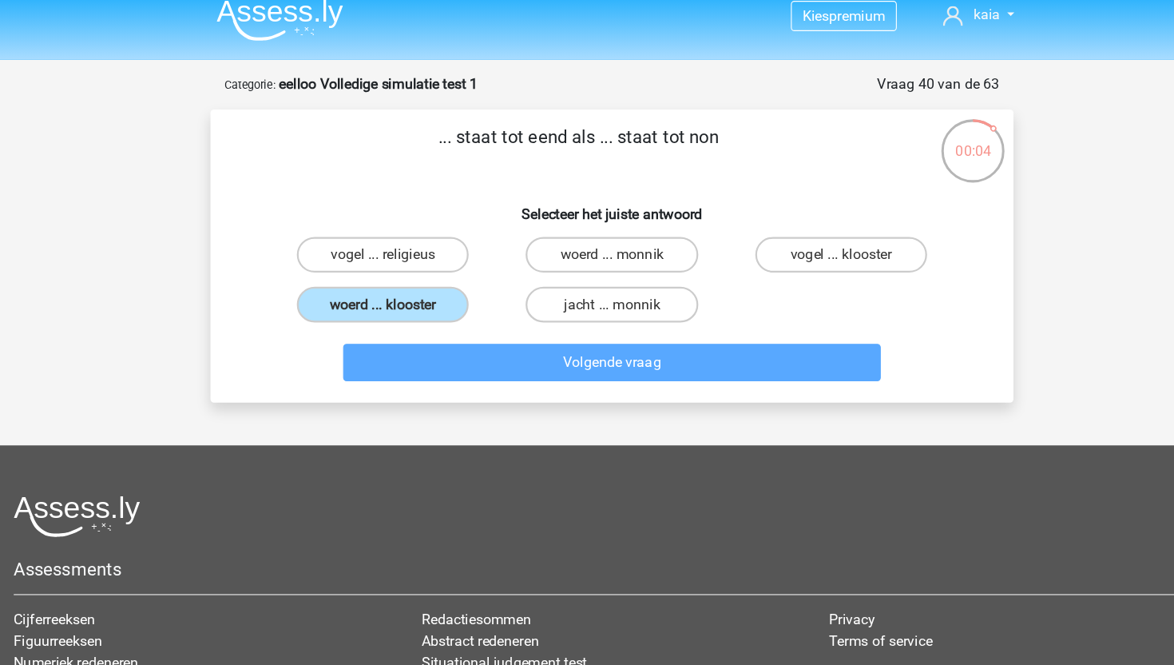
scroll to position [12, 0]
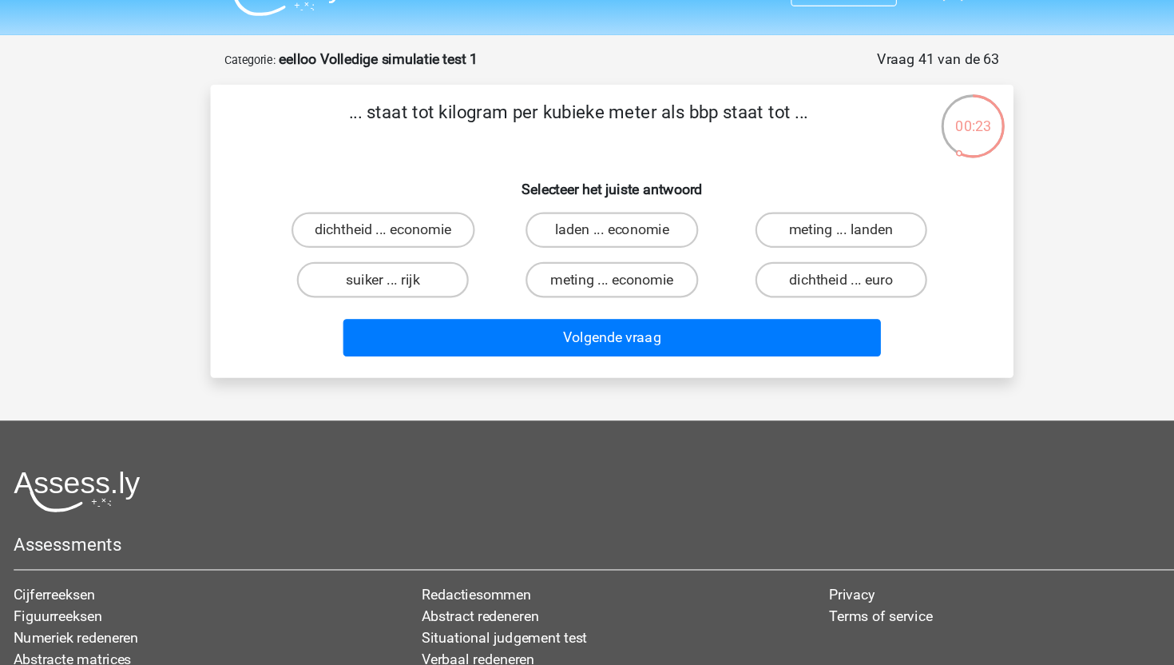
drag, startPoint x: 650, startPoint y: 125, endPoint x: 697, endPoint y: 125, distance: 46.3
click at [697, 125] on p "... staat tot kilogram per kubieke meter als bbp staat tot ..." at bounding box center [557, 137] width 610 height 48
click at [769, 277] on label "dichtheid ... euro" at bounding box center [793, 275] width 154 height 32
click at [792, 277] on input "dichtheid ... euro" at bounding box center [797, 280] width 10 height 10
radio input "true"
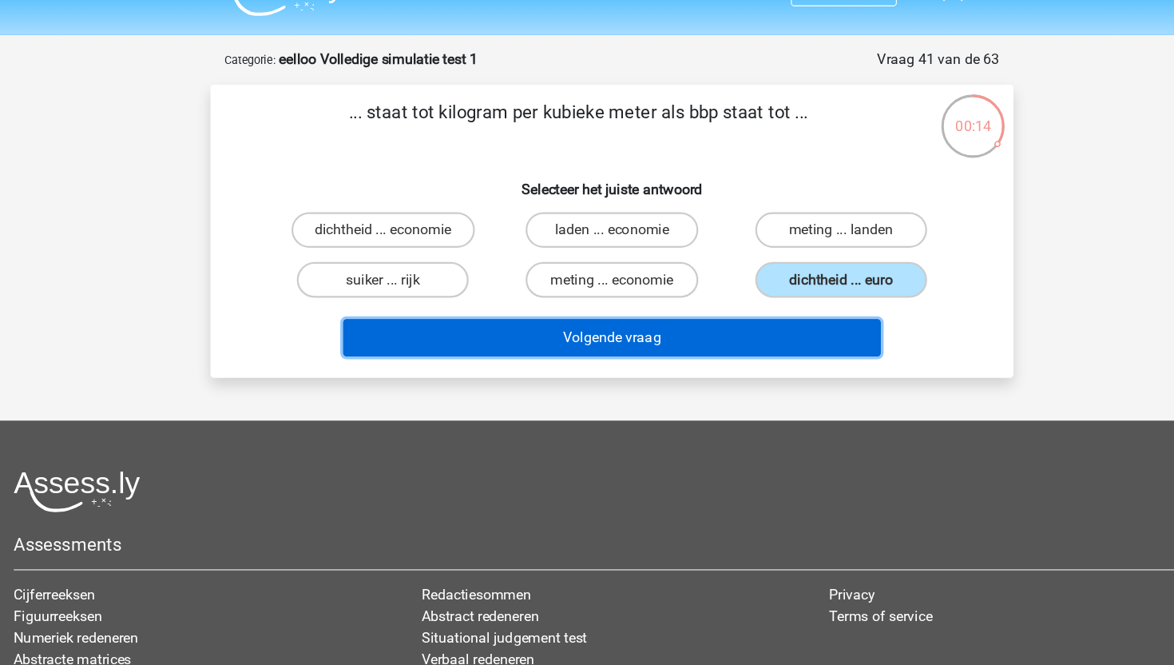
click at [691, 324] on button "Volgende vraag" at bounding box center [587, 327] width 483 height 34
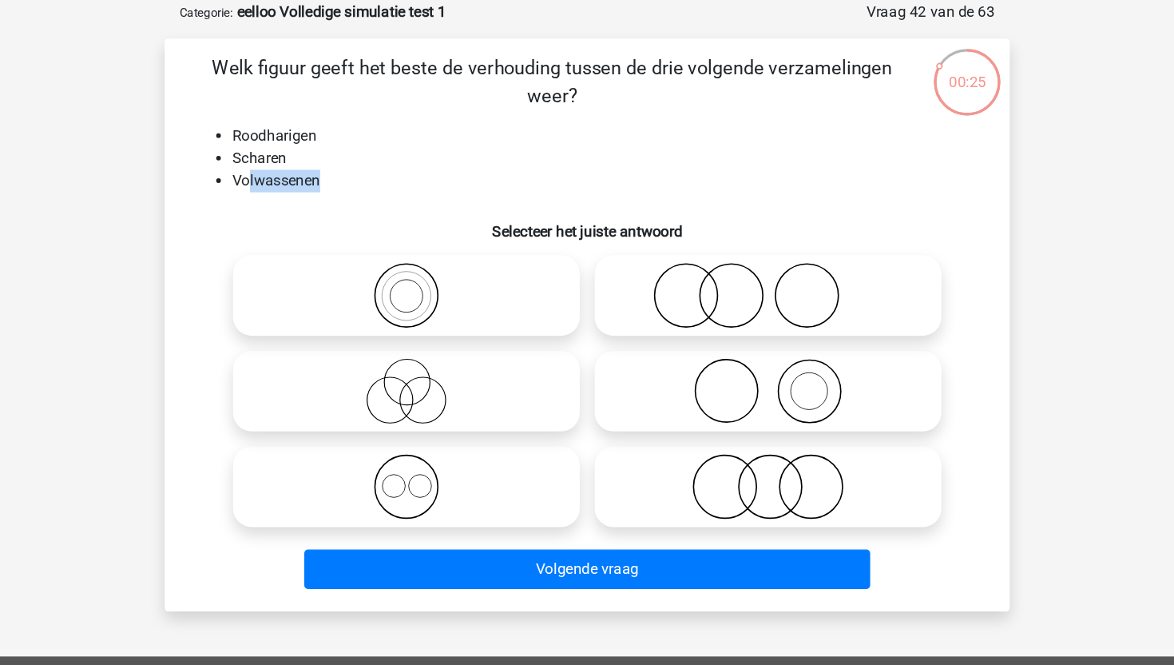
drag, startPoint x: 300, startPoint y: 222, endPoint x: 371, endPoint y: 223, distance: 71.1
click at [370, 223] on li "Volwassenen" at bounding box center [603, 221] width 638 height 19
click at [405, 232] on div "Welk figuur geeft het beste de verhouding tussen de drie volgende verzamelingen…" at bounding box center [587, 344] width 708 height 463
click at [748, 402] on icon at bounding box center [741, 400] width 283 height 56
click at [748, 392] on input "radio" at bounding box center [746, 387] width 10 height 10
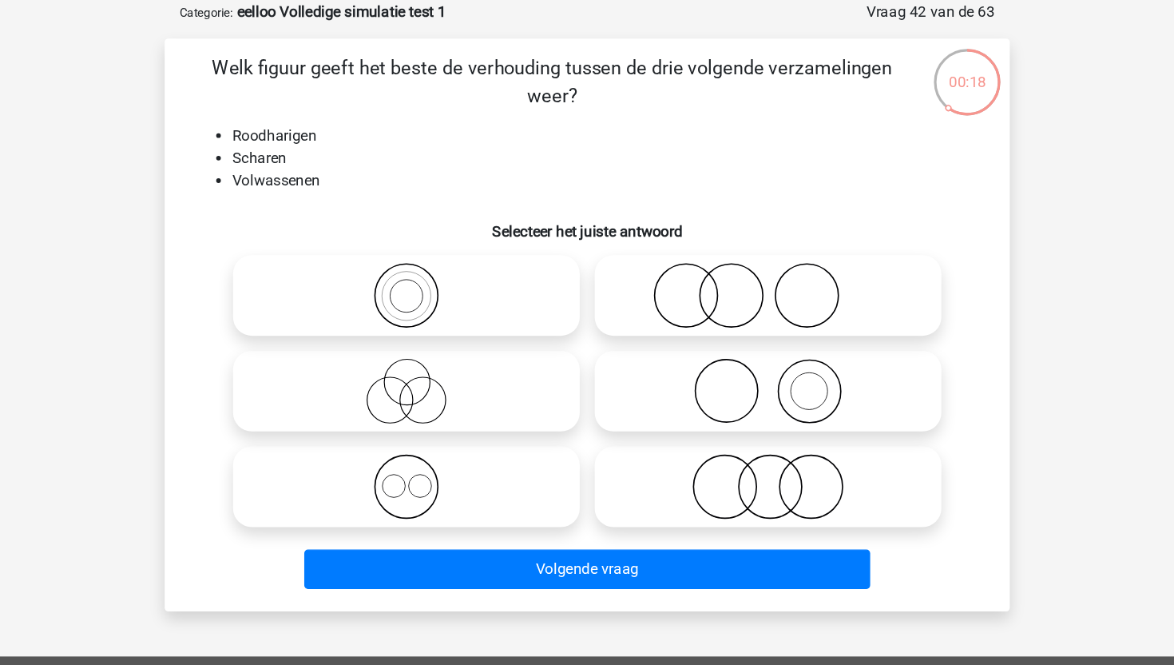
radio input "true"
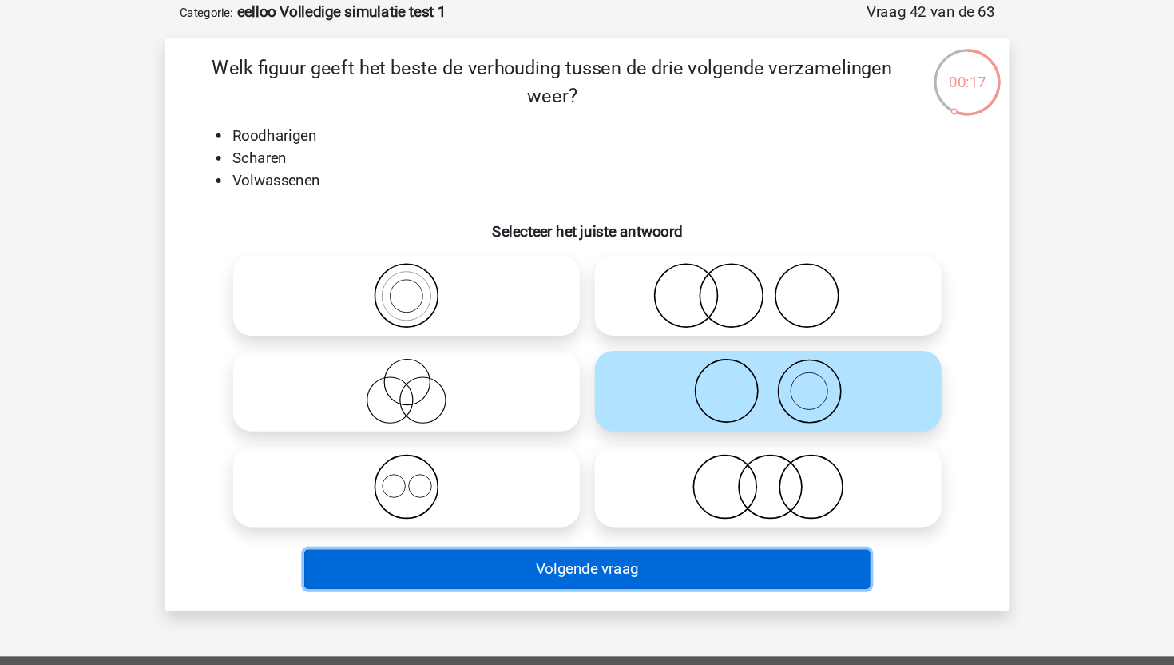
click at [630, 553] on button "Volgende vraag" at bounding box center [587, 552] width 483 height 34
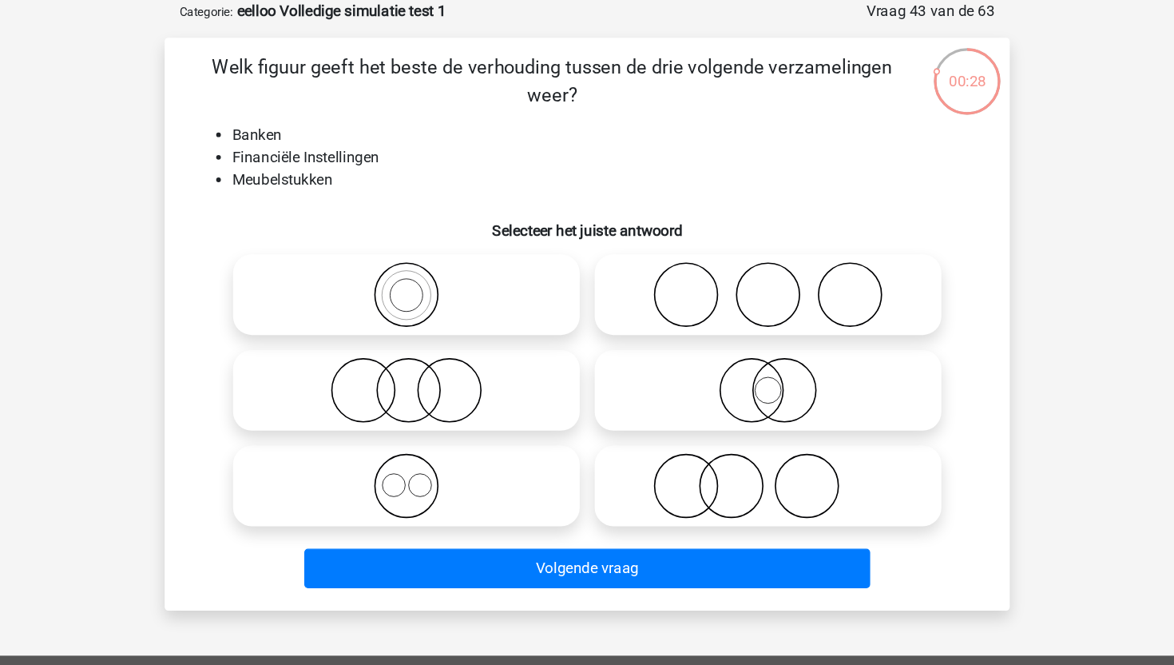
click at [681, 487] on icon at bounding box center [741, 482] width 283 height 56
click at [741, 474] on input "radio" at bounding box center [746, 468] width 10 height 10
radio input "true"
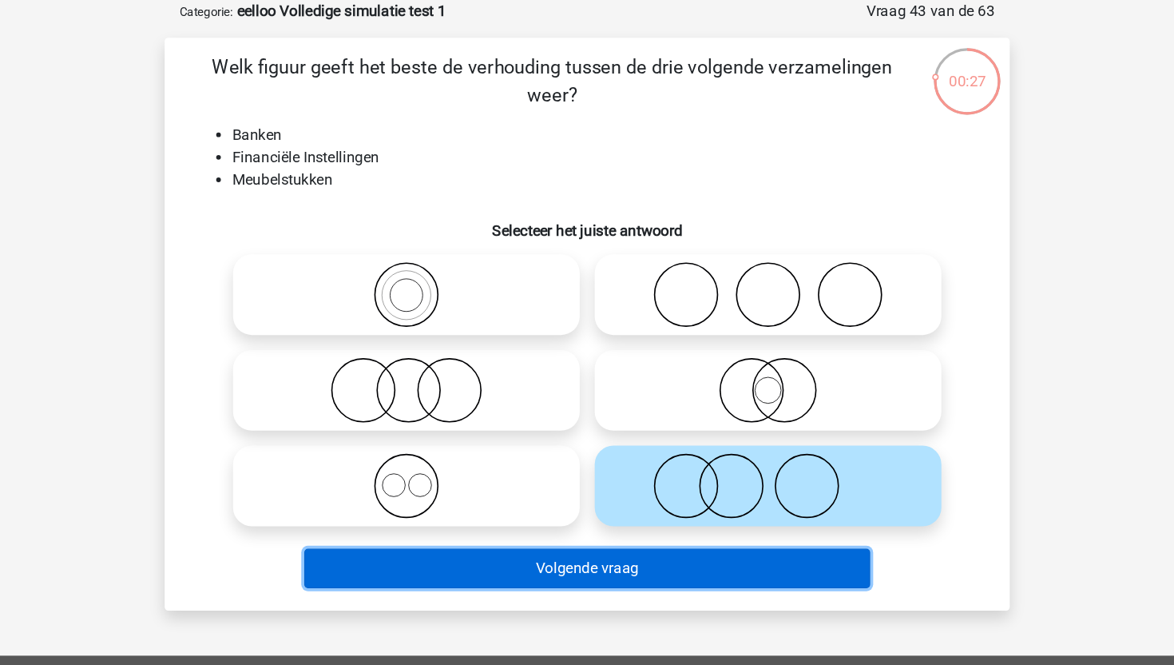
click at [602, 561] on button "Volgende vraag" at bounding box center [587, 552] width 483 height 34
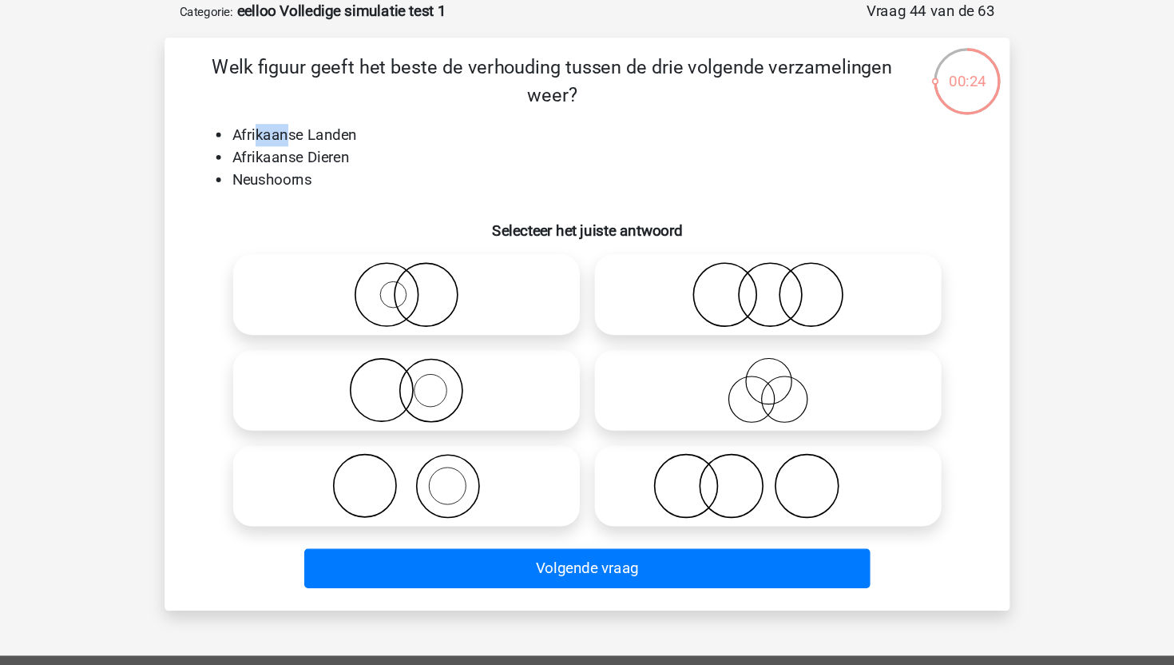
drag, startPoint x: 305, startPoint y: 186, endPoint x: 340, endPoint y: 186, distance: 34.4
click at [334, 186] on li "Afrikaanse Landen" at bounding box center [603, 182] width 638 height 19
drag, startPoint x: 304, startPoint y: 201, endPoint x: 343, endPoint y: 201, distance: 39.1
click at [343, 201] on li "Afrikaanse Dieren" at bounding box center [603, 202] width 638 height 19
drag, startPoint x: 289, startPoint y: 202, endPoint x: 419, endPoint y: 223, distance: 131.9
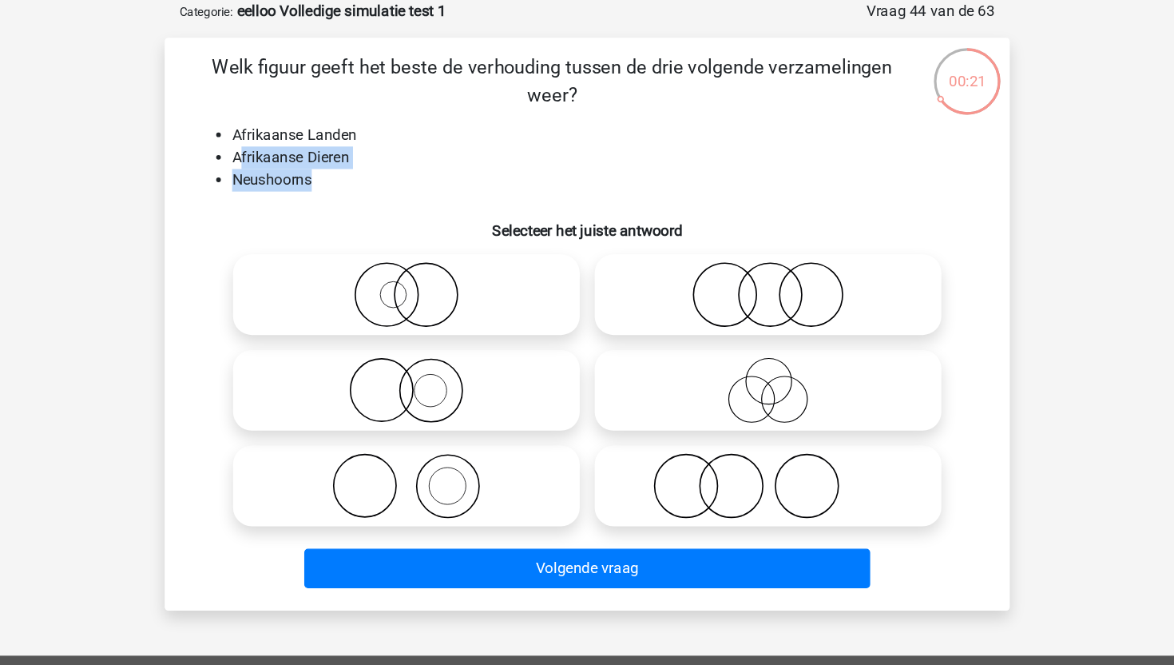
click at [421, 225] on ul "Afrikaanse Landen Afrikaanse Dieren Neushoorns" at bounding box center [586, 202] width 669 height 58
click at [394, 233] on div "Welk figuur geeft het beste de verhouding tussen de drie volgende verzamelingen…" at bounding box center [587, 344] width 708 height 463
click at [672, 482] on icon at bounding box center [741, 482] width 283 height 56
click at [741, 474] on input "radio" at bounding box center [746, 468] width 10 height 10
radio input "true"
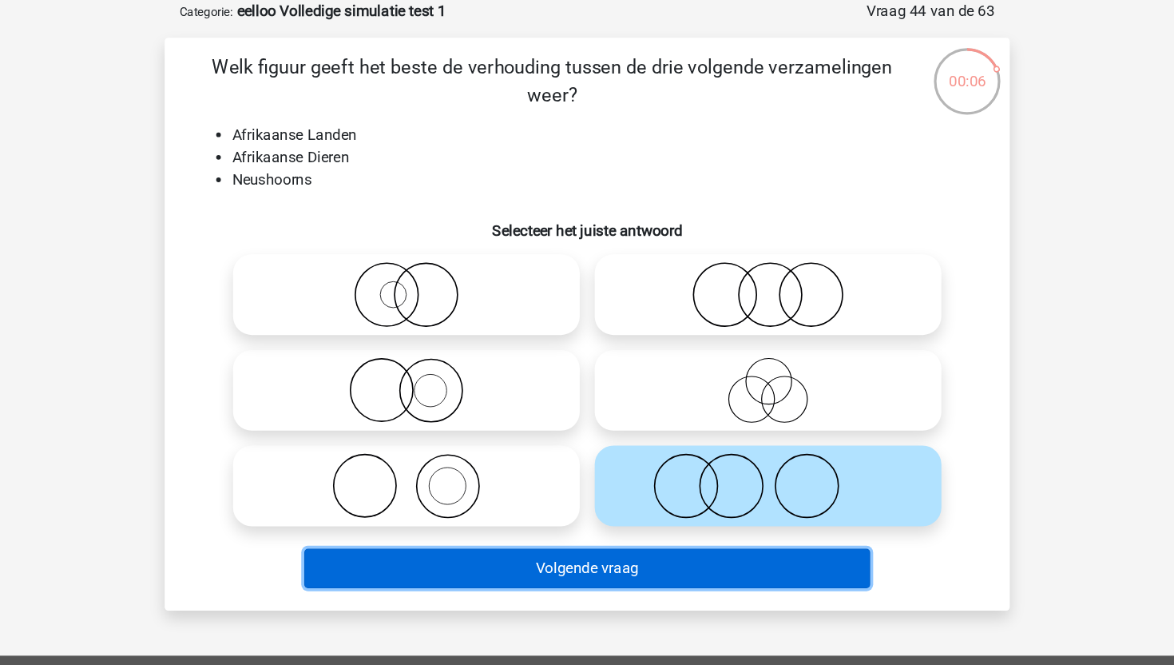
click at [626, 549] on button "Volgende vraag" at bounding box center [587, 552] width 483 height 34
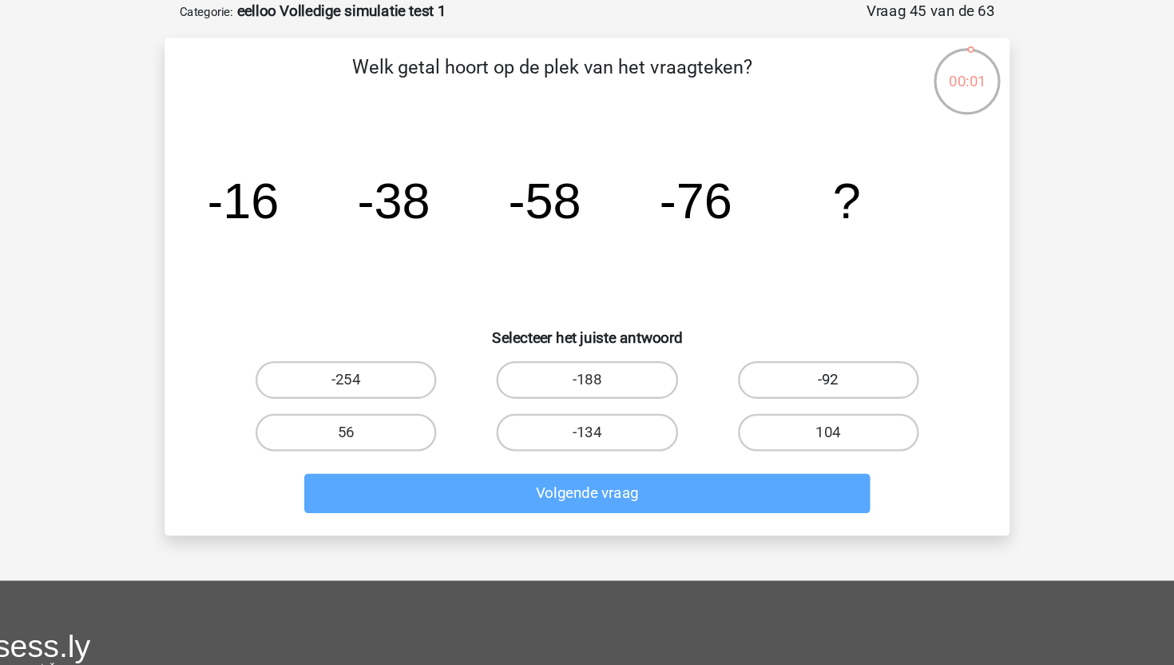
click at [765, 397] on label "-92" at bounding box center [793, 391] width 154 height 32
click at [792, 397] on input "-92" at bounding box center [797, 396] width 10 height 10
radio input "true"
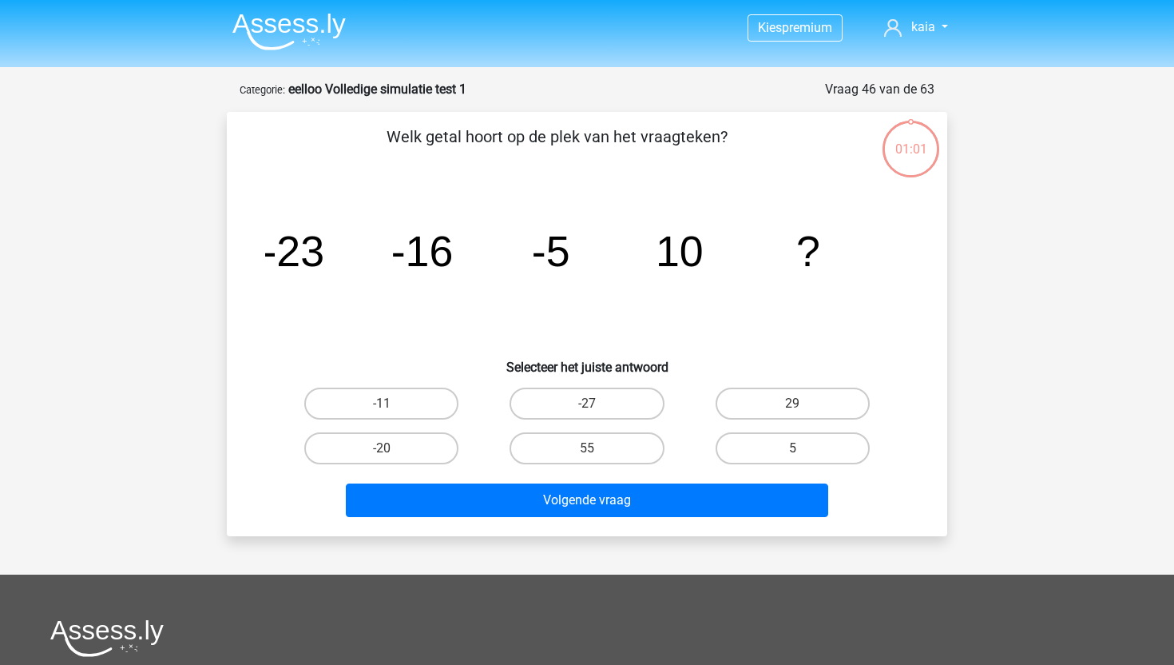
scroll to position [80, 0]
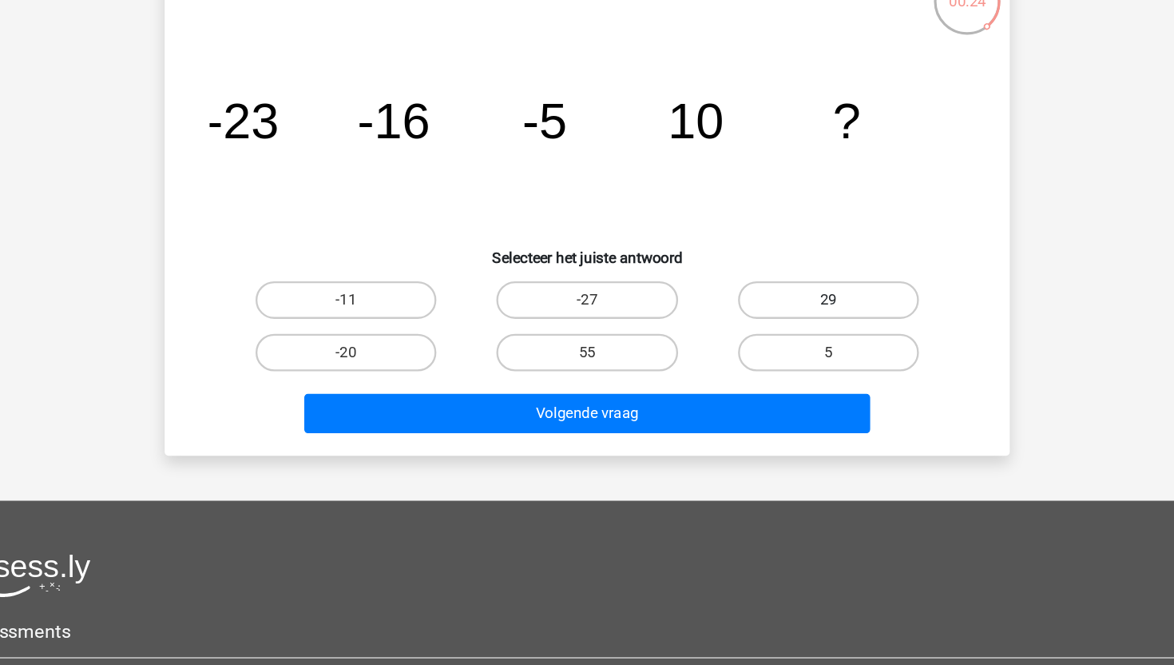
click at [777, 315] on label "29" at bounding box center [793, 324] width 154 height 32
click at [792, 324] on input "29" at bounding box center [797, 329] width 10 height 10
radio input "true"
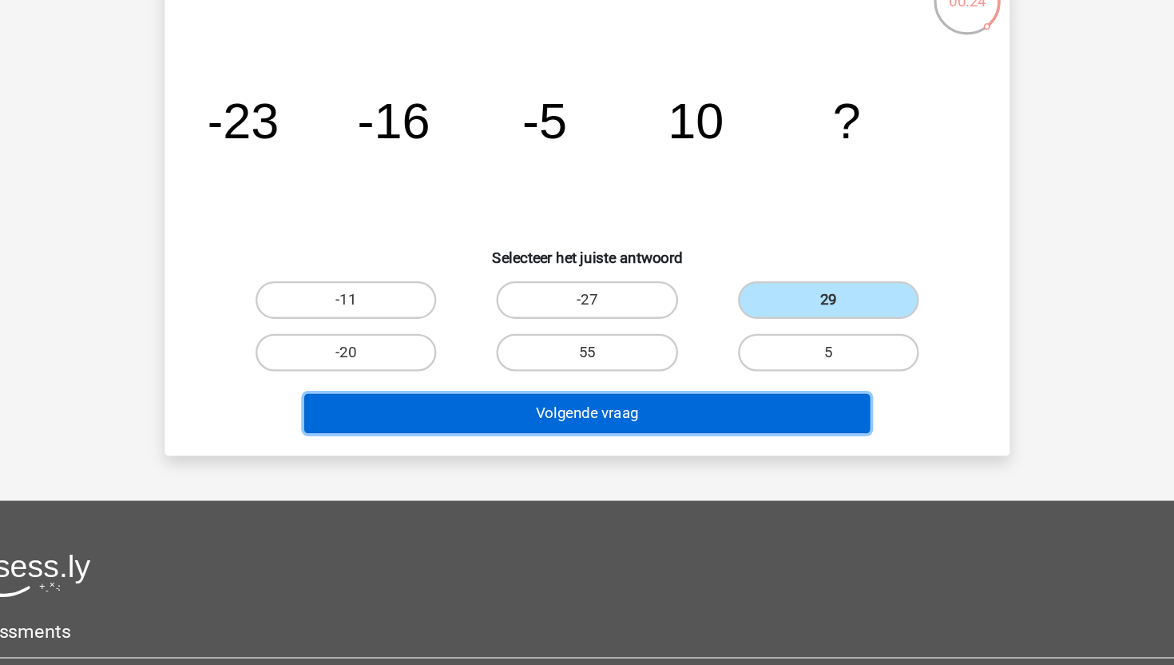
click at [685, 427] on button "Volgende vraag" at bounding box center [587, 420] width 483 height 34
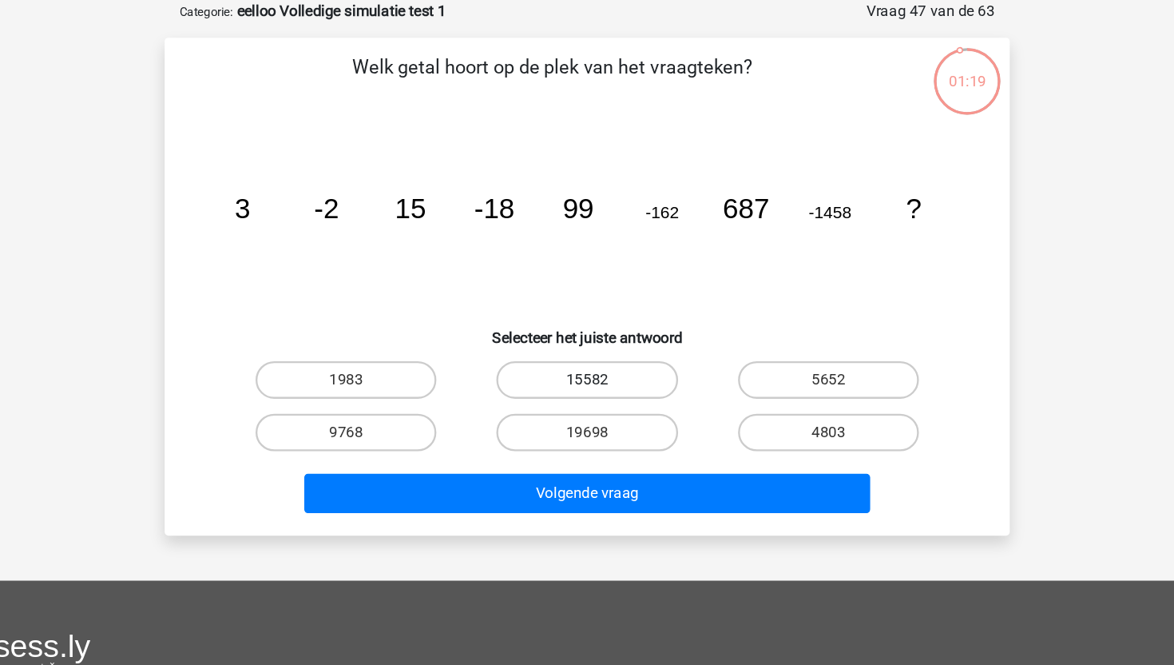
click at [560, 323] on label "15582" at bounding box center [587, 324] width 154 height 32
click at [587, 324] on input "15582" at bounding box center [592, 329] width 10 height 10
radio input "true"
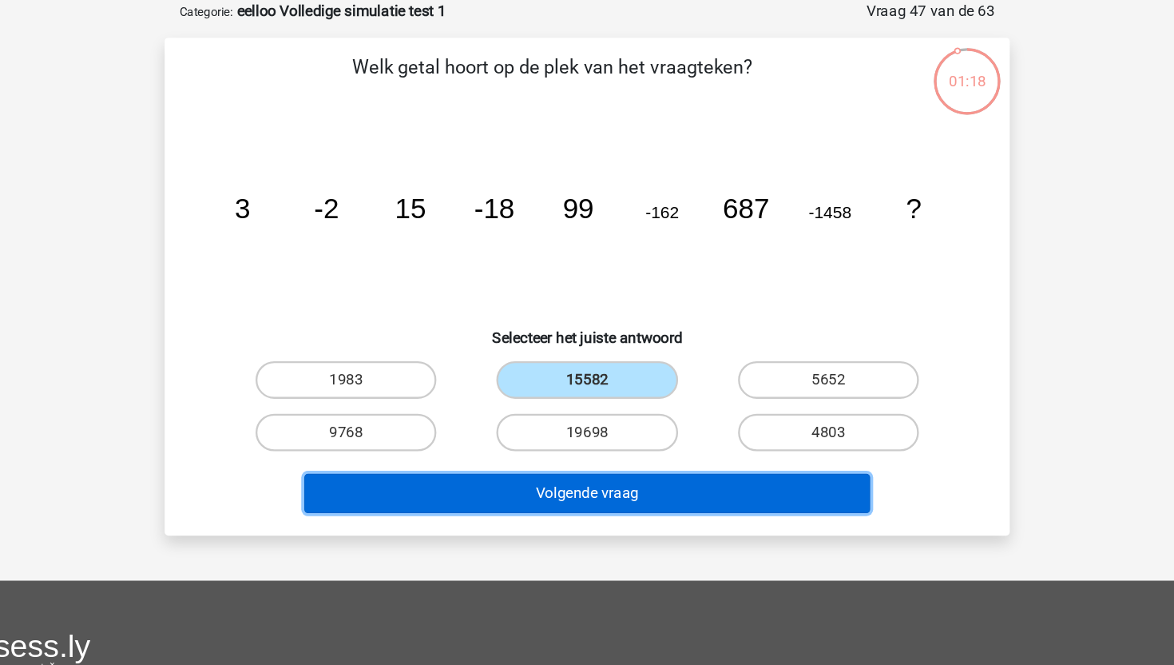
click at [537, 429] on button "Volgende vraag" at bounding box center [587, 420] width 483 height 34
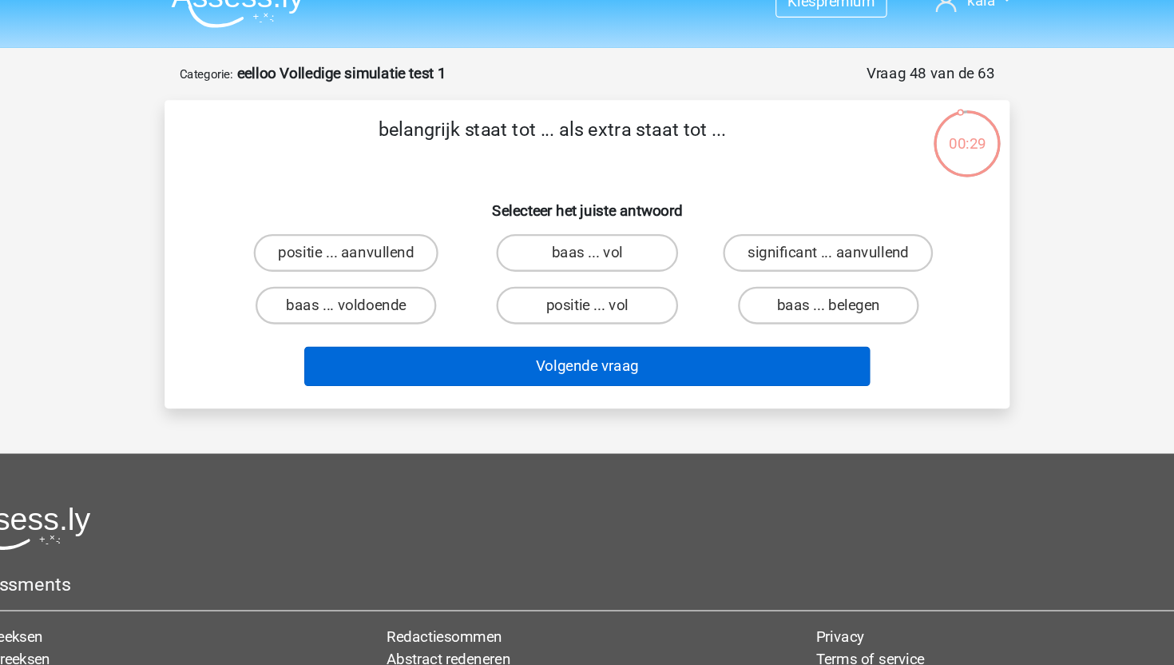
scroll to position [16, 0]
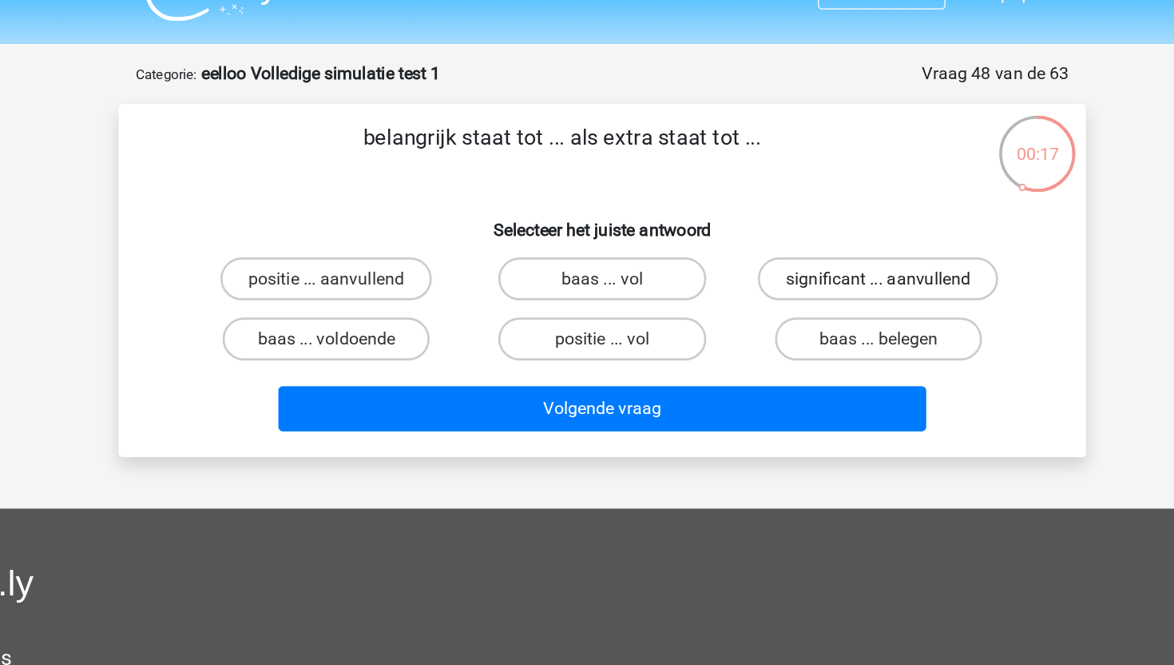
click at [756, 220] on label "significant ... aanvullend" at bounding box center [792, 226] width 179 height 32
click at [792, 226] on input "significant ... aanvullend" at bounding box center [797, 231] width 10 height 10
radio input "true"
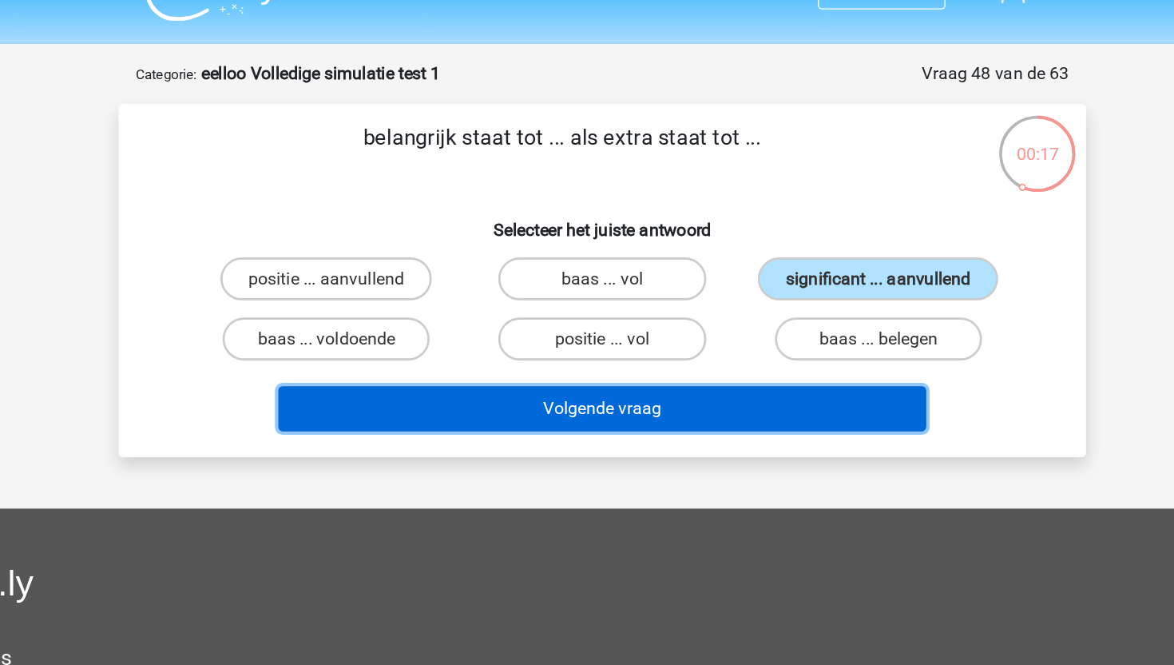
click at [650, 334] on button "Volgende vraag" at bounding box center [587, 323] width 483 height 34
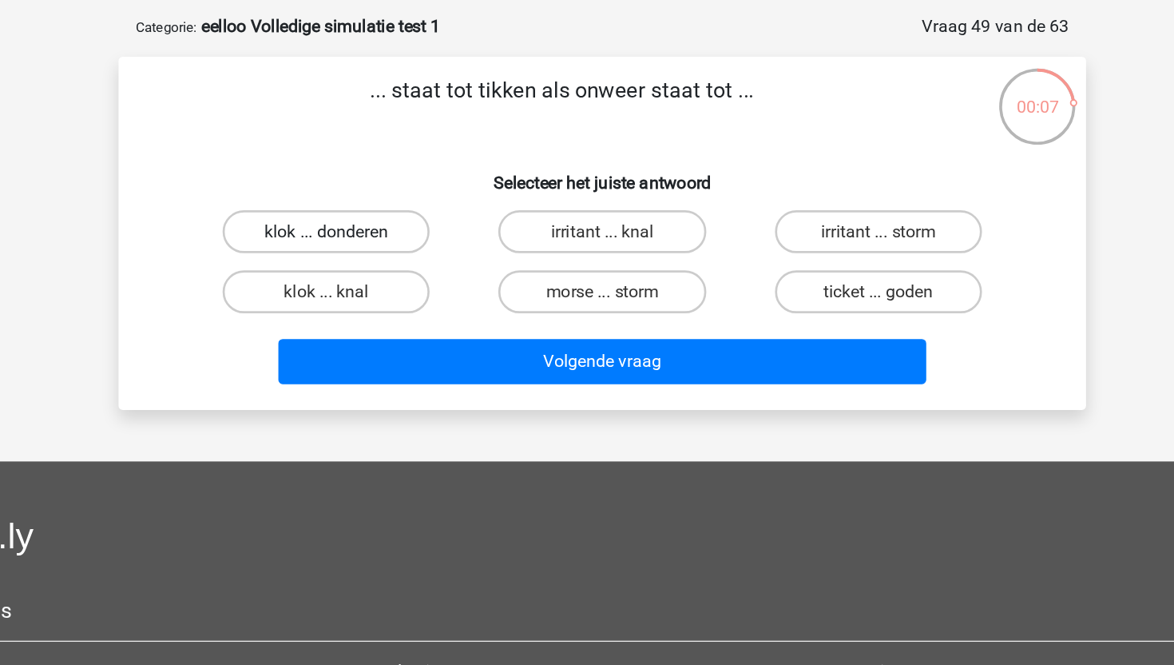
click at [363, 222] on label "klok ... donderen" at bounding box center [381, 226] width 154 height 32
click at [382, 226] on input "klok ... donderen" at bounding box center [387, 231] width 10 height 10
radio input "true"
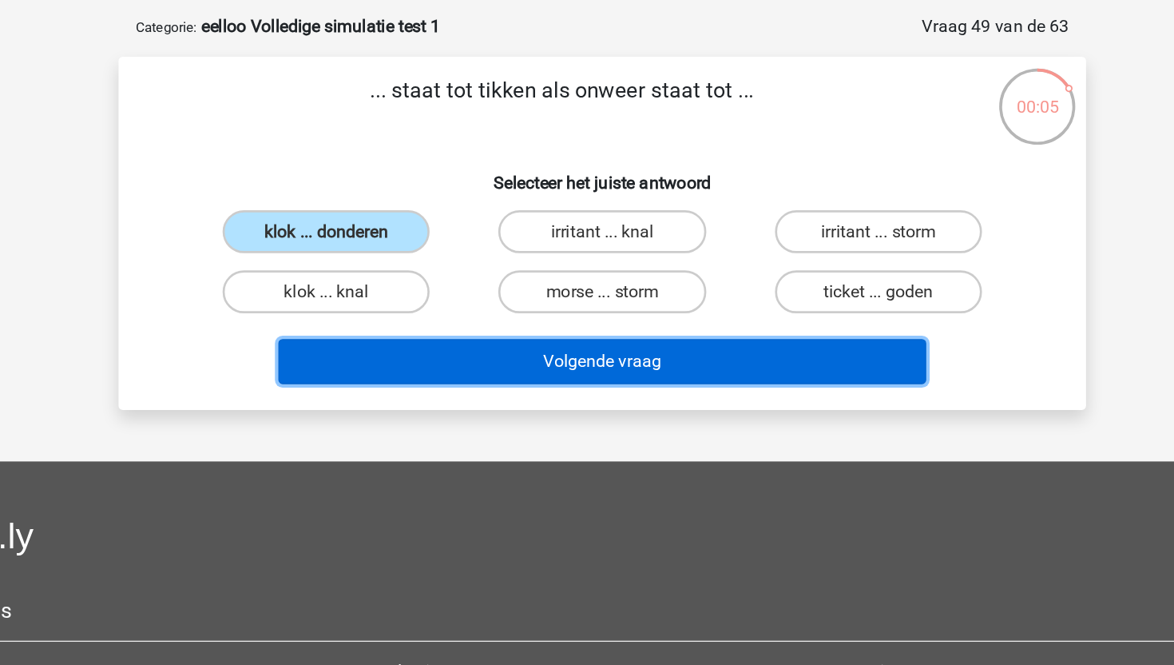
click at [386, 314] on button "Volgende vraag" at bounding box center [587, 323] width 483 height 34
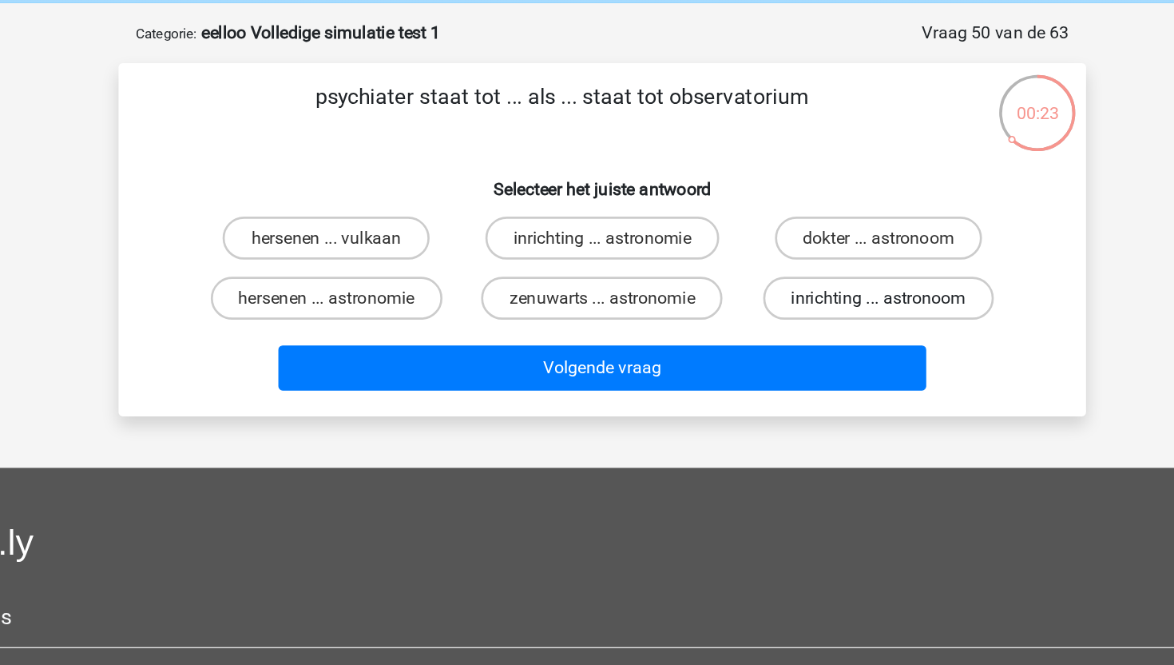
click at [756, 276] on label "inrichting ... astronoom" at bounding box center [793, 271] width 172 height 32
click at [792, 276] on input "inrichting ... astronoom" at bounding box center [797, 276] width 10 height 10
radio input "true"
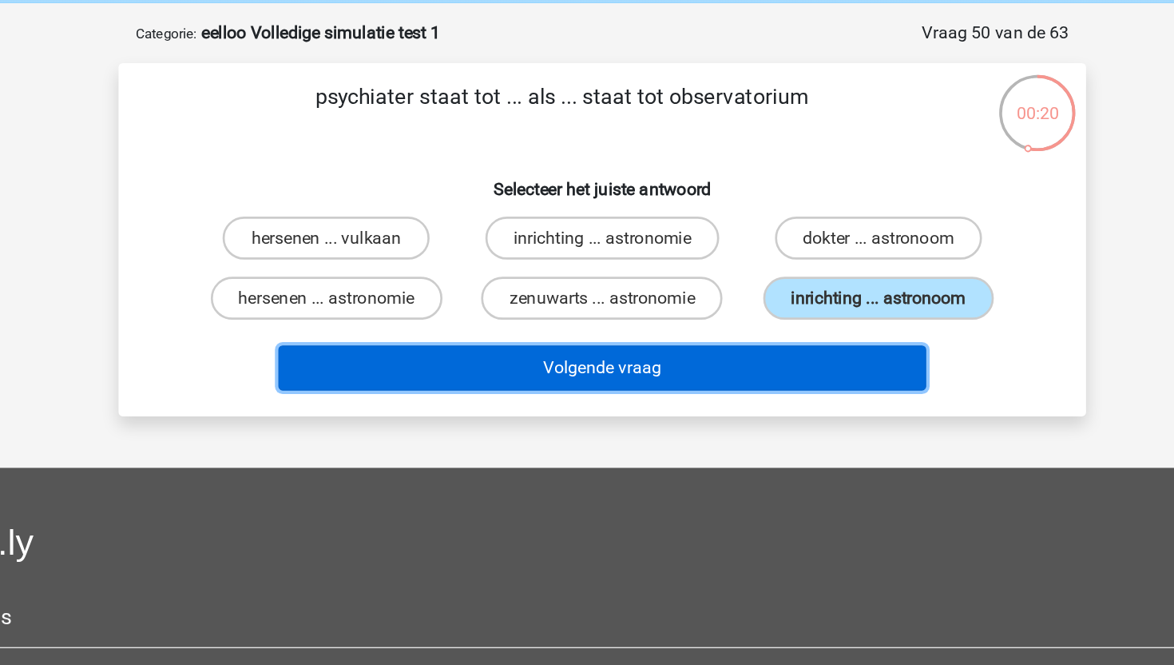
click at [718, 329] on button "Volgende vraag" at bounding box center [587, 323] width 483 height 34
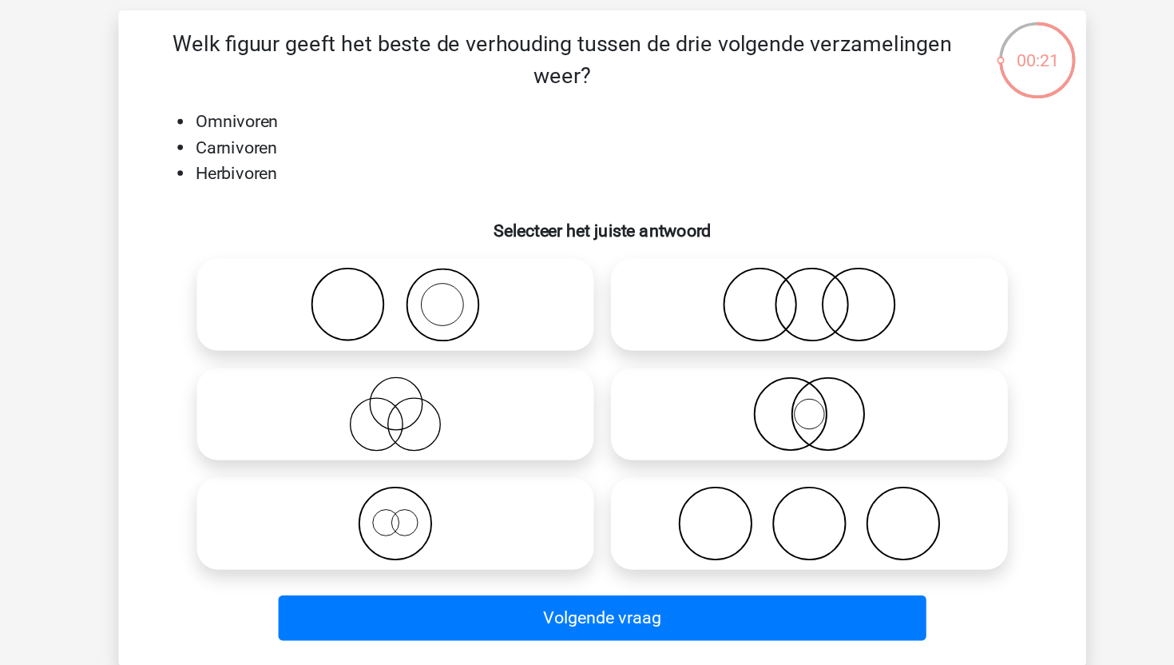
click at [670, 459] on icon at bounding box center [741, 478] width 283 height 56
click at [741, 459] on input "radio" at bounding box center [746, 464] width 10 height 10
radio input "true"
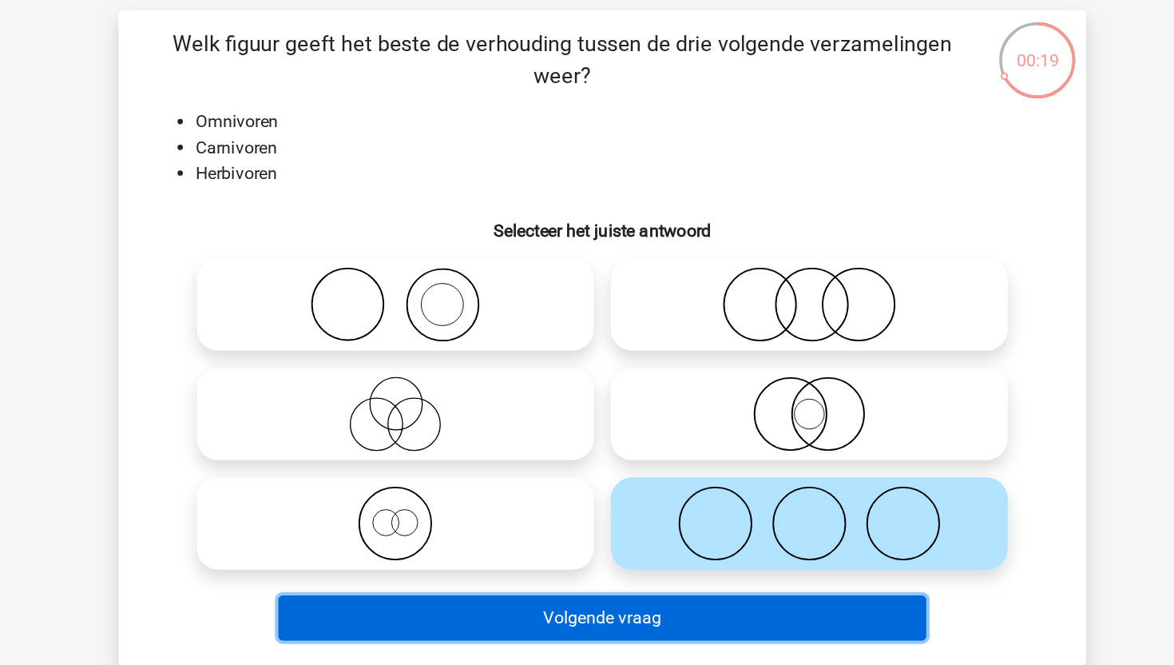
click at [564, 548] on button "Volgende vraag" at bounding box center [587, 548] width 483 height 34
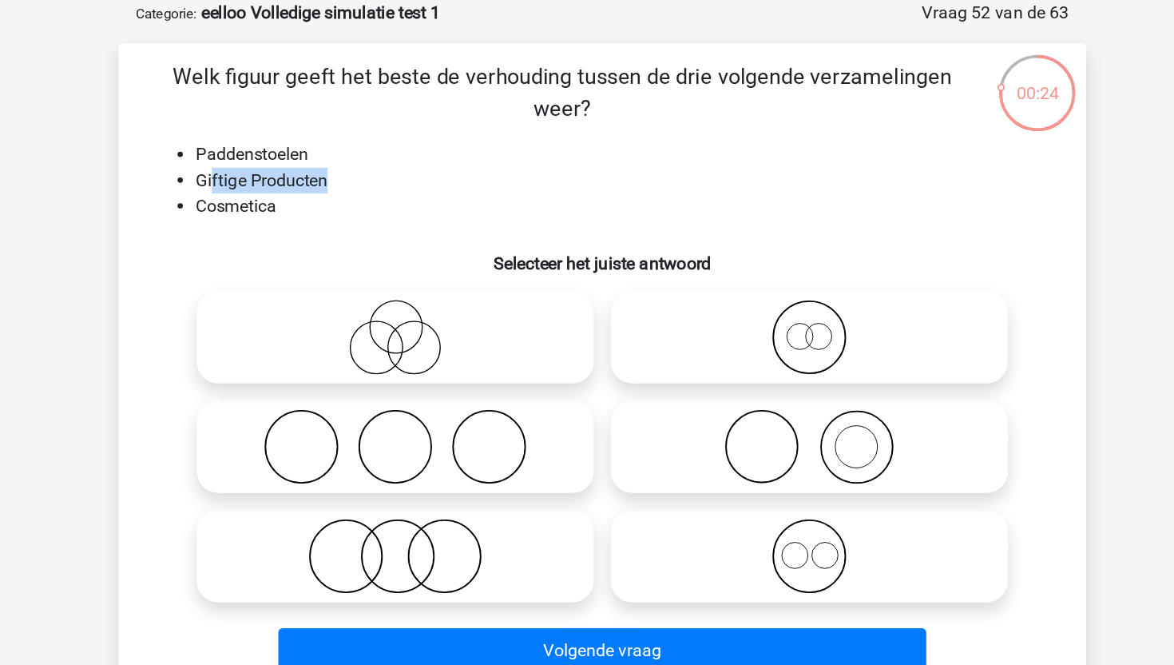
drag, startPoint x: 296, startPoint y: 201, endPoint x: 407, endPoint y: 204, distance: 111.1
click at [407, 204] on li "Giftige Producten" at bounding box center [603, 198] width 638 height 19
click at [407, 219] on li "Cosmetica" at bounding box center [603, 217] width 638 height 19
click at [405, 296] on icon at bounding box center [433, 315] width 283 height 56
click at [433, 296] on input "radio" at bounding box center [438, 301] width 10 height 10
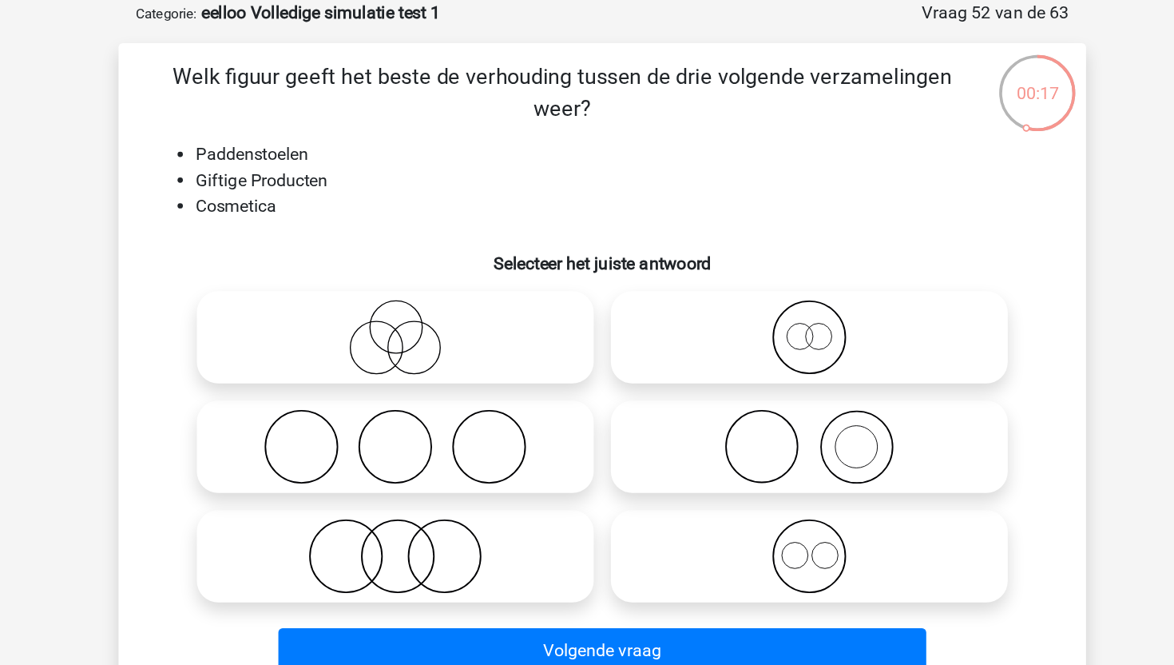
radio input "true"
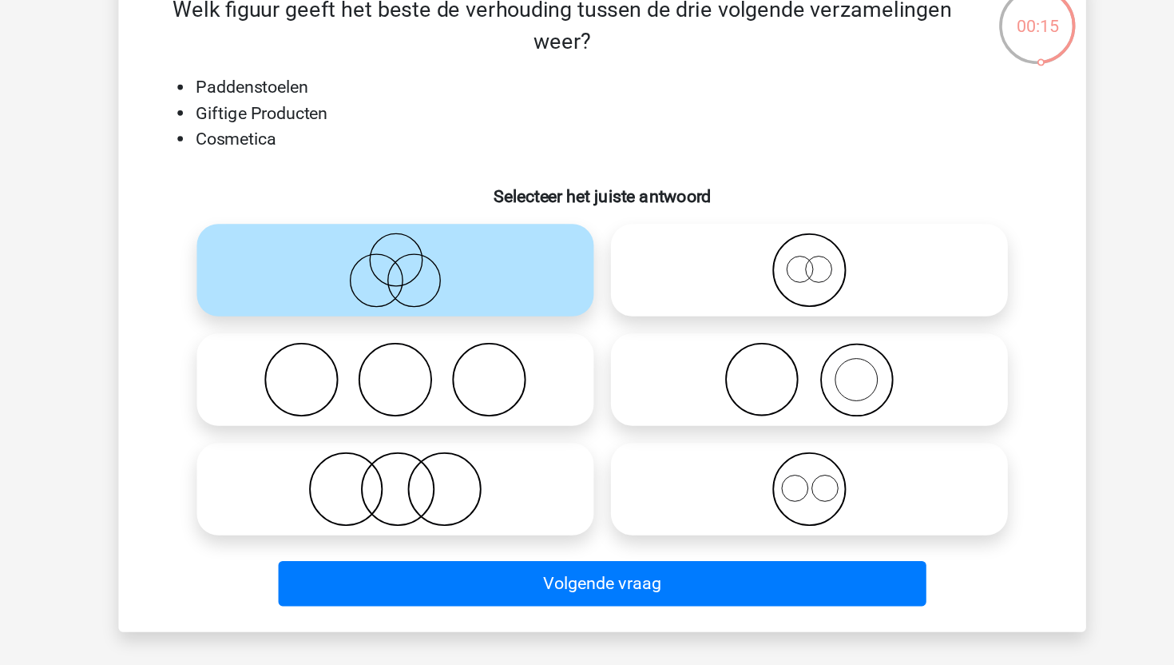
click at [467, 498] on icon at bounding box center [433, 478] width 283 height 56
click at [443, 470] on input "radio" at bounding box center [438, 464] width 10 height 10
radio input "true"
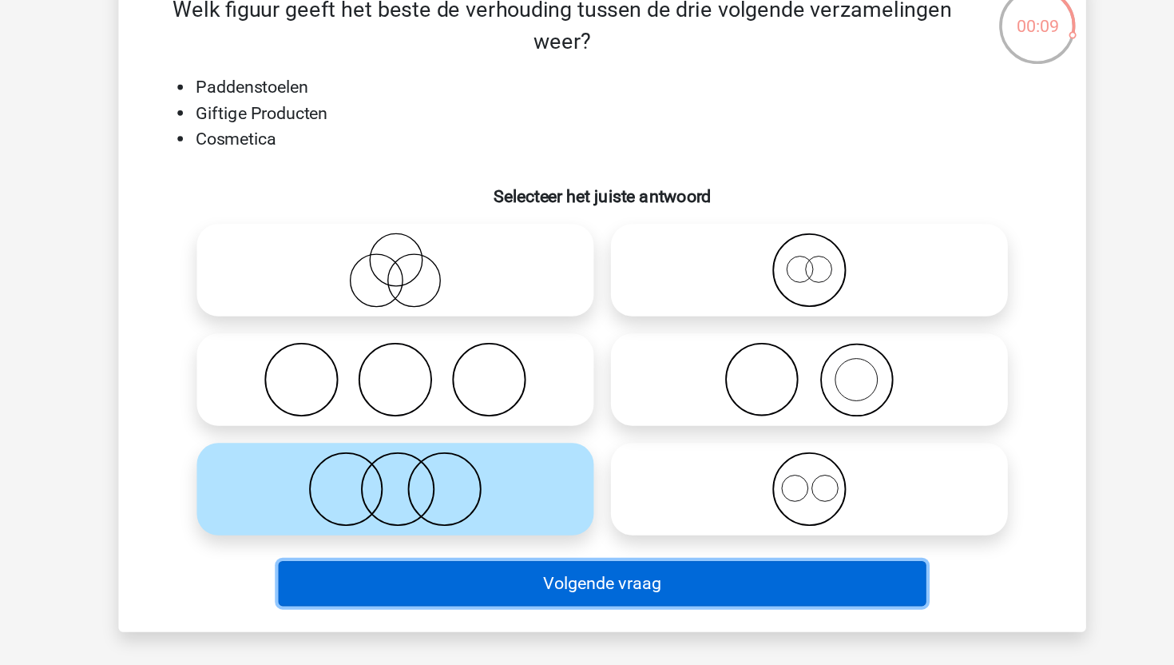
click at [469, 539] on button "Volgende vraag" at bounding box center [587, 548] width 483 height 34
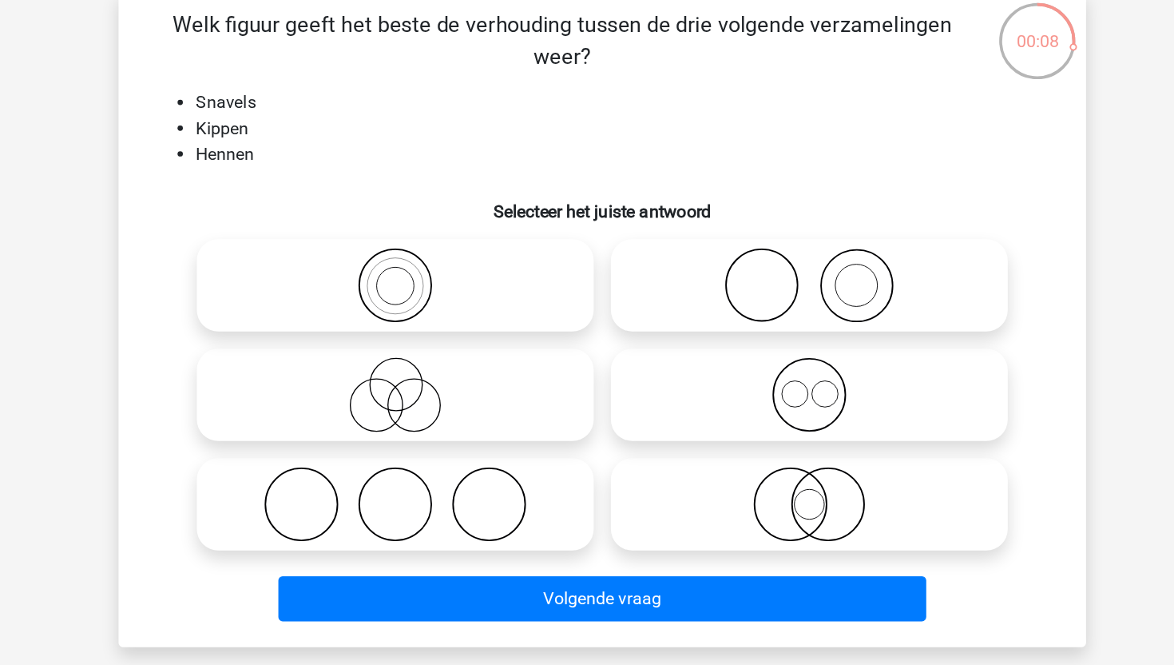
click at [694, 302] on icon at bounding box center [741, 315] width 283 height 56
click at [741, 302] on input "radio" at bounding box center [746, 301] width 10 height 10
radio input "true"
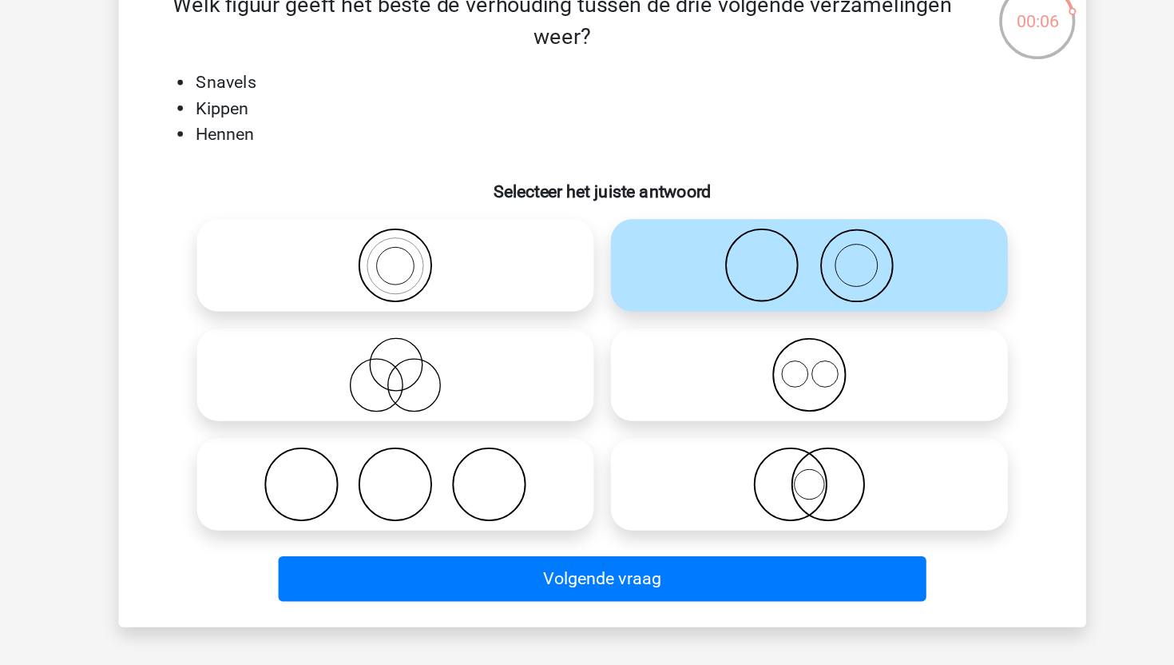
click at [481, 464] on icon at bounding box center [433, 478] width 283 height 56
click at [443, 464] on input "radio" at bounding box center [438, 464] width 10 height 10
radio input "true"
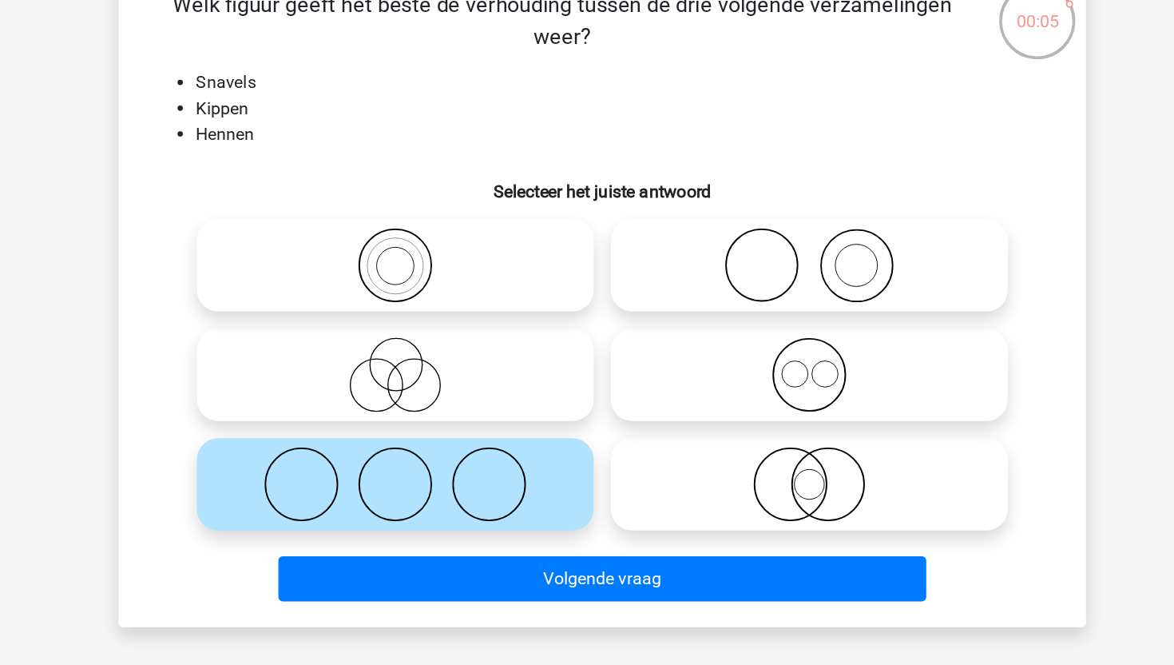
click at [731, 316] on icon at bounding box center [741, 315] width 283 height 56
click at [741, 307] on input "radio" at bounding box center [746, 301] width 10 height 10
radio input "true"
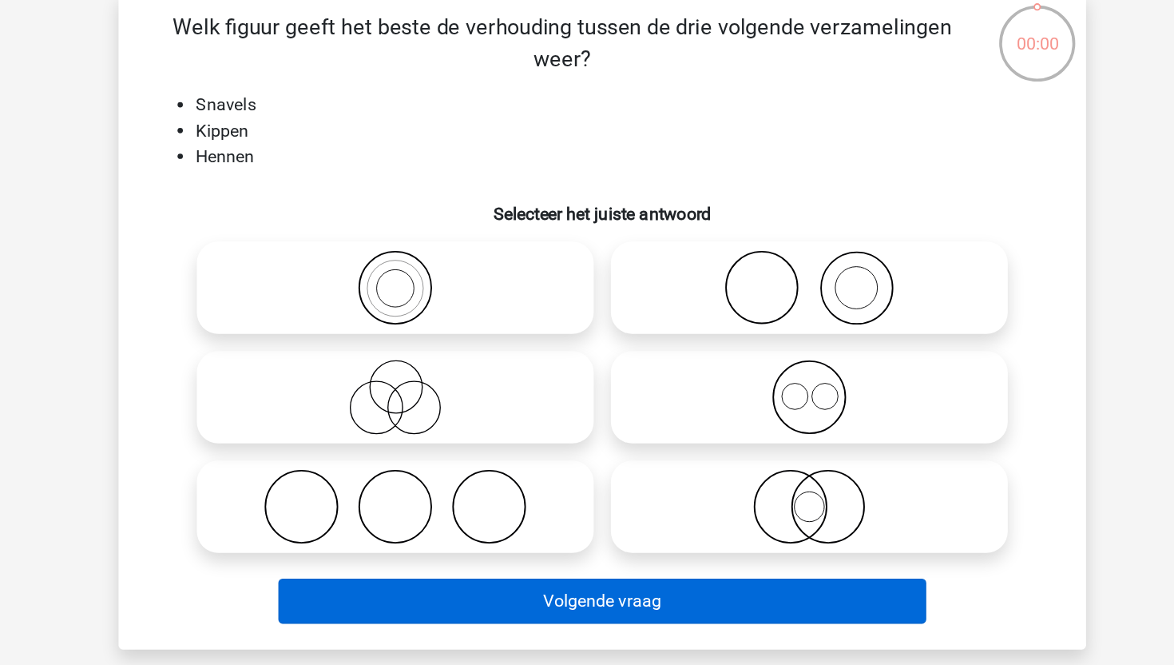
scroll to position [116, 0]
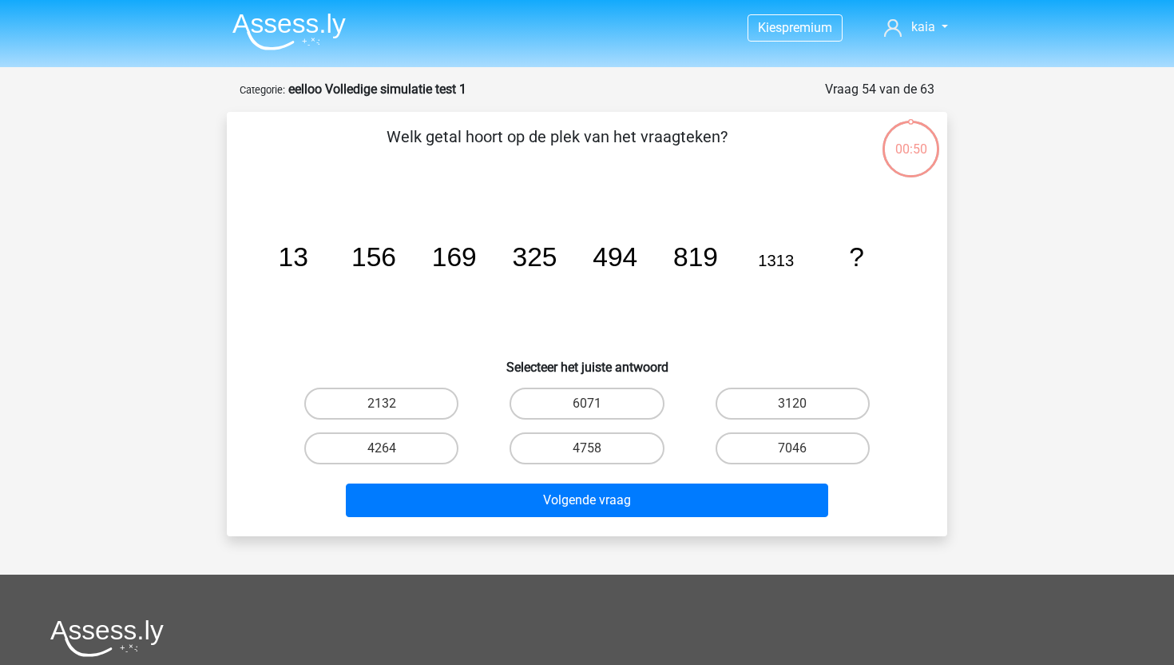
scroll to position [116, 0]
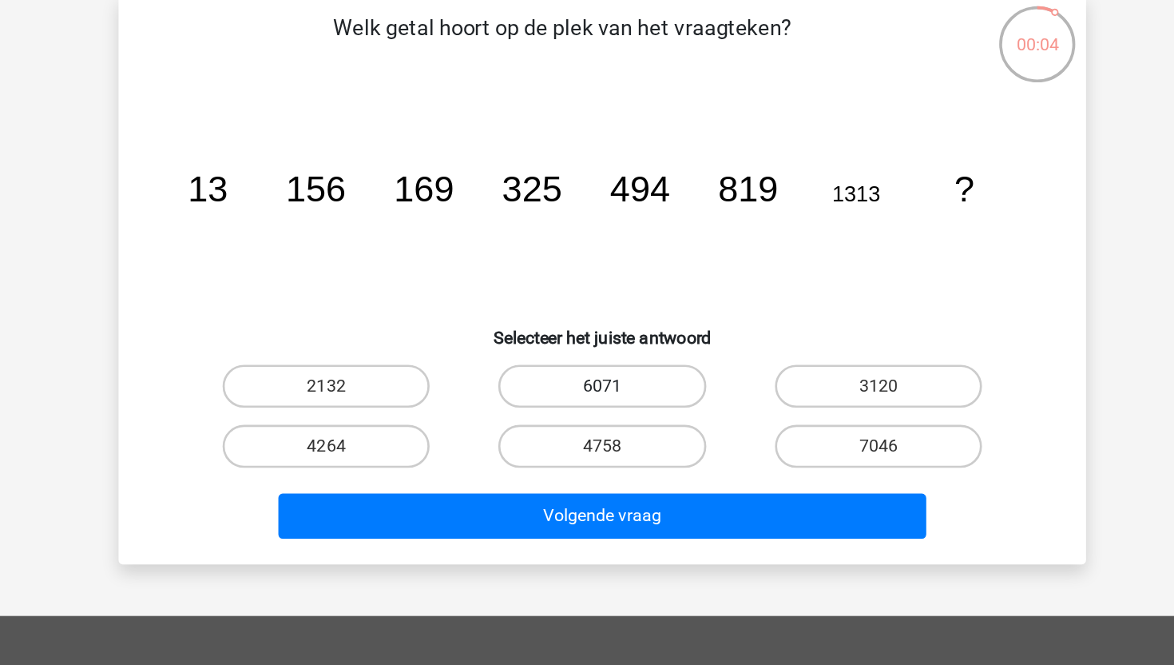
click at [578, 290] on label "6071" at bounding box center [587, 288] width 154 height 32
click at [587, 290] on input "6071" at bounding box center [592, 293] width 10 height 10
radio input "true"
click at [413, 287] on label "2132" at bounding box center [381, 288] width 154 height 32
click at [392, 288] on input "2132" at bounding box center [387, 293] width 10 height 10
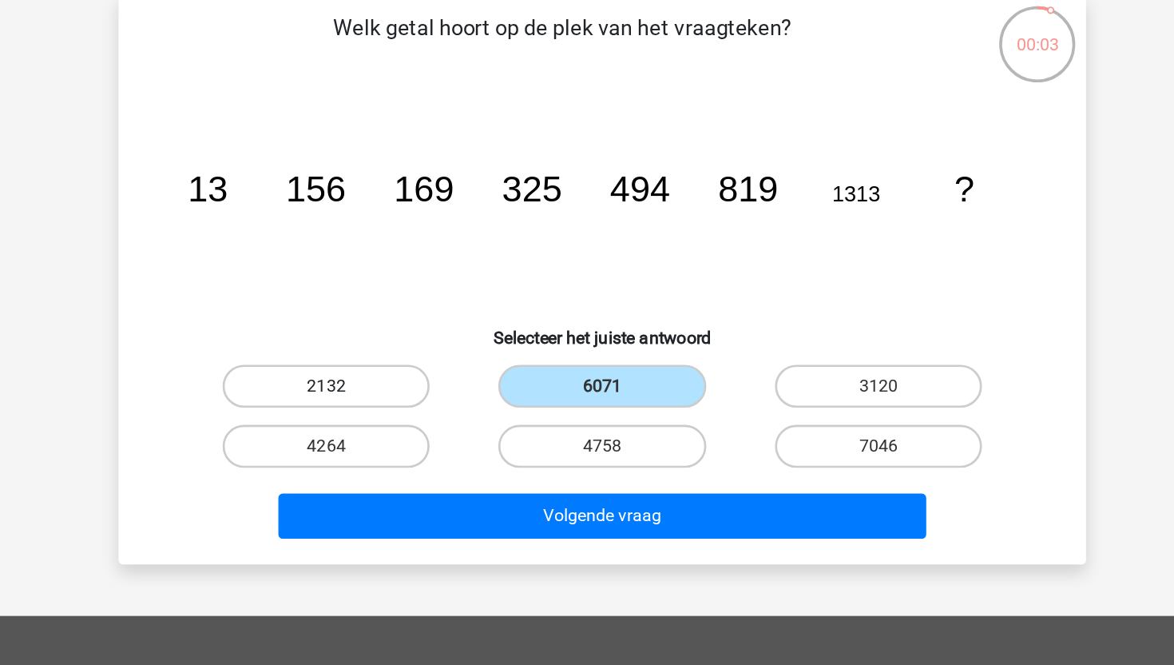
radio input "true"
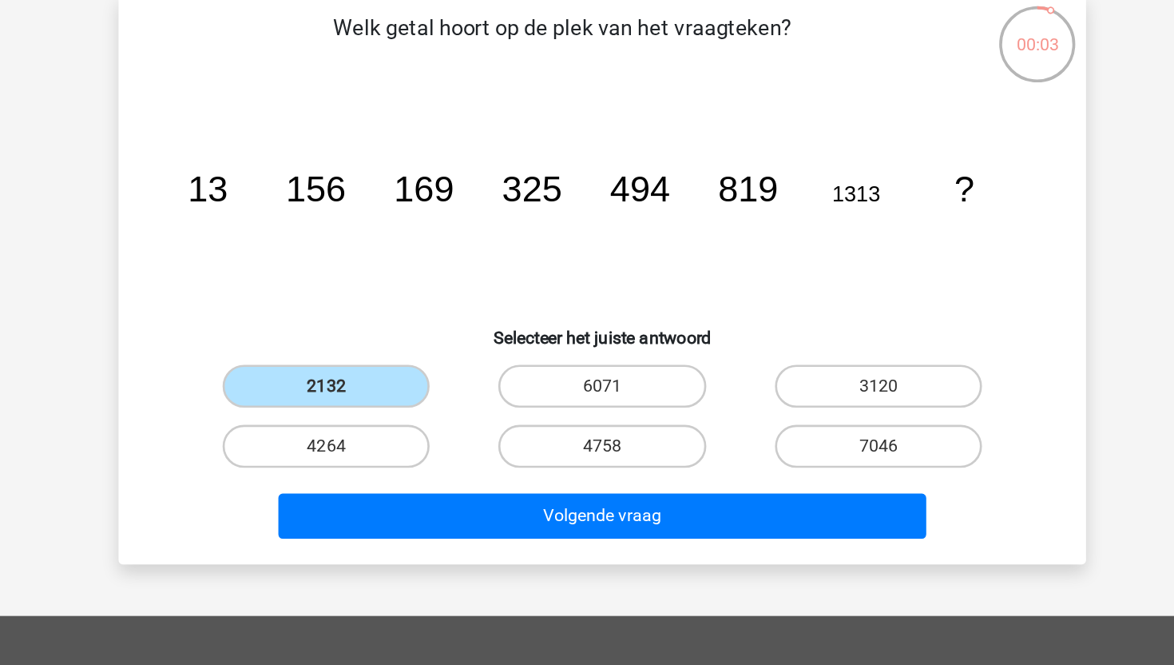
click at [474, 402] on div "Volgende vraag" at bounding box center [587, 387] width 617 height 40
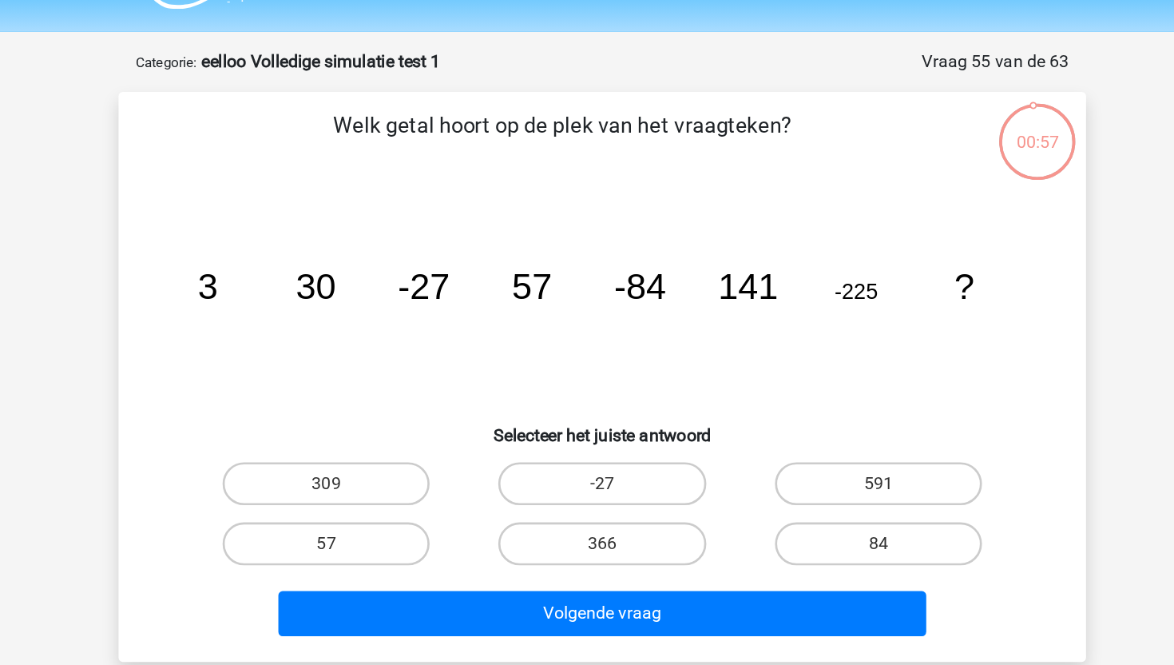
scroll to position [43, 0]
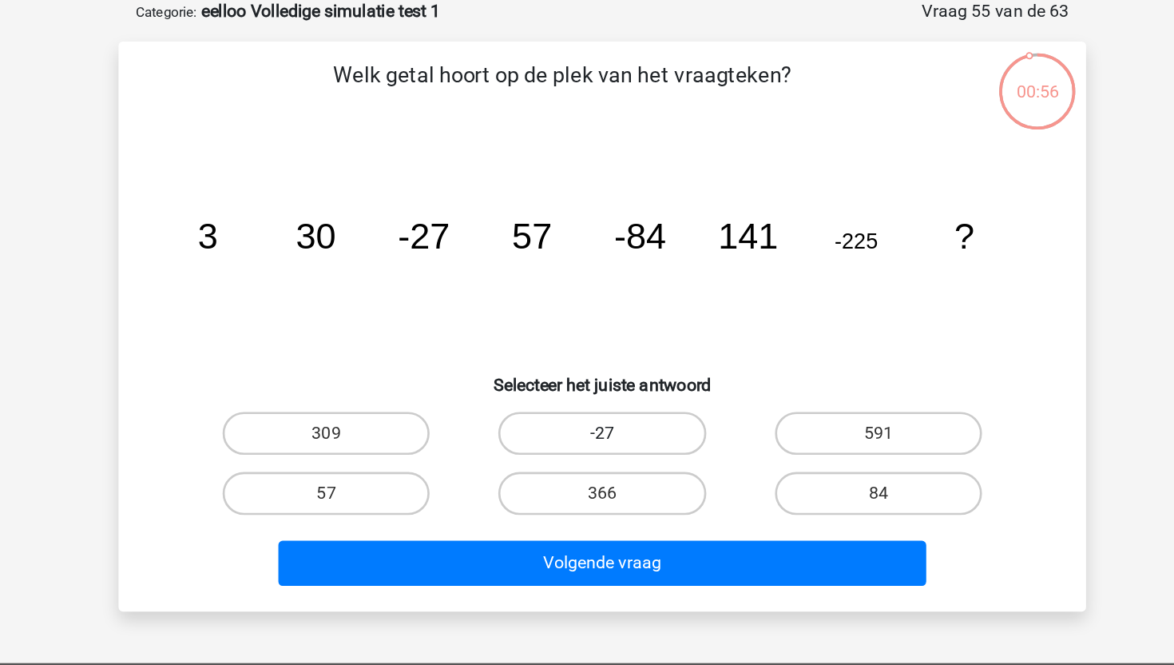
click at [560, 349] on label "-27" at bounding box center [587, 360] width 154 height 32
click at [587, 360] on input "-27" at bounding box center [592, 365] width 10 height 10
radio input "true"
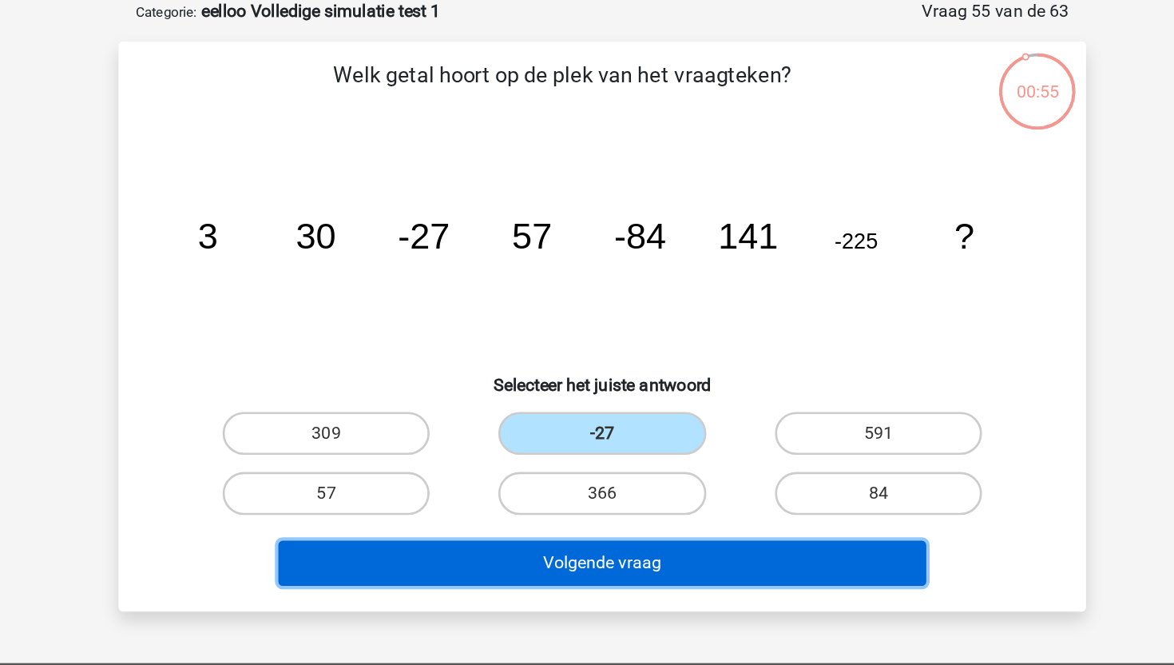
click at [516, 447] on button "Volgende vraag" at bounding box center [587, 457] width 483 height 34
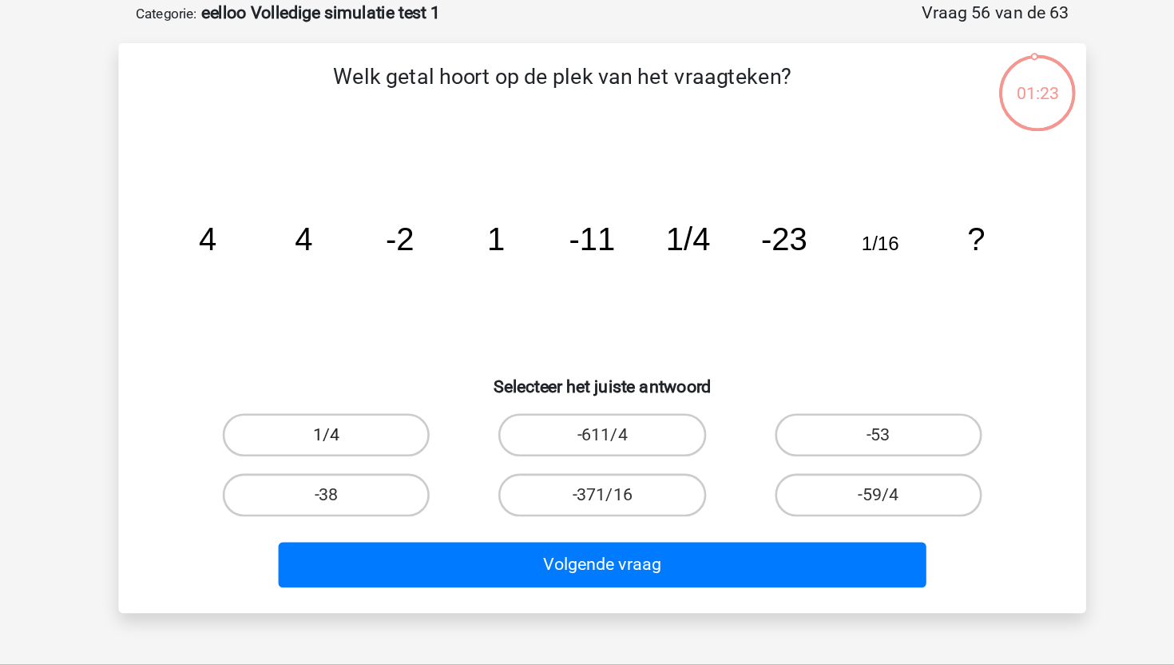
click at [389, 356] on label "1/4" at bounding box center [381, 360] width 154 height 32
click at [389, 360] on input "1/4" at bounding box center [387, 365] width 10 height 10
radio input "true"
click at [404, 439] on div "Volgende vraag" at bounding box center [586, 453] width 669 height 53
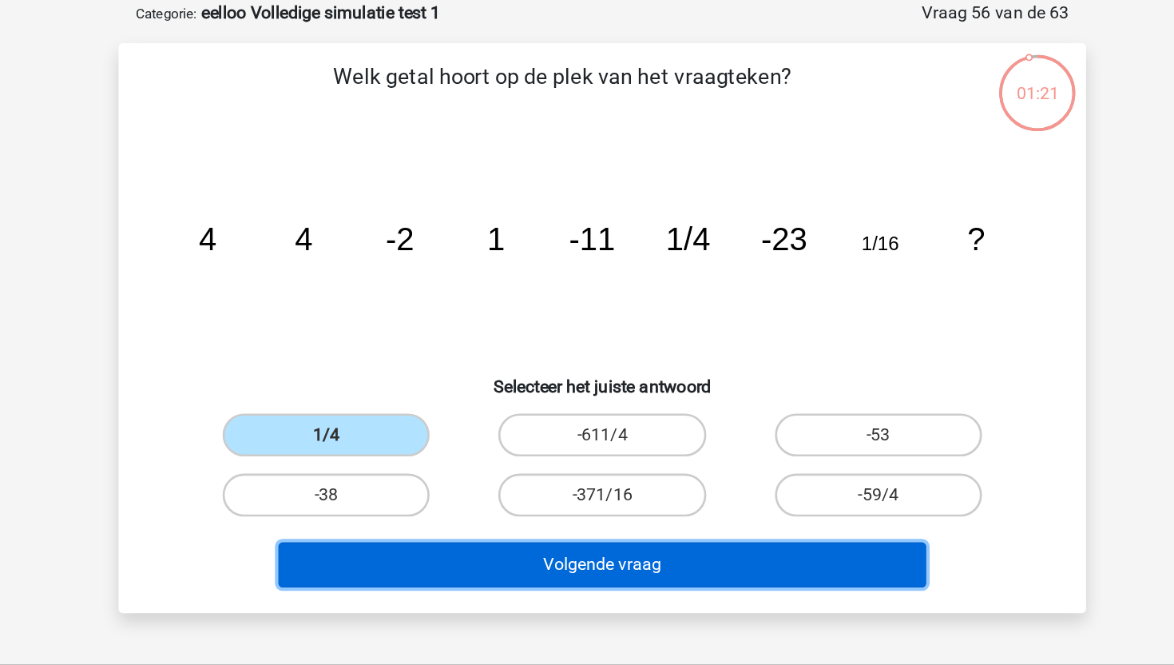
click at [449, 458] on button "Volgende vraag" at bounding box center [587, 457] width 483 height 34
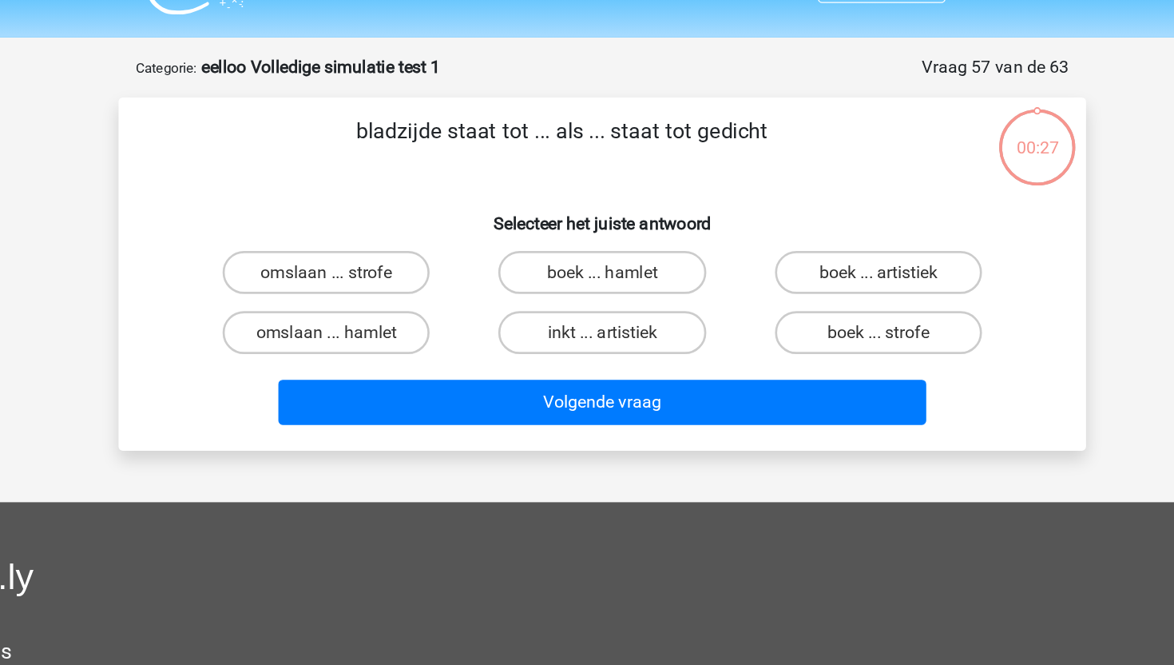
scroll to position [21, 0]
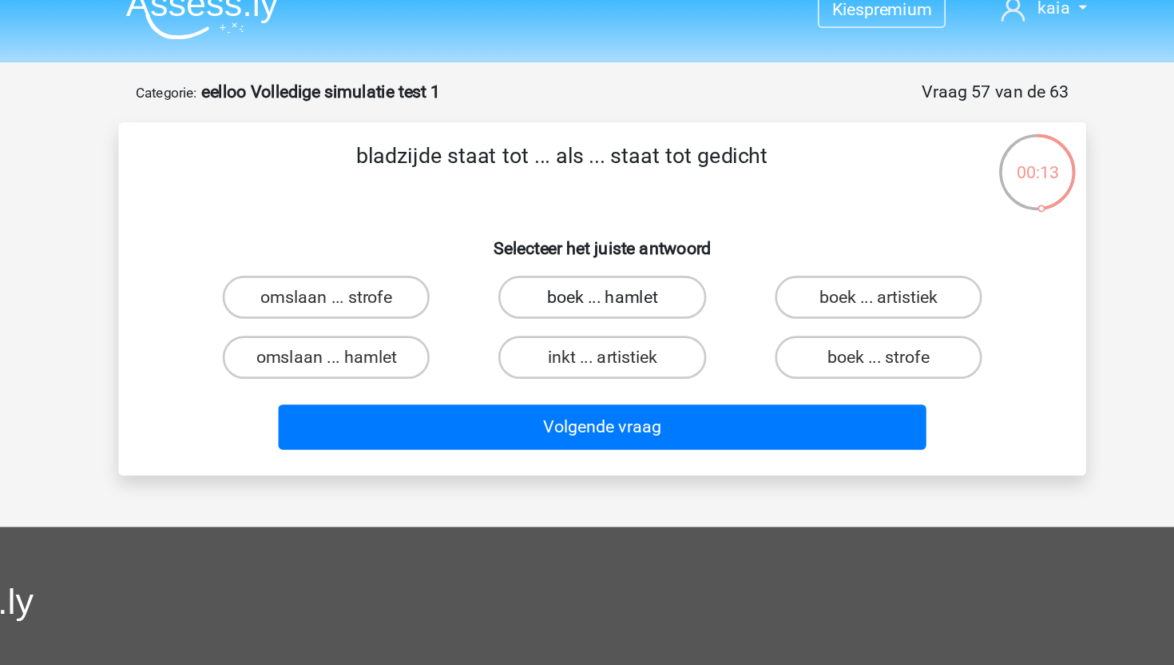
click at [569, 222] on label "boek ... hamlet" at bounding box center [587, 221] width 154 height 32
click at [587, 222] on input "boek ... hamlet" at bounding box center [592, 226] width 10 height 10
radio input "true"
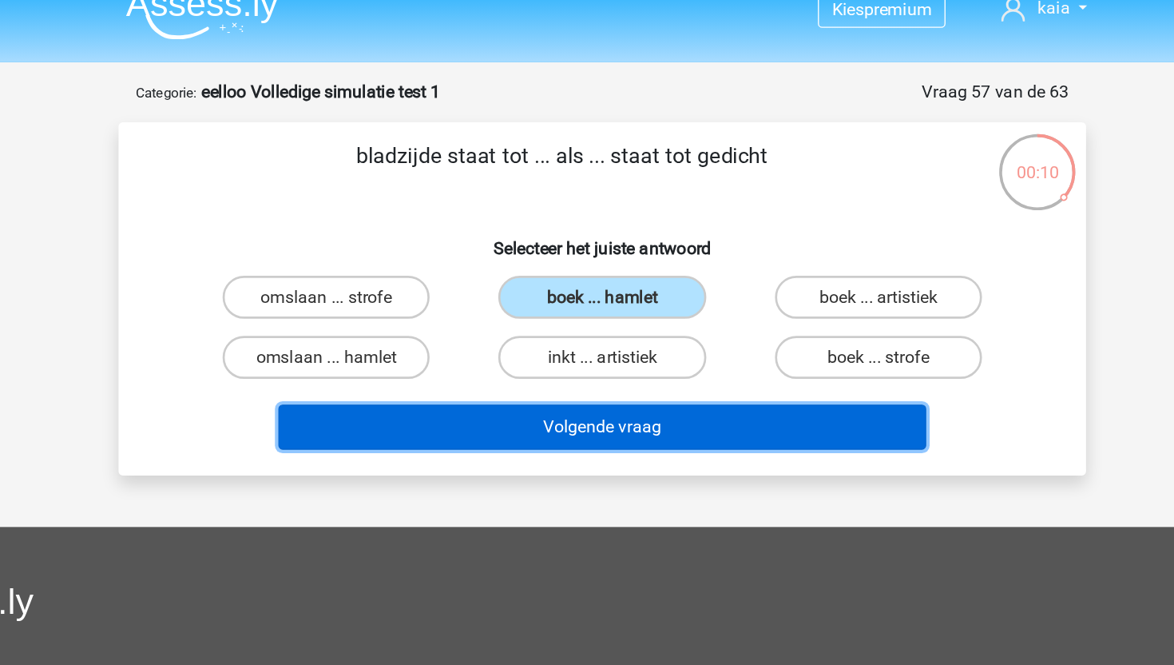
click at [558, 324] on button "Volgende vraag" at bounding box center [587, 318] width 483 height 34
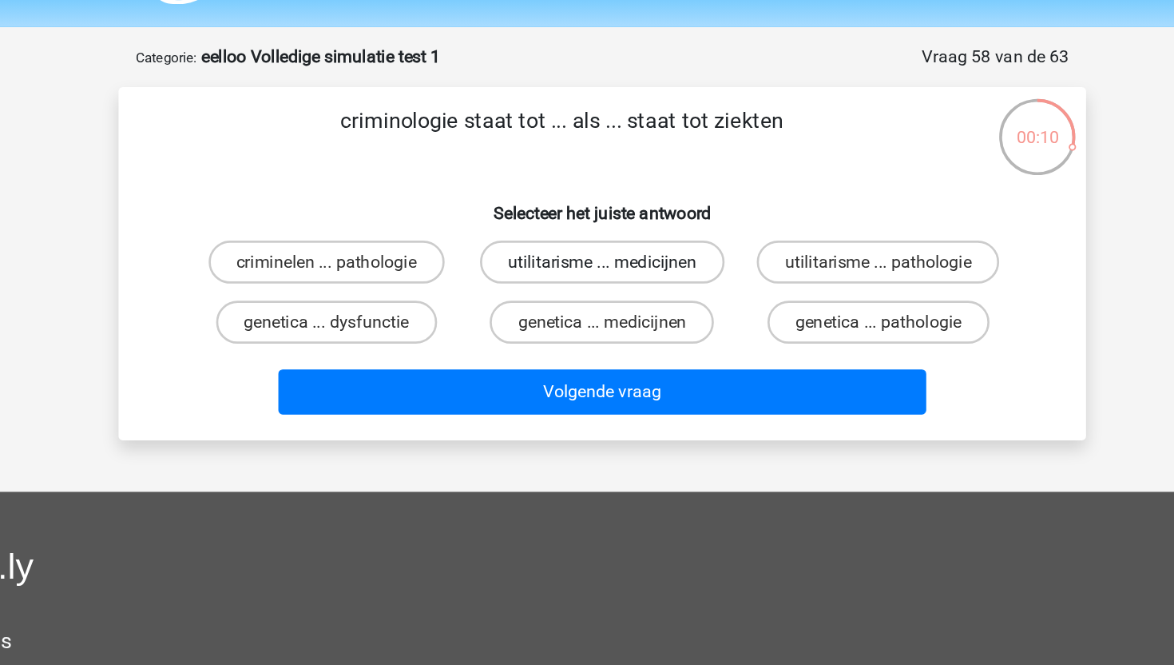
click at [618, 223] on label "utilitarisme ... medicijnen" at bounding box center [587, 221] width 182 height 32
click at [598, 223] on input "utilitarisme ... medicijnen" at bounding box center [592, 226] width 10 height 10
radio input "true"
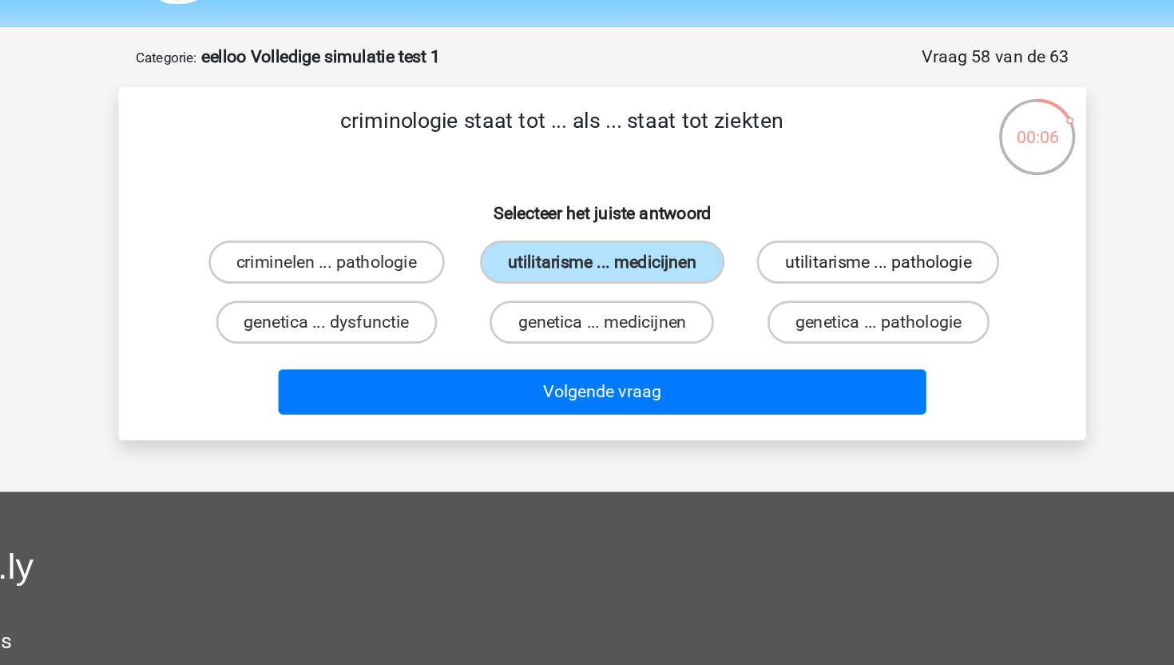
click at [743, 218] on label "utilitarisme ... pathologie" at bounding box center [792, 221] width 181 height 32
click at [792, 221] on input "utilitarisme ... pathologie" at bounding box center [797, 226] width 10 height 10
radio input "true"
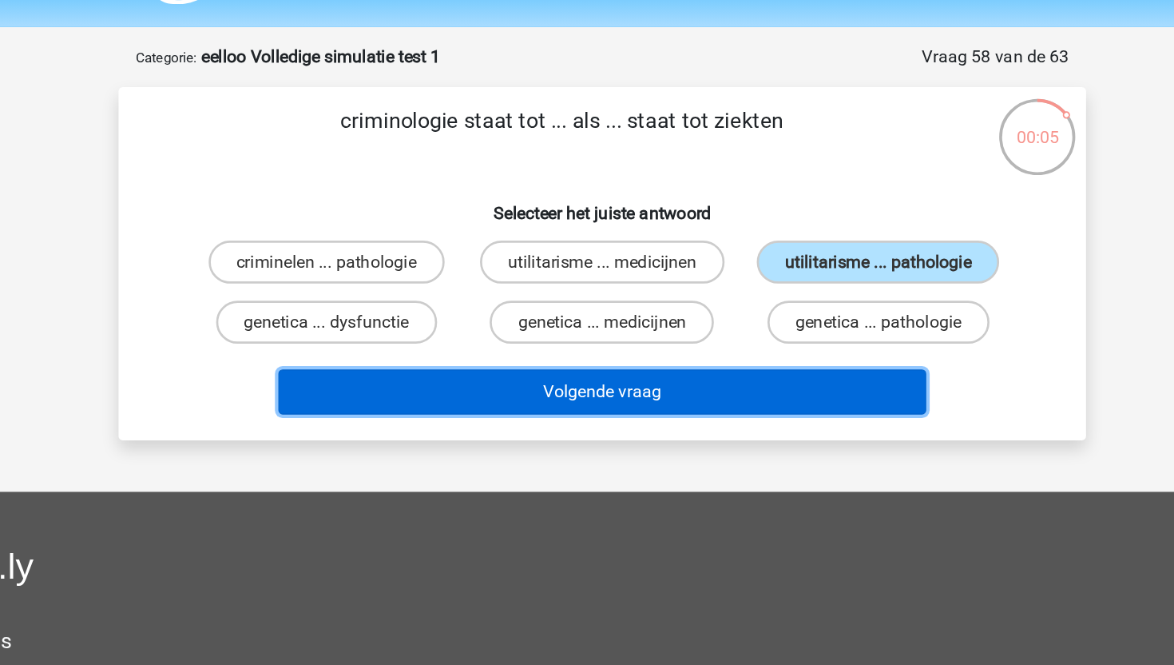
click at [695, 314] on button "Volgende vraag" at bounding box center [587, 318] width 483 height 34
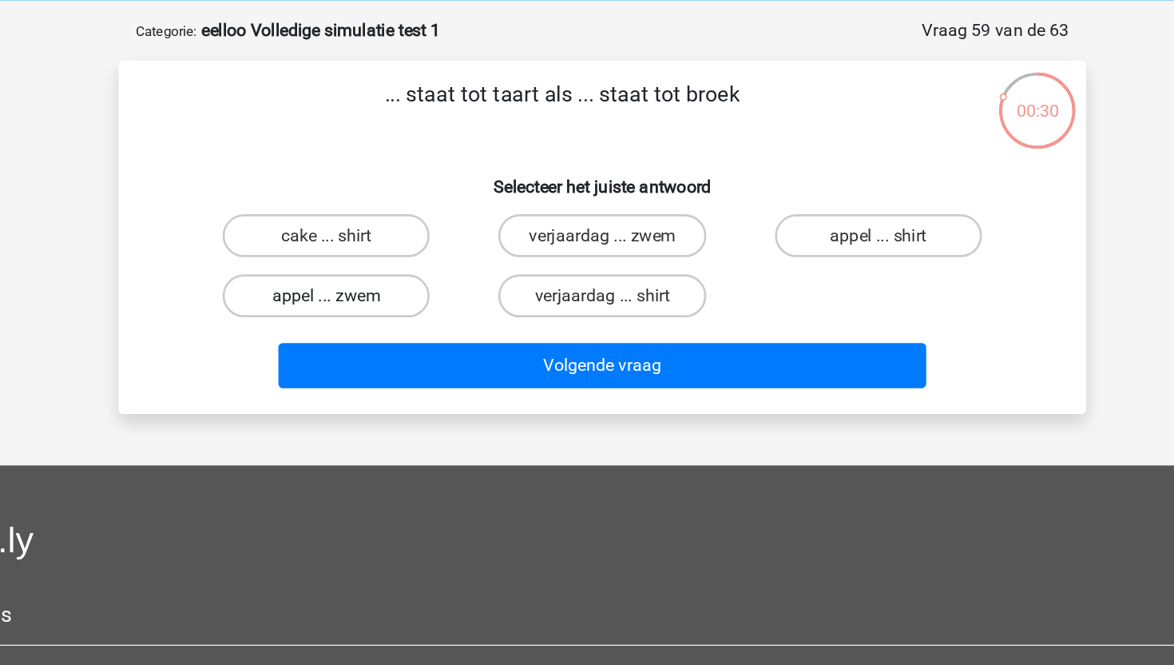
click at [426, 271] on label "appel ... zwem" at bounding box center [381, 266] width 154 height 32
click at [392, 271] on input "appel ... zwem" at bounding box center [387, 271] width 10 height 10
radio input "true"
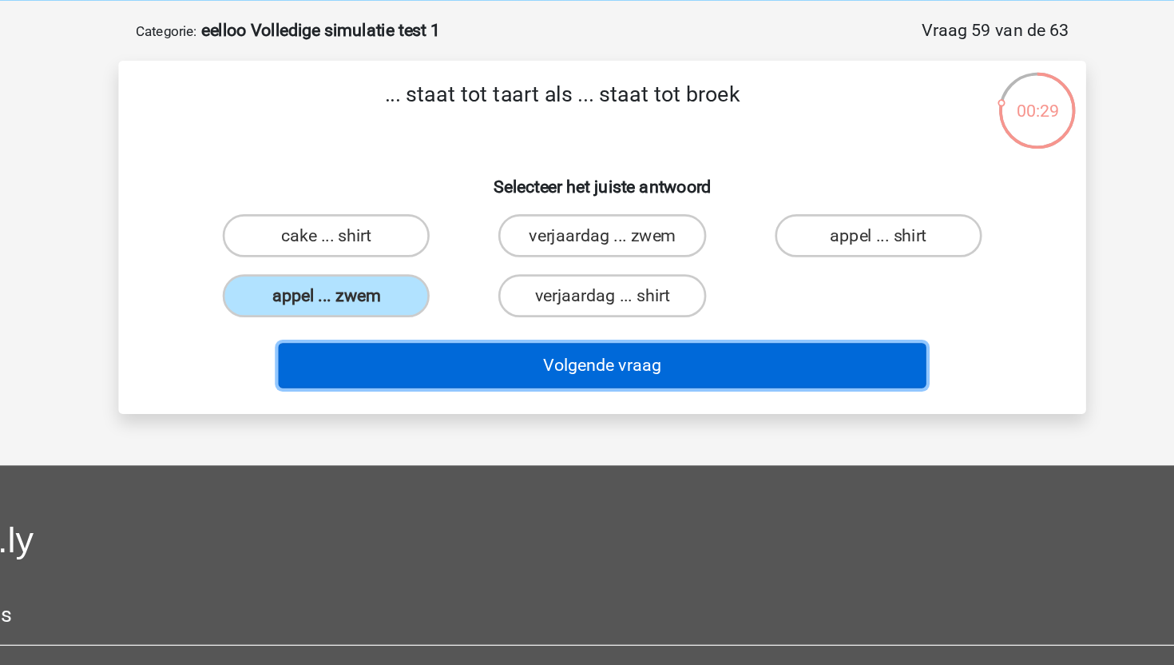
click at [445, 320] on button "Volgende vraag" at bounding box center [587, 318] width 483 height 34
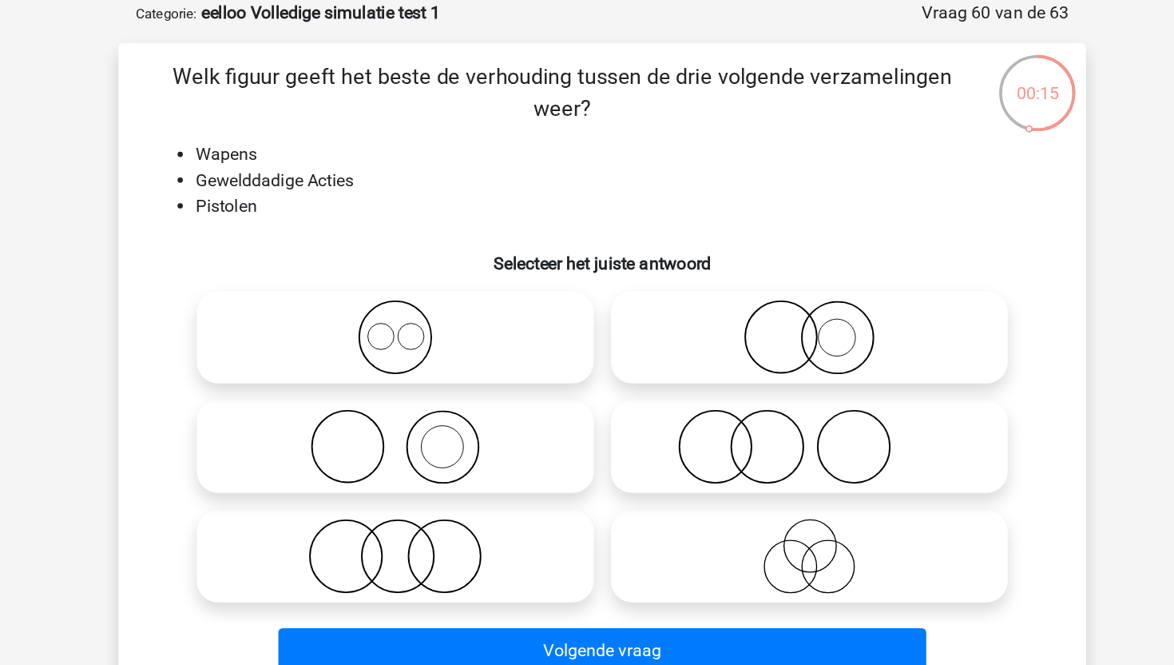
click at [422, 400] on circle at bounding box center [398, 392] width 54 height 54
click at [433, 383] on input "radio" at bounding box center [438, 378] width 10 height 10
radio input "true"
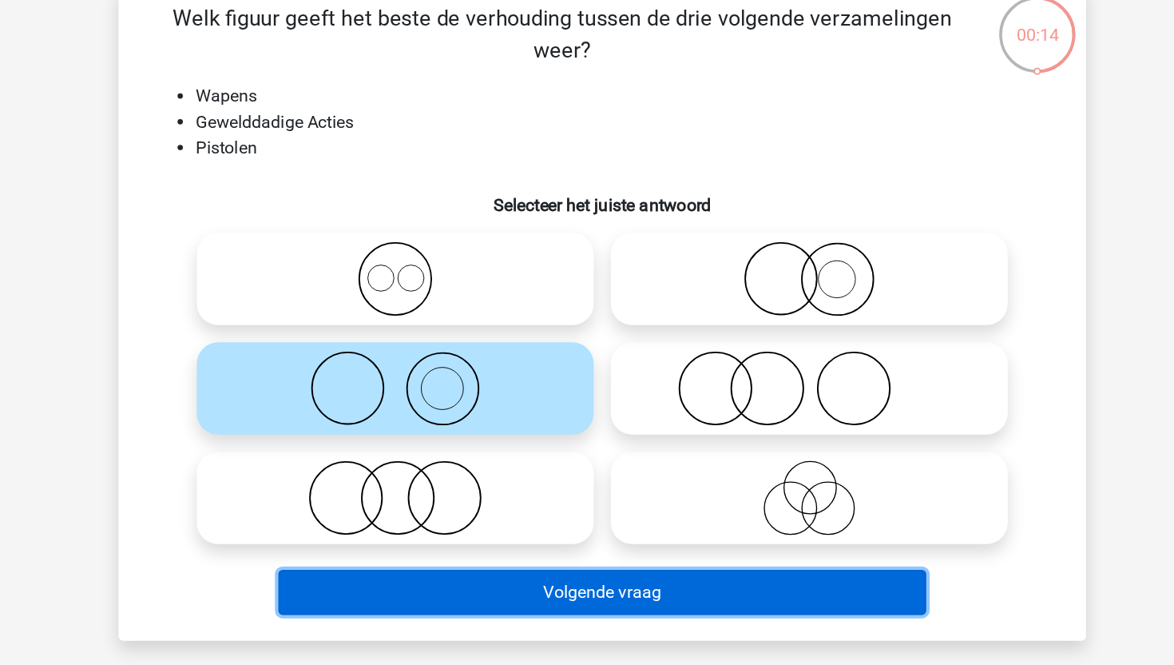
click at [423, 542] on button "Volgende vraag" at bounding box center [587, 543] width 483 height 34
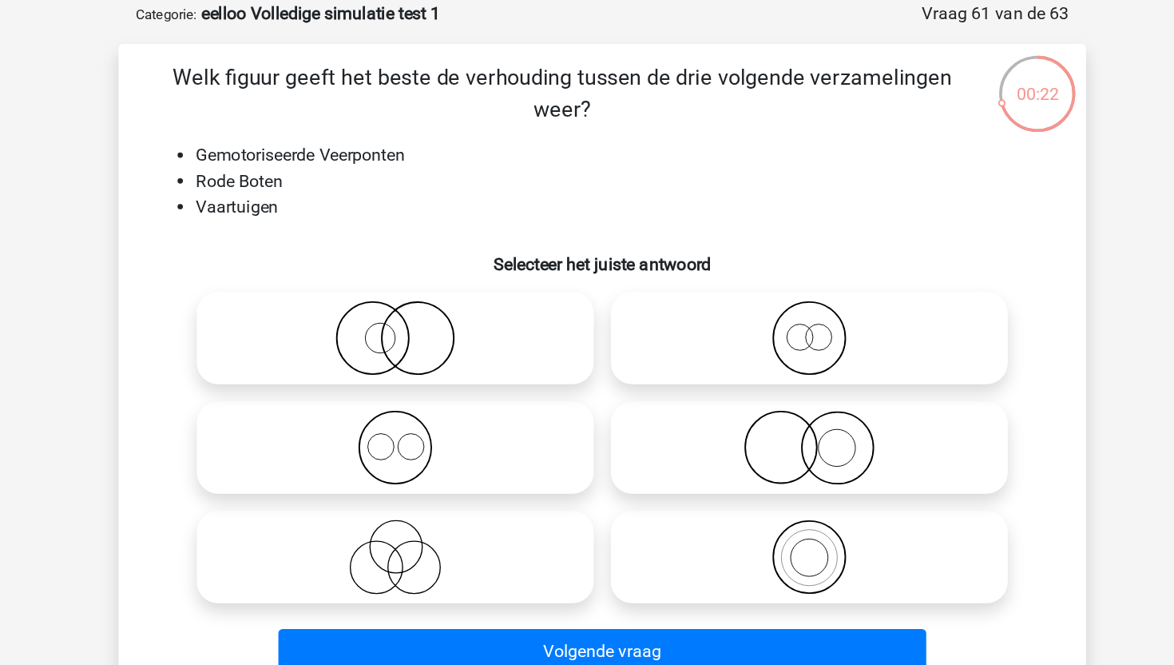
drag, startPoint x: 324, startPoint y: 191, endPoint x: 337, endPoint y: 191, distance: 12.8
click at [336, 191] on li "Rode Boten" at bounding box center [603, 193] width 638 height 19
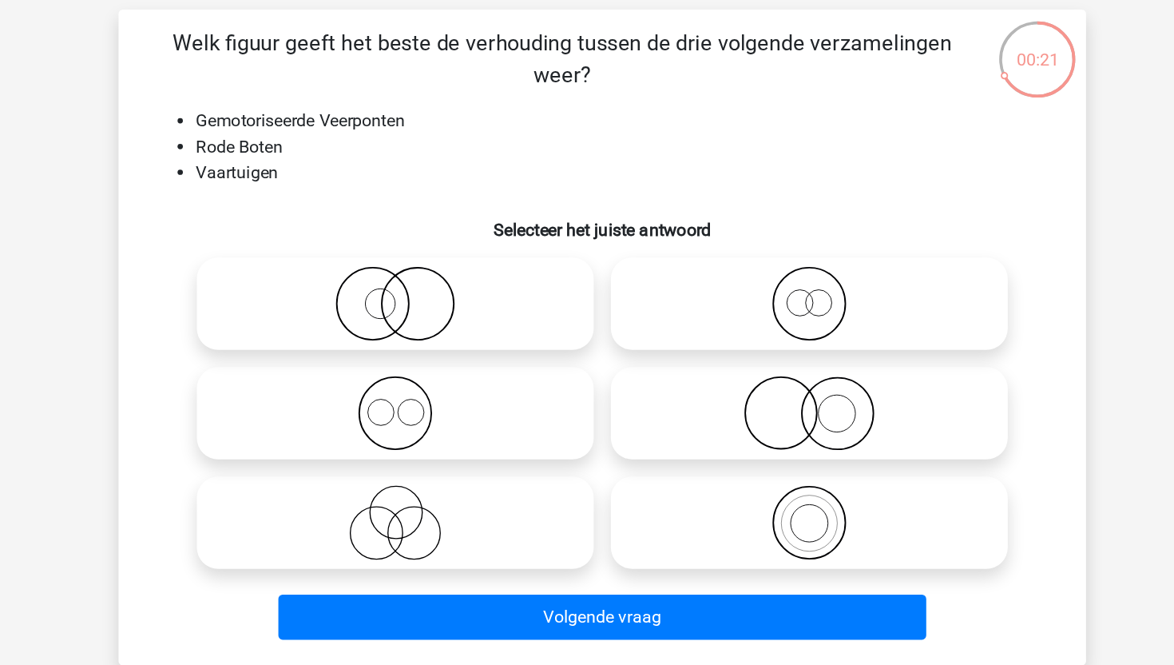
click at [739, 301] on circle at bounding box center [734, 309] width 19 height 19
click at [741, 301] on input "radio" at bounding box center [746, 297] width 10 height 10
radio input "true"
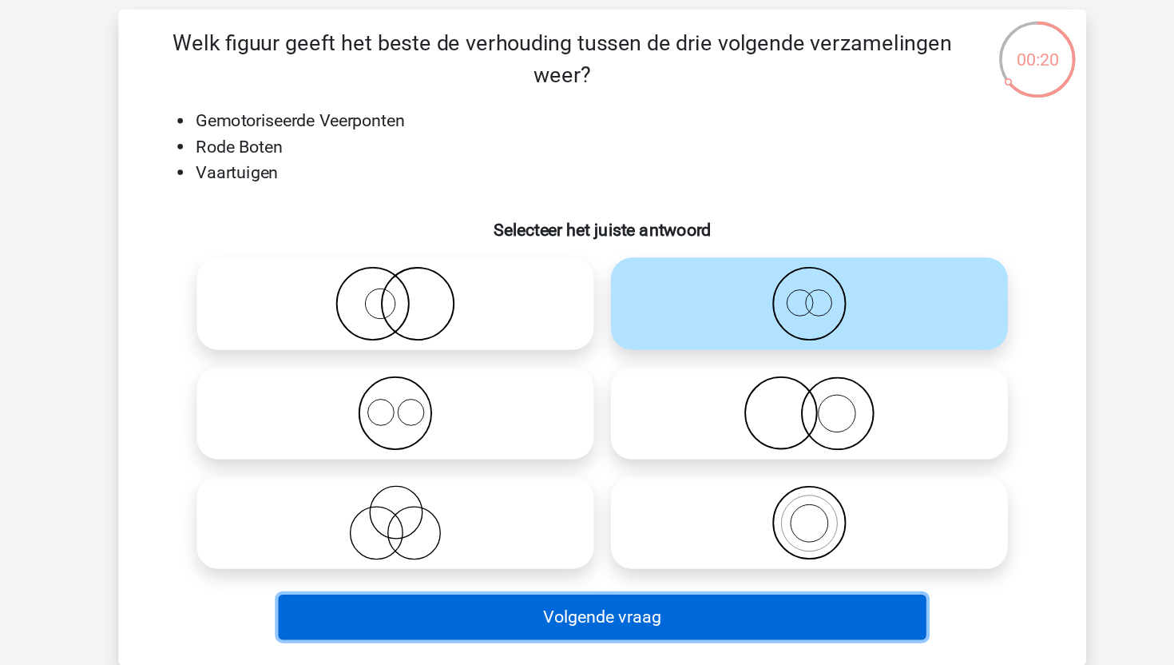
click at [613, 542] on button "Volgende vraag" at bounding box center [587, 543] width 483 height 34
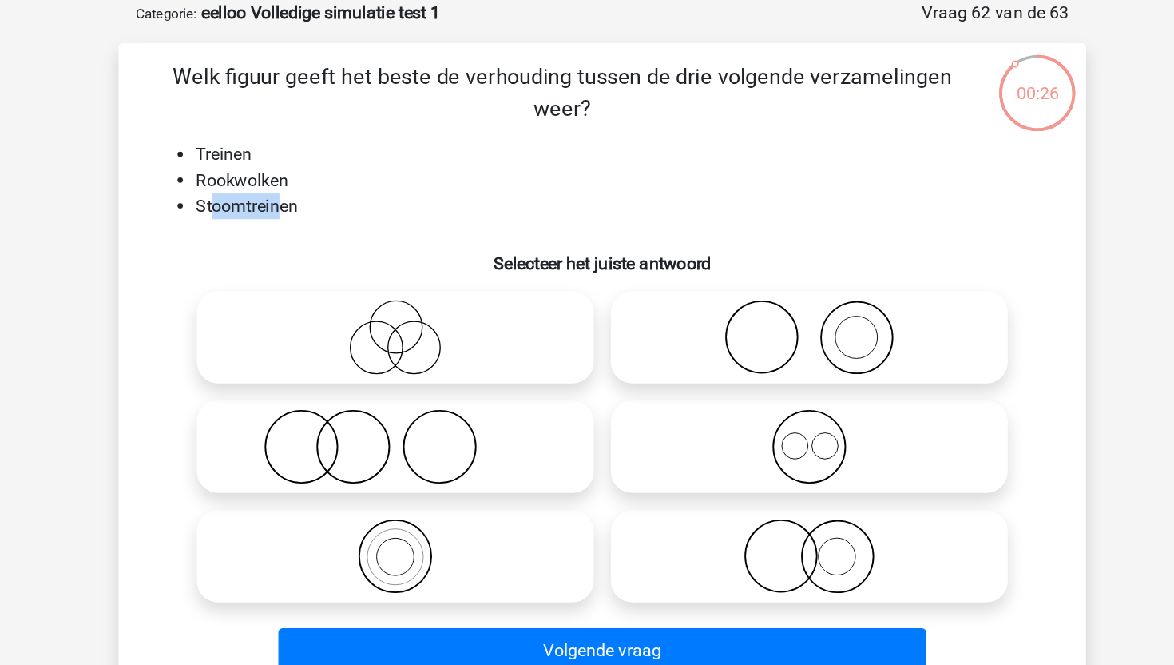
drag, startPoint x: 295, startPoint y: 214, endPoint x: 345, endPoint y: 214, distance: 50.3
click at [345, 214] on li "Stoomtreinen" at bounding box center [603, 212] width 638 height 19
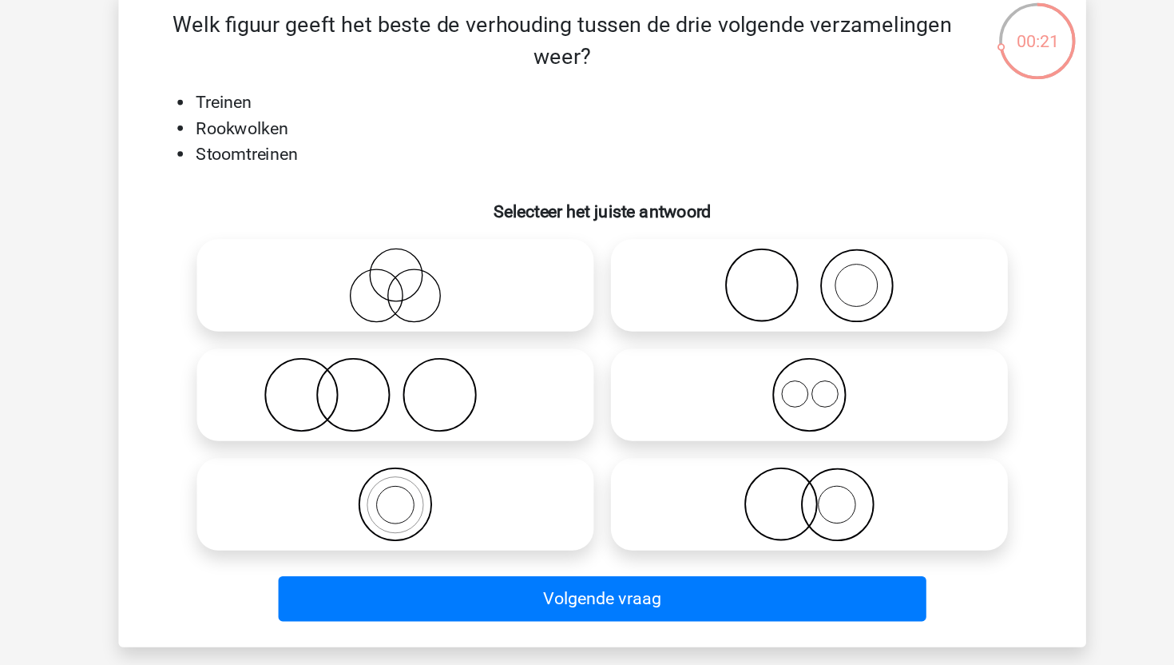
click at [720, 301] on icon at bounding box center [741, 310] width 283 height 56
click at [741, 301] on input "radio" at bounding box center [746, 297] width 10 height 10
radio input "true"
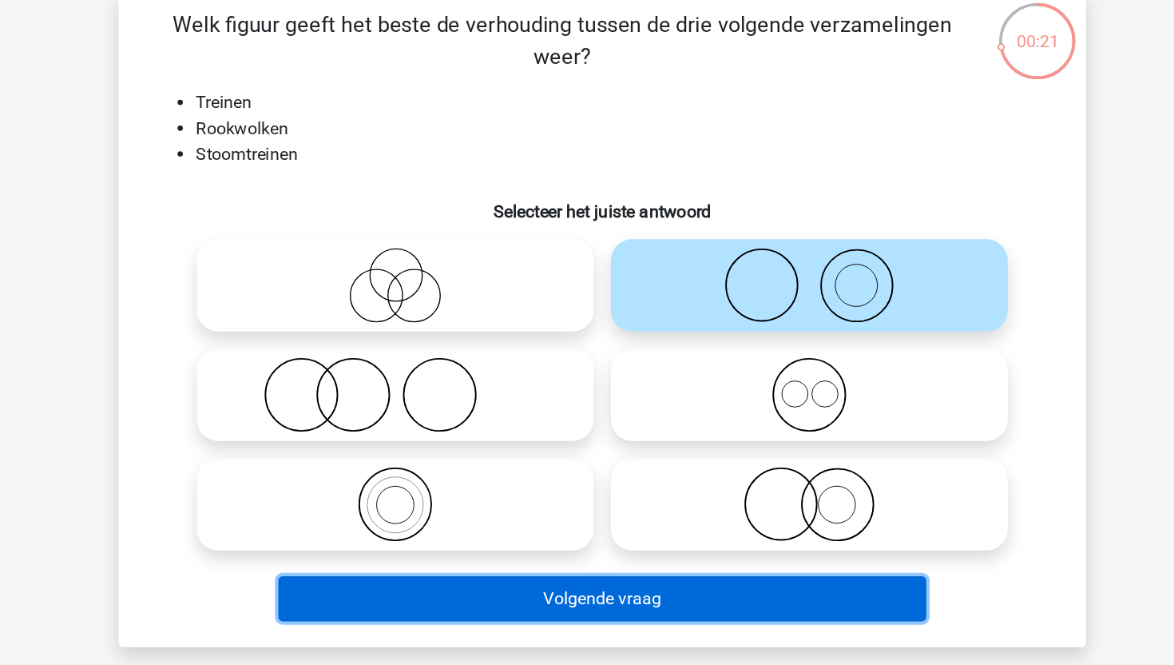
click at [598, 542] on button "Volgende vraag" at bounding box center [587, 543] width 483 height 34
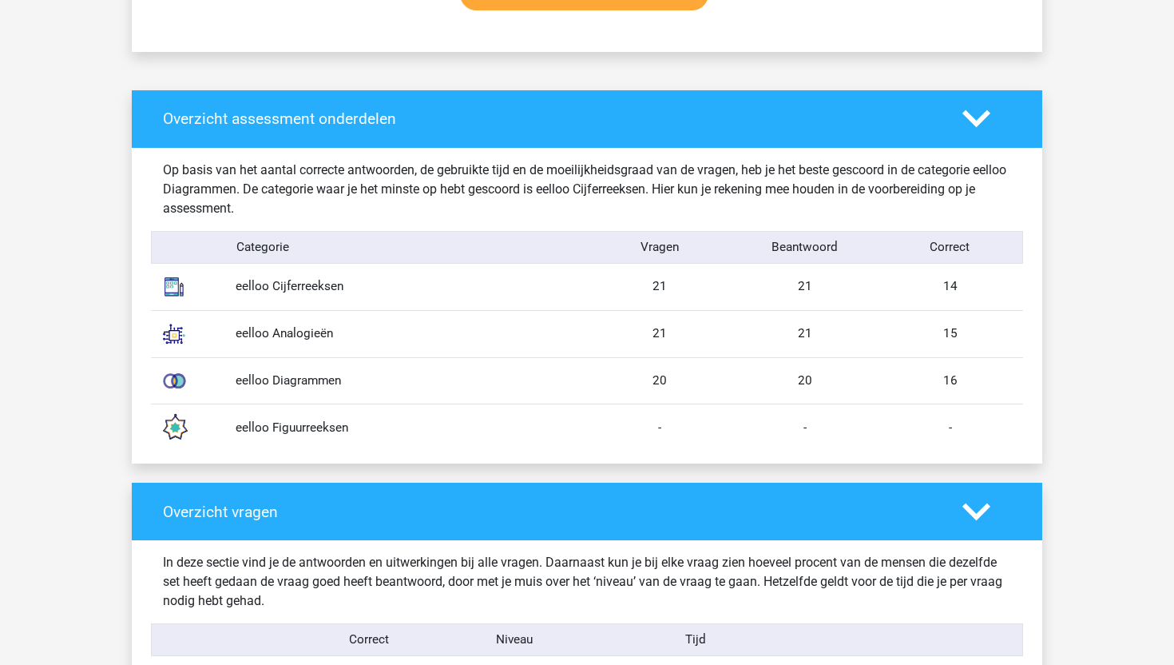
scroll to position [1161, 0]
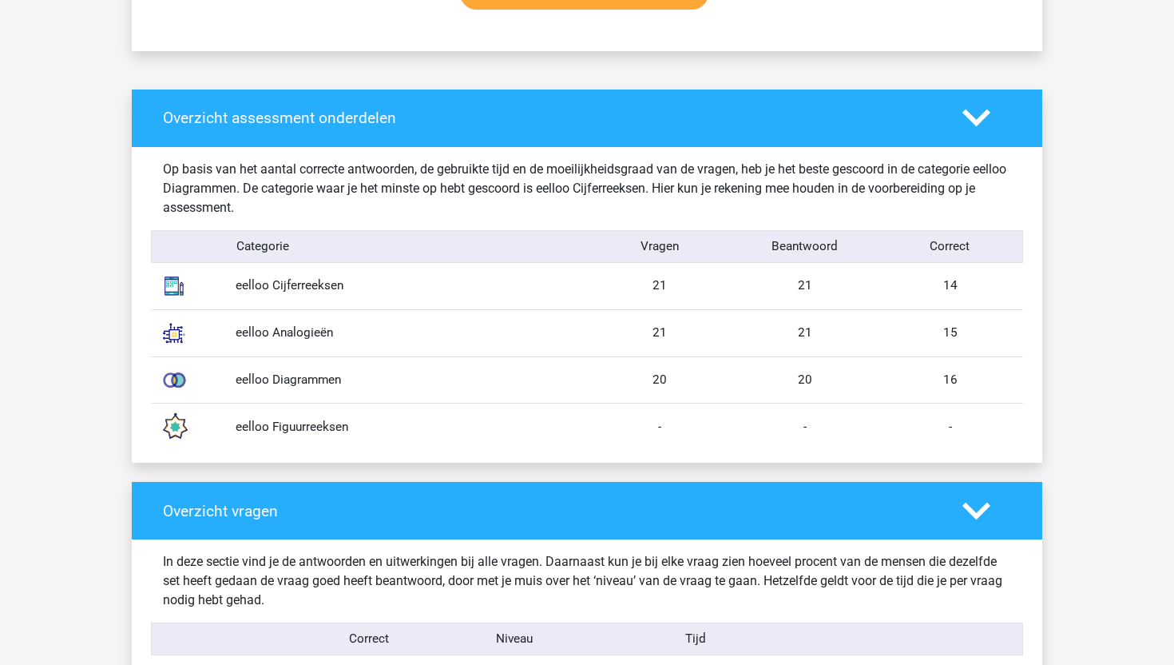
drag, startPoint x: 648, startPoint y: 284, endPoint x: 671, endPoint y: 284, distance: 23.2
click at [671, 284] on div "21" at bounding box center [659, 285] width 145 height 18
drag, startPoint x: 939, startPoint y: 289, endPoint x: 959, endPoint y: 289, distance: 20.0
click at [959, 289] on div "14" at bounding box center [950, 285] width 145 height 18
click at [936, 341] on div "15" at bounding box center [950, 333] width 145 height 18
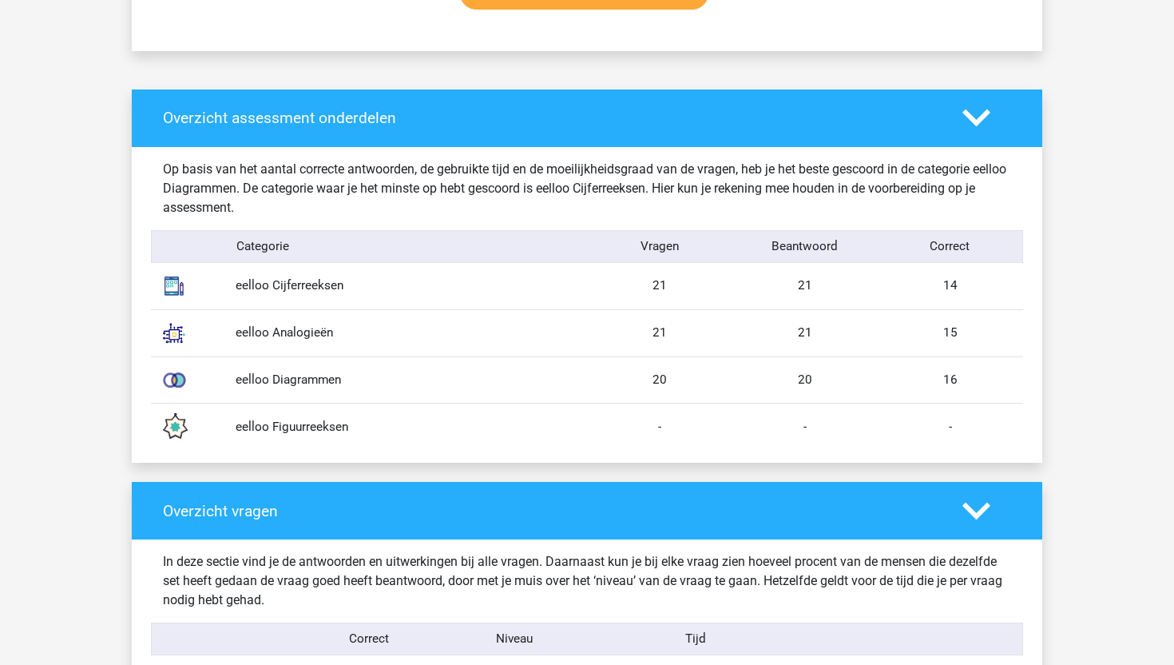
drag, startPoint x: 646, startPoint y: 335, endPoint x: 680, endPoint y: 335, distance: 33.6
click at [680, 335] on div "21" at bounding box center [659, 333] width 145 height 18
drag, startPoint x: 792, startPoint y: 343, endPoint x: 830, endPoint y: 340, distance: 37.7
click at [832, 341] on div "eelloo Analogieën 21 21 15" at bounding box center [587, 332] width 872 height 47
drag, startPoint x: 928, startPoint y: 339, endPoint x: 962, endPoint y: 339, distance: 33.6
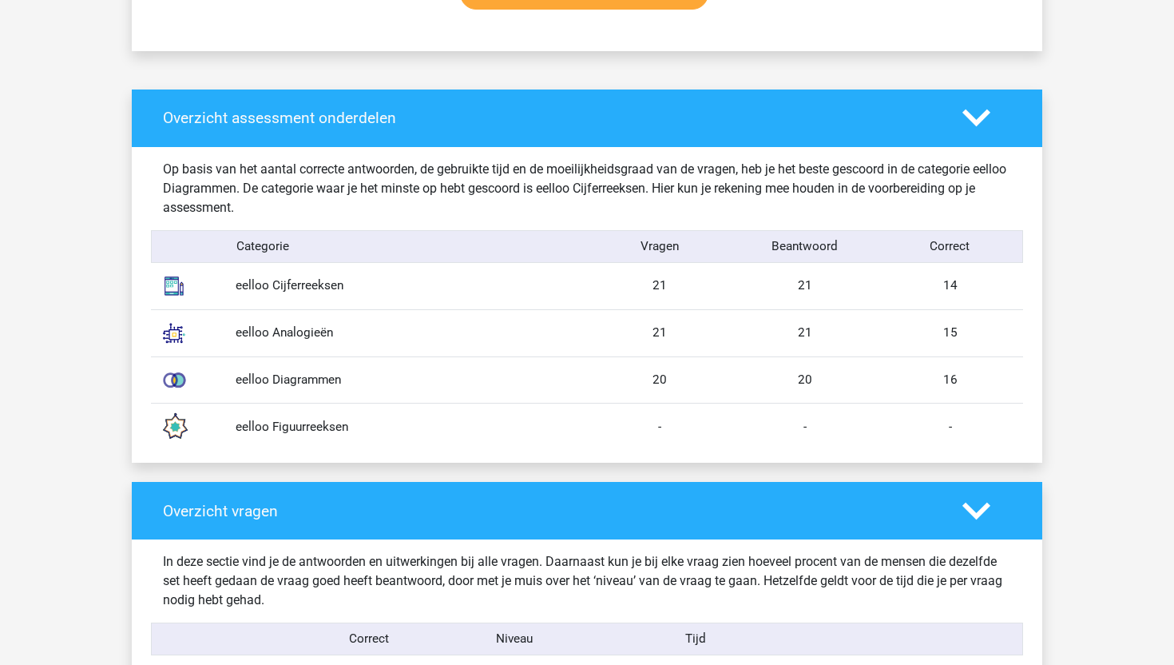
click at [962, 339] on div "15" at bounding box center [950, 333] width 145 height 18
drag, startPoint x: 640, startPoint y: 383, endPoint x: 659, endPoint y: 383, distance: 19.2
click at [659, 383] on div "20" at bounding box center [659, 380] width 145 height 18
drag, startPoint x: 788, startPoint y: 382, endPoint x: 845, endPoint y: 382, distance: 57.5
click at [845, 382] on div "20" at bounding box center [805, 380] width 145 height 18
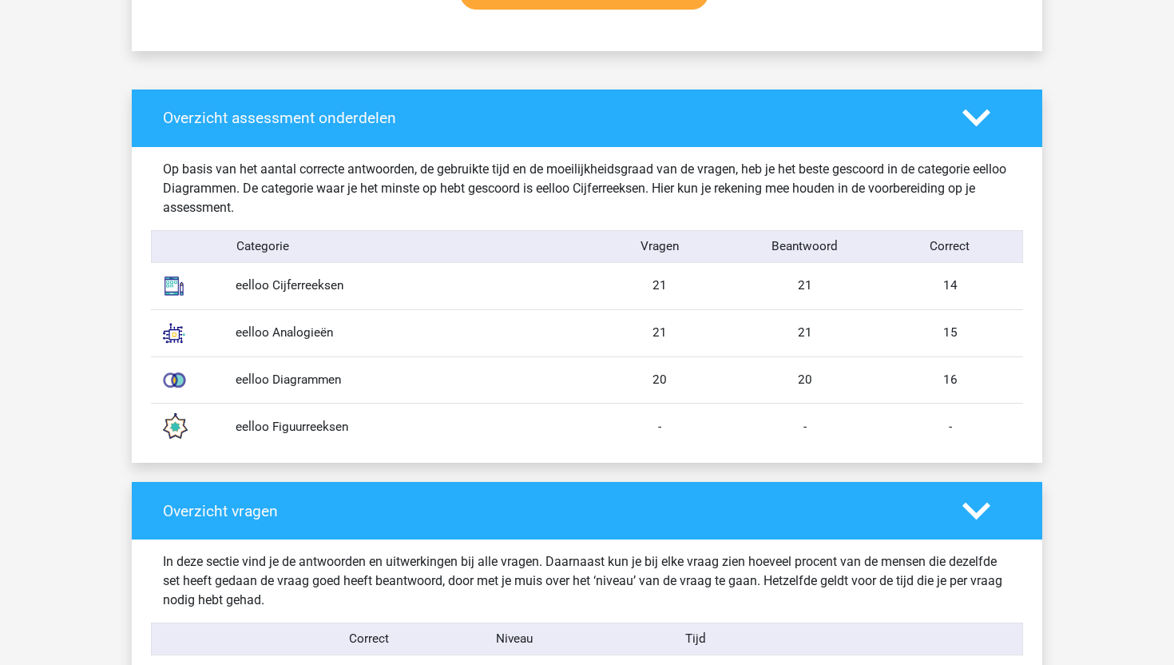
drag, startPoint x: 942, startPoint y: 379, endPoint x: 968, endPoint y: 379, distance: 26.4
click at [968, 379] on div "16" at bounding box center [950, 380] width 145 height 18
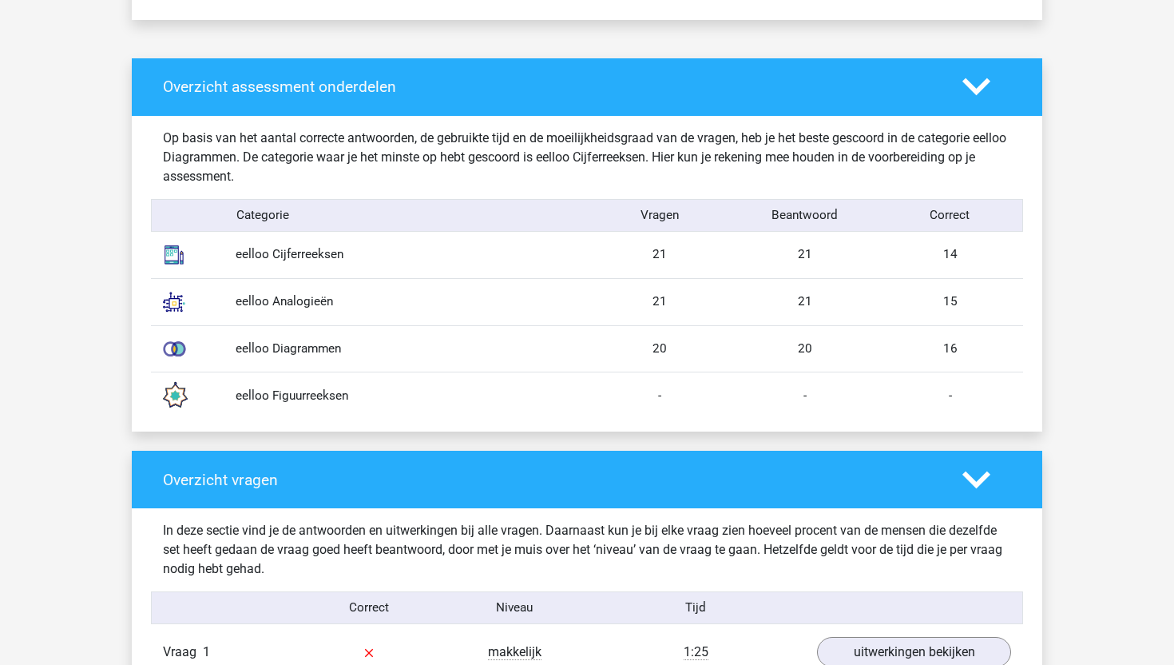
scroll to position [1202, 0]
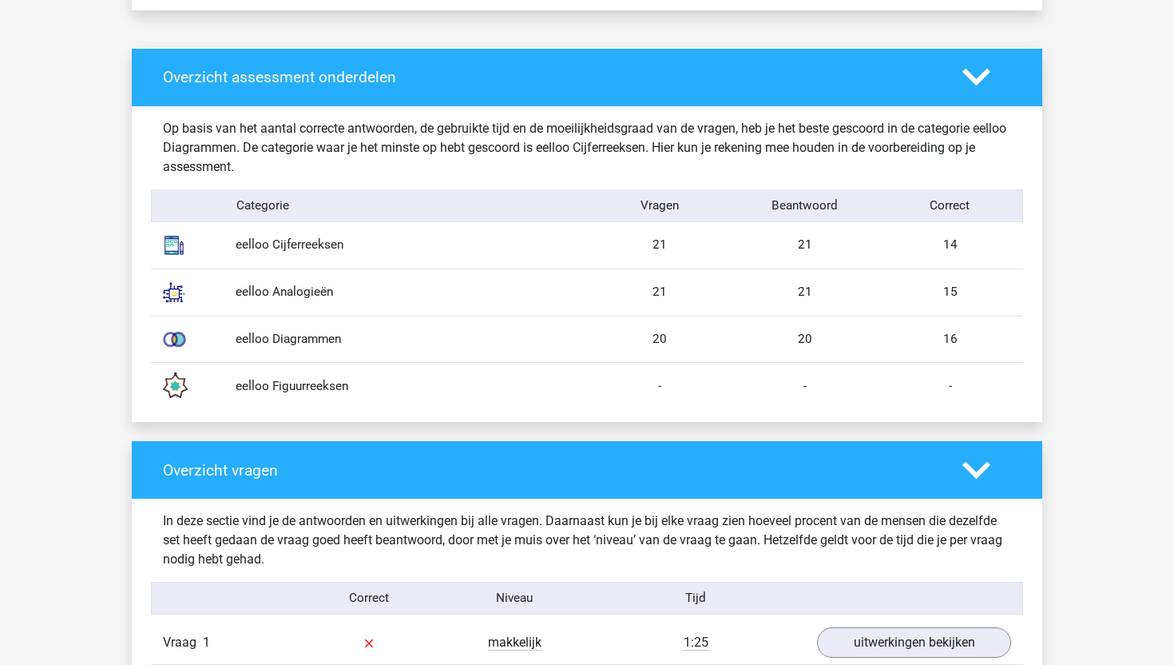
click at [812, 391] on div "-" at bounding box center [805, 386] width 145 height 18
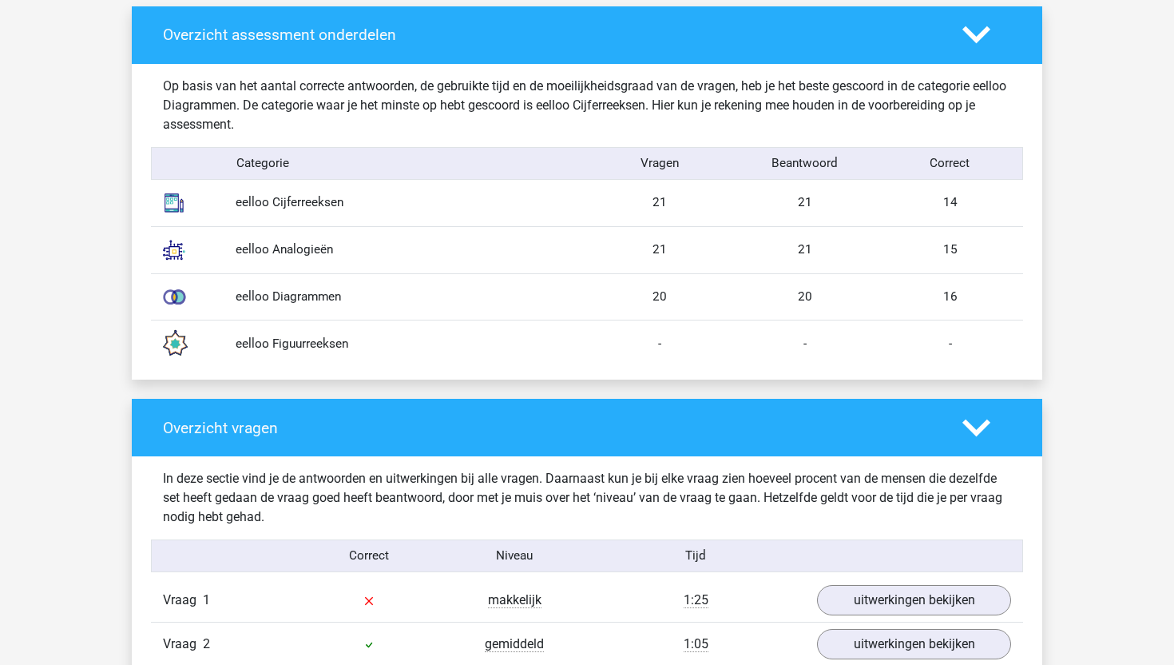
scroll to position [1237, 0]
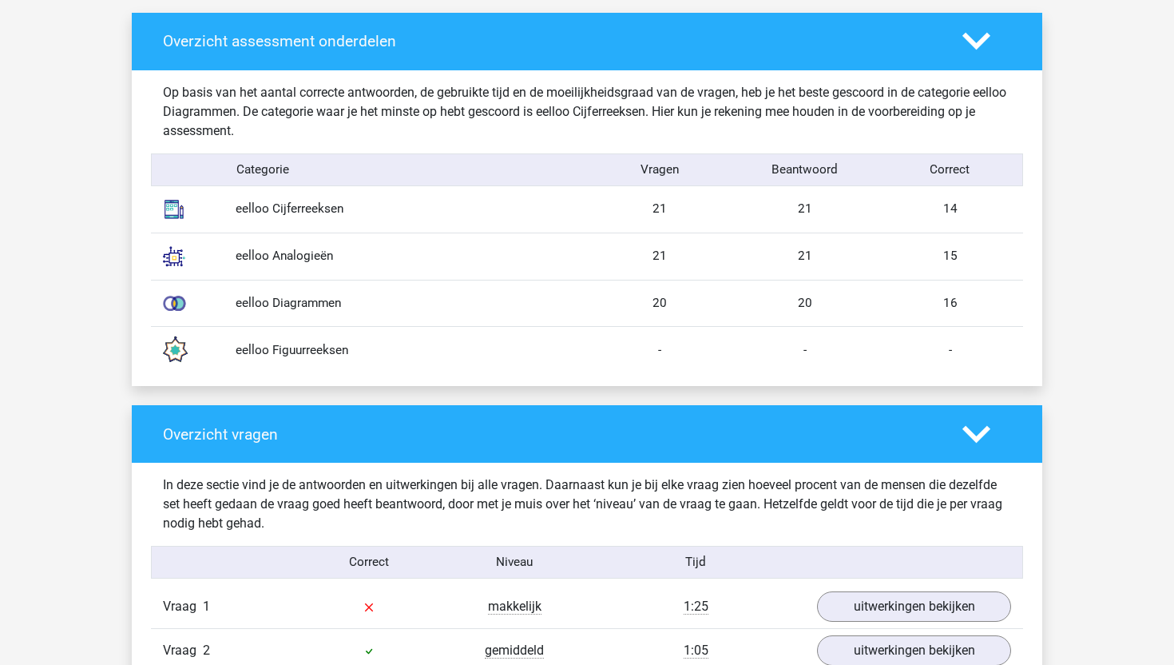
click at [766, 355] on div "-" at bounding box center [805, 350] width 145 height 18
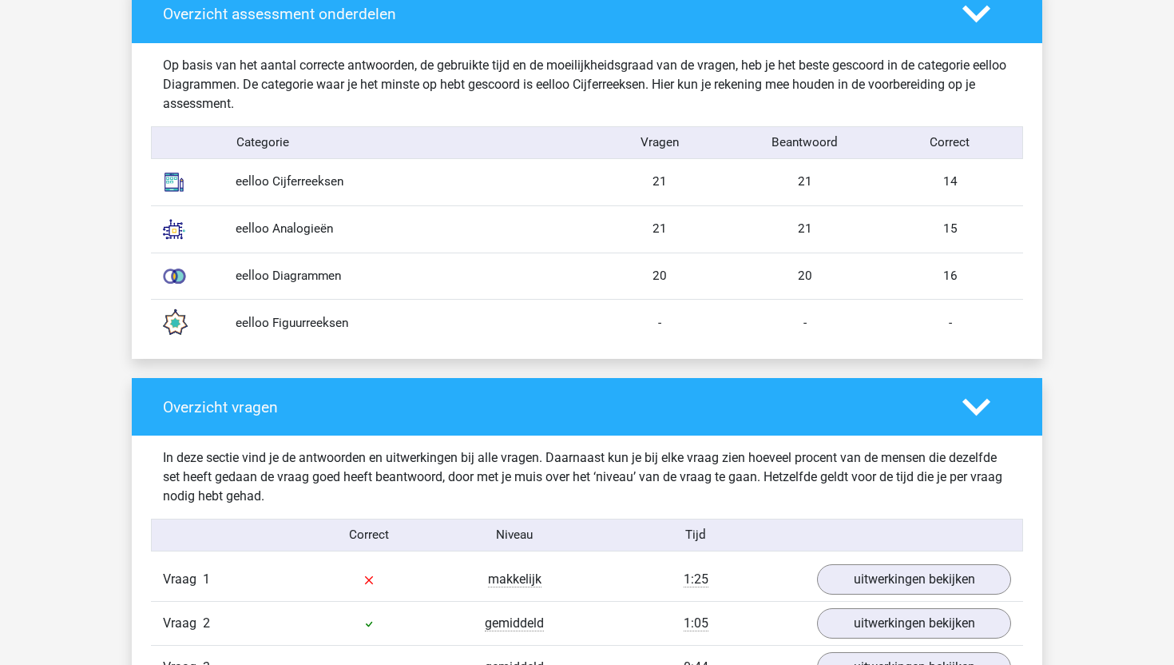
scroll to position [1268, 0]
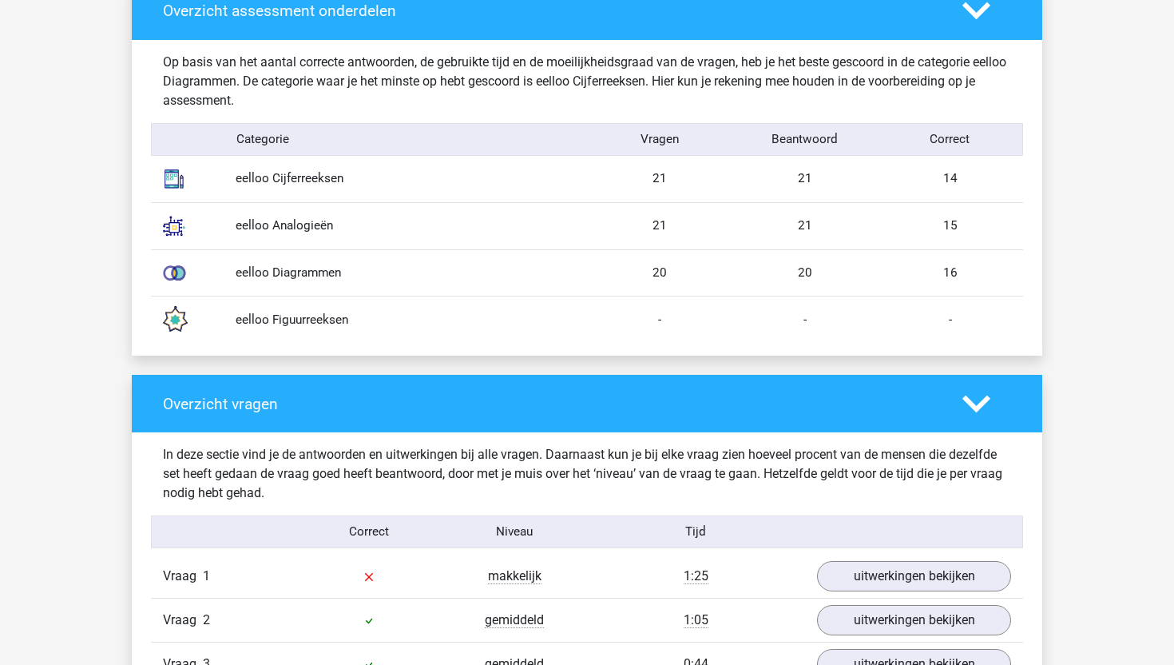
drag, startPoint x: 345, startPoint y: 317, endPoint x: 236, endPoint y: 317, distance: 109.4
click at [236, 317] on div "eelloo Figuurreeksen" at bounding box center [405, 320] width 363 height 18
click at [308, 317] on div "eelloo Figuurreeksen" at bounding box center [405, 320] width 363 height 18
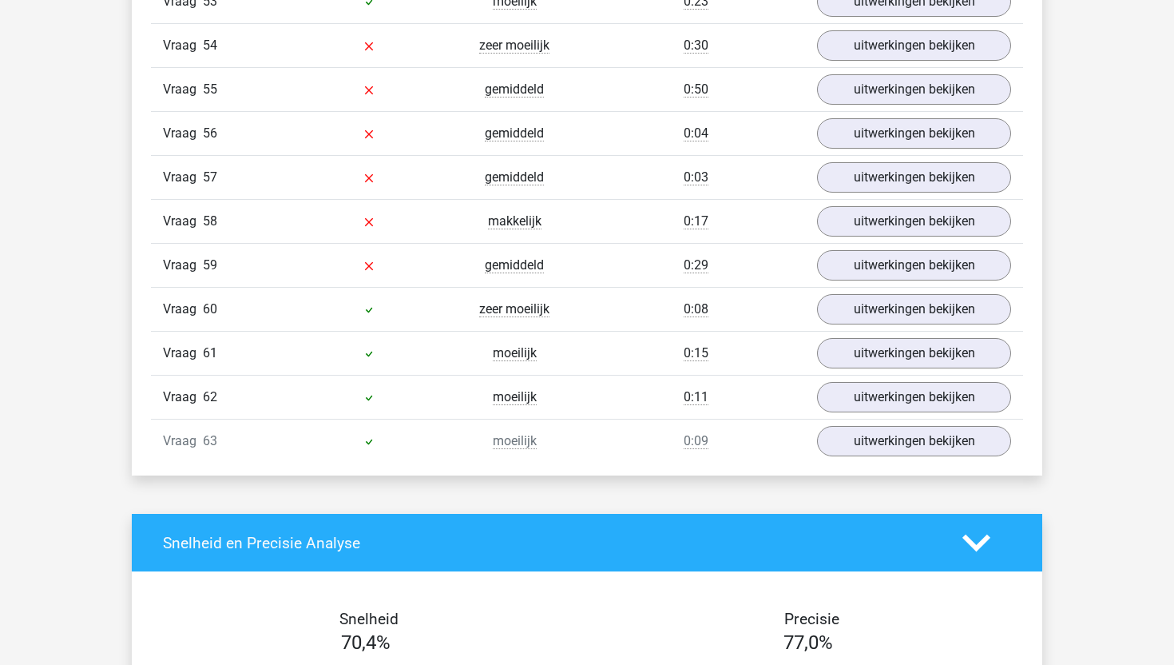
scroll to position [4113, 0]
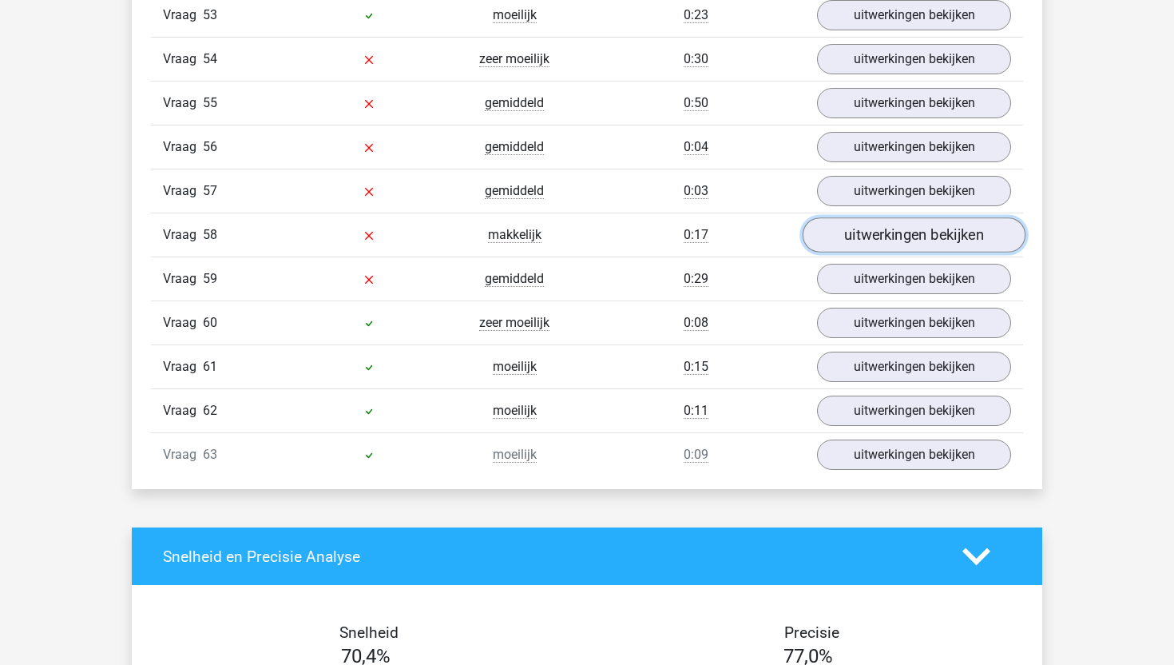
click at [910, 226] on link "uitwerkingen bekijken" at bounding box center [914, 234] width 223 height 35
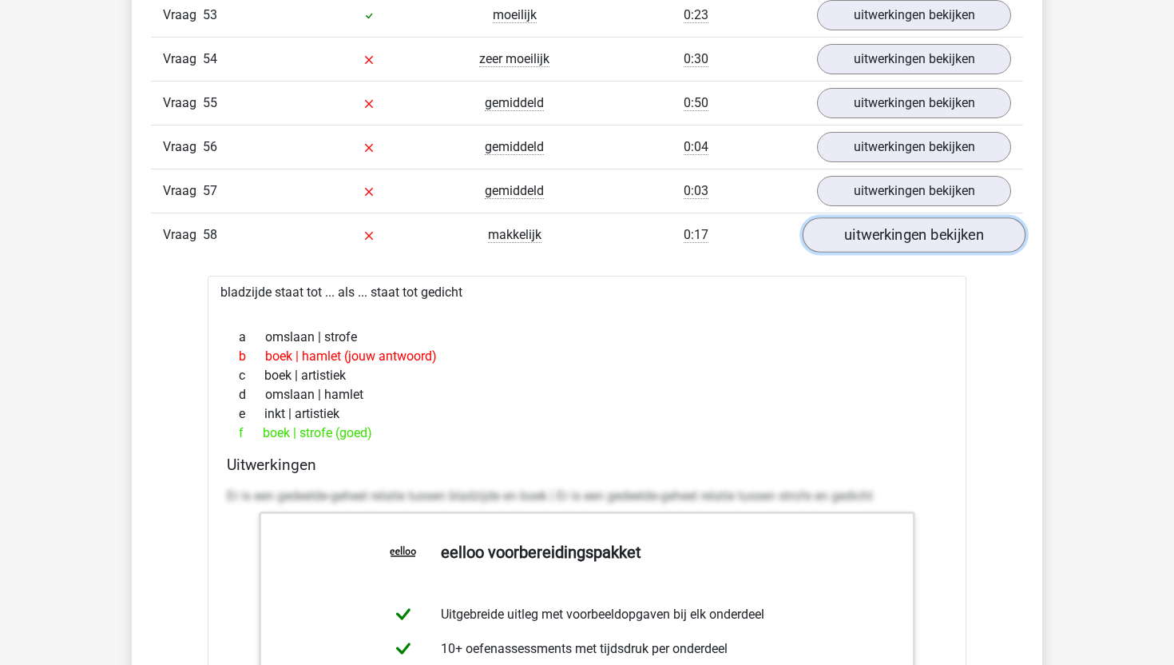
click at [906, 238] on link "uitwerkingen bekijken" at bounding box center [914, 234] width 223 height 35
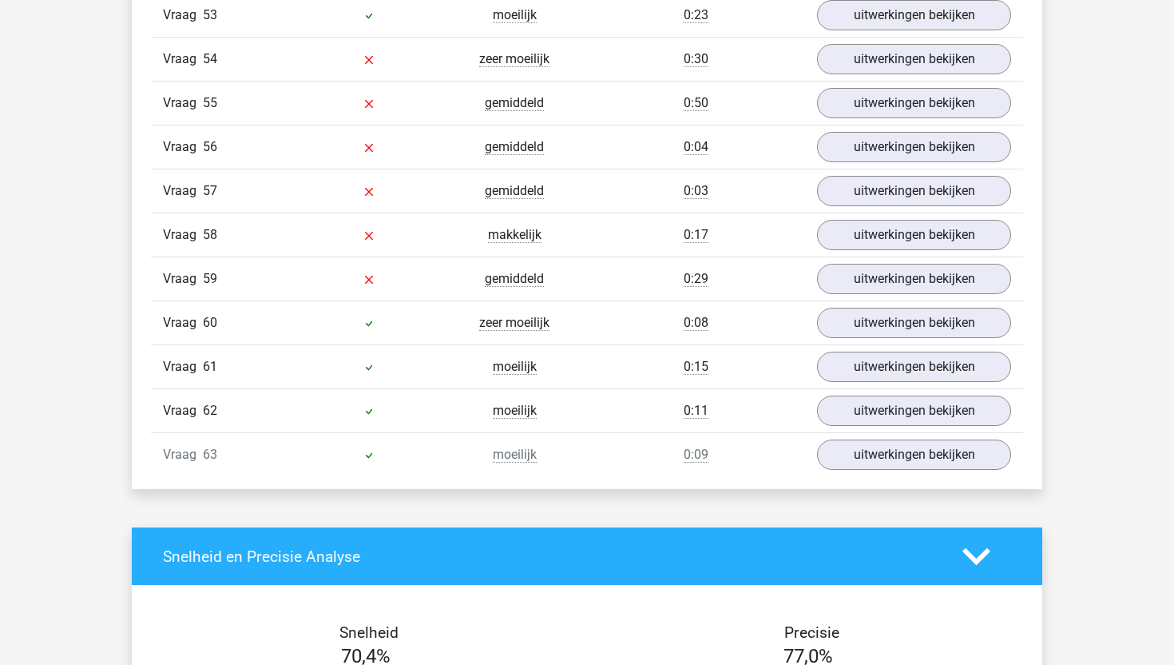
click at [892, 163] on div "Vraag 56 gemiddeld 0:04 uitwerkingen bekijken" at bounding box center [587, 147] width 872 height 44
click at [891, 155] on link "uitwerkingen bekijken" at bounding box center [914, 146] width 223 height 35
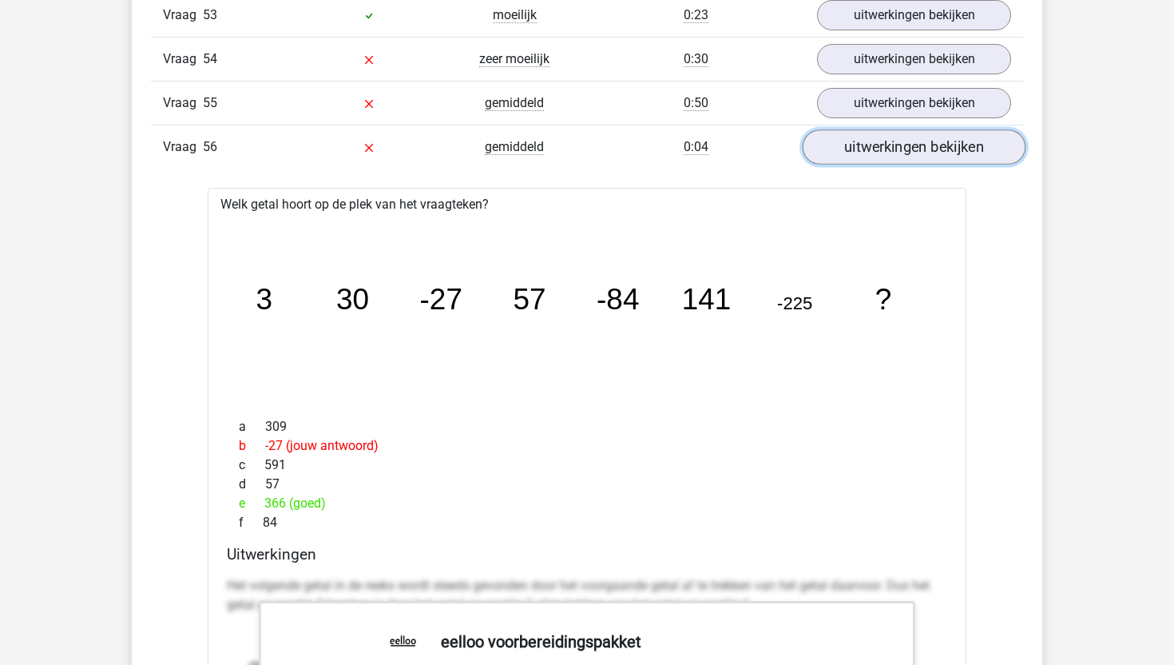
click at [895, 149] on link "uitwerkingen bekijken" at bounding box center [914, 146] width 223 height 35
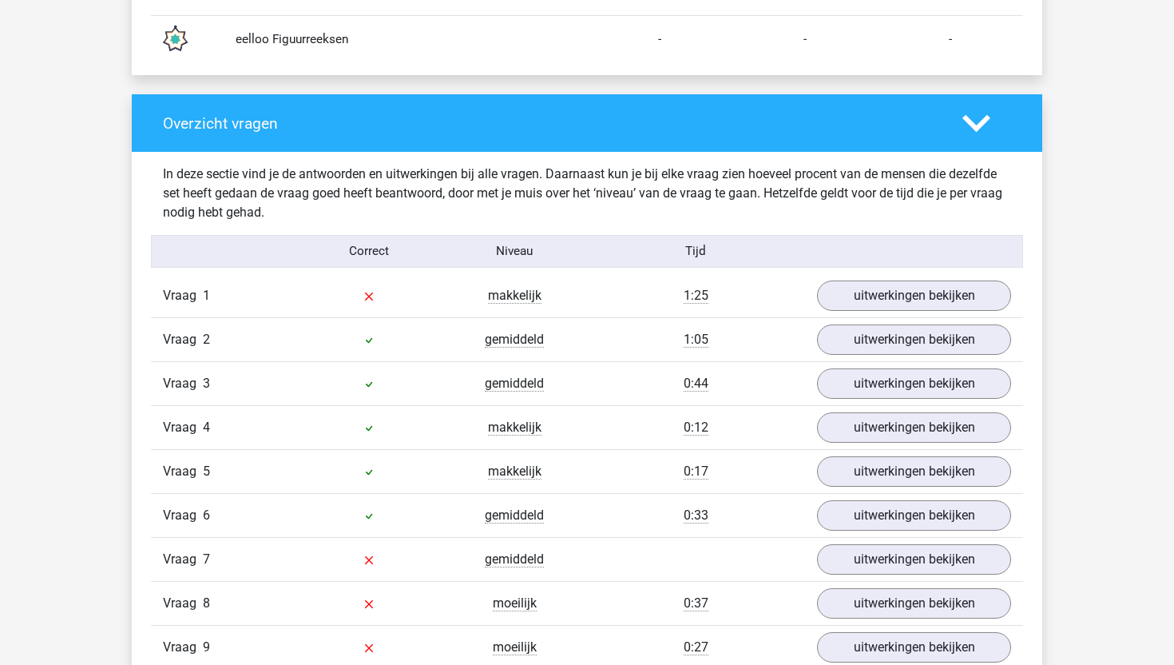
scroll to position [1571, 0]
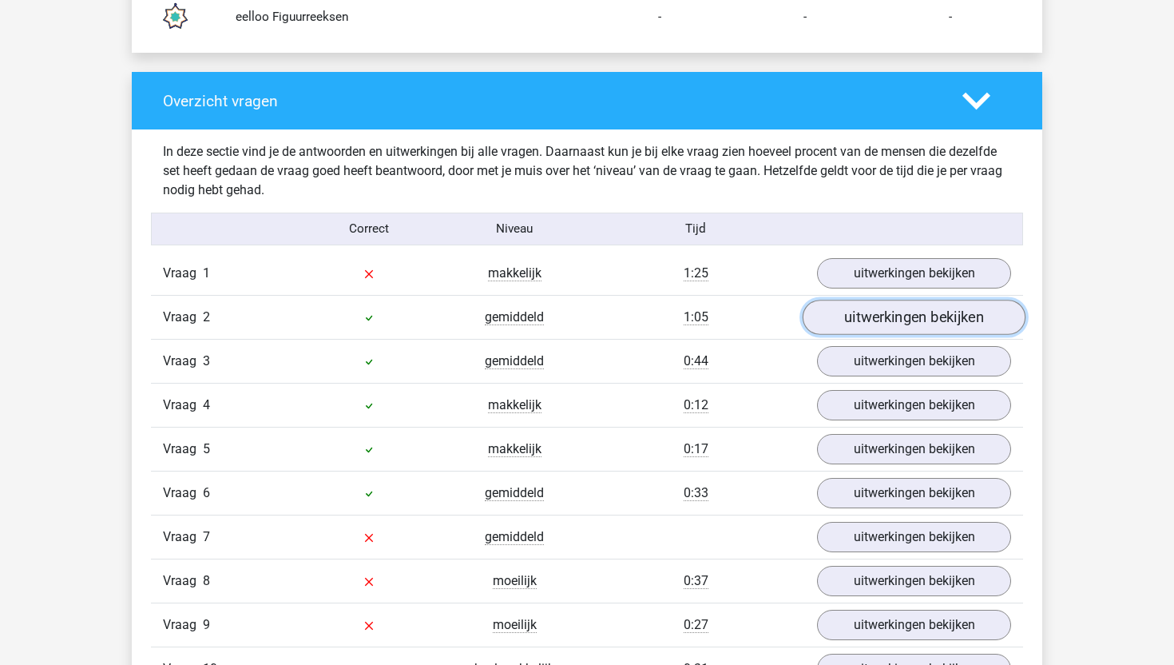
click at [971, 322] on link "uitwerkingen bekijken" at bounding box center [914, 317] width 223 height 35
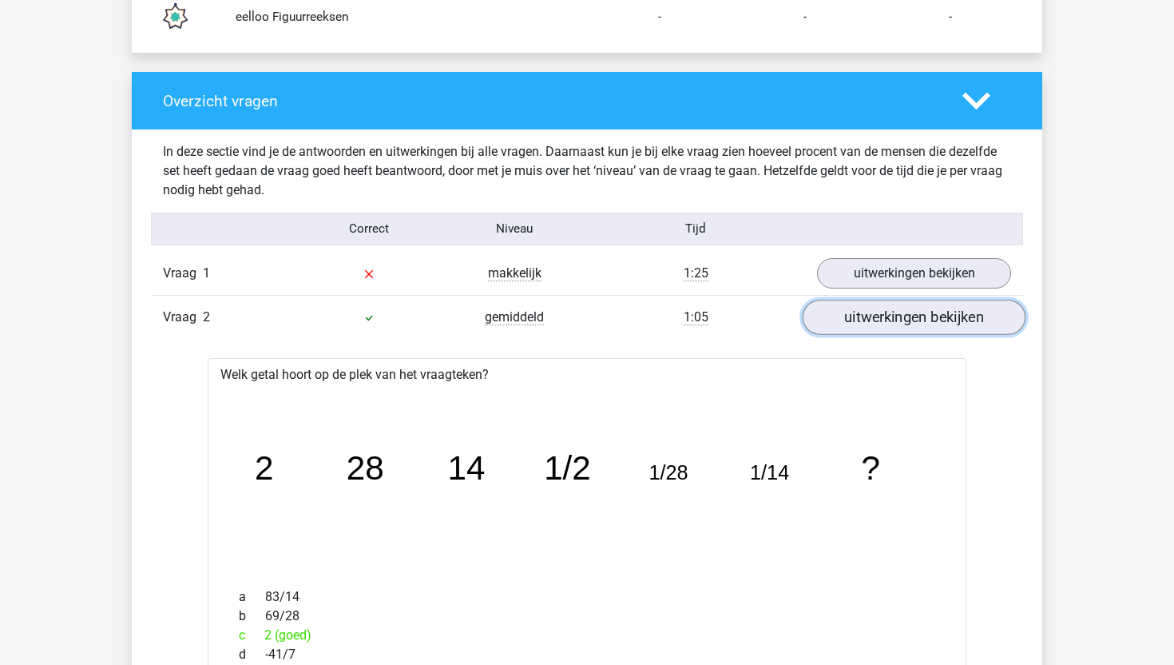
click at [971, 322] on link "uitwerkingen bekijken" at bounding box center [914, 317] width 223 height 35
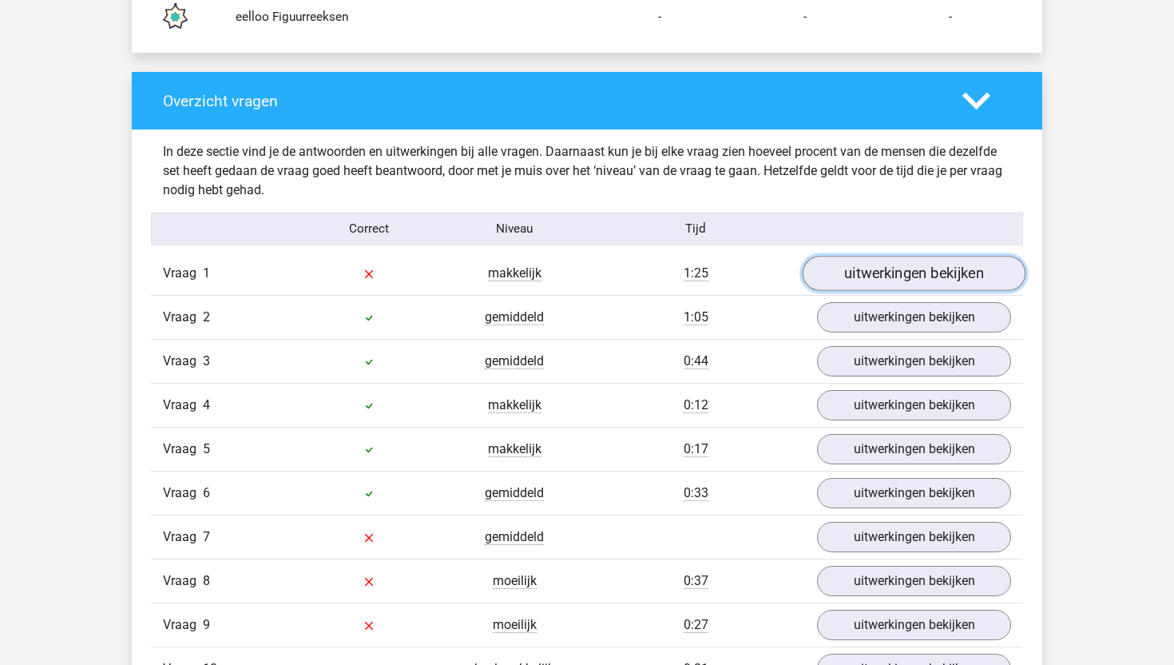
click at [934, 278] on link "uitwerkingen bekijken" at bounding box center [914, 273] width 223 height 35
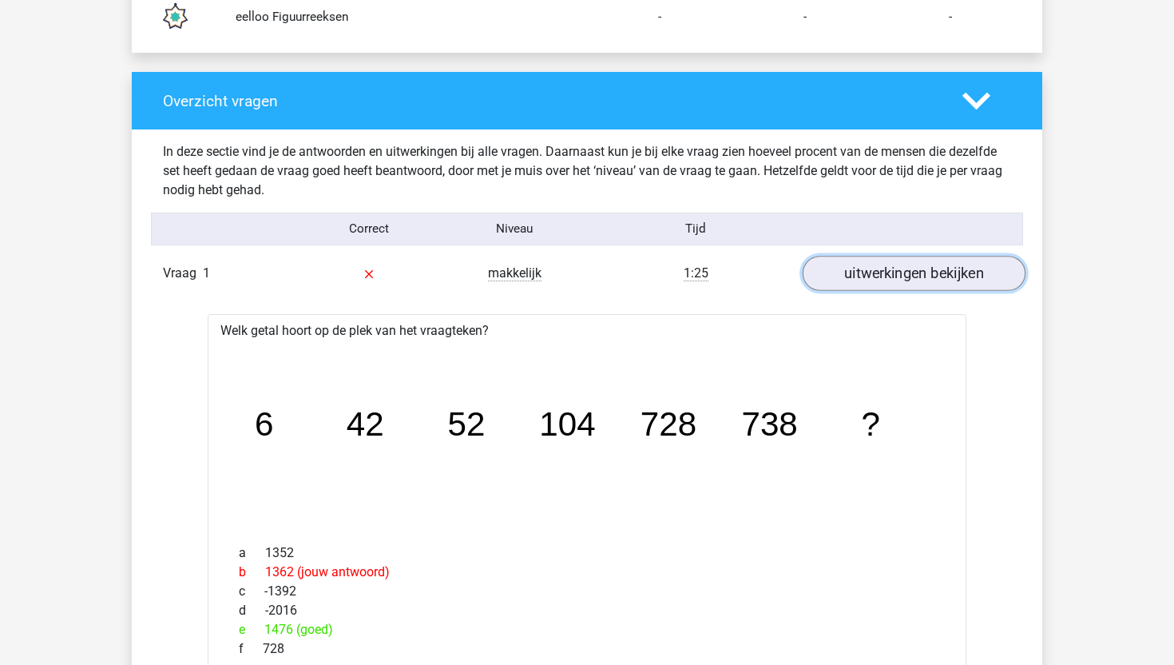
click at [934, 278] on link "uitwerkingen bekijken" at bounding box center [914, 273] width 223 height 35
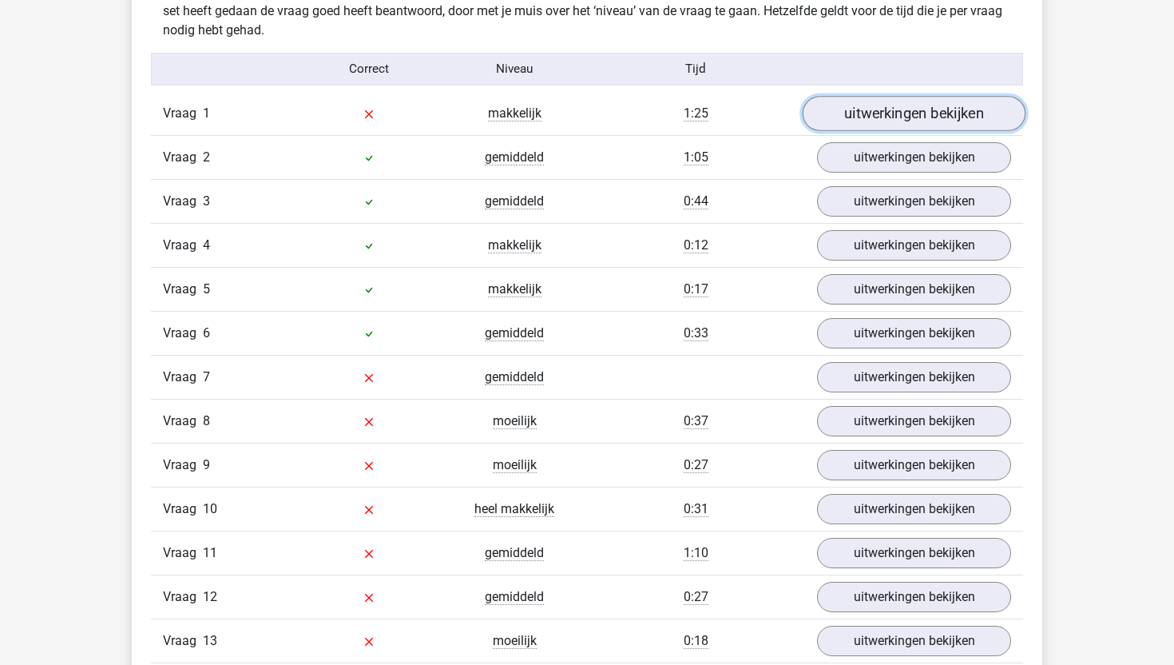
scroll to position [1738, 0]
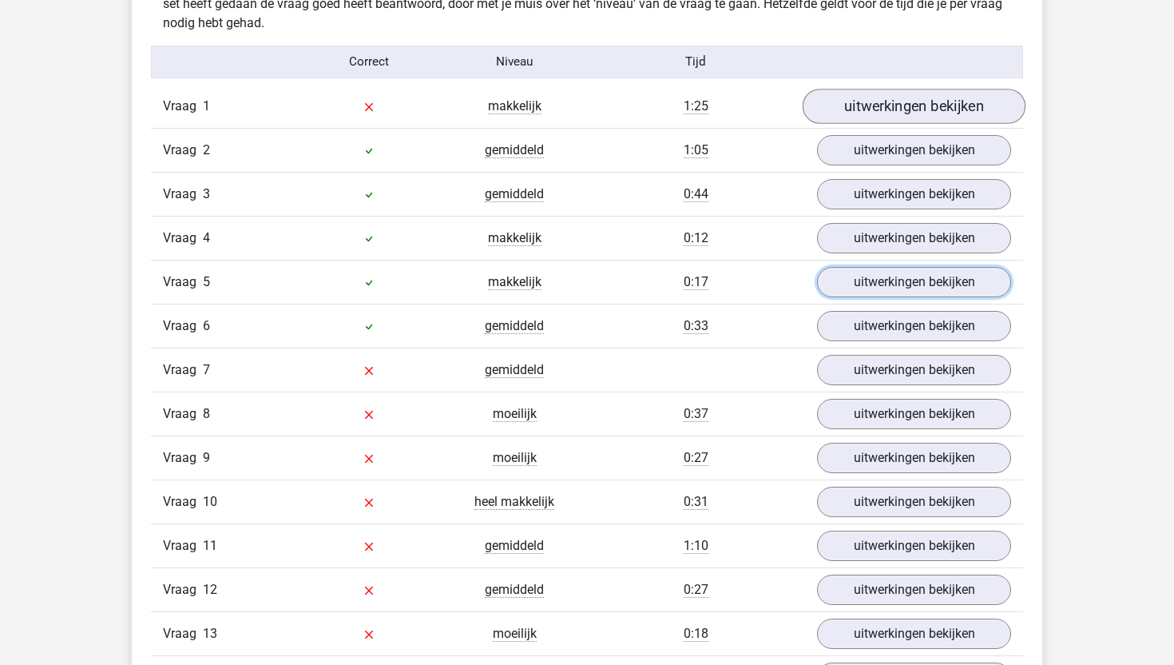
click at [934, 278] on link "uitwerkingen bekijken" at bounding box center [914, 282] width 194 height 30
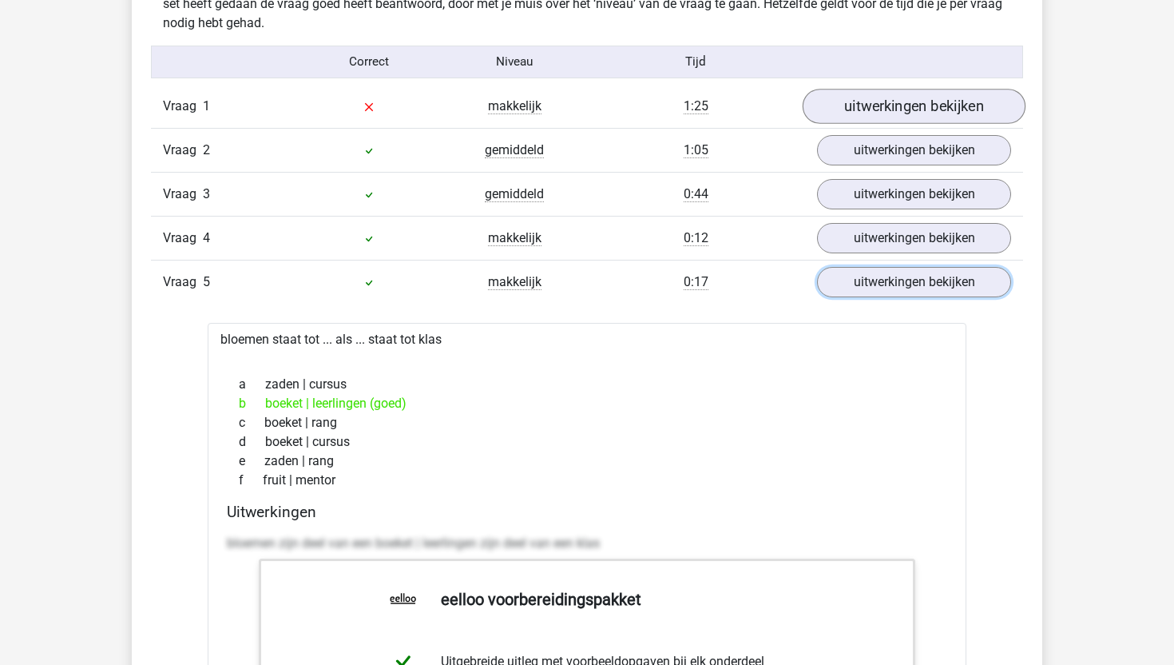
click at [934, 278] on link "uitwerkingen bekijken" at bounding box center [914, 282] width 194 height 30
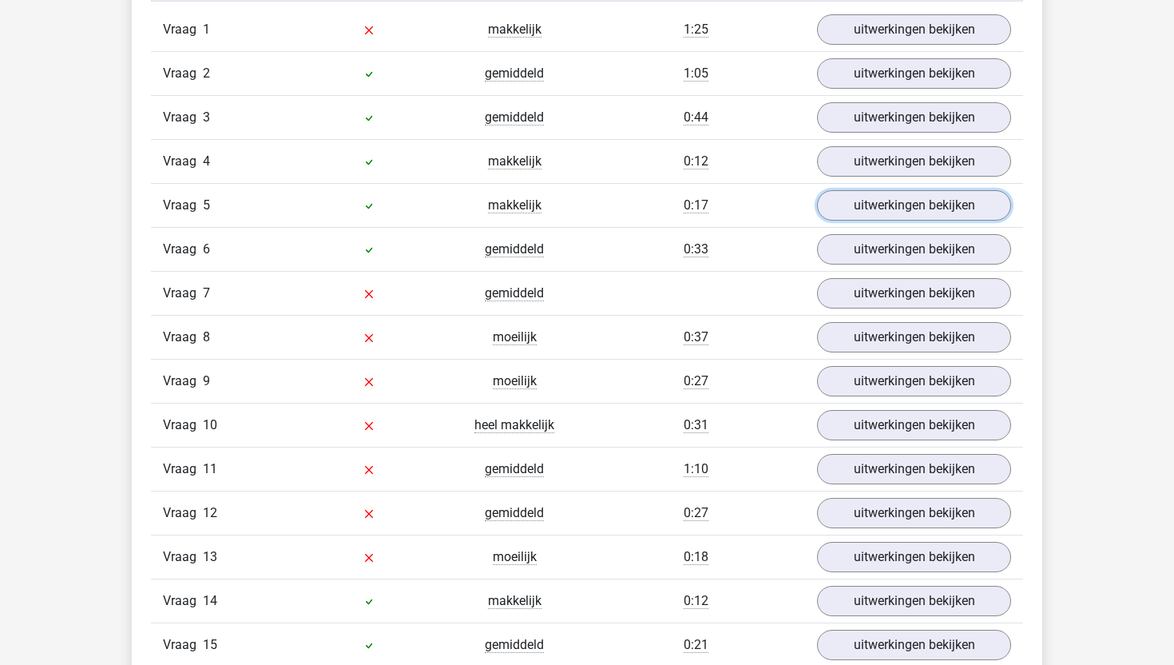
scroll to position [1820, 0]
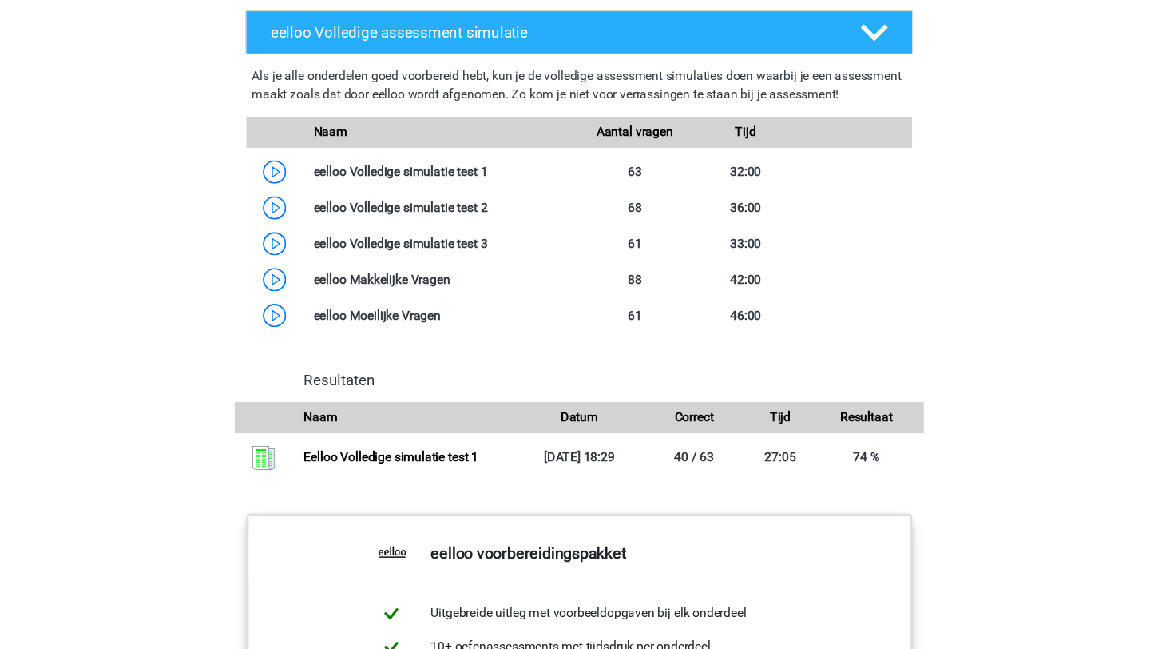
scroll to position [1279, 0]
